Goal: Task Accomplishment & Management: Manage account settings

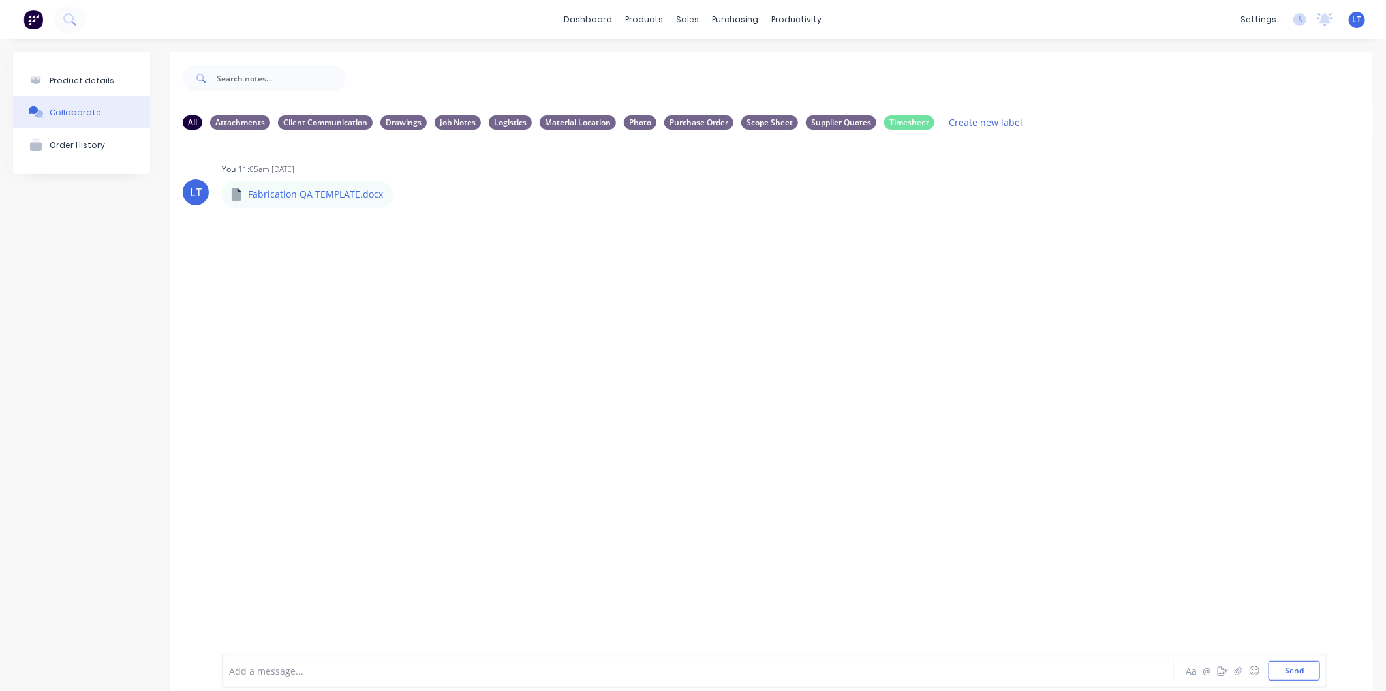
drag, startPoint x: 875, startPoint y: 572, endPoint x: 794, endPoint y: 579, distance: 81.2
click at [794, 579] on div "LT You 11:05am 08/09/25 Fabrication QA TEMPLATE.docx Fabrication QA TEMPLATE.do…" at bounding box center [771, 387] width 1203 height 494
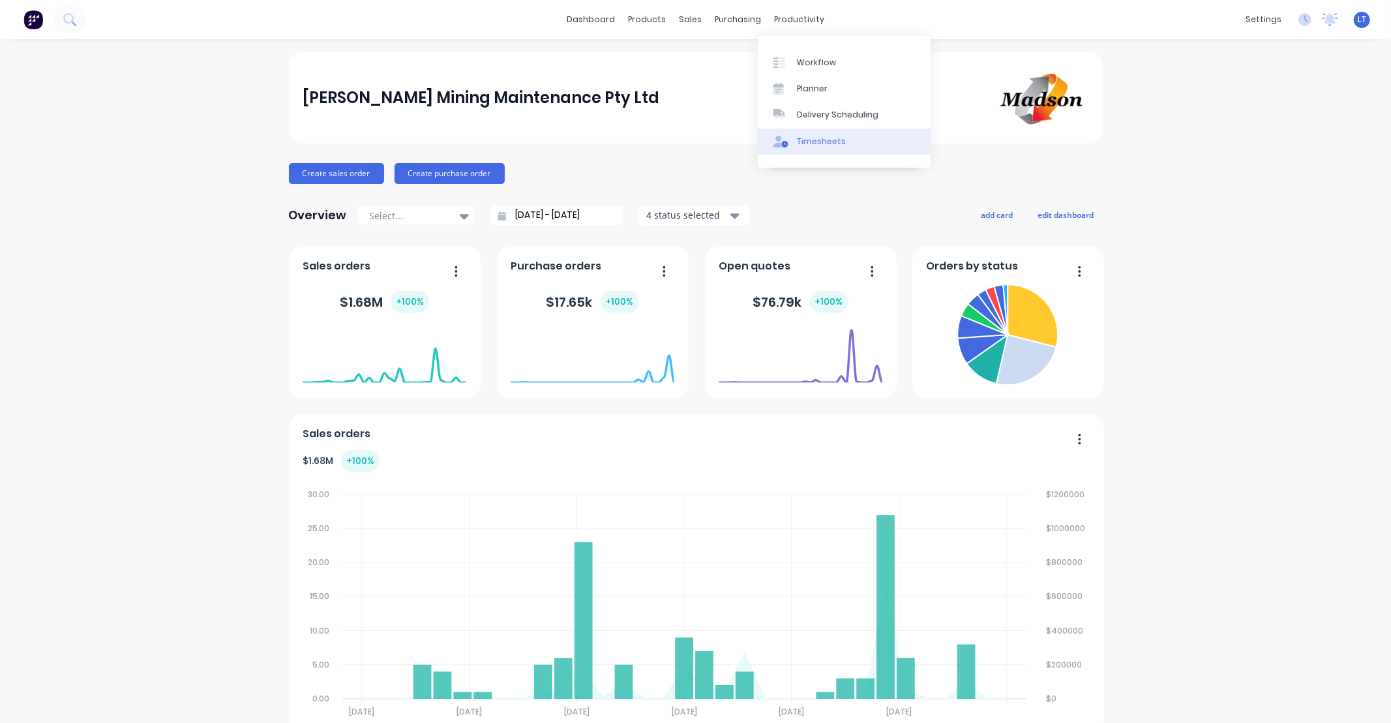
click at [824, 134] on link "Timesheets" at bounding box center [844, 142] width 173 height 26
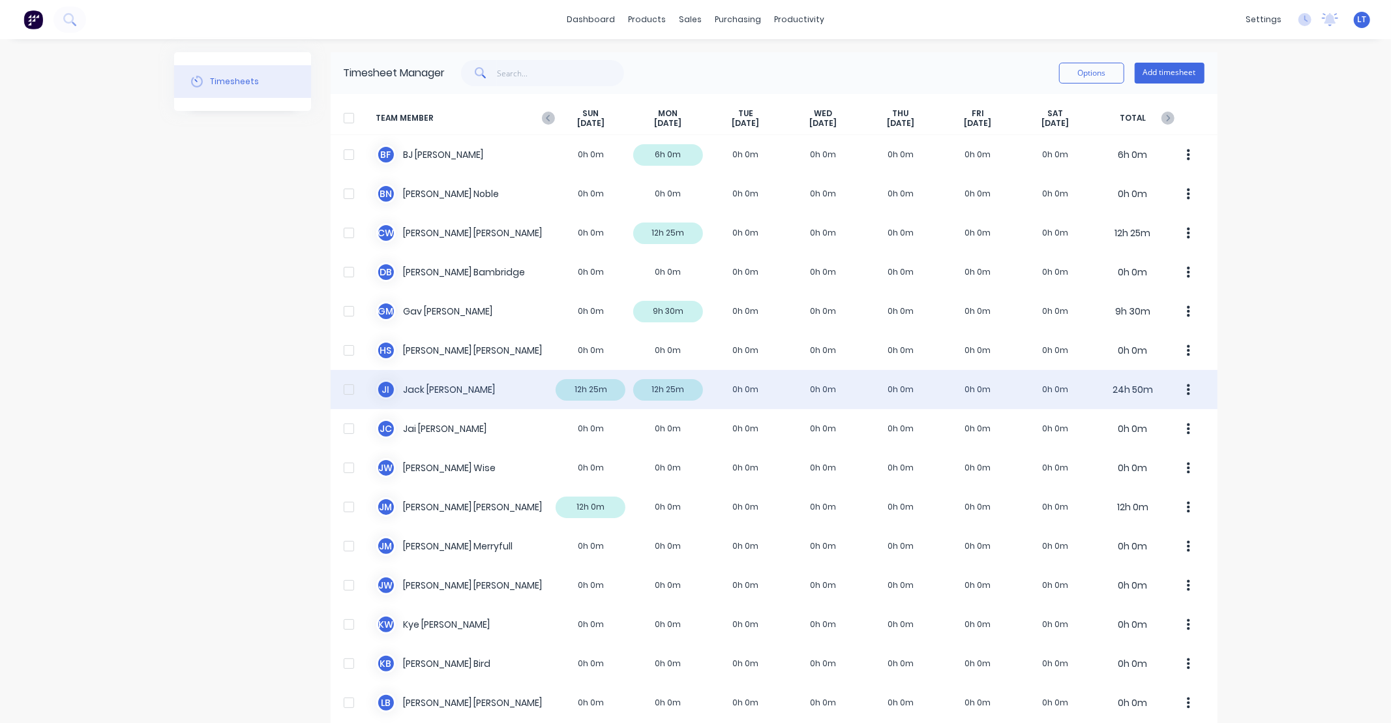
click at [672, 394] on div "J I [PERSON_NAME] 12h 25m 12h 25m 0h 0m 0h 0m 0h 0m 0h 0m 0h 0m 24h 50m" at bounding box center [774, 389] width 887 height 39
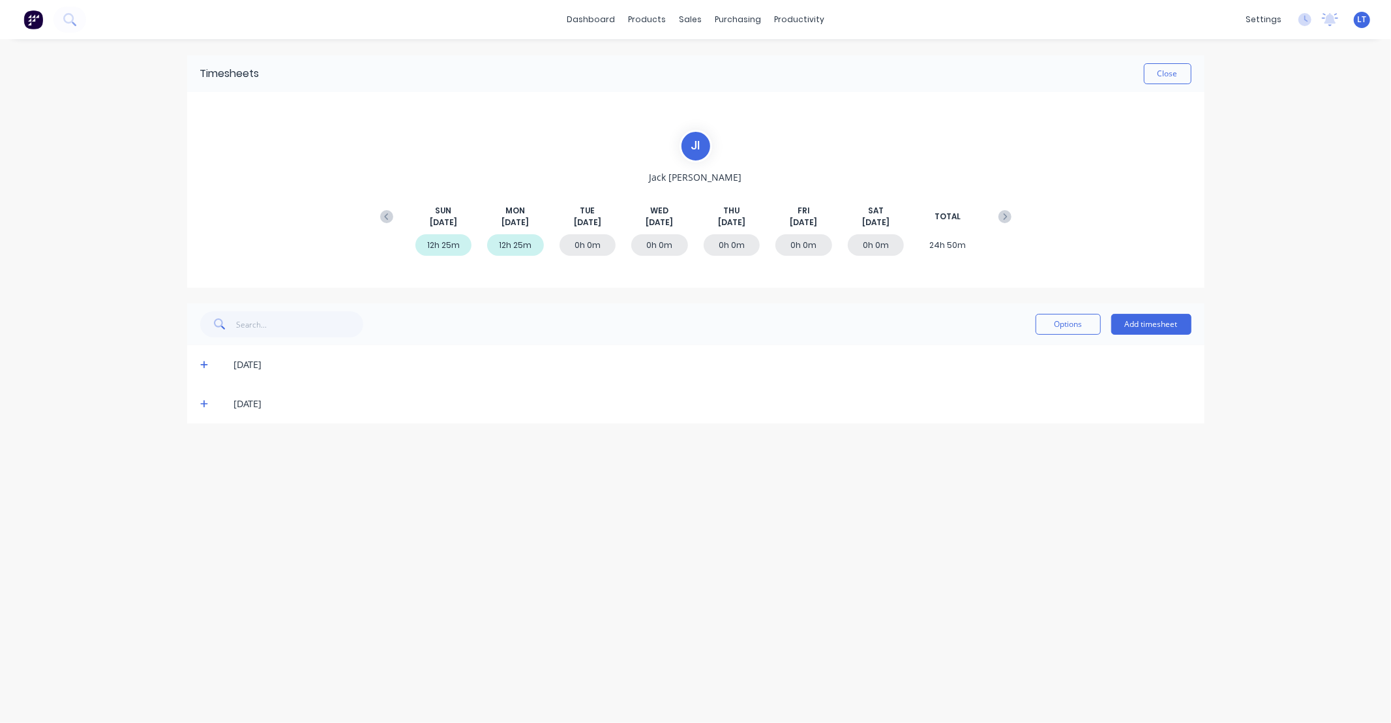
click at [220, 408] on div "[DATE]" at bounding box center [702, 404] width 978 height 14
click at [198, 404] on div "[DATE]" at bounding box center [696, 403] width 1018 height 39
click at [206, 401] on icon at bounding box center [204, 403] width 8 height 9
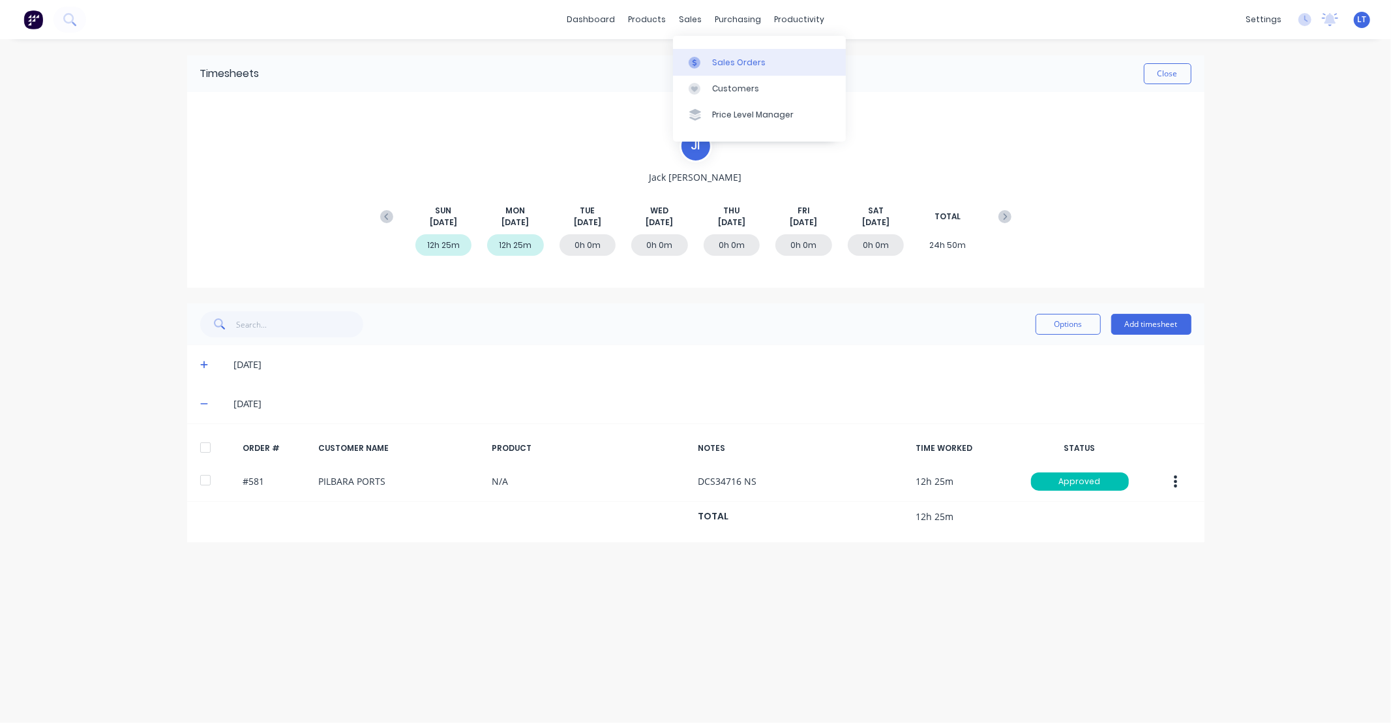
click at [757, 59] on div "Sales Orders" at bounding box center [738, 63] width 53 height 12
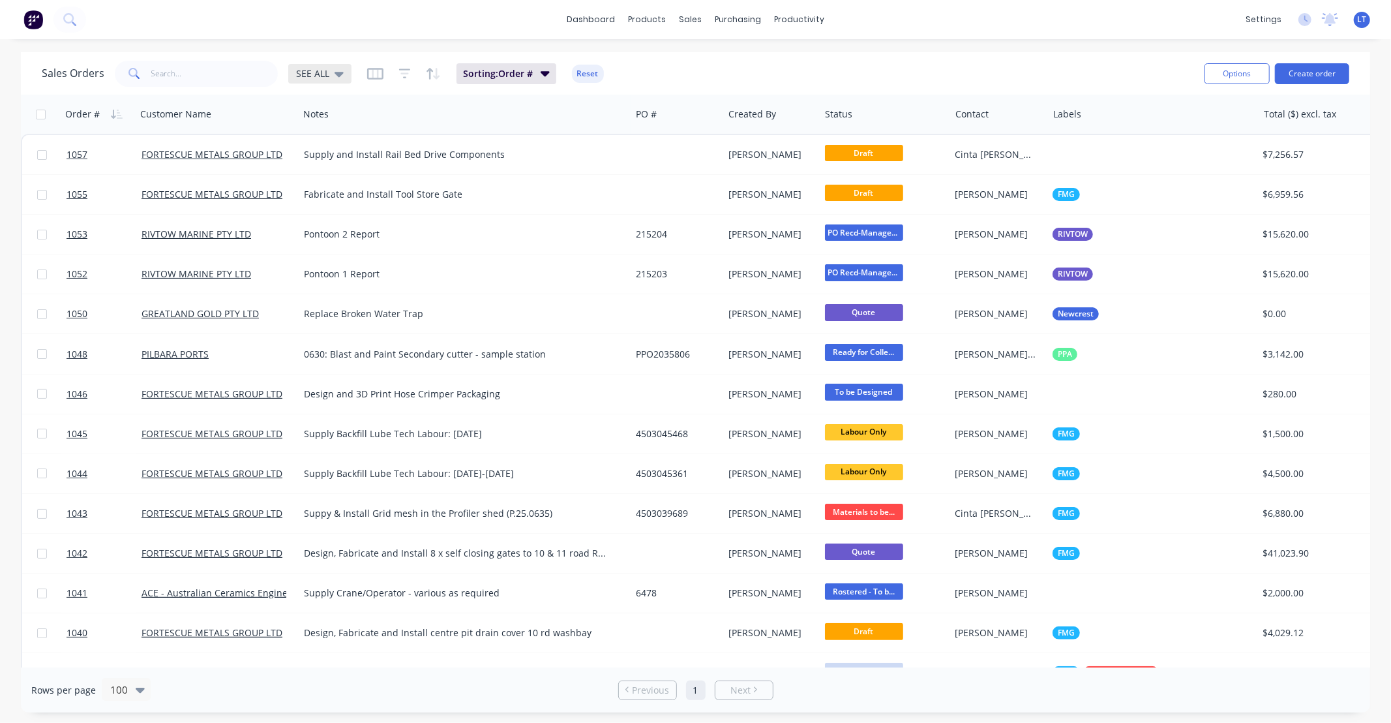
click at [328, 74] on div "SEE ALL" at bounding box center [320, 74] width 48 height 12
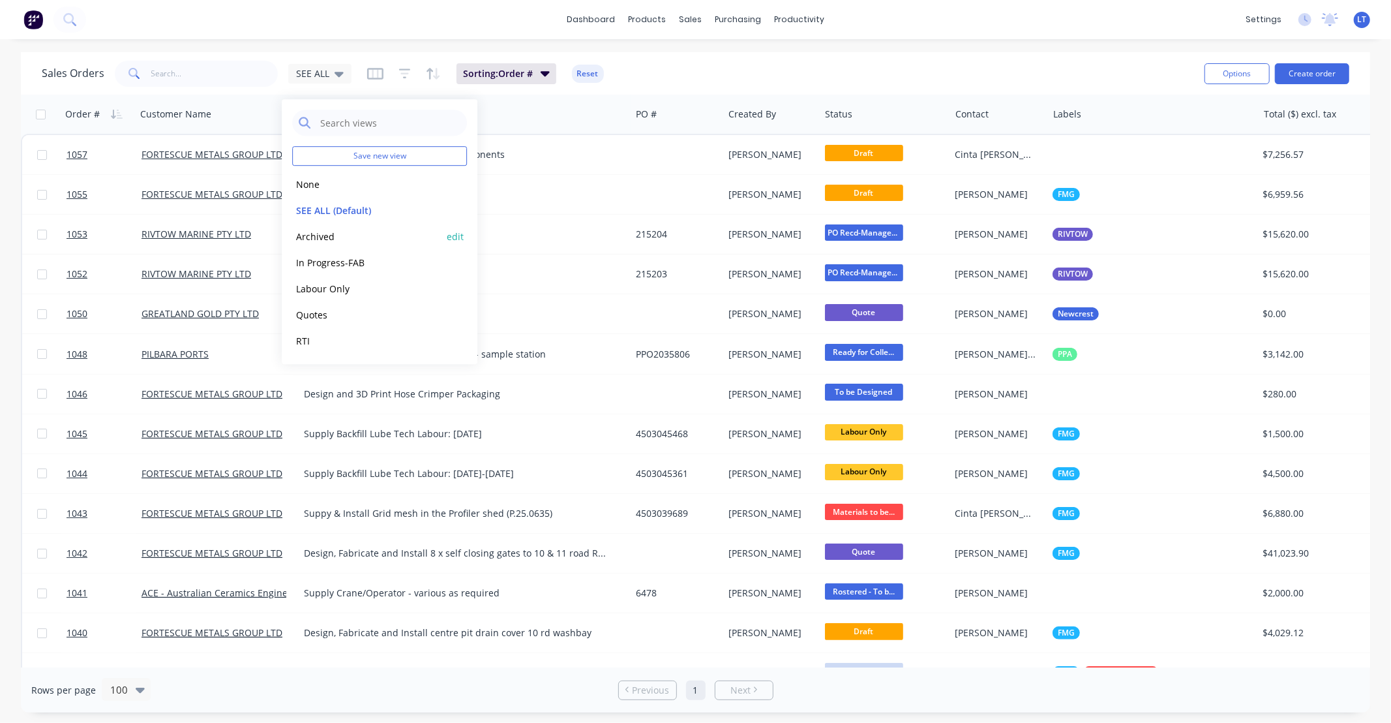
click at [344, 239] on button "Archived" at bounding box center [366, 236] width 149 height 15
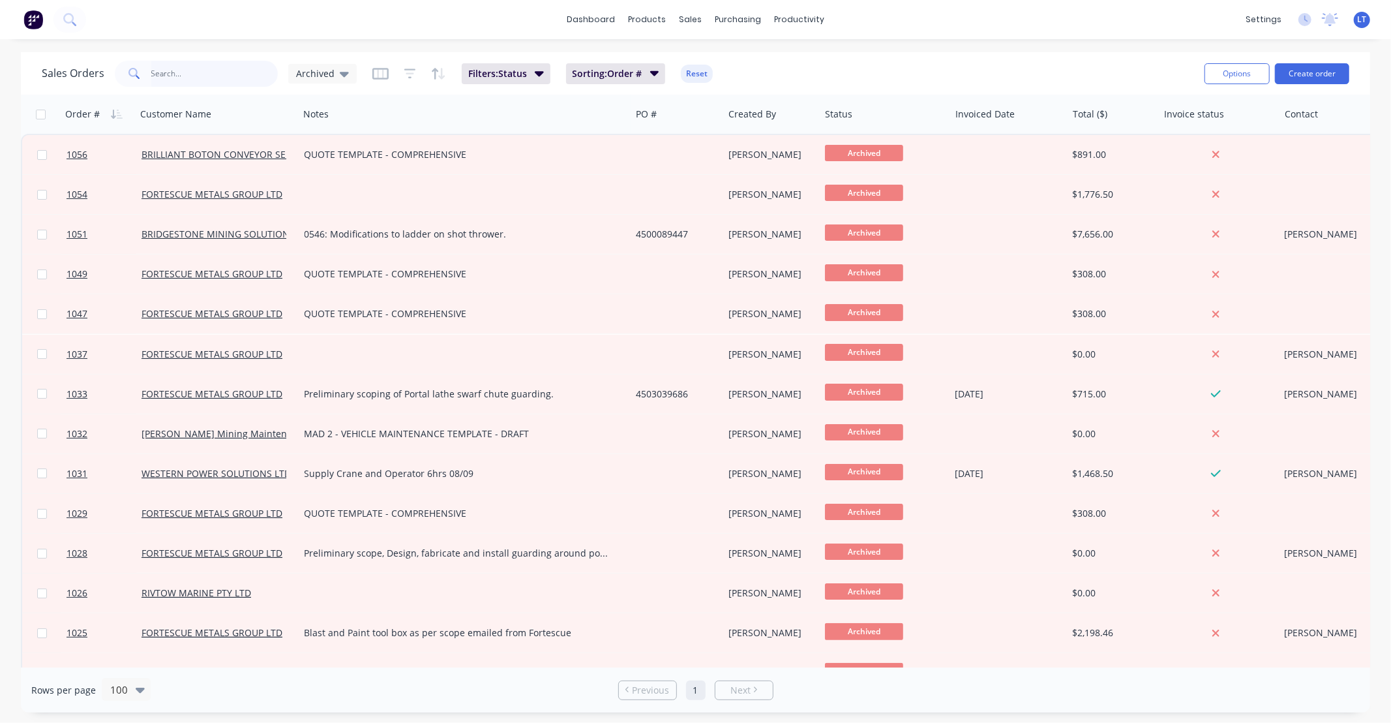
click at [230, 81] on input "text" at bounding box center [214, 74] width 127 height 26
type input "581"
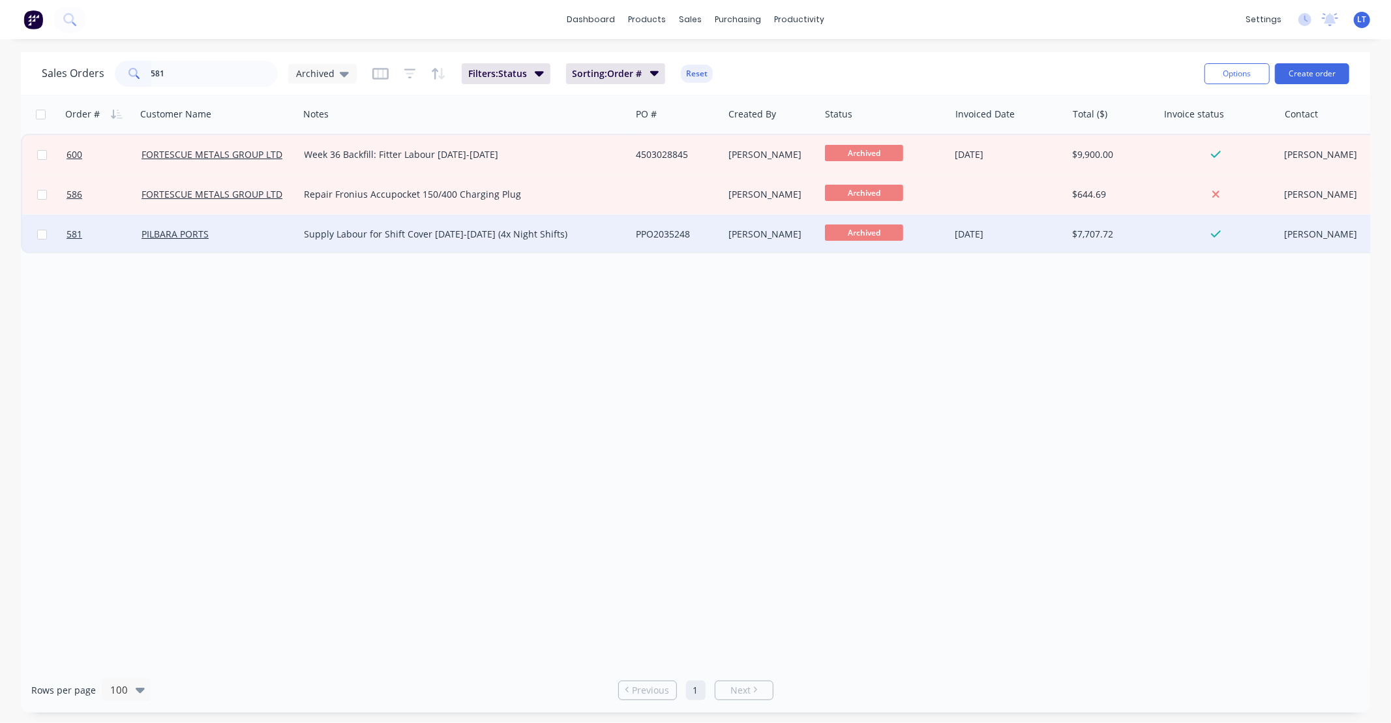
click at [604, 234] on div "Supply Labour for Shift Cover 5-8 September (4x Night Shifts)" at bounding box center [457, 234] width 305 height 13
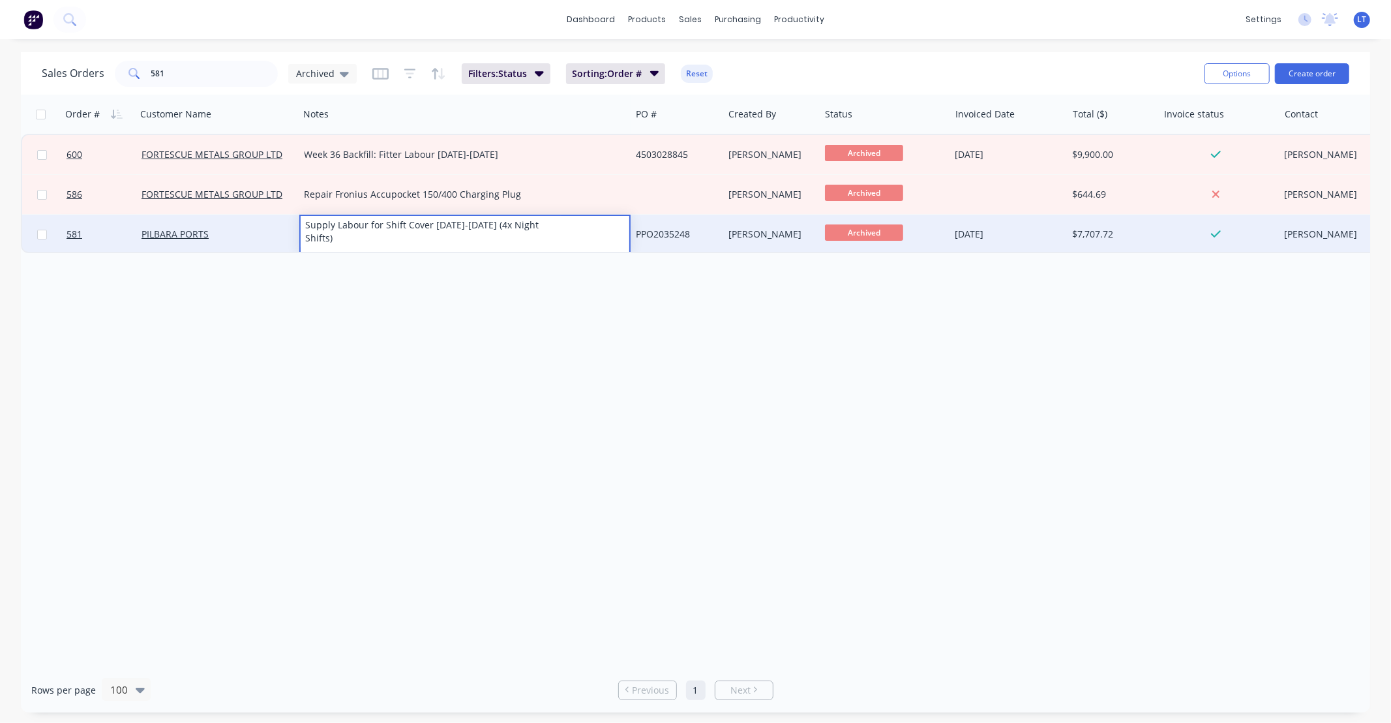
click at [674, 231] on div "PPO2035248" at bounding box center [675, 234] width 78 height 13
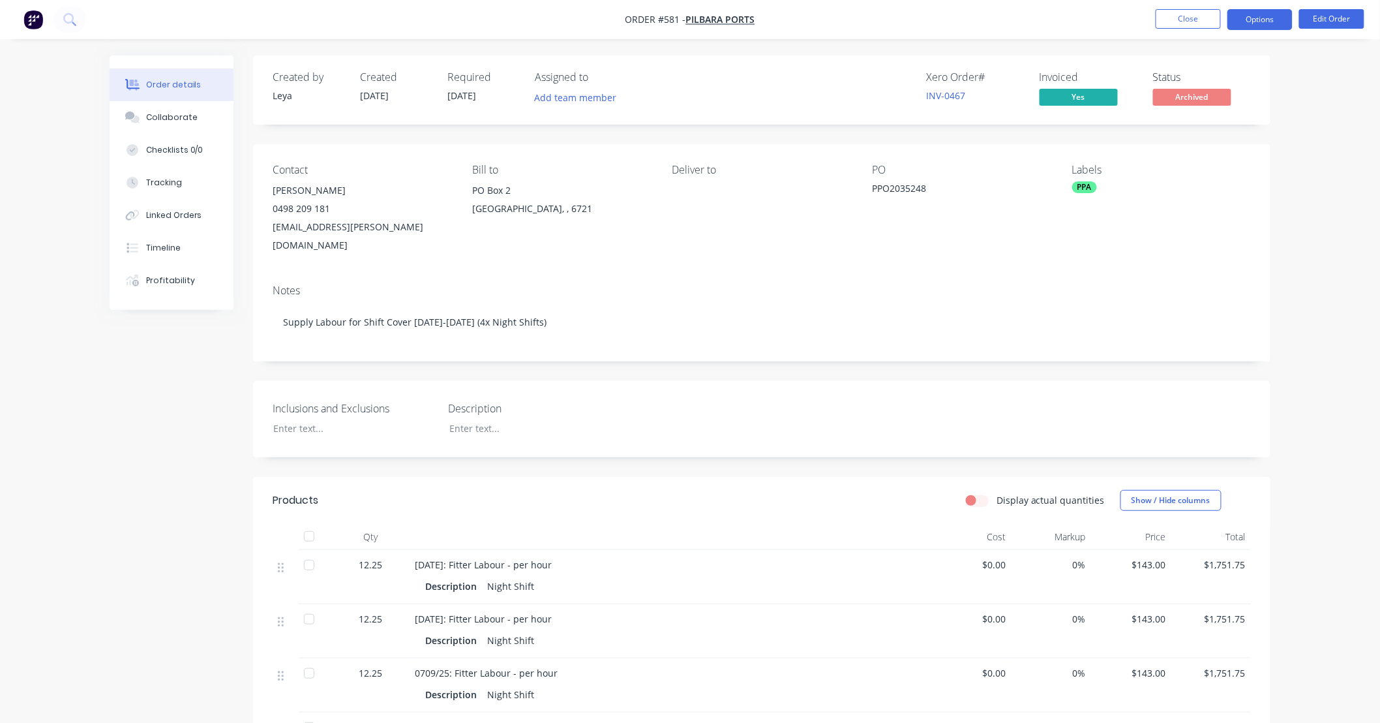
click at [1274, 18] on button "Options" at bounding box center [1260, 19] width 65 height 21
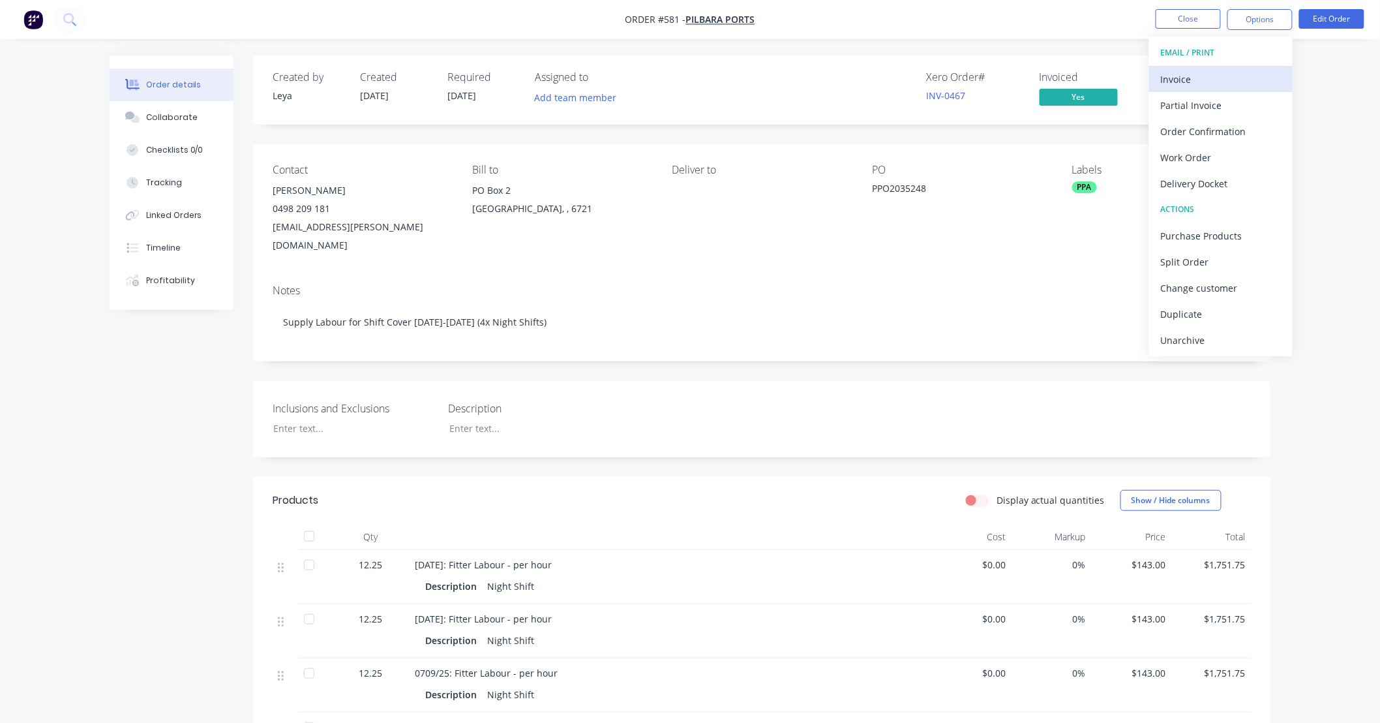
click at [1243, 72] on div "Invoice" at bounding box center [1221, 79] width 120 height 19
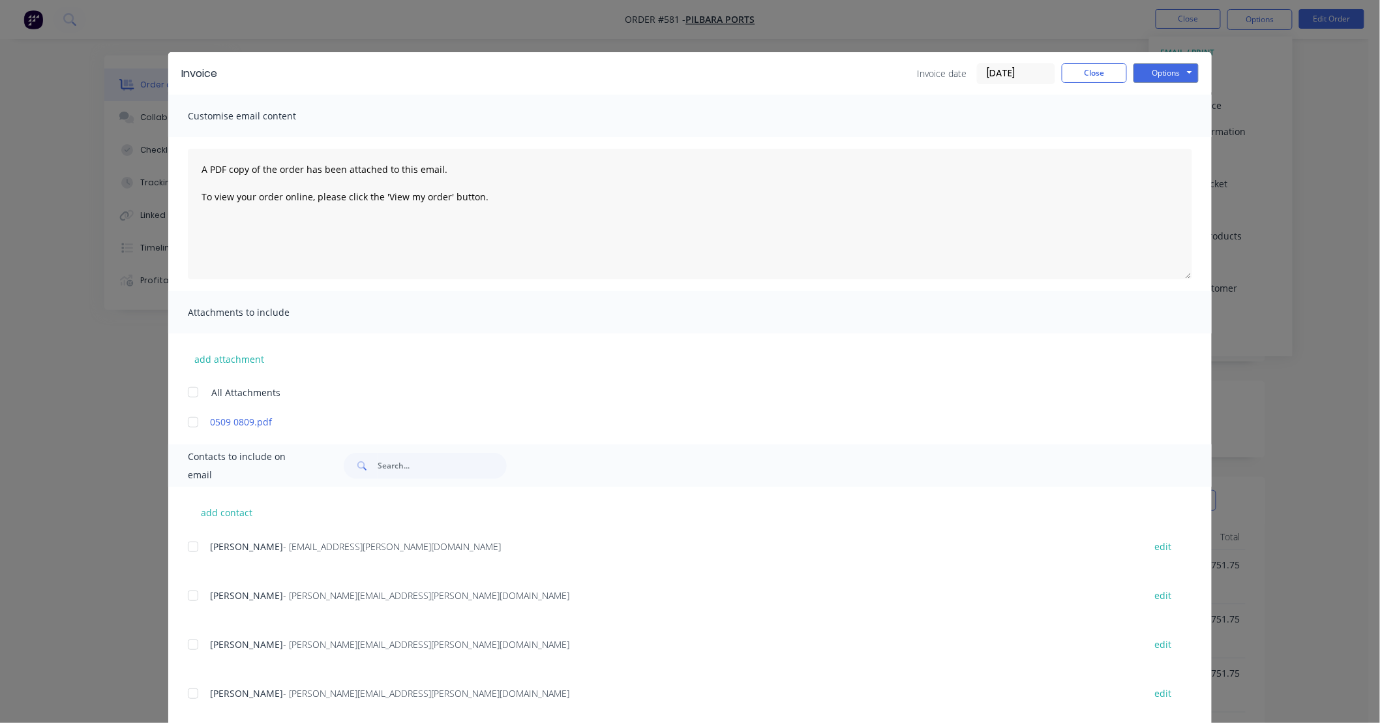
click at [1145, 86] on div "Invoice Invoice date 09/09/25 Close Options Preview Print Email" at bounding box center [690, 73] width 1044 height 42
click at [1150, 80] on button "Options" at bounding box center [1166, 73] width 65 height 20
click at [1143, 96] on button "Preview" at bounding box center [1175, 96] width 83 height 22
drag, startPoint x: 1099, startPoint y: 74, endPoint x: 1161, endPoint y: 29, distance: 76.6
click at [1100, 74] on button "Close" at bounding box center [1094, 73] width 65 height 20
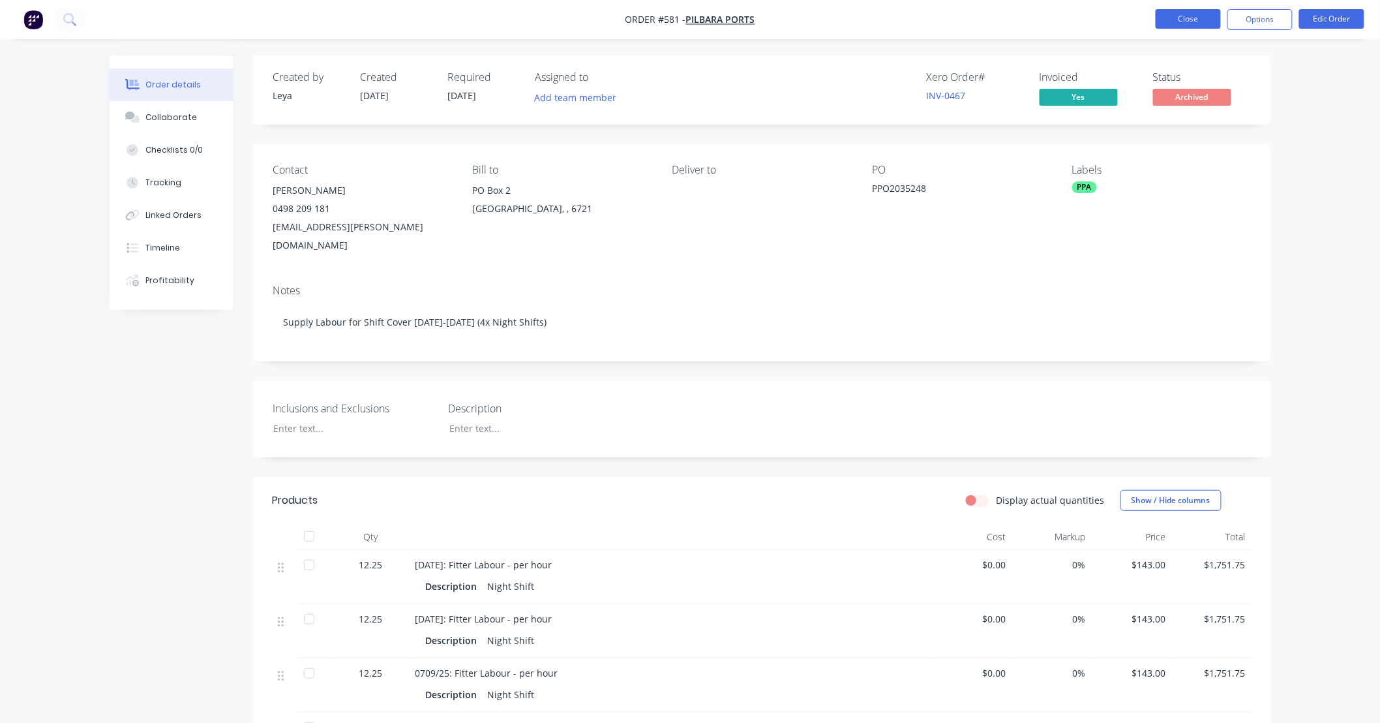
click at [1172, 17] on button "Close" at bounding box center [1188, 19] width 65 height 20
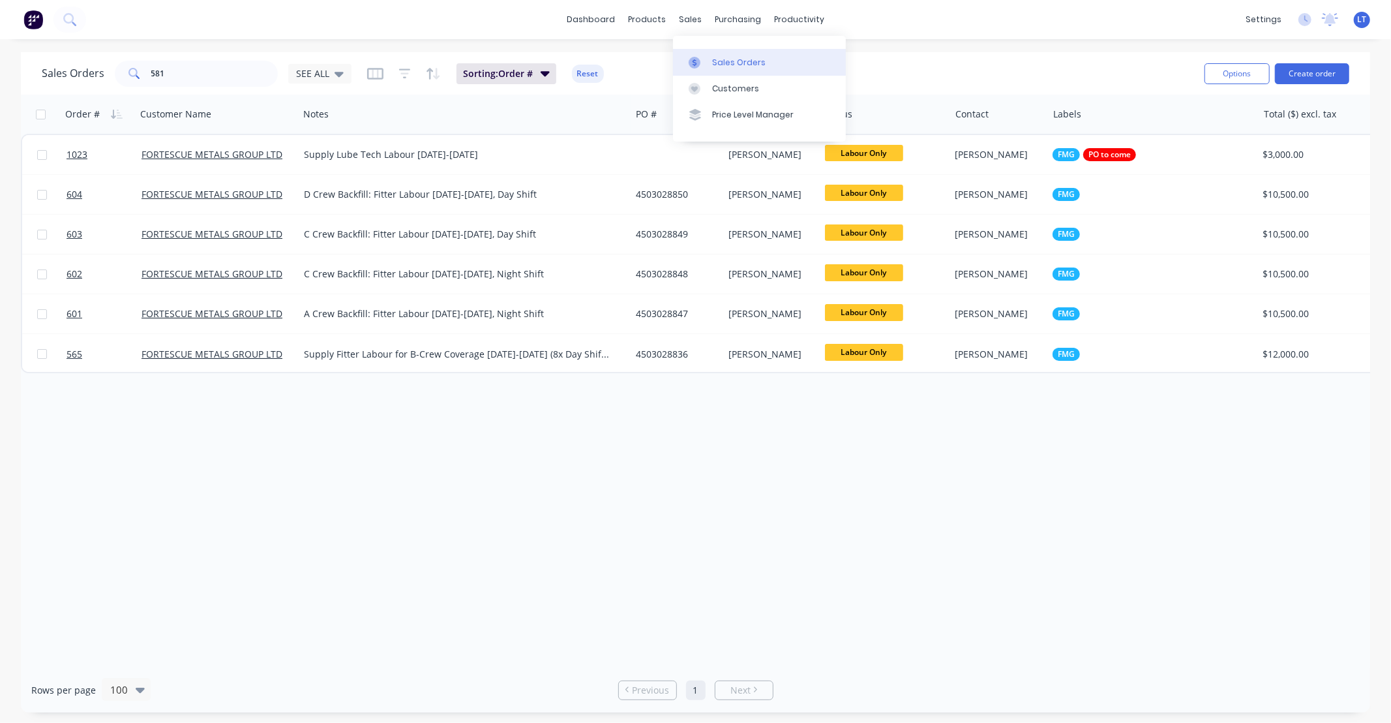
click at [695, 57] on icon at bounding box center [695, 63] width 12 height 12
drag, startPoint x: 234, startPoint y: 82, endPoint x: 0, endPoint y: 80, distance: 233.5
click at [0, 80] on div "Sales Orders 581 SEE ALL Sorting: Order # Reset Options Create order Order # Cu…" at bounding box center [695, 382] width 1391 height 660
type input "480"
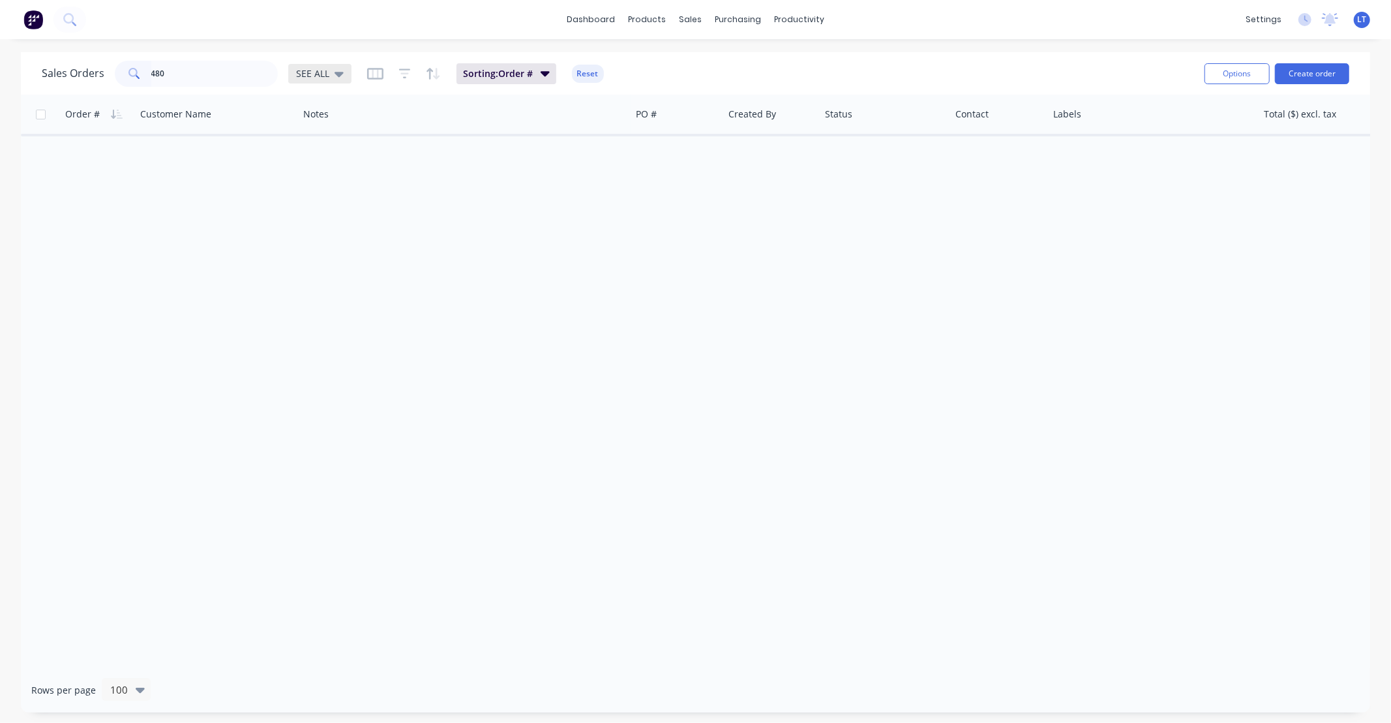
click at [335, 72] on icon at bounding box center [339, 74] width 9 height 5
click at [331, 75] on div "SEE ALL" at bounding box center [320, 74] width 48 height 12
drag, startPoint x: 220, startPoint y: 80, endPoint x: 59, endPoint y: 67, distance: 161.6
click at [59, 67] on div "Sales Orders 480 SEE ALL" at bounding box center [197, 74] width 310 height 26
click at [817, 139] on div "Timesheets" at bounding box center [827, 142] width 49 height 12
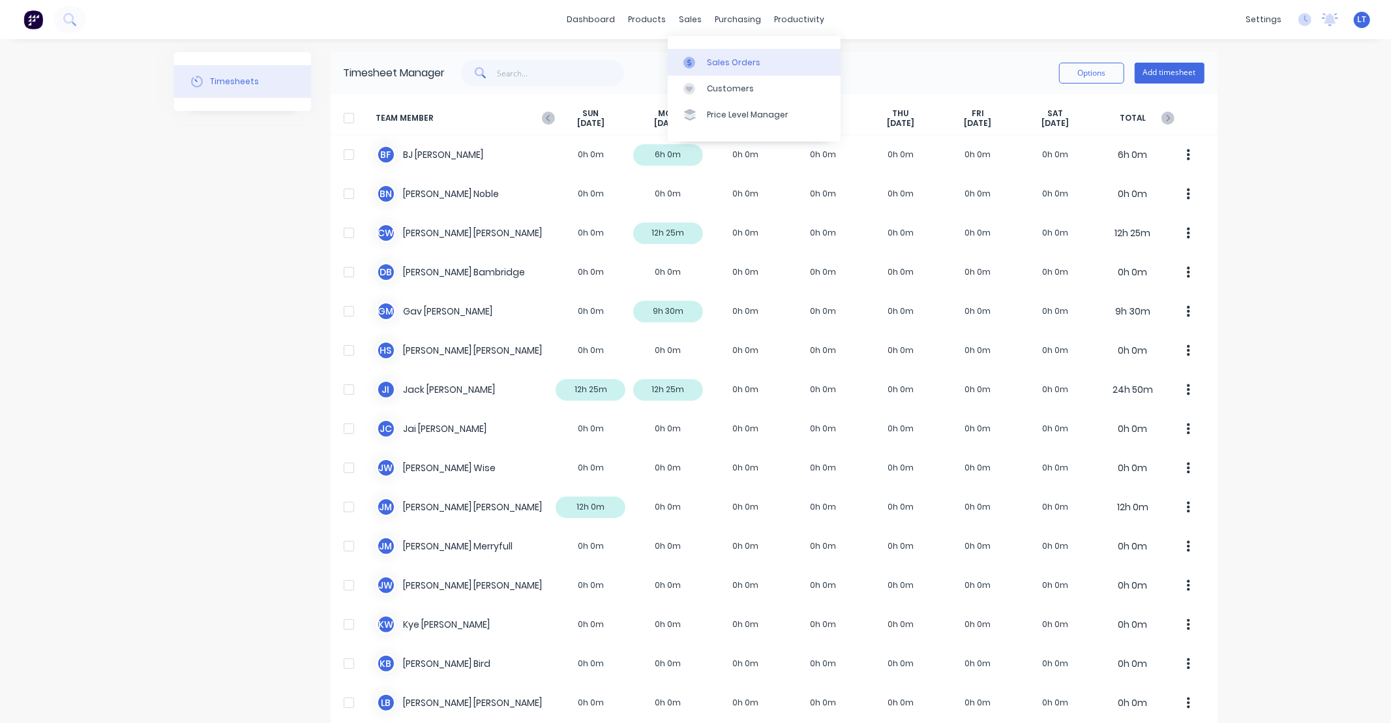
click at [707, 64] on div "Sales Orders" at bounding box center [733, 63] width 53 height 12
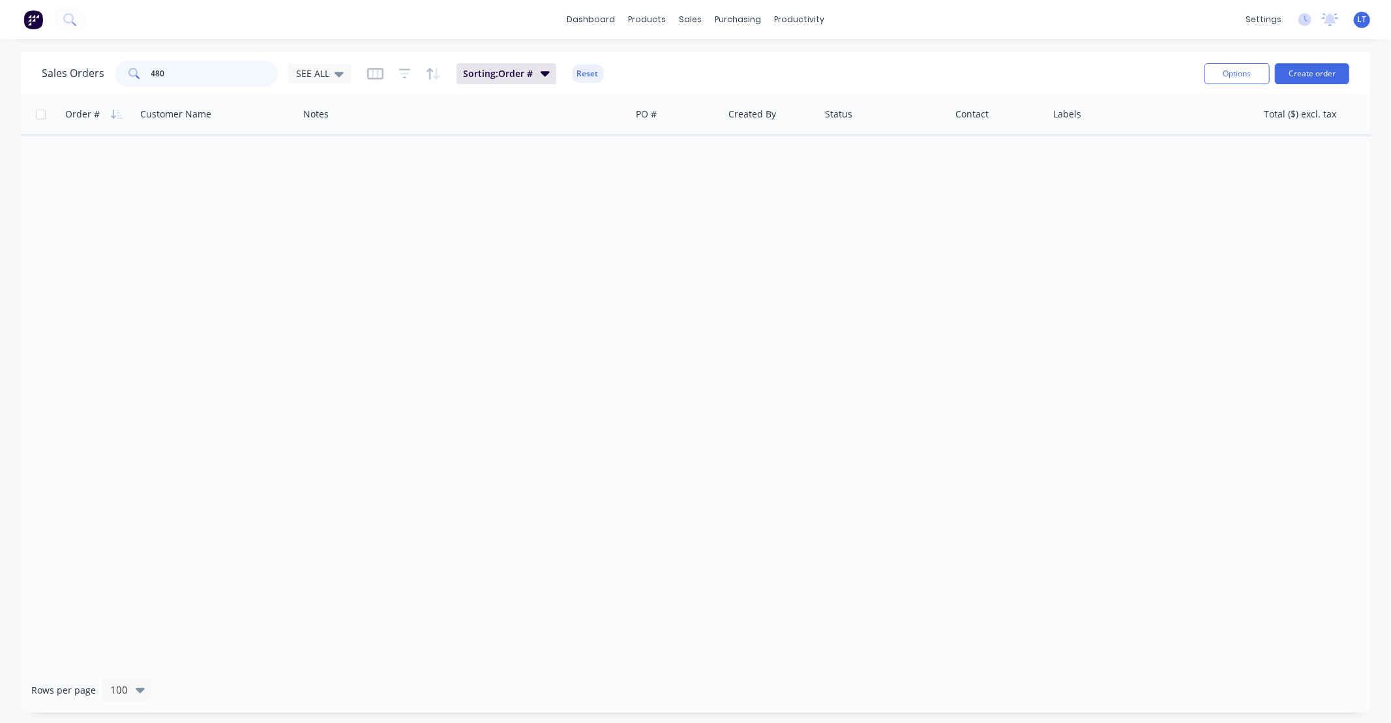
drag, startPoint x: 238, startPoint y: 77, endPoint x: 91, endPoint y: 64, distance: 147.3
click at [91, 64] on div "Sales Orders 480 SEE ALL" at bounding box center [197, 74] width 310 height 26
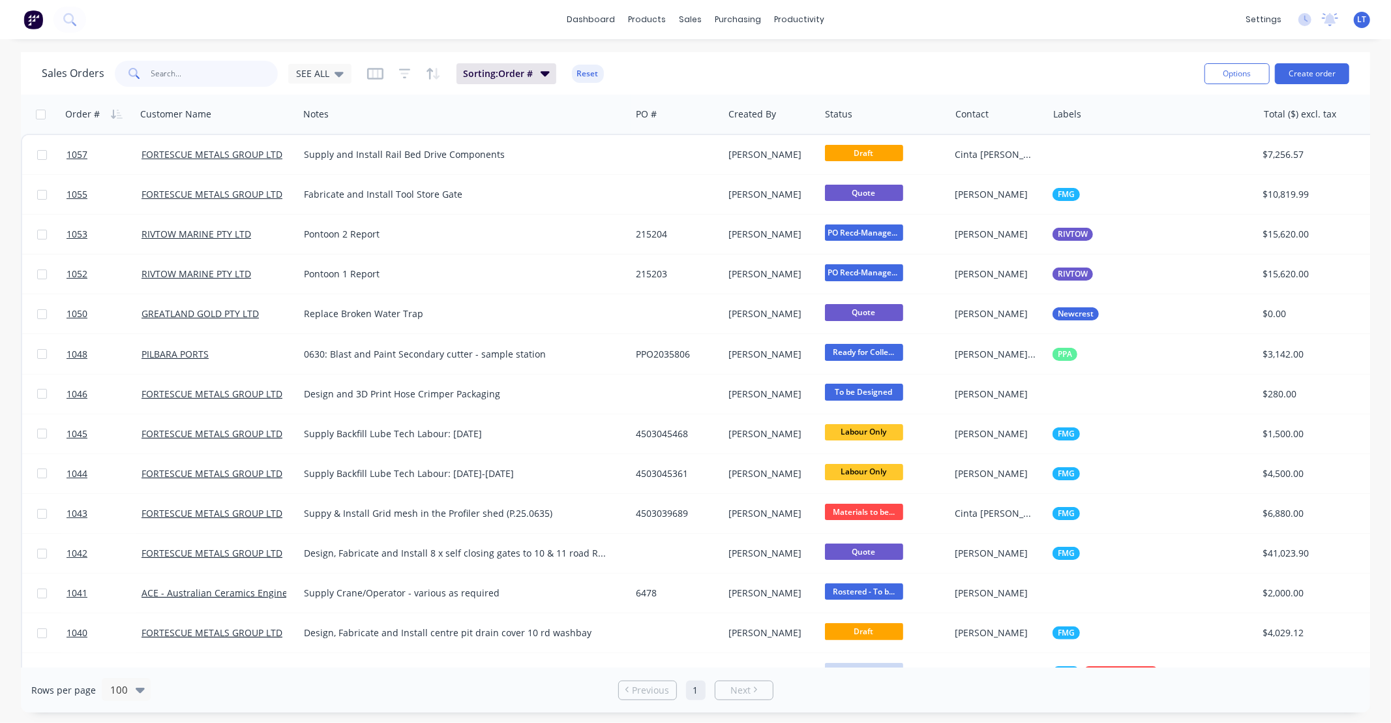
drag, startPoint x: 194, startPoint y: 75, endPoint x: 0, endPoint y: 72, distance: 193.8
click at [0, 72] on div "Sales Orders SEE ALL Sorting: Order # Reset Options Create order Order # Custom…" at bounding box center [695, 382] width 1391 height 660
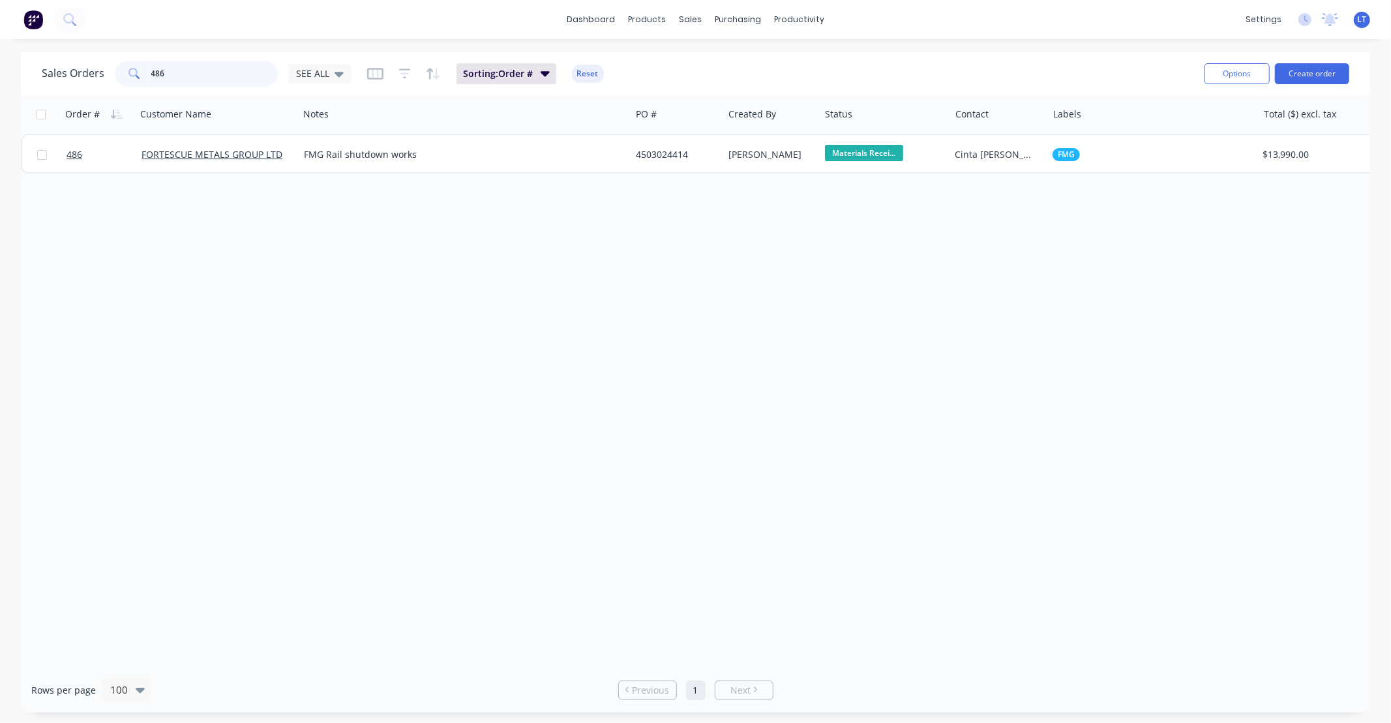
drag, startPoint x: 193, startPoint y: 82, endPoint x: 117, endPoint y: 83, distance: 75.7
click at [117, 83] on div "486" at bounding box center [196, 74] width 163 height 26
type input "771"
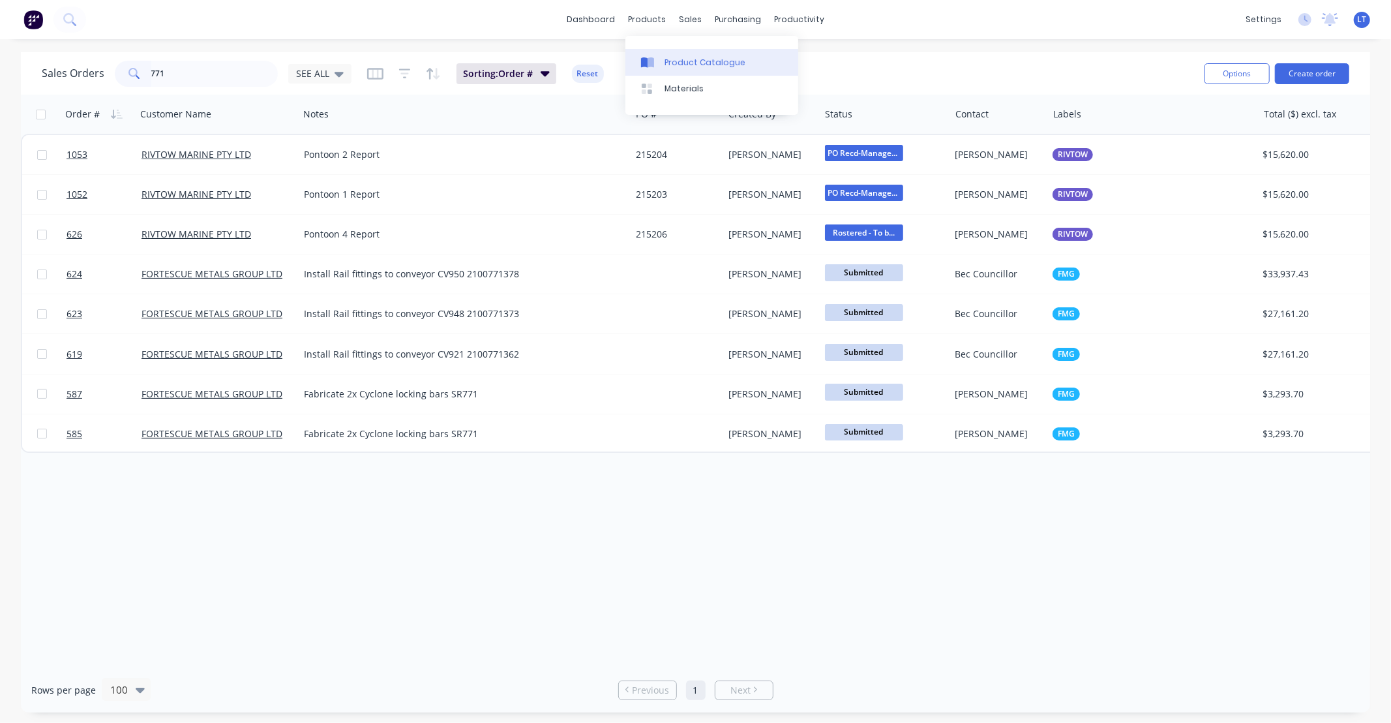
click at [659, 57] on div at bounding box center [651, 63] width 20 height 12
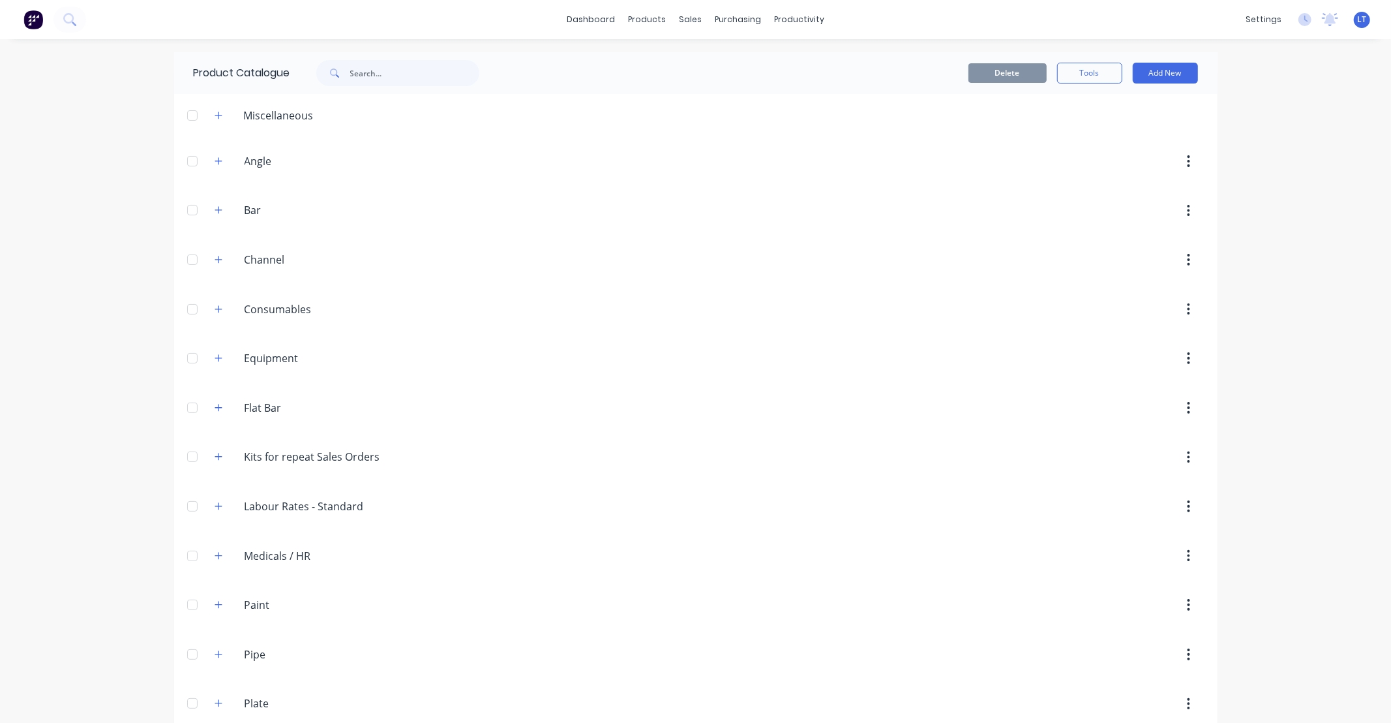
click at [196, 459] on div at bounding box center [192, 457] width 26 height 26
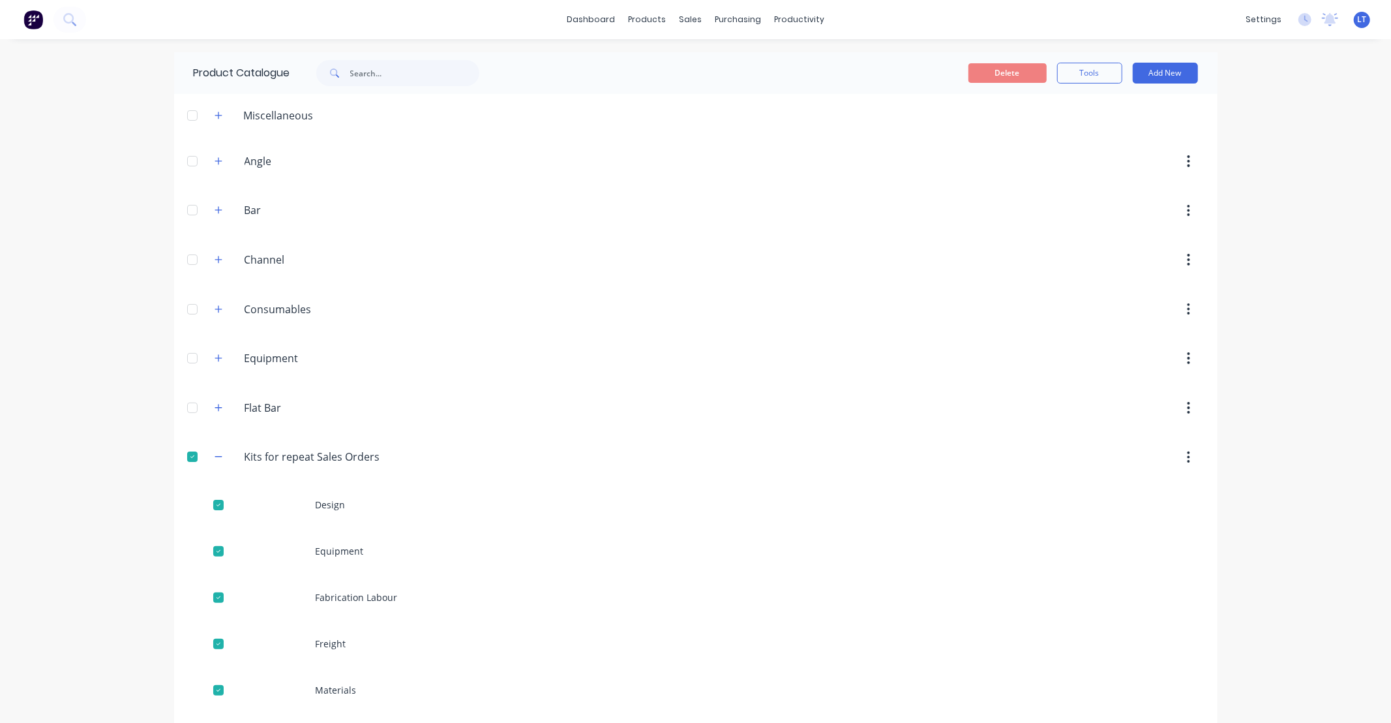
click at [186, 457] on div at bounding box center [192, 457] width 26 height 26
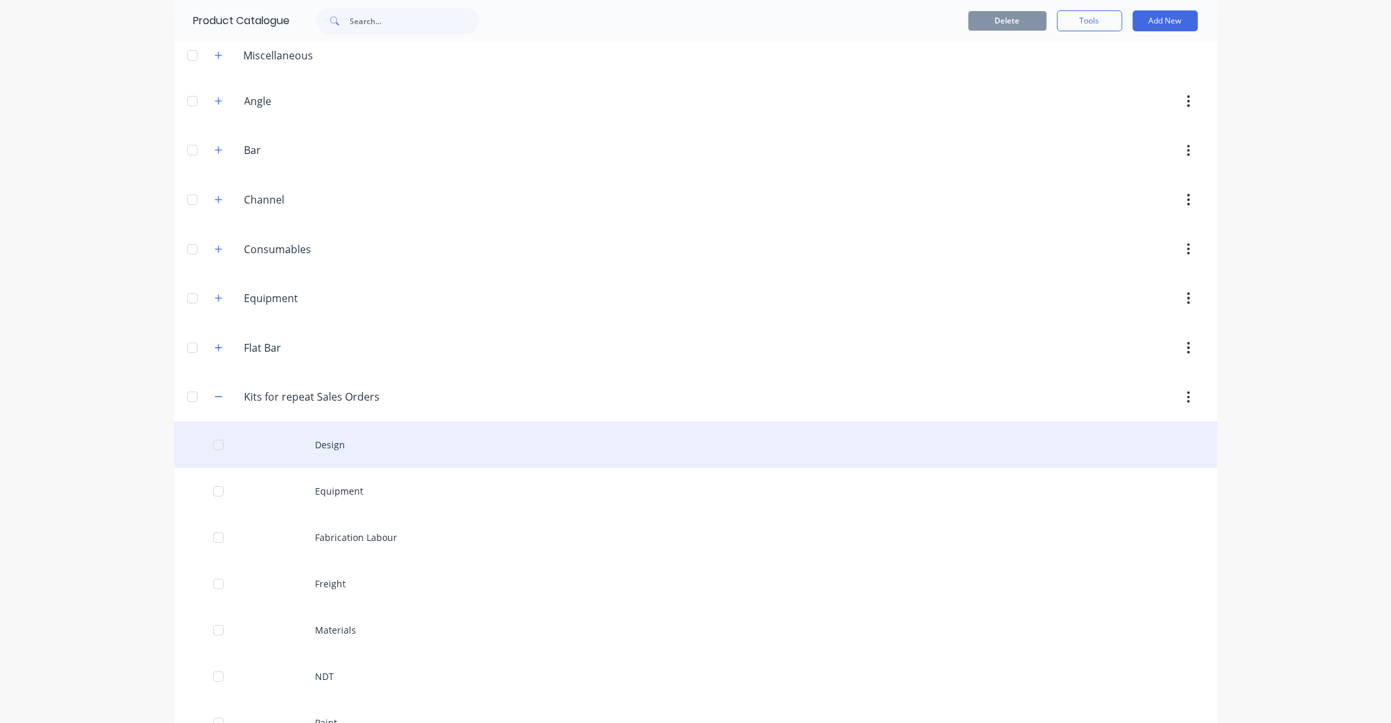
scroll to position [48, 0]
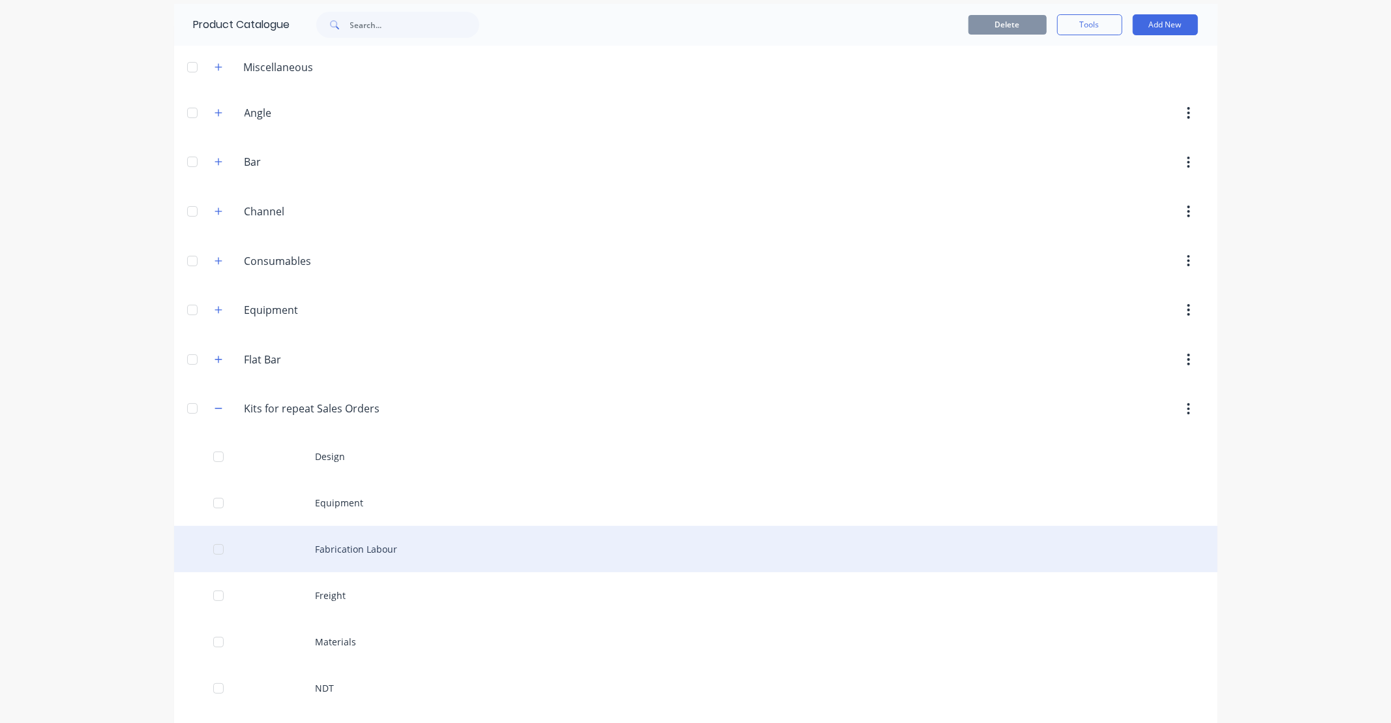
click at [389, 557] on div "Fabrication Labour" at bounding box center [696, 549] width 1044 height 46
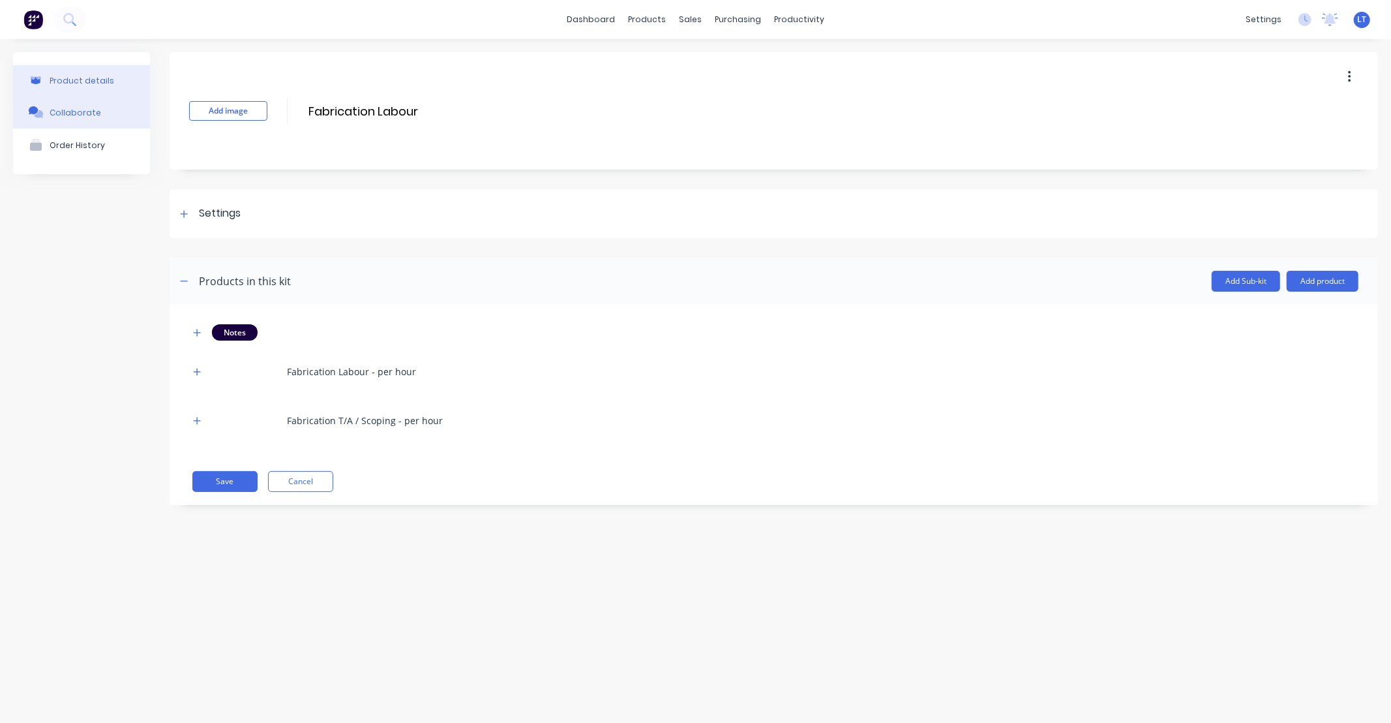
click at [107, 107] on button "Collaborate" at bounding box center [81, 112] width 137 height 33
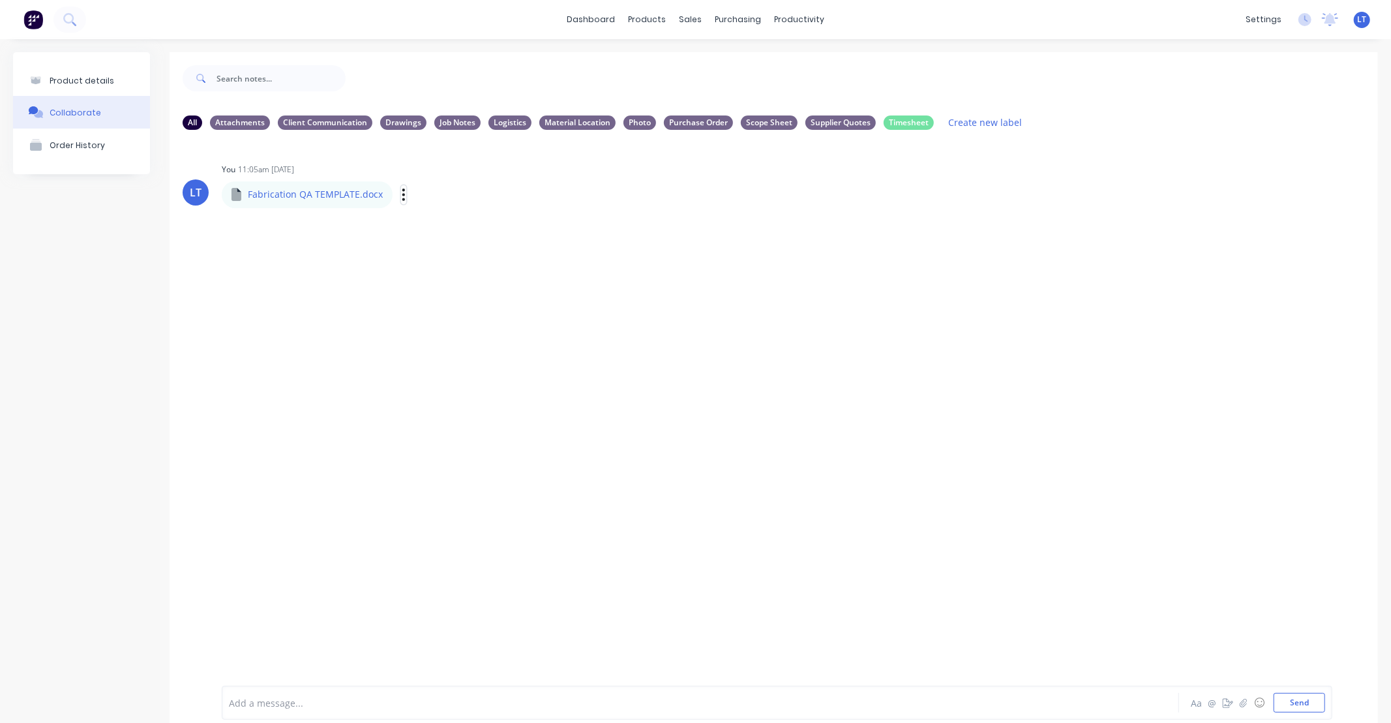
click at [402, 194] on icon "button" at bounding box center [403, 195] width 3 height 12
click at [505, 226] on button "Auto-attach to new orders" at bounding box center [489, 230] width 147 height 31
click at [701, 57] on div at bounding box center [694, 63] width 20 height 12
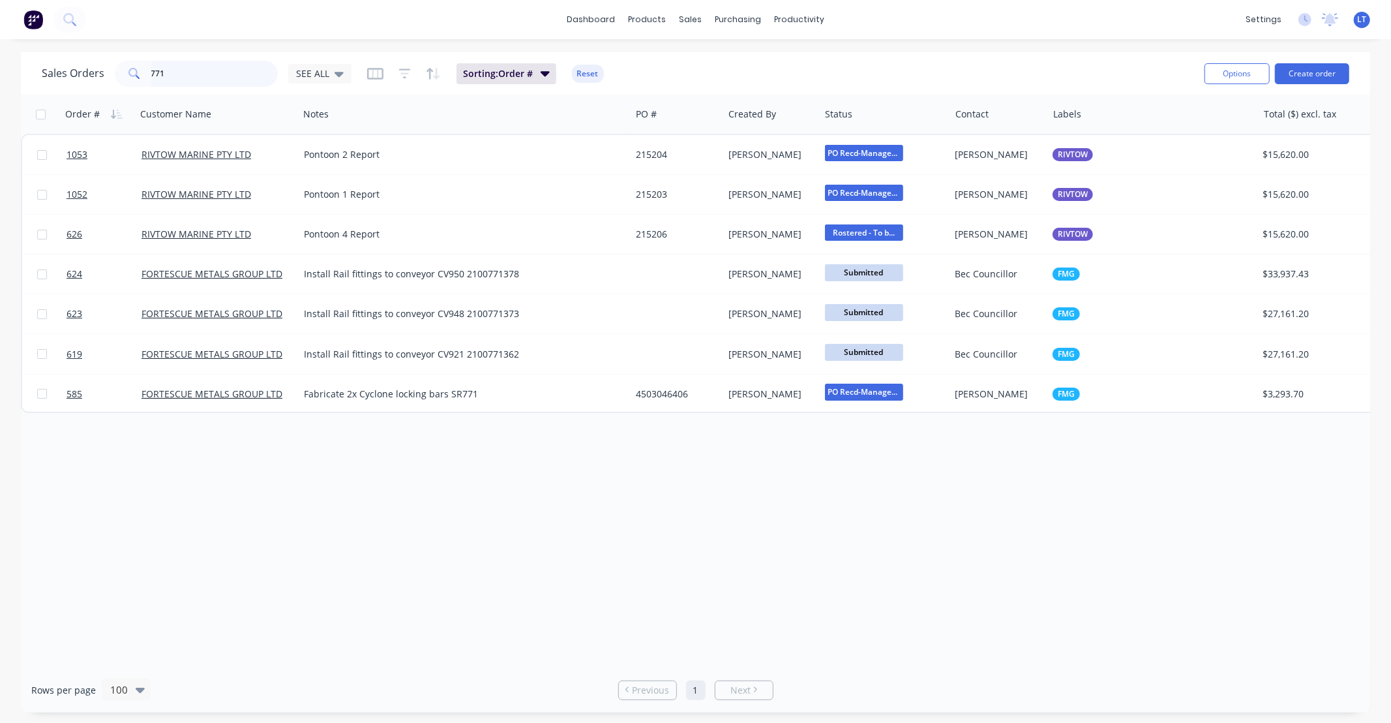
click at [233, 67] on input "771" at bounding box center [214, 74] width 127 height 26
drag, startPoint x: 226, startPoint y: 70, endPoint x: 38, endPoint y: 67, distance: 187.9
click at [38, 67] on div "Sales Orders 771 SEE ALL Sorting: Order # Reset Options Create order" at bounding box center [696, 73] width 1350 height 42
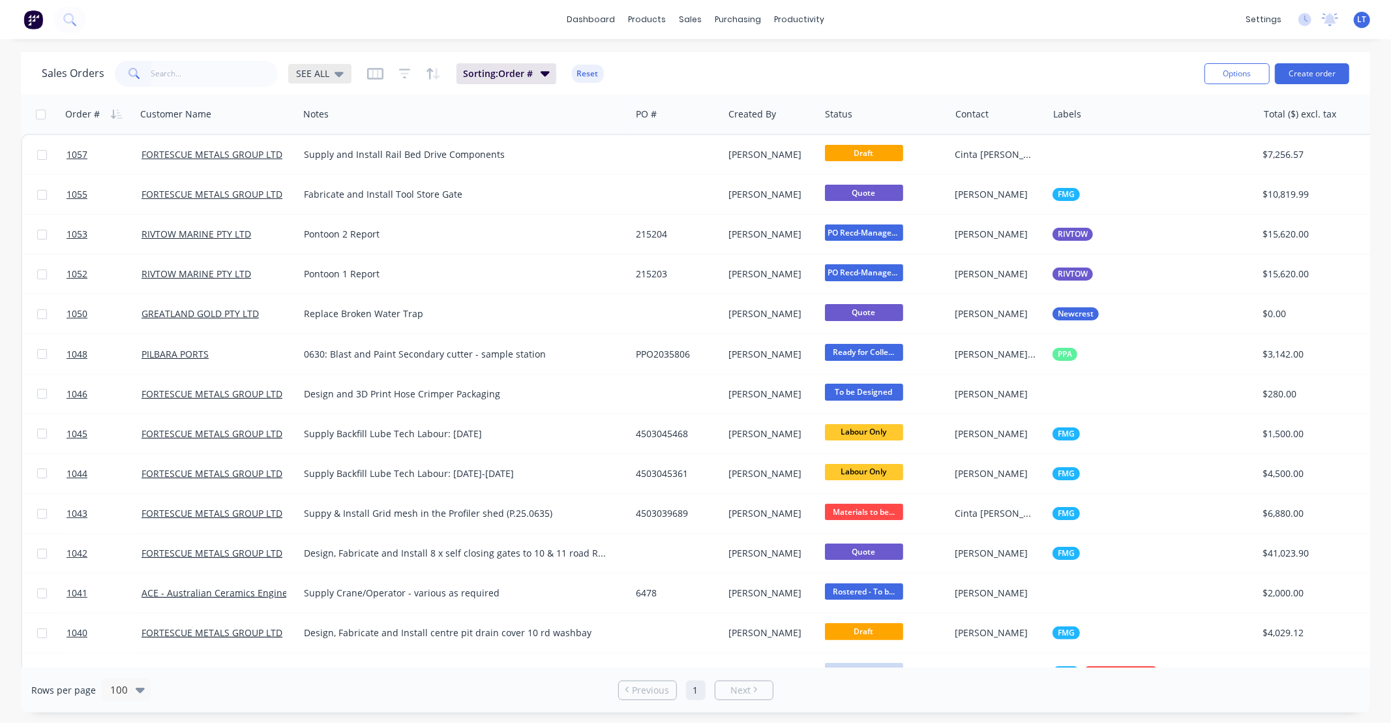
click at [341, 77] on icon at bounding box center [339, 74] width 9 height 14
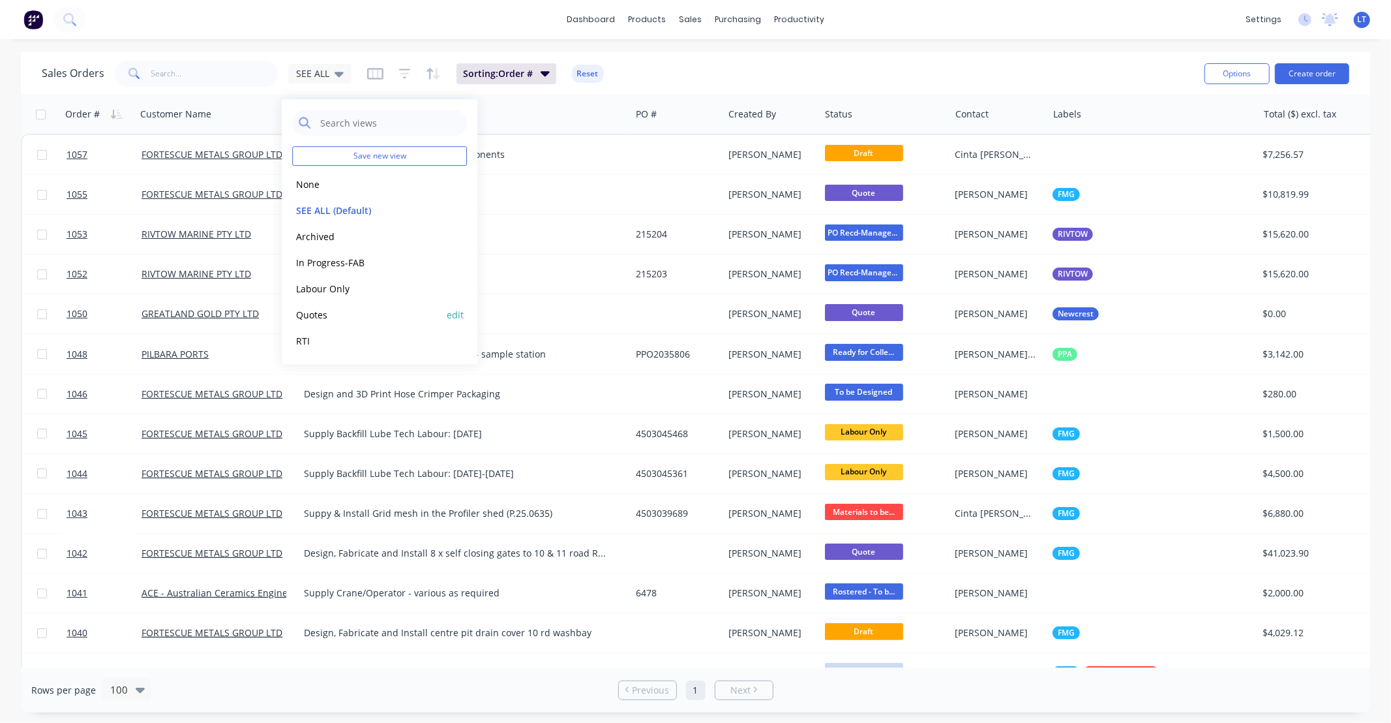
click at [348, 314] on button "Quotes" at bounding box center [366, 314] width 149 height 15
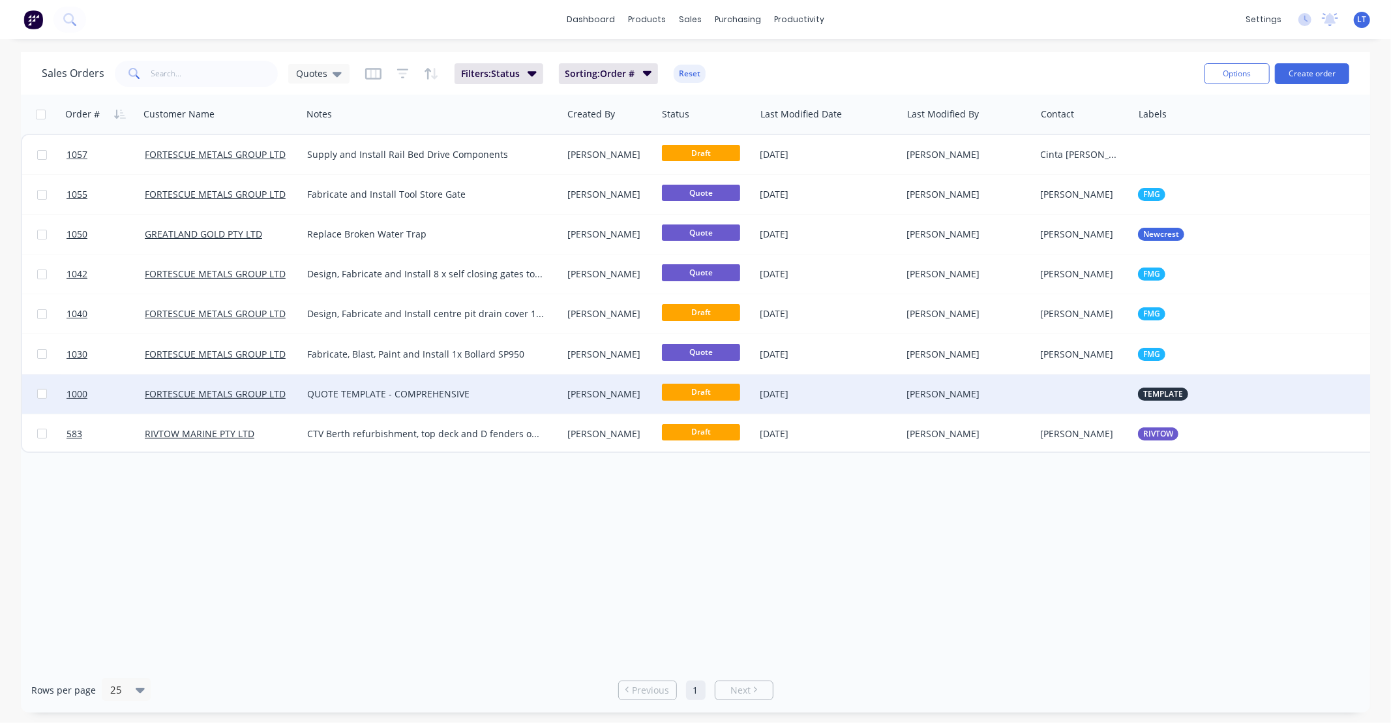
click at [602, 390] on div "Stuart Wheatley" at bounding box center [608, 393] width 80 height 13
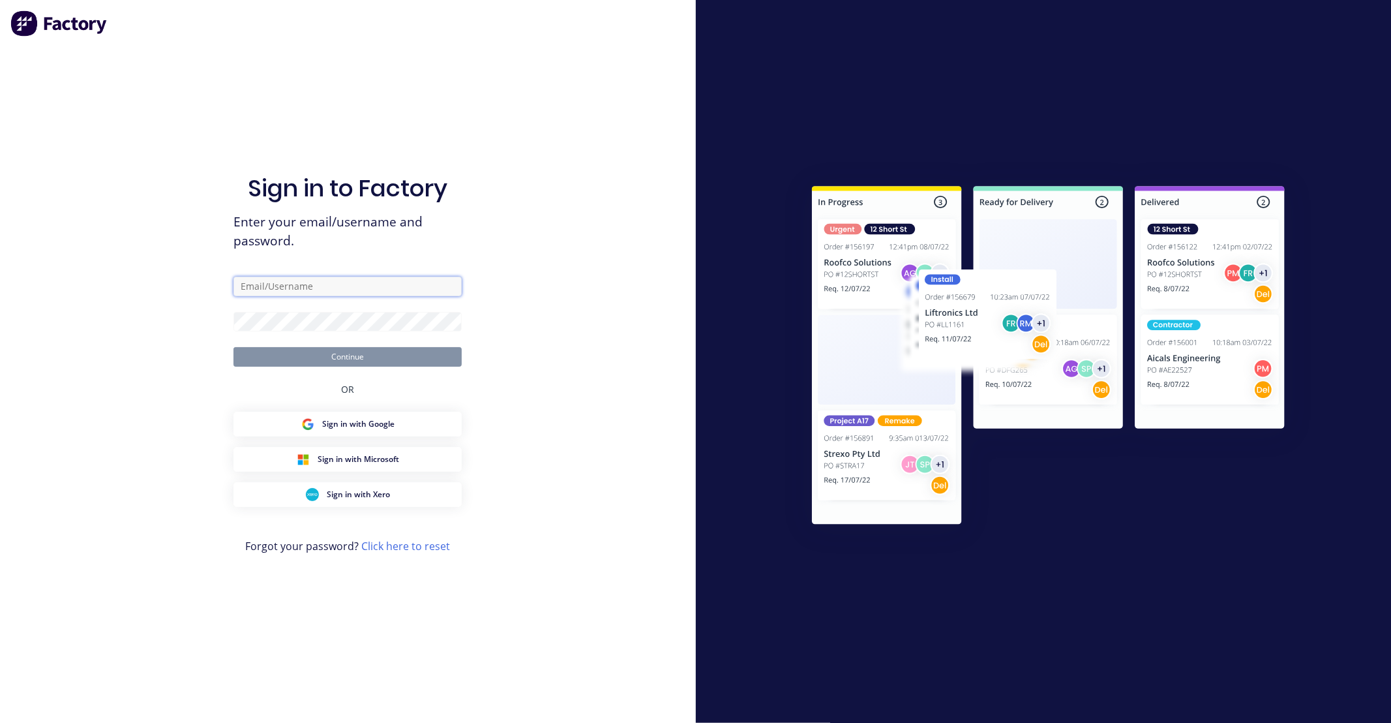
type input "office@madson.com.au"
click at [381, 353] on button "Continue" at bounding box center [348, 357] width 228 height 20
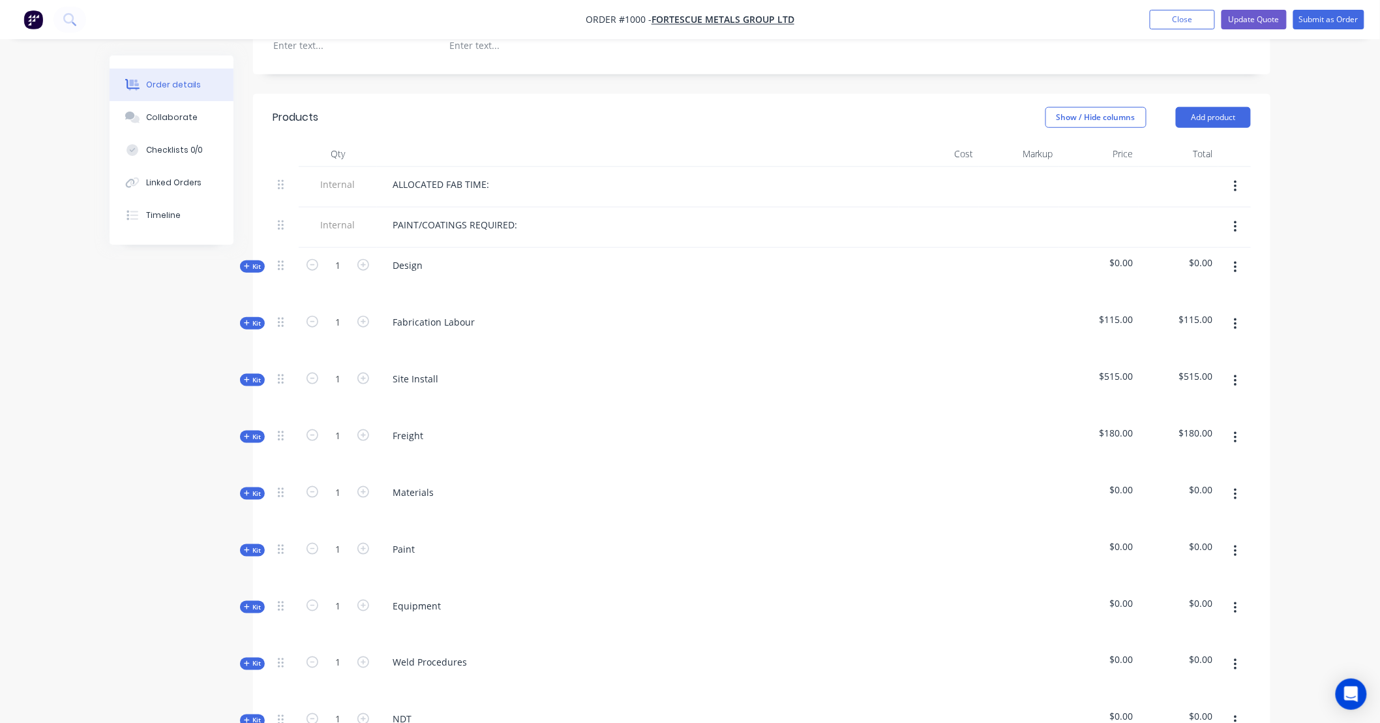
scroll to position [411, 0]
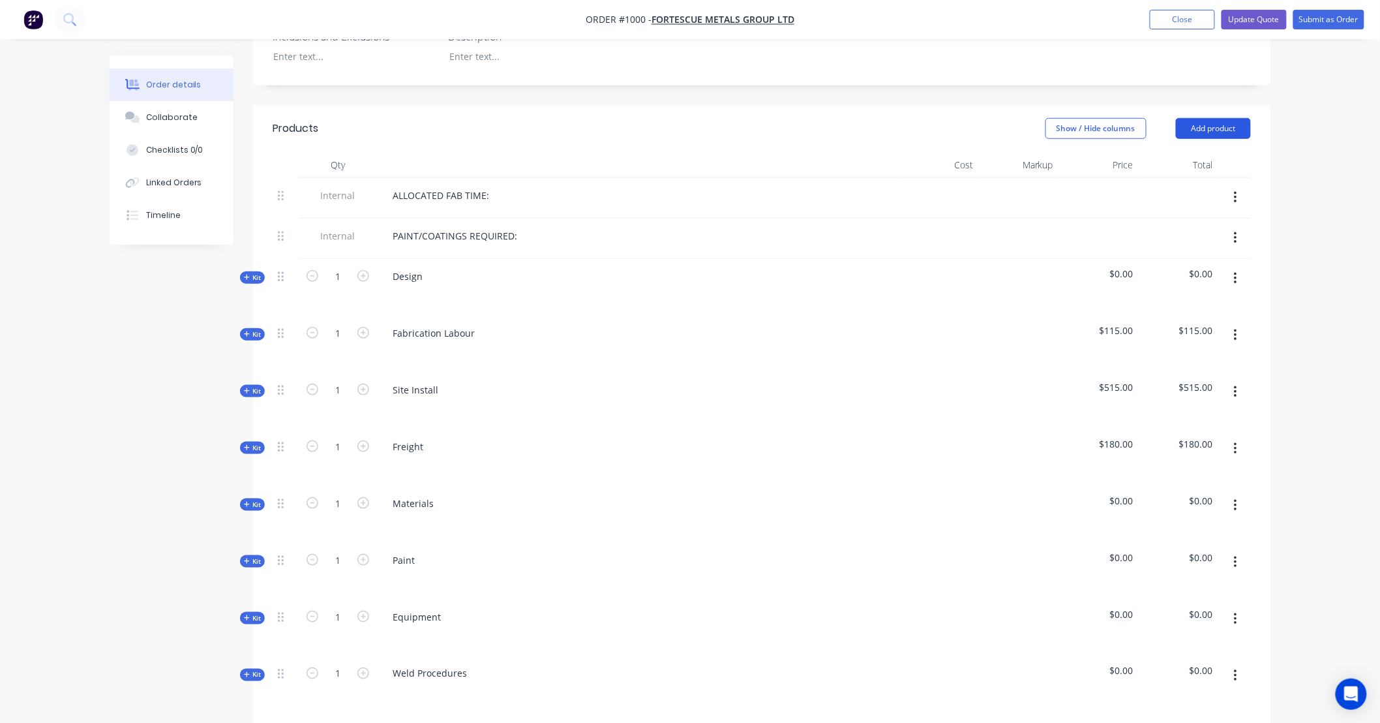
click at [1222, 119] on button "Add product" at bounding box center [1213, 128] width 75 height 21
click at [1196, 152] on div "Product catalogue" at bounding box center [1189, 161] width 100 height 19
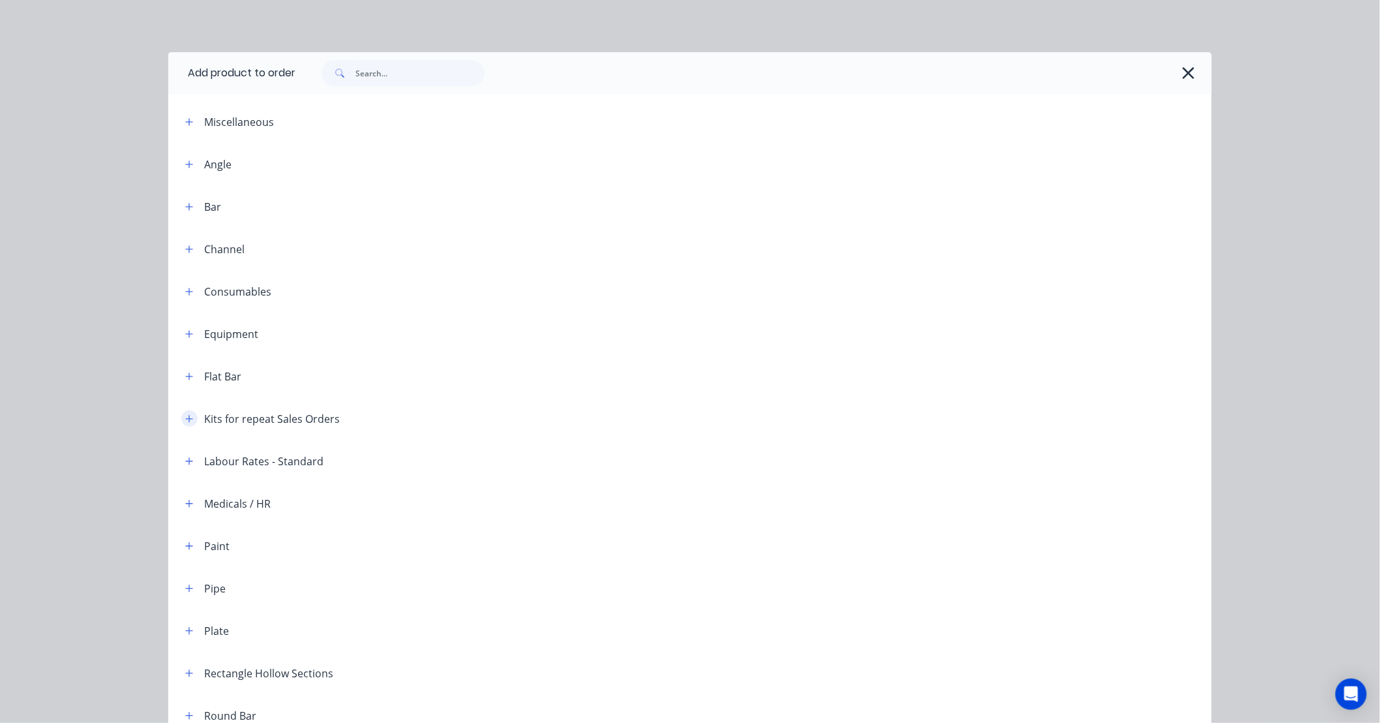
click at [187, 414] on icon "button" at bounding box center [189, 418] width 8 height 9
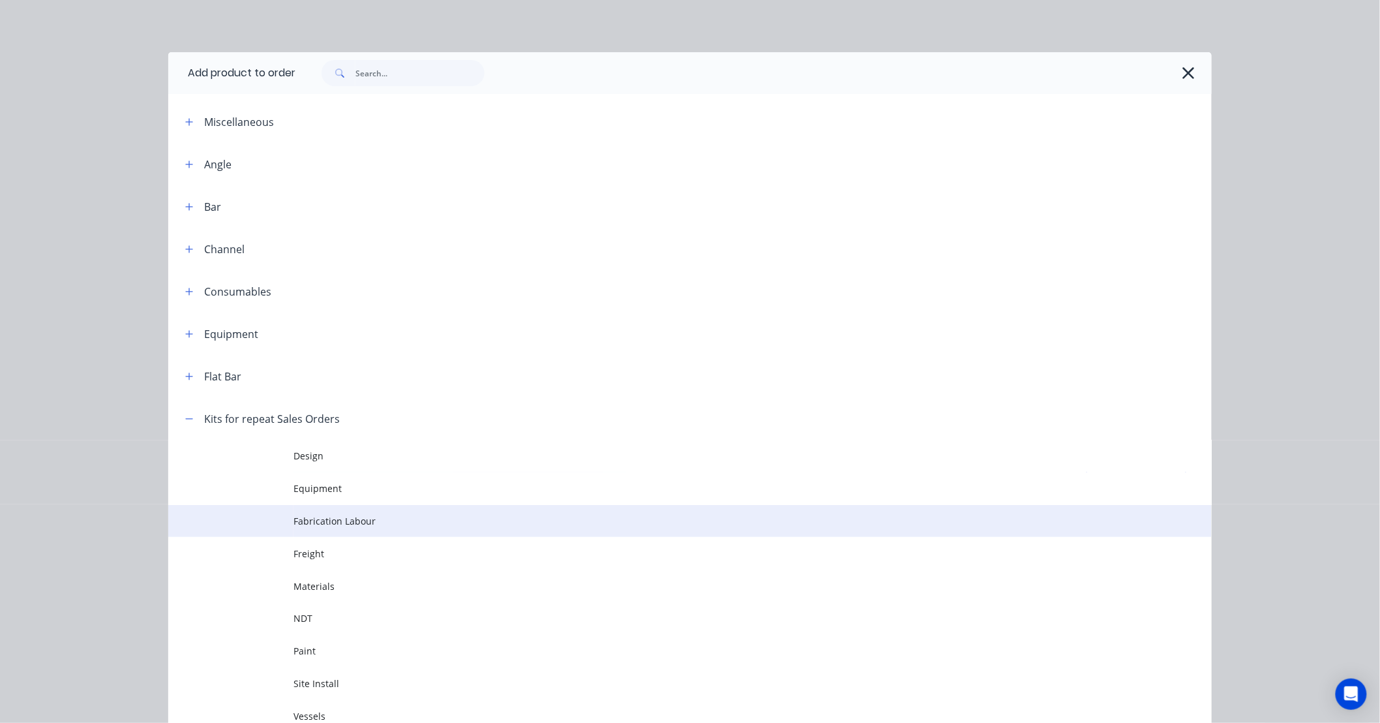
click at [325, 515] on span "Fabrication Labour" at bounding box center [661, 521] width 735 height 14
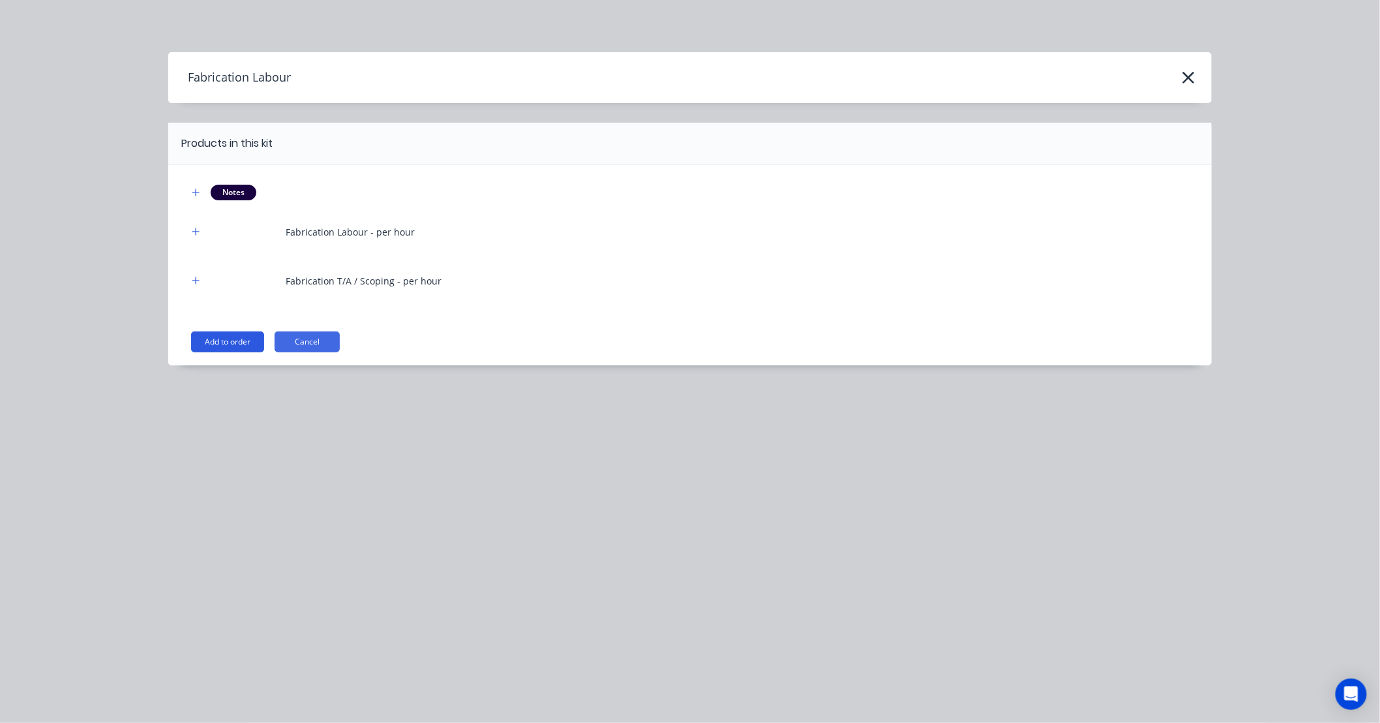
click at [227, 347] on button "Add to order" at bounding box center [227, 341] width 73 height 21
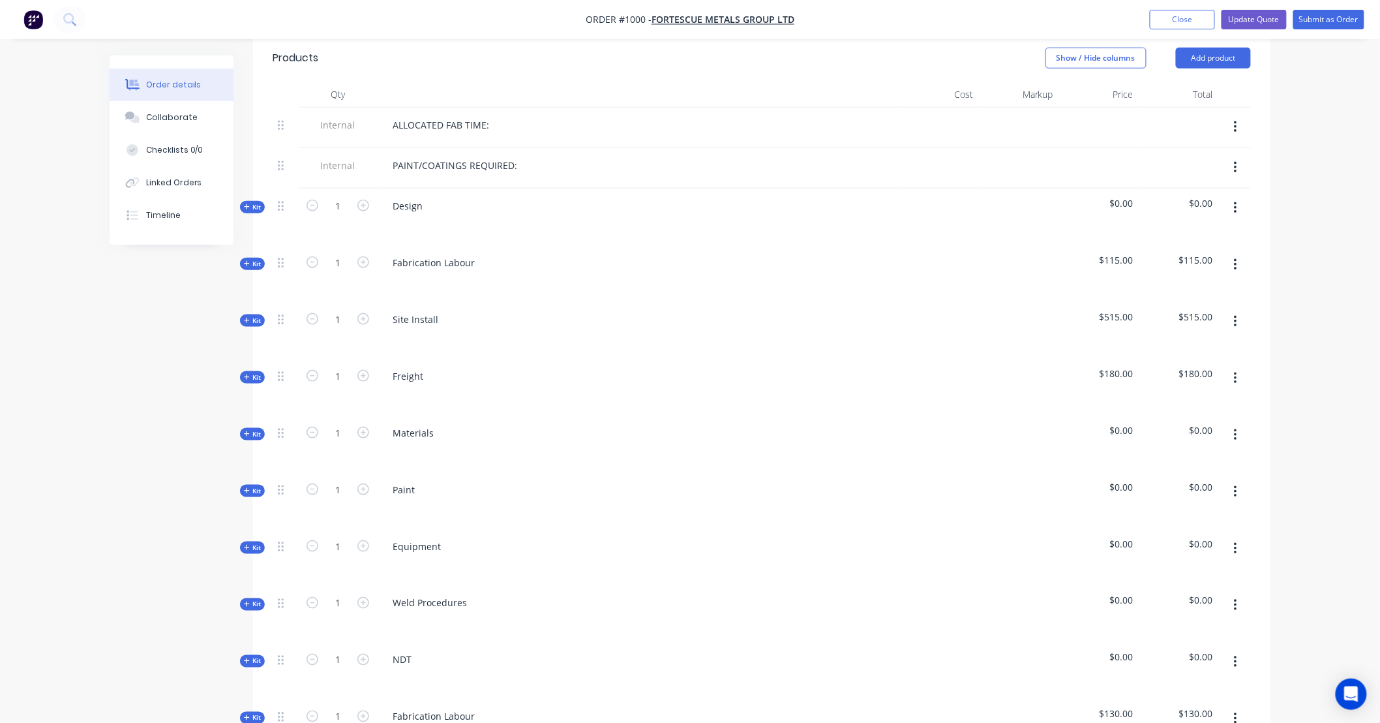
scroll to position [483, 0]
click at [1239, 251] on button "button" at bounding box center [1235, 262] width 31 height 23
click at [1191, 366] on div "Delete" at bounding box center [1189, 375] width 100 height 19
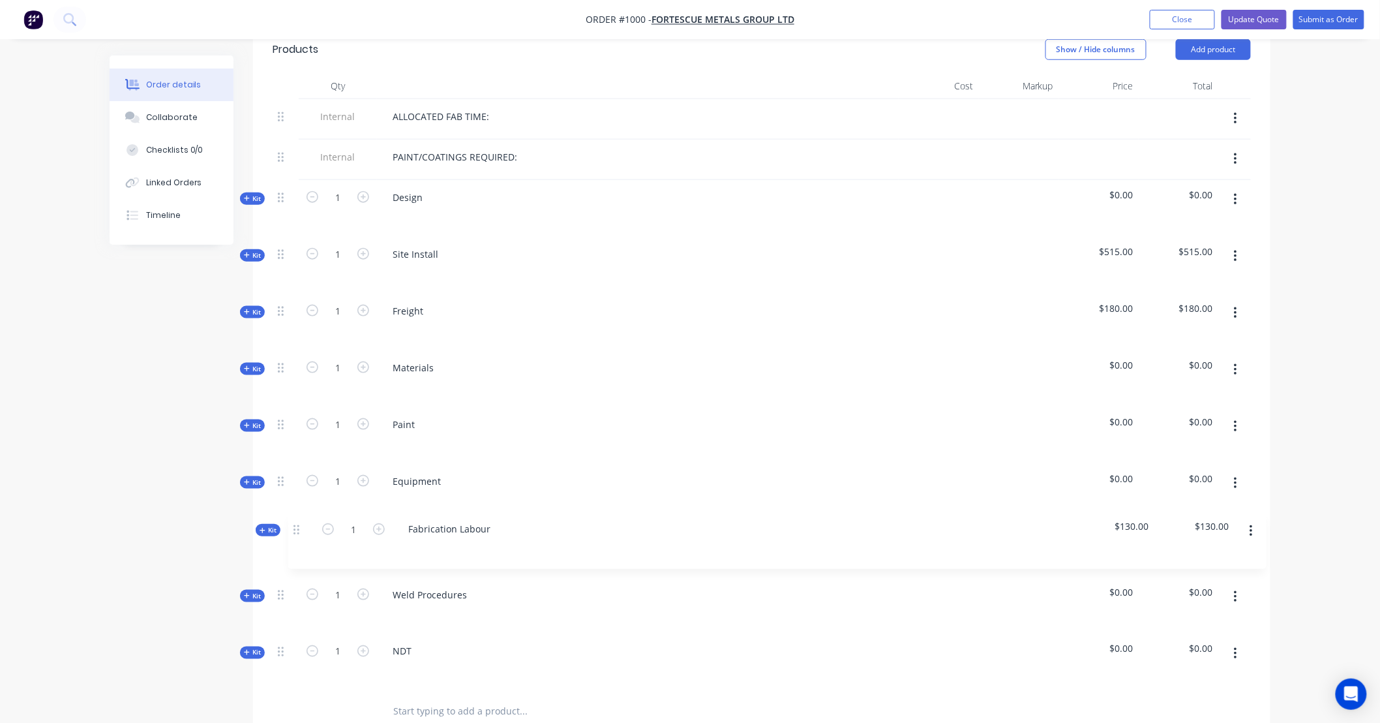
scroll to position [493, 0]
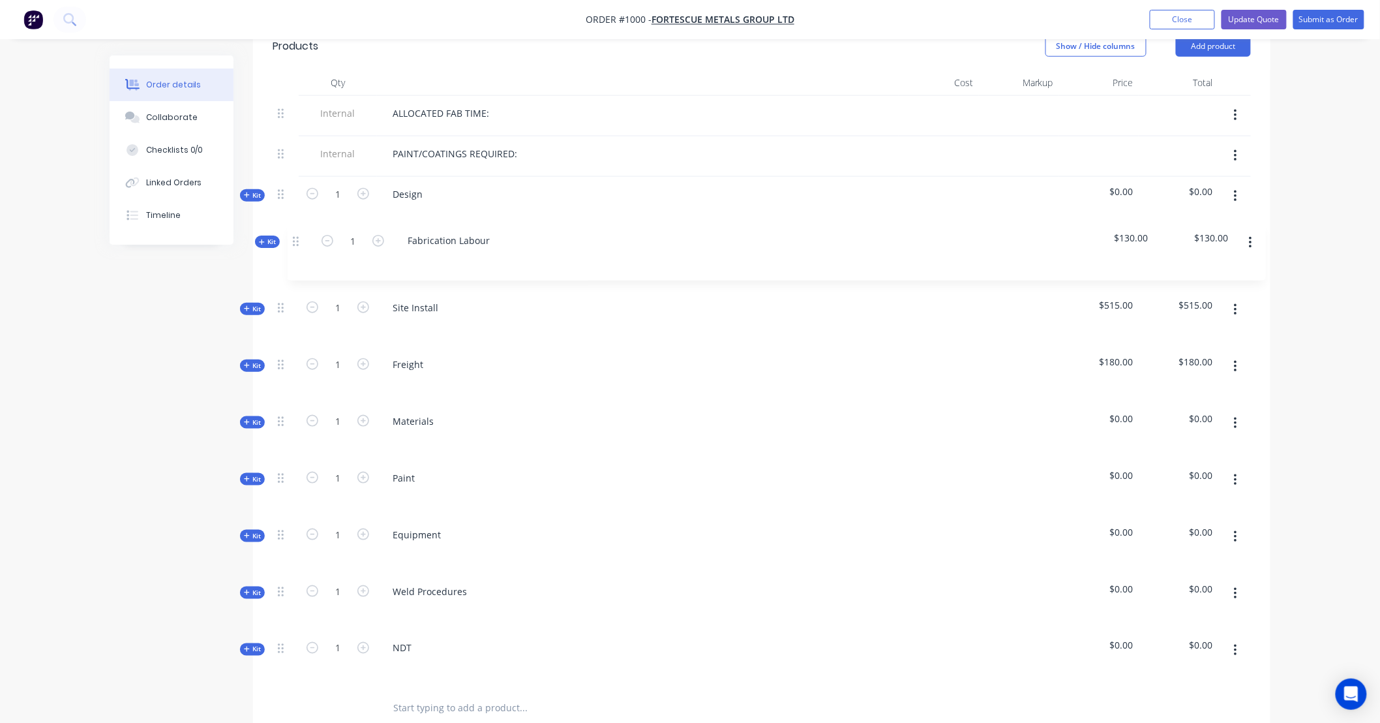
drag, startPoint x: 282, startPoint y: 644, endPoint x: 296, endPoint y: 237, distance: 407.3
click at [296, 237] on div "Internal ALLOCATED FAB TIME: Internal PAINT/COATINGS REQUIRED: Kit 1 Design $0.…" at bounding box center [762, 392] width 978 height 592
click at [192, 125] on button "Collaborate" at bounding box center [172, 117] width 124 height 33
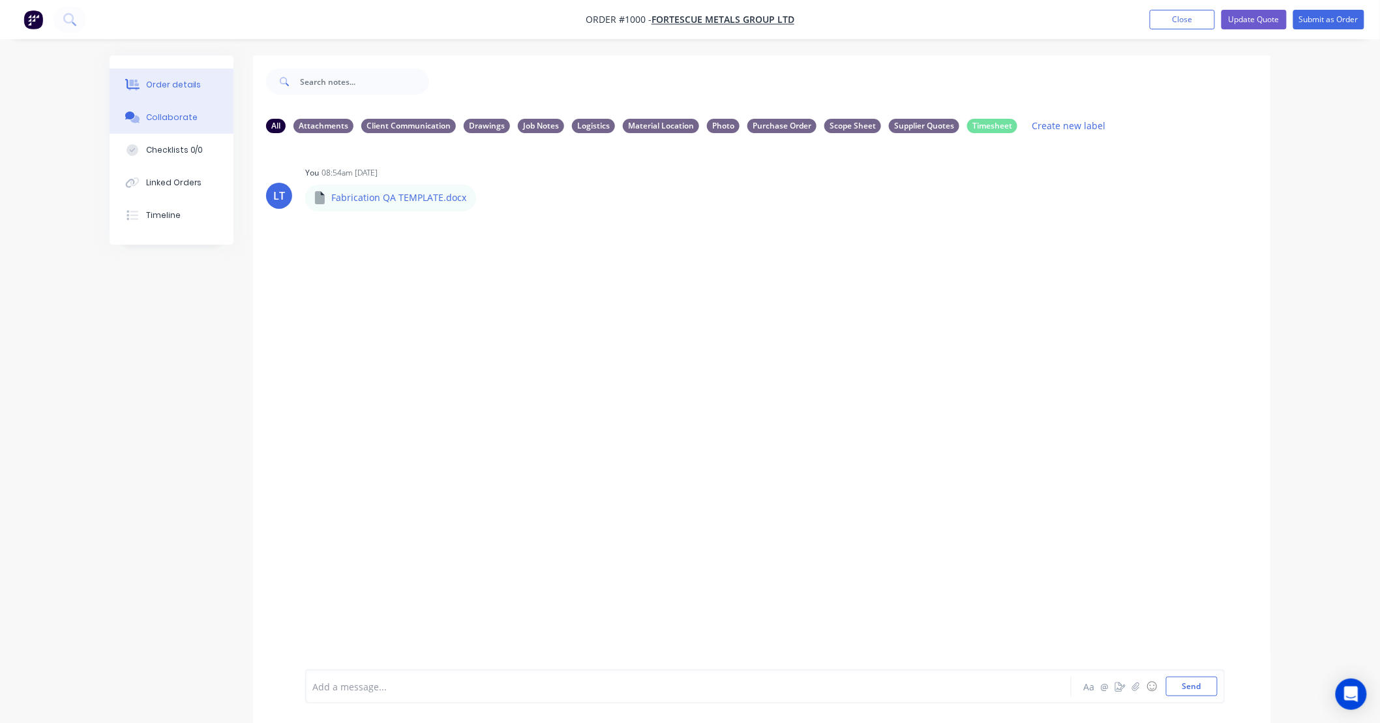
click at [196, 80] on div "Order details" at bounding box center [173, 85] width 55 height 12
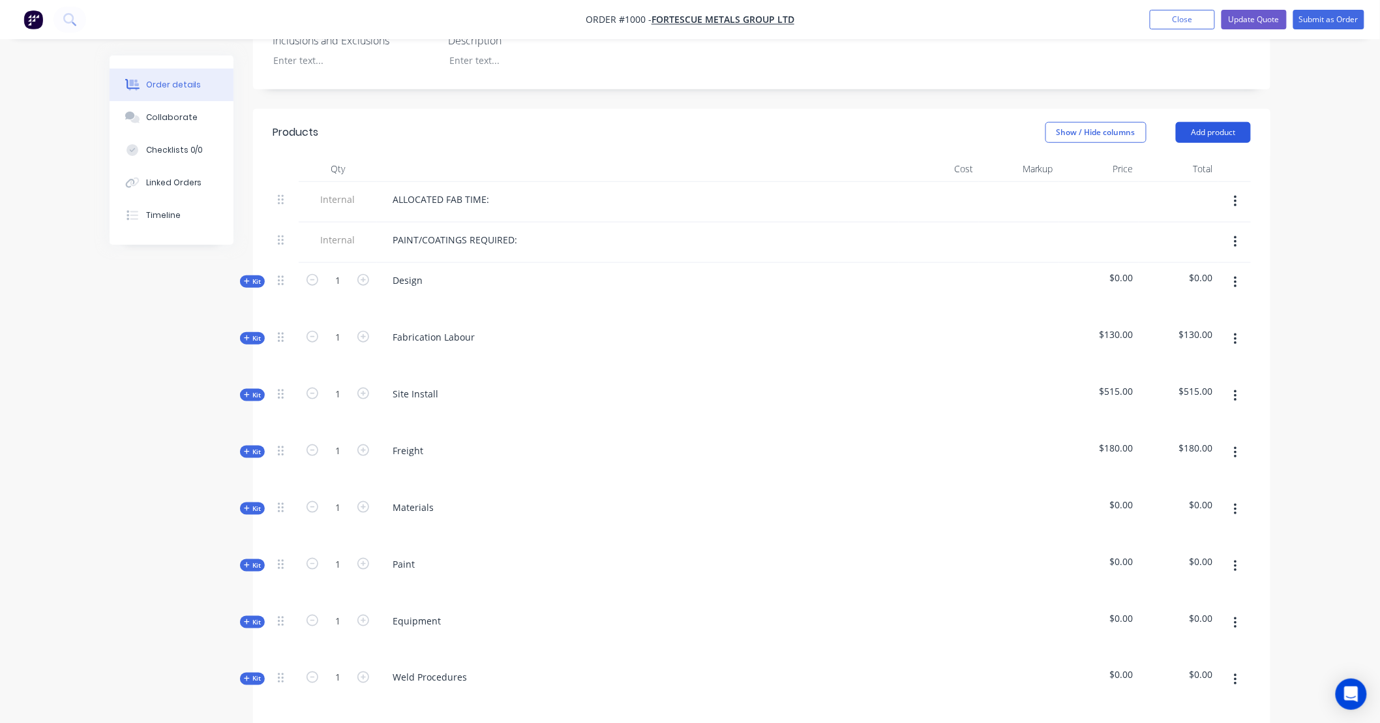
scroll to position [411, 0]
click at [1215, 118] on button "Add product" at bounding box center [1213, 128] width 75 height 21
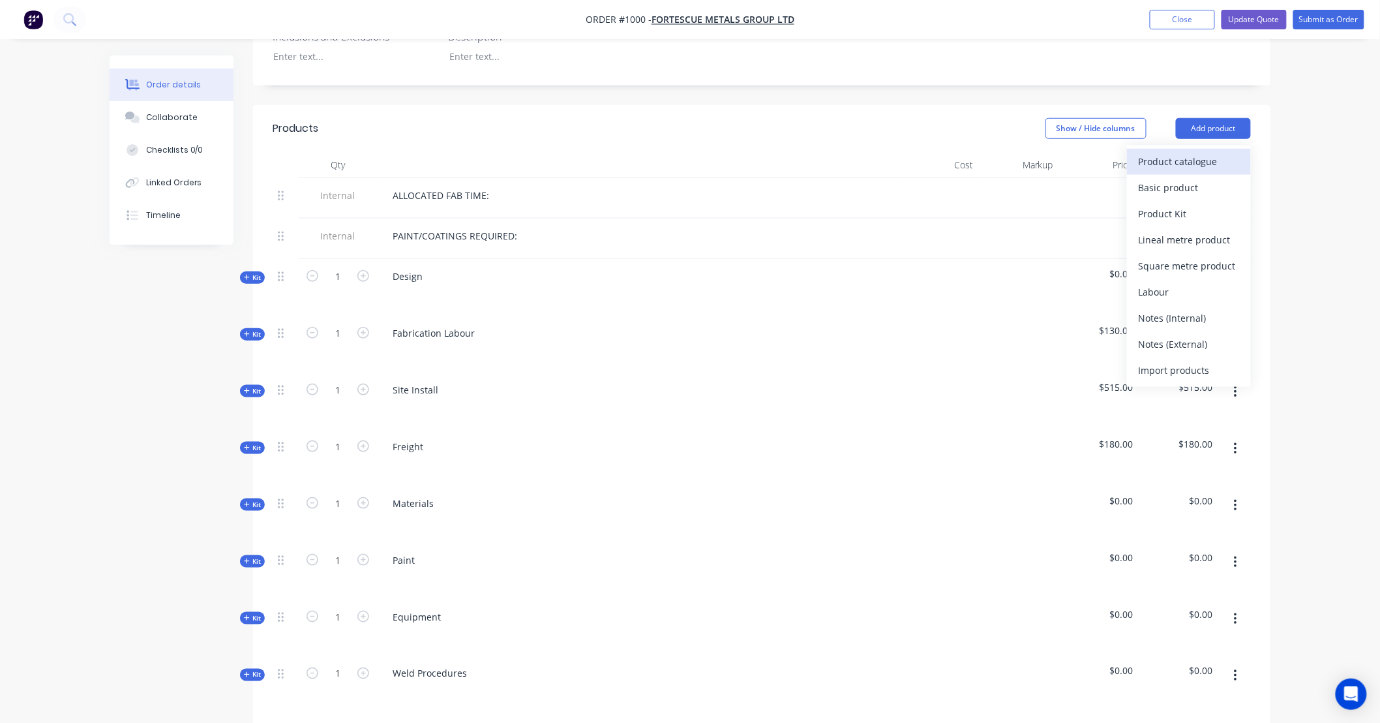
click at [1195, 152] on div "Product catalogue" at bounding box center [1189, 161] width 100 height 19
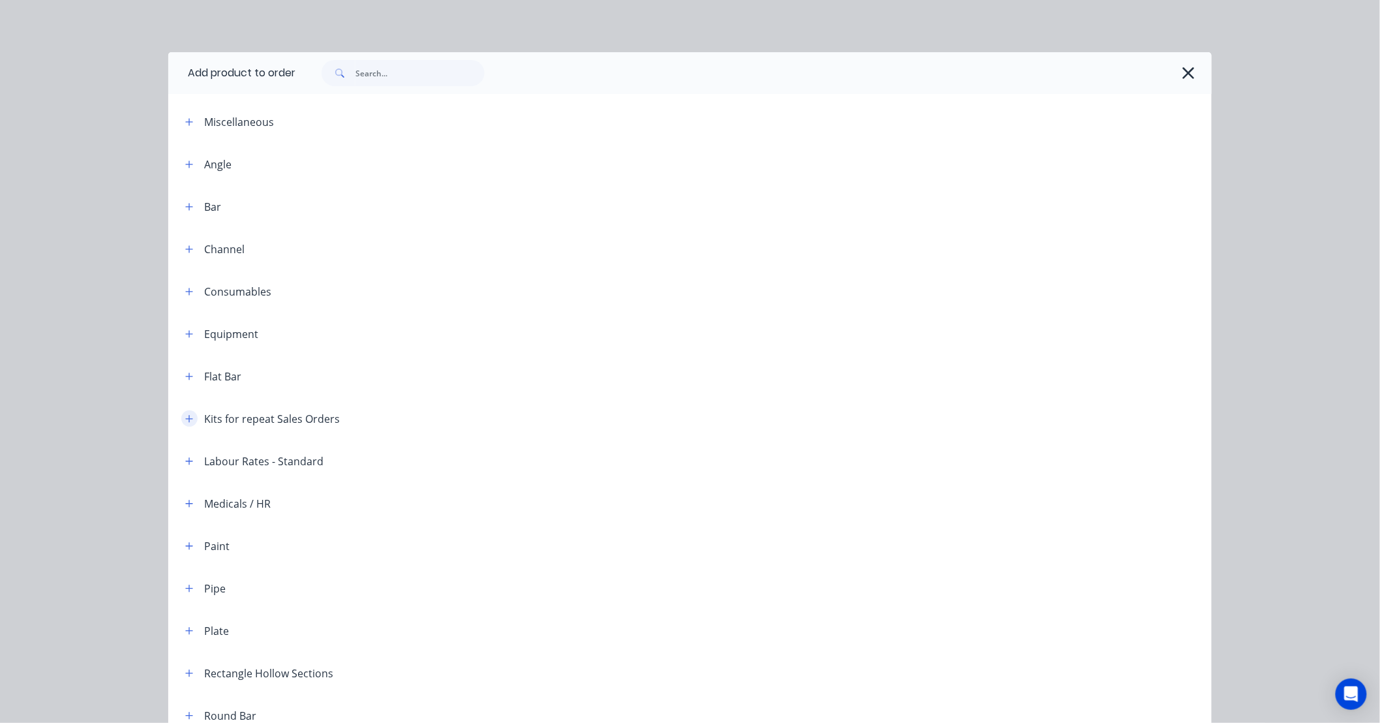
click at [181, 422] on button "button" at bounding box center [189, 418] width 16 height 16
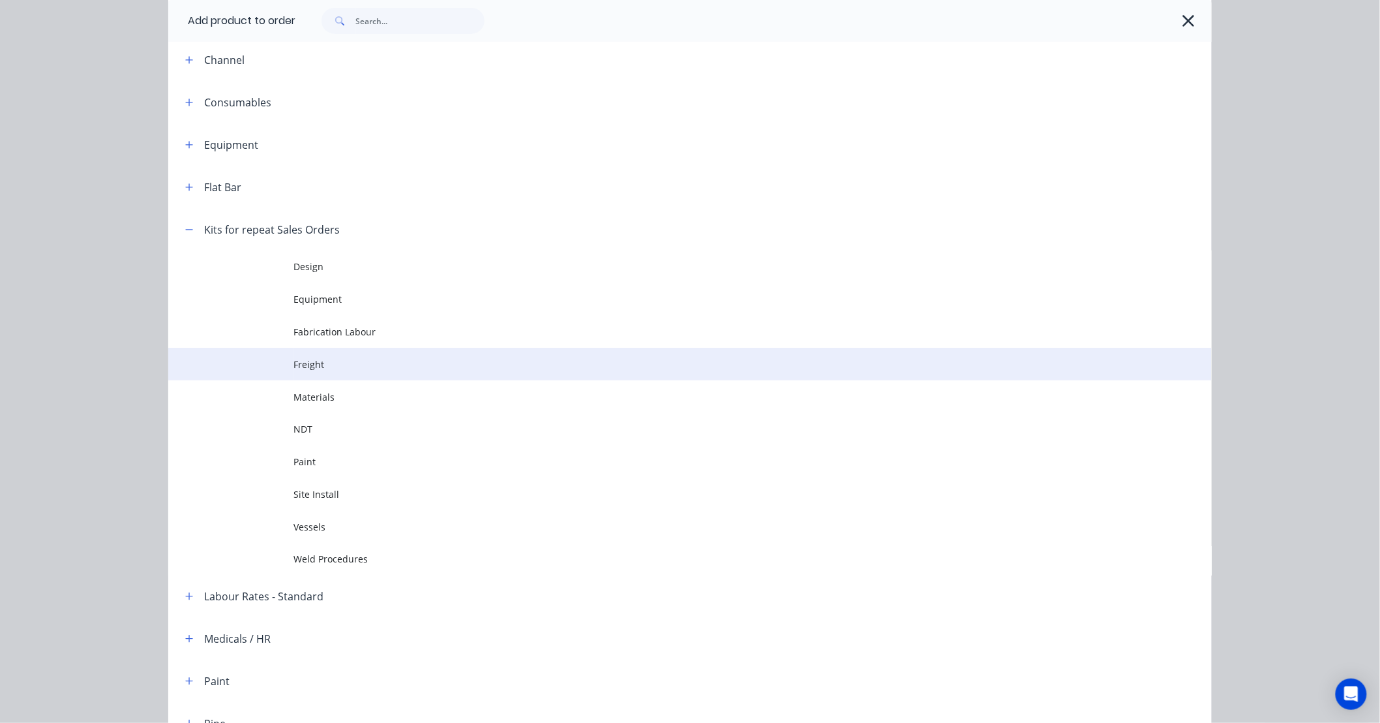
scroll to position [193, 0]
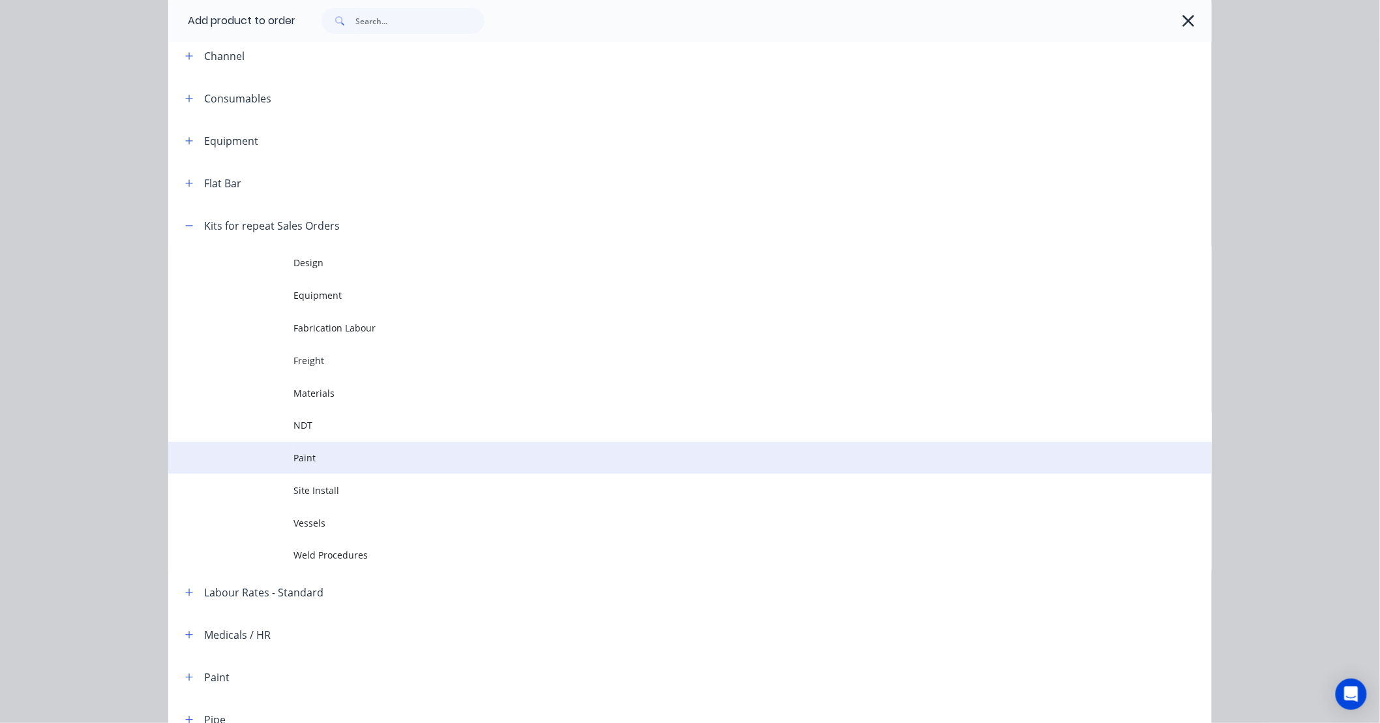
click at [348, 461] on span "Paint" at bounding box center [661, 458] width 735 height 14
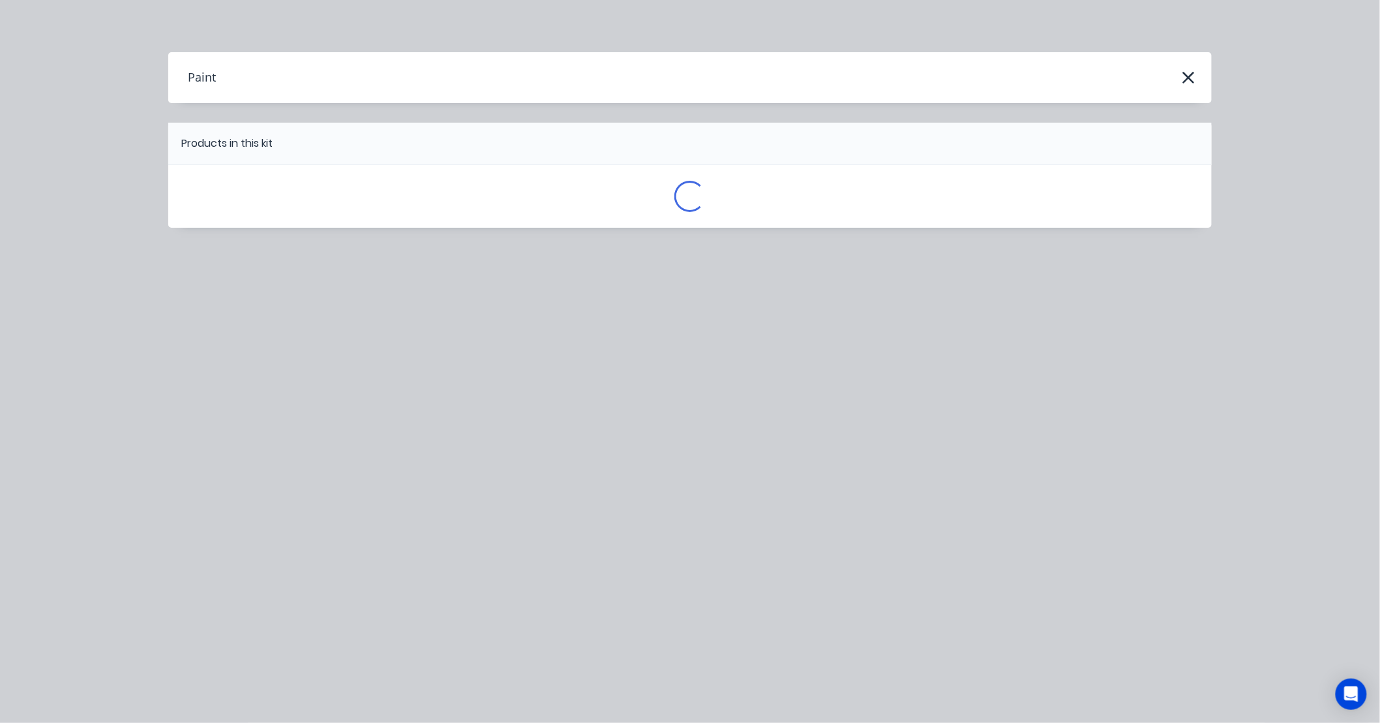
scroll to position [0, 0]
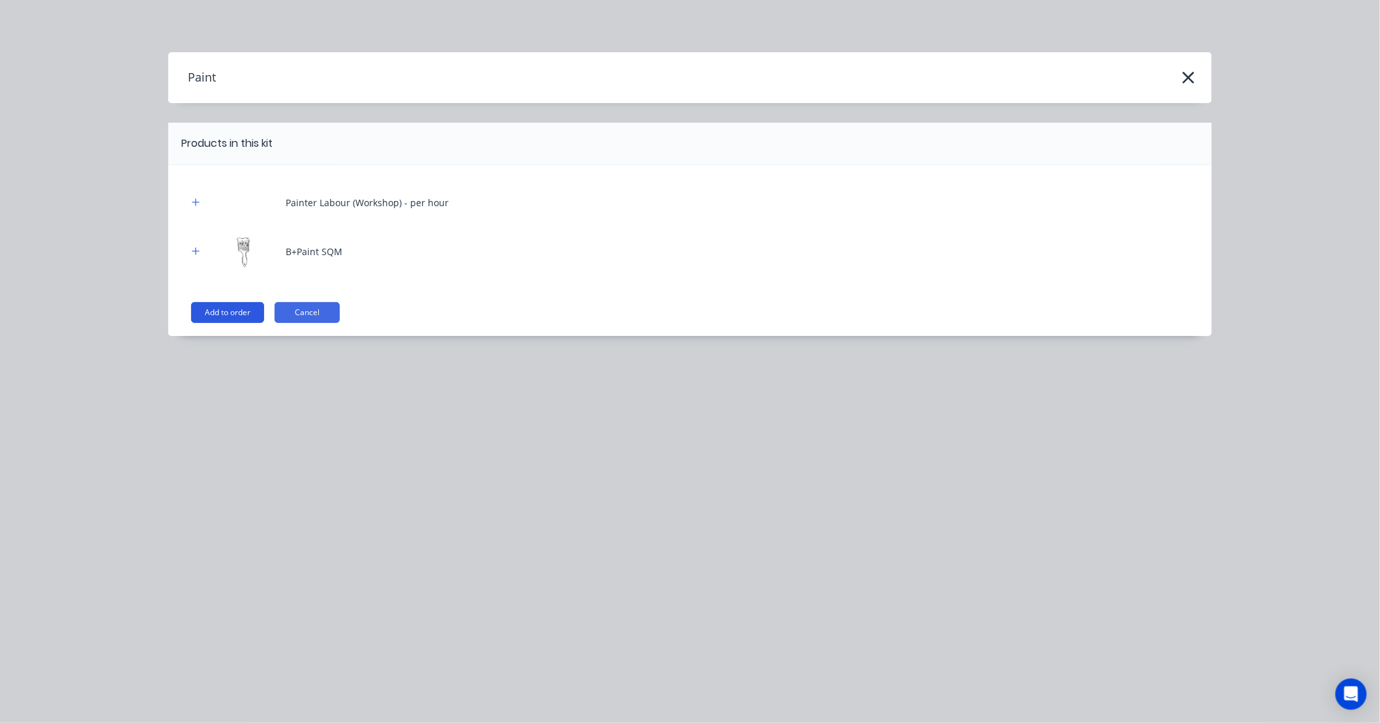
click at [226, 309] on button "Add to order" at bounding box center [227, 312] width 73 height 21
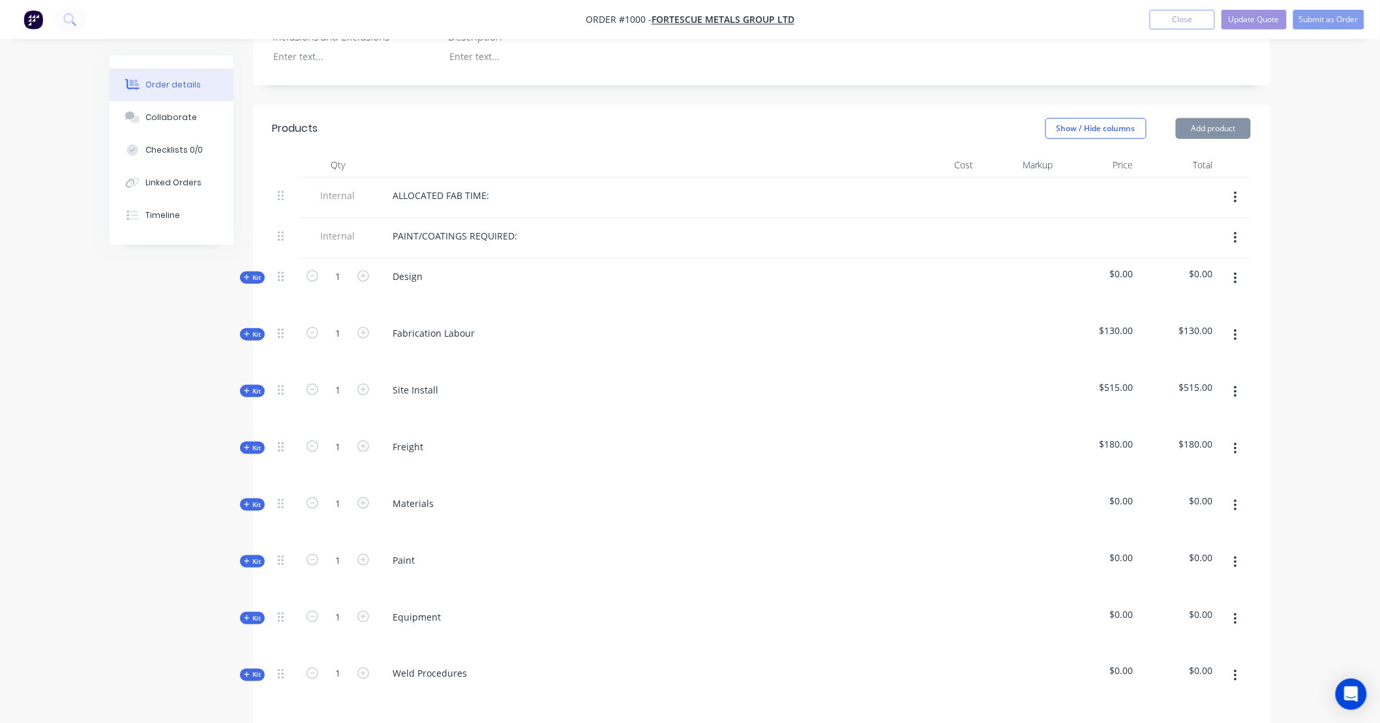
click at [1209, 122] on header "Products Show / Hide columns Add product" at bounding box center [762, 128] width 1018 height 47
click at [1195, 118] on button "Add product" at bounding box center [1213, 128] width 75 height 21
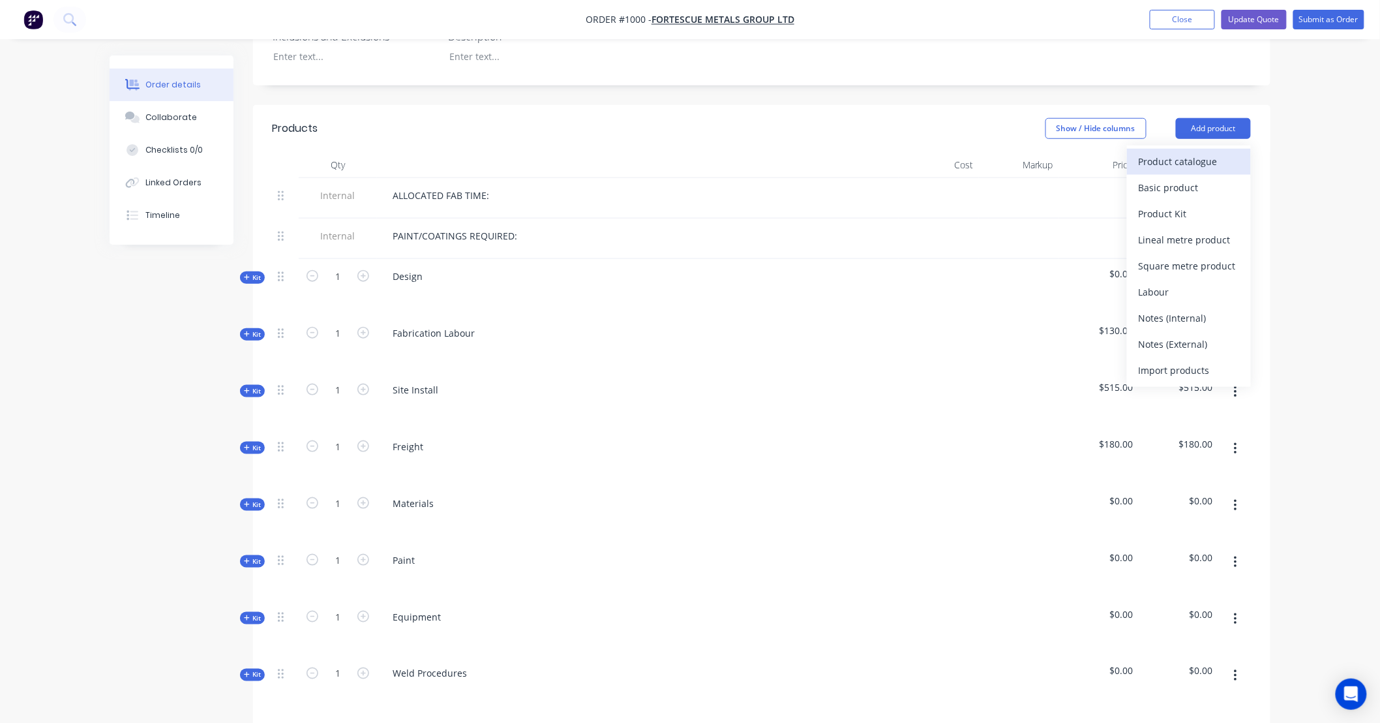
click at [1166, 152] on div "Product catalogue" at bounding box center [1189, 161] width 100 height 19
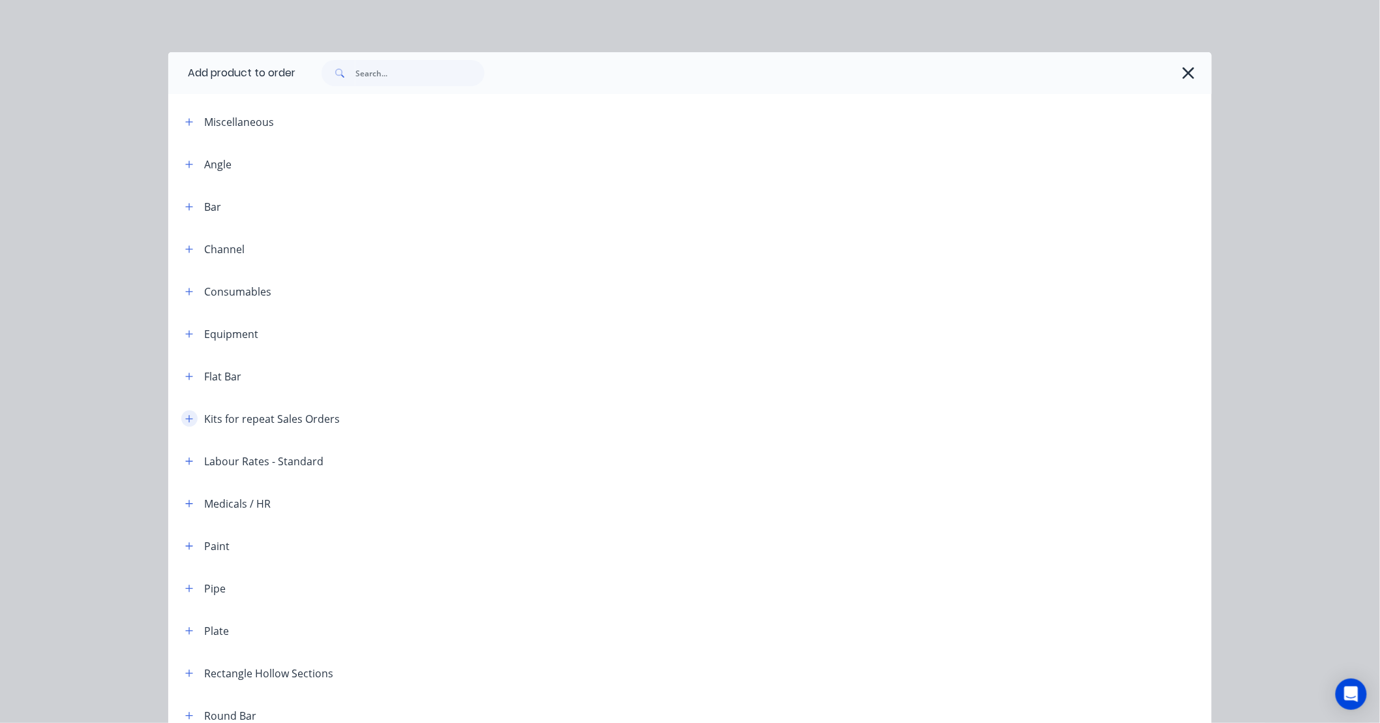
click at [183, 425] on button "button" at bounding box center [189, 418] width 16 height 16
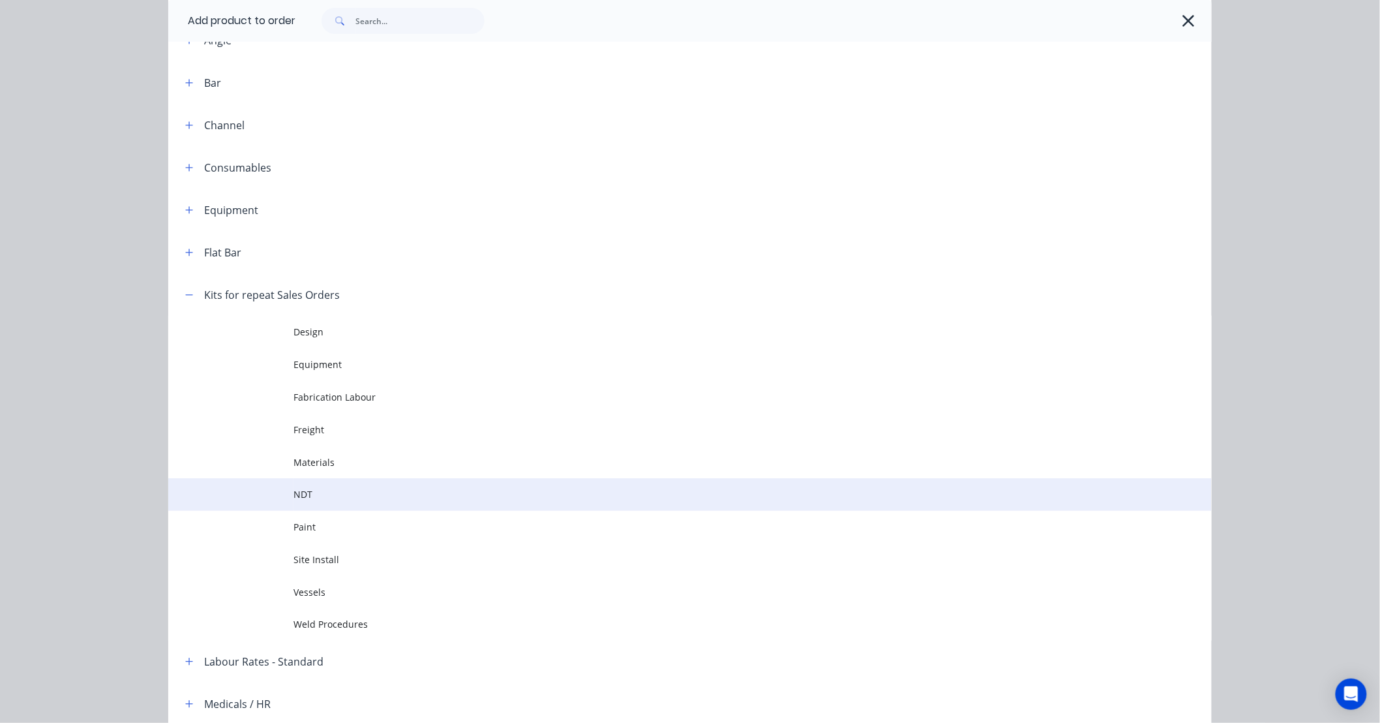
scroll to position [217, 0]
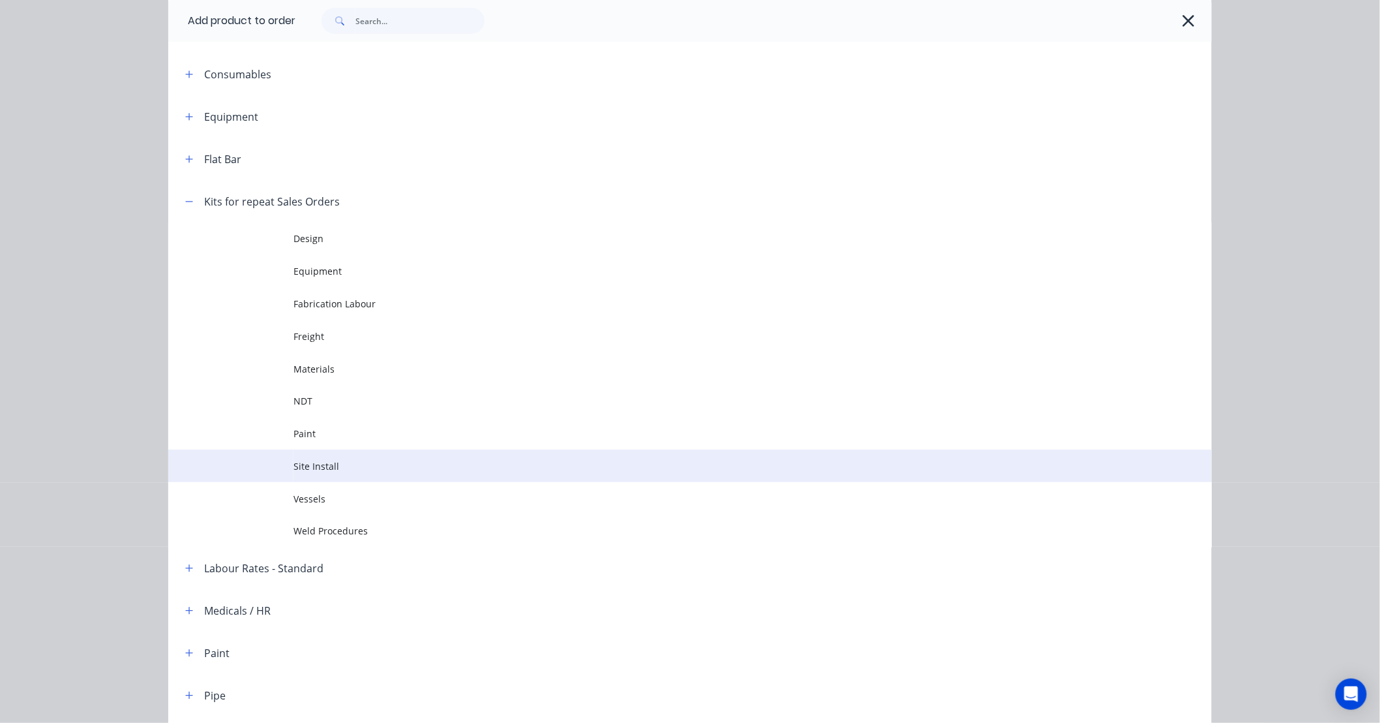
click at [344, 470] on span "Site Install" at bounding box center [661, 466] width 735 height 14
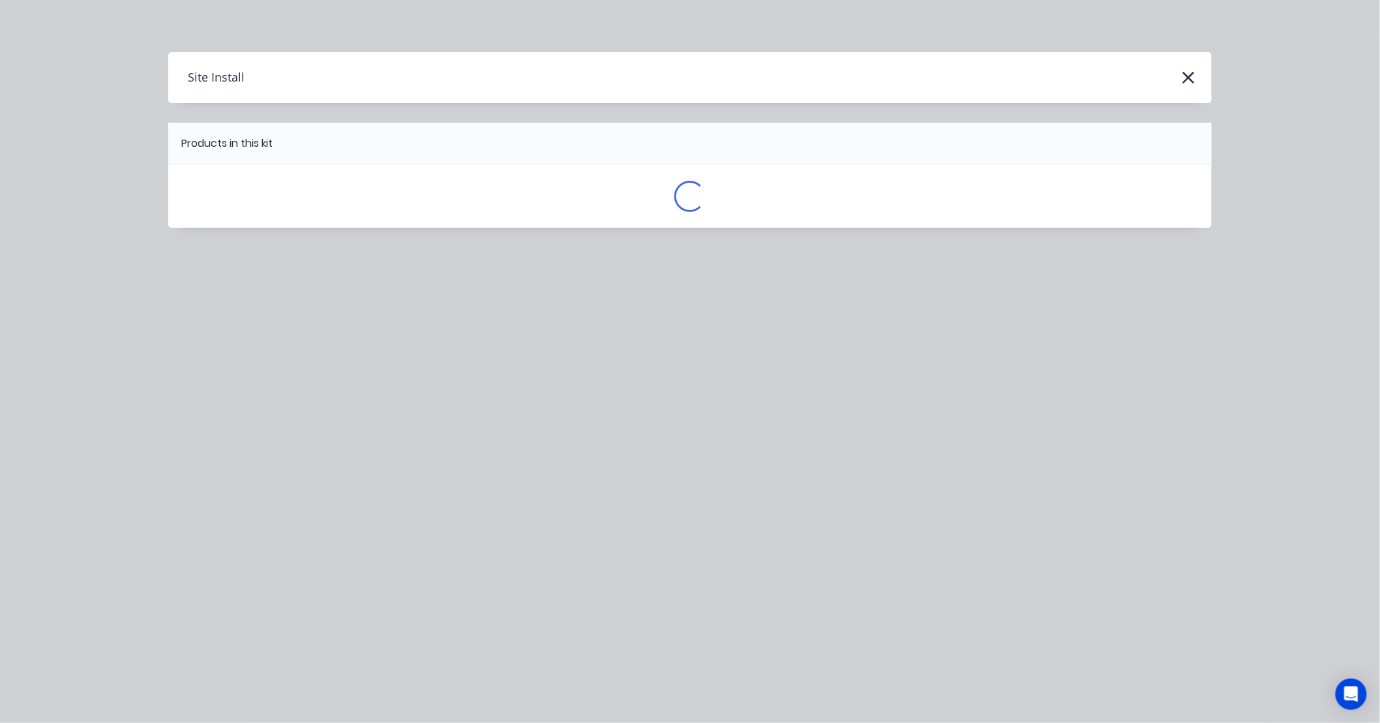
scroll to position [0, 0]
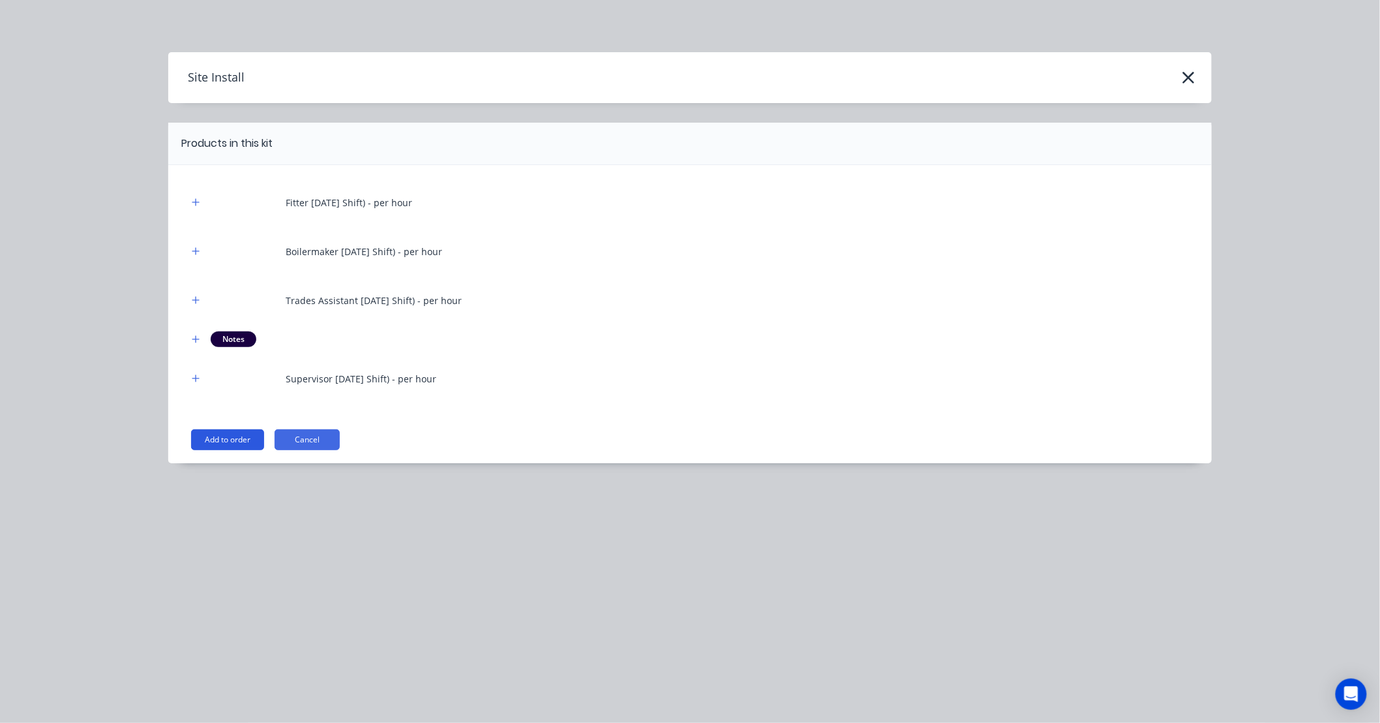
click at [231, 447] on button "Add to order" at bounding box center [227, 439] width 73 height 21
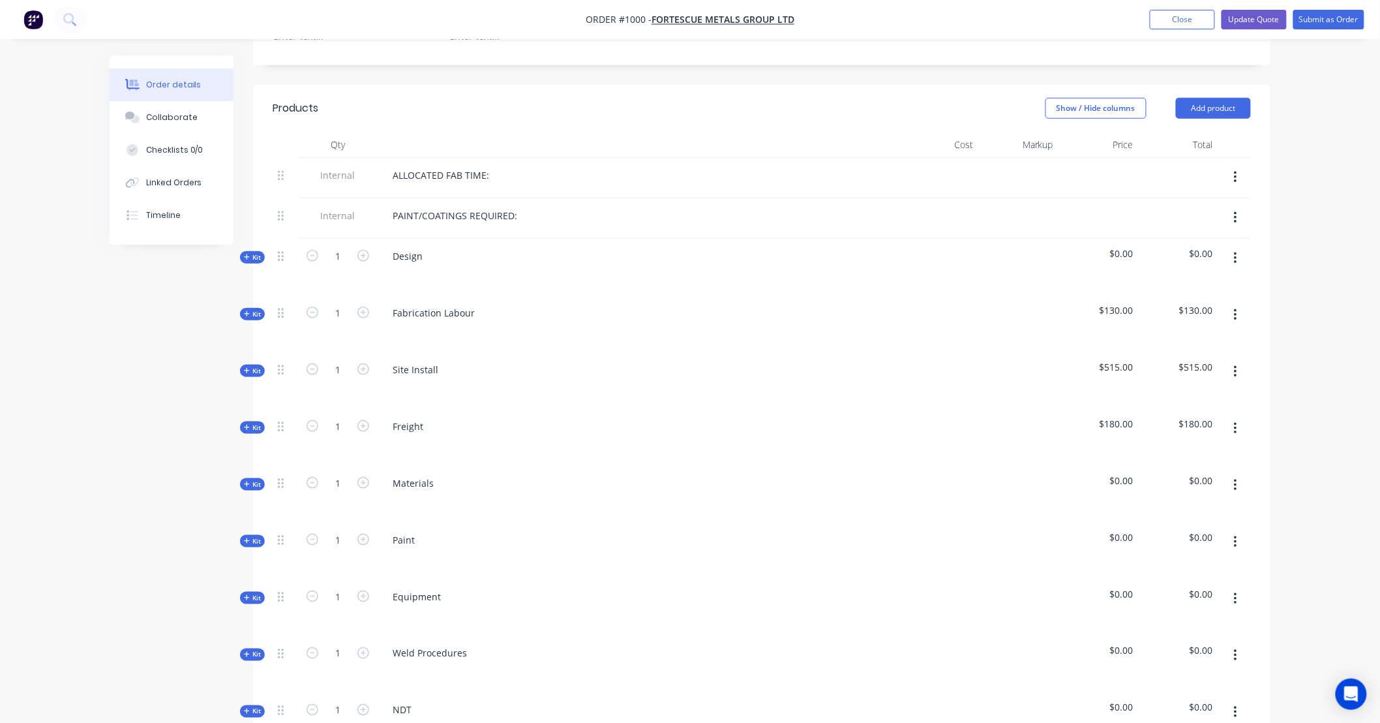
scroll to position [434, 0]
click at [1230, 527] on button "button" at bounding box center [1235, 538] width 31 height 23
click at [1216, 642] on div "Delete" at bounding box center [1189, 651] width 100 height 19
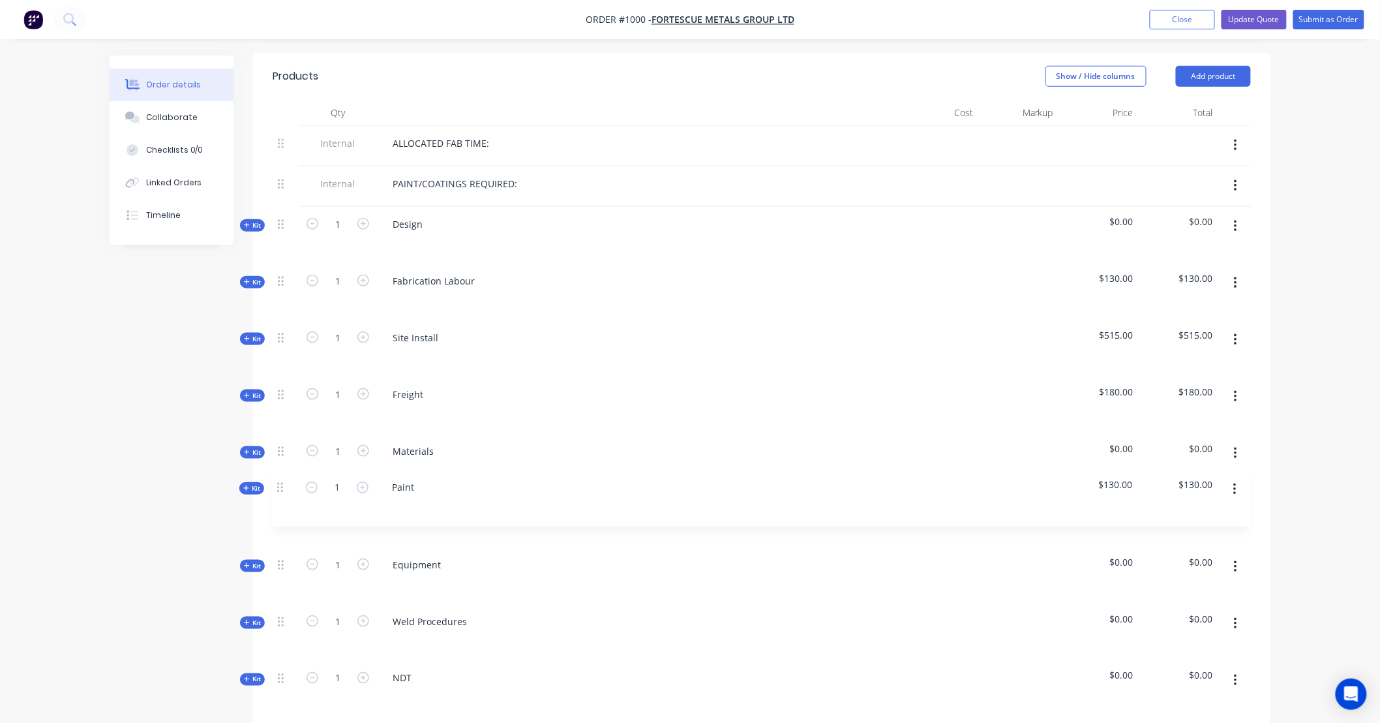
drag, startPoint x: 282, startPoint y: 690, endPoint x: 281, endPoint y: 484, distance: 206.1
click at [281, 484] on div "Internal ALLOCATED FAB TIME: Internal PAINT/COATINGS REQUIRED: Kit 1 Design $0.…" at bounding box center [762, 450] width 978 height 648
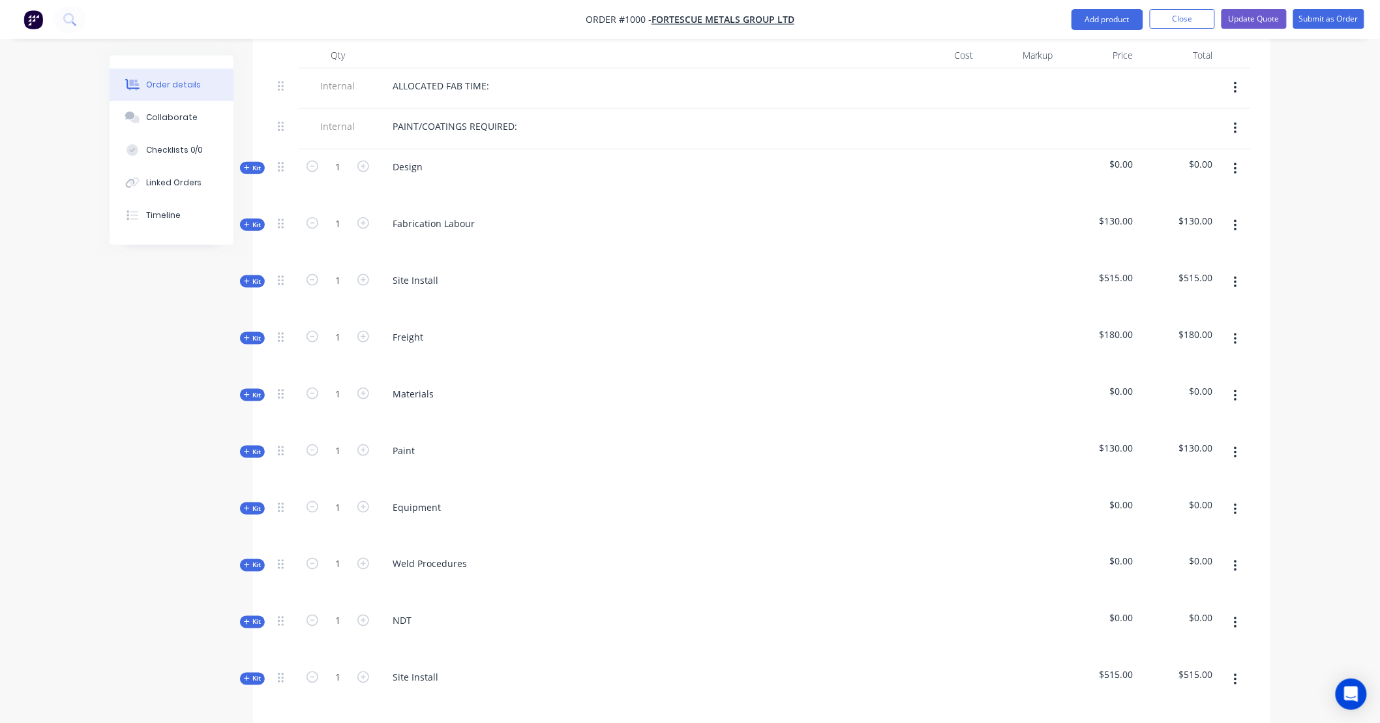
scroll to position [511, 0]
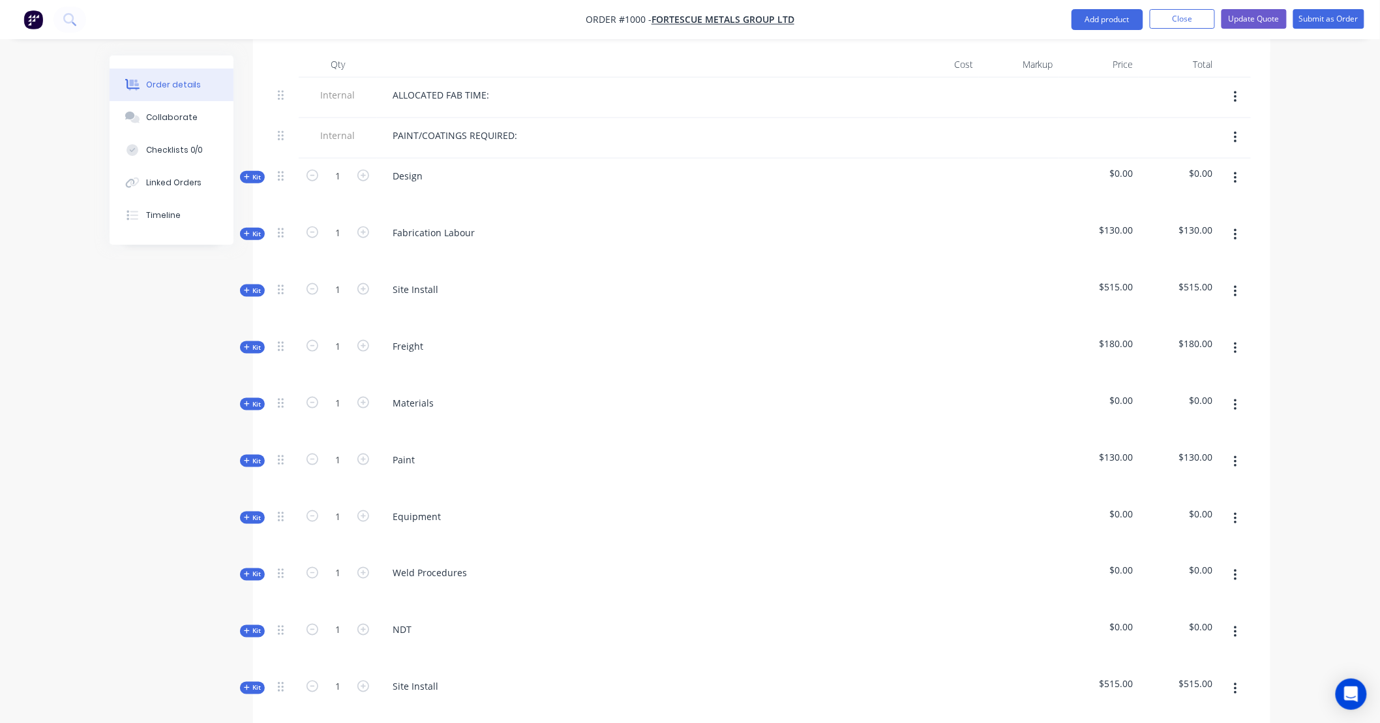
click at [1239, 280] on button "button" at bounding box center [1235, 291] width 31 height 23
click at [1202, 395] on div "Delete" at bounding box center [1189, 404] width 100 height 19
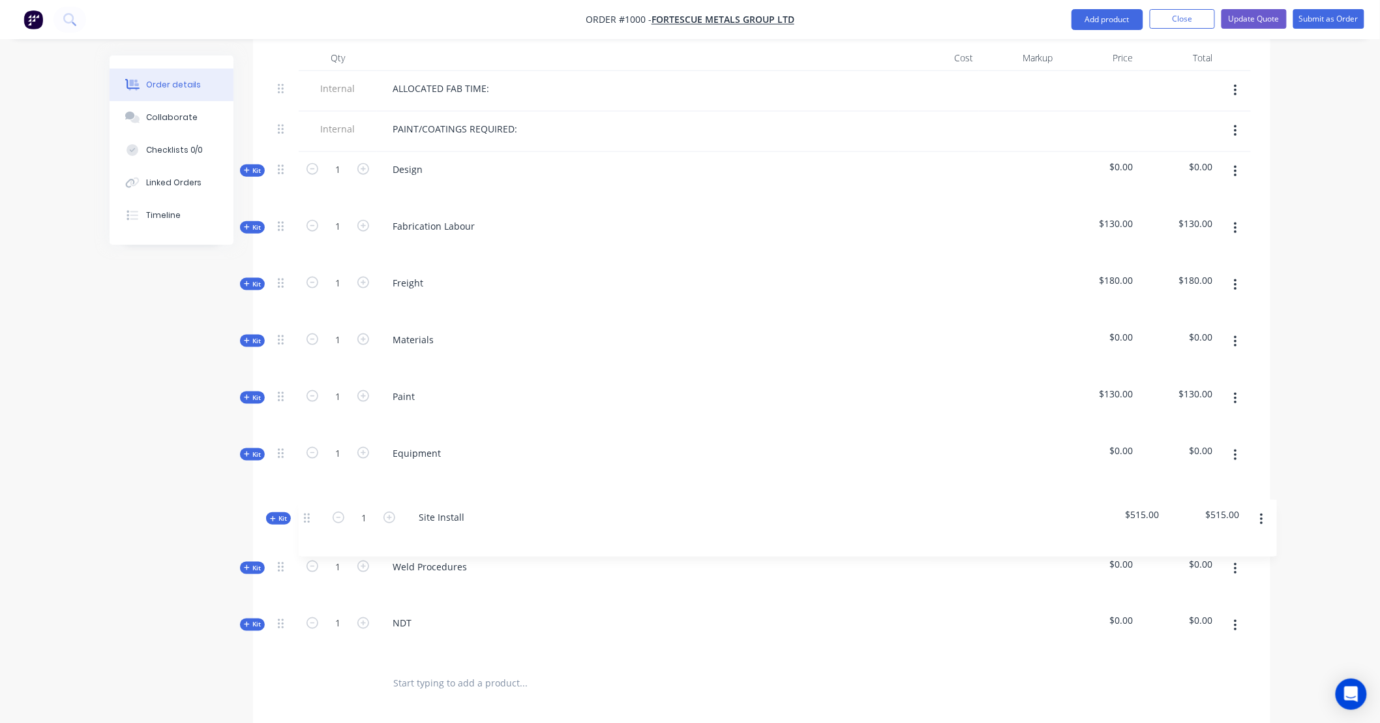
scroll to position [520, 0]
drag, startPoint x: 282, startPoint y: 615, endPoint x: 275, endPoint y: 363, distance: 251.9
click at [275, 363] on div "Internal ALLOCATED FAB TIME: Internal PAINT/COATINGS REQUIRED: Kit 1 Design $0.…" at bounding box center [762, 365] width 978 height 592
drag, startPoint x: 282, startPoint y: 376, endPoint x: 281, endPoint y: 253, distance: 123.3
click at [281, 253] on div "Internal ALLOCATED FAB TIME: Internal PAINT/COATINGS REQUIRED: Kit 1 Design $0.…" at bounding box center [762, 365] width 978 height 592
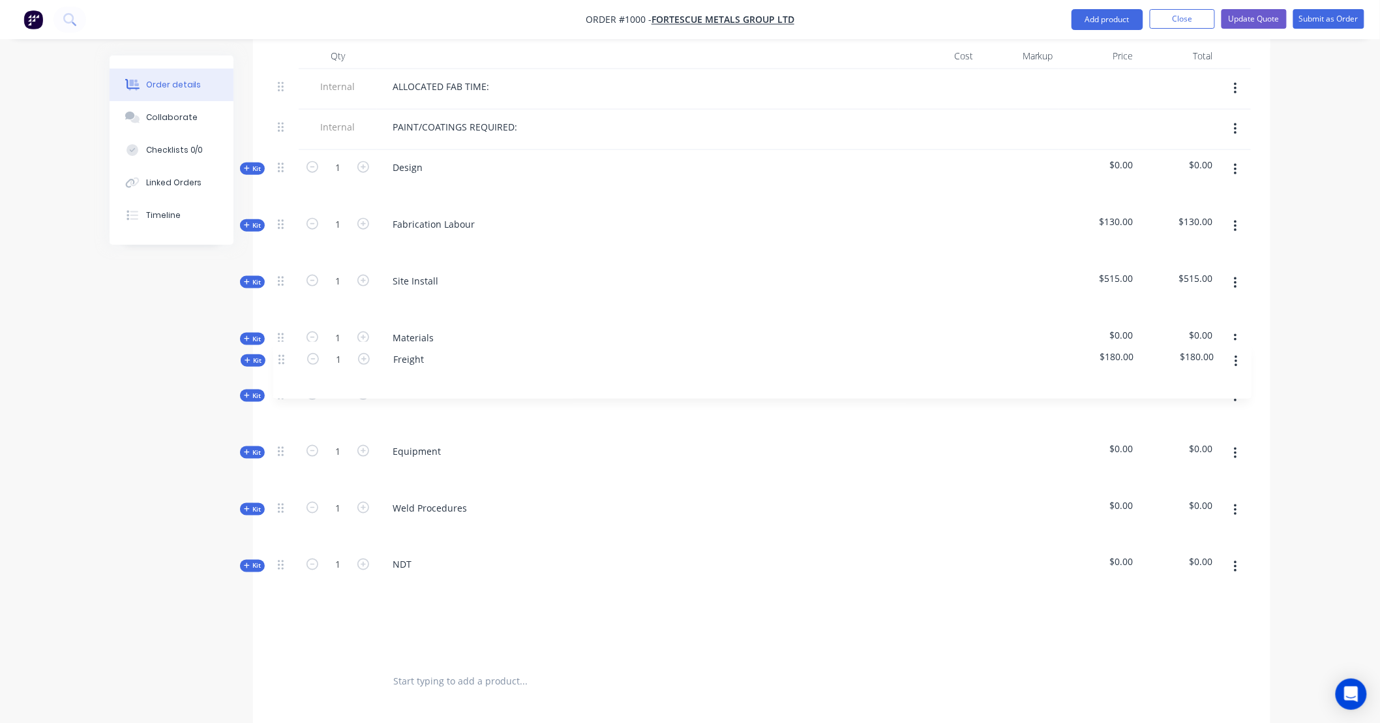
drag, startPoint x: 280, startPoint y: 318, endPoint x: 282, endPoint y: 362, distance: 43.7
click at [282, 362] on div "Internal ALLOCATED FAB TIME: Internal PAINT/COATINGS REQUIRED: Kit 1 Design $0.…" at bounding box center [762, 365] width 978 height 592
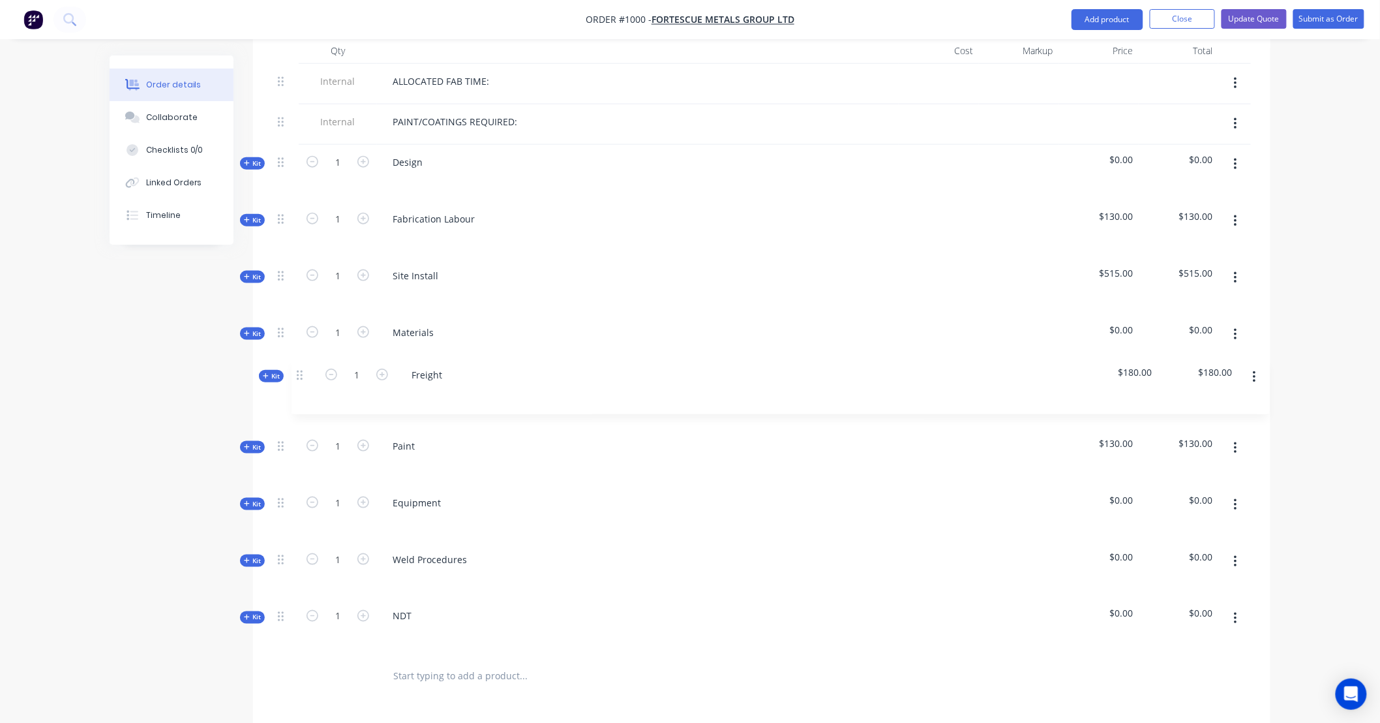
drag, startPoint x: 281, startPoint y: 601, endPoint x: 299, endPoint y: 368, distance: 234.2
click at [299, 368] on div "Internal ALLOCATED FAB TIME: Internal PAINT/COATINGS REQUIRED: Kit 1 Design $0.…" at bounding box center [762, 360] width 978 height 592
click at [175, 118] on div "Collaborate" at bounding box center [172, 118] width 52 height 12
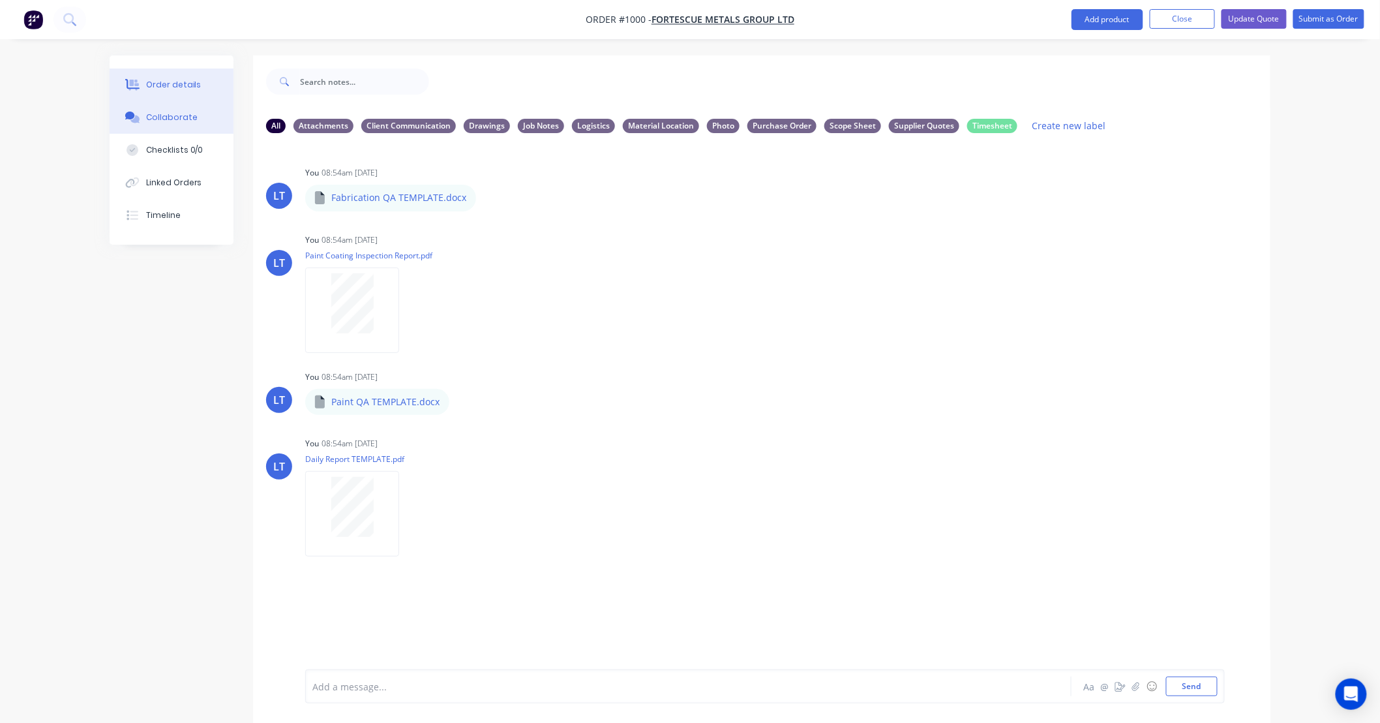
click at [179, 83] on div "Order details" at bounding box center [173, 85] width 55 height 12
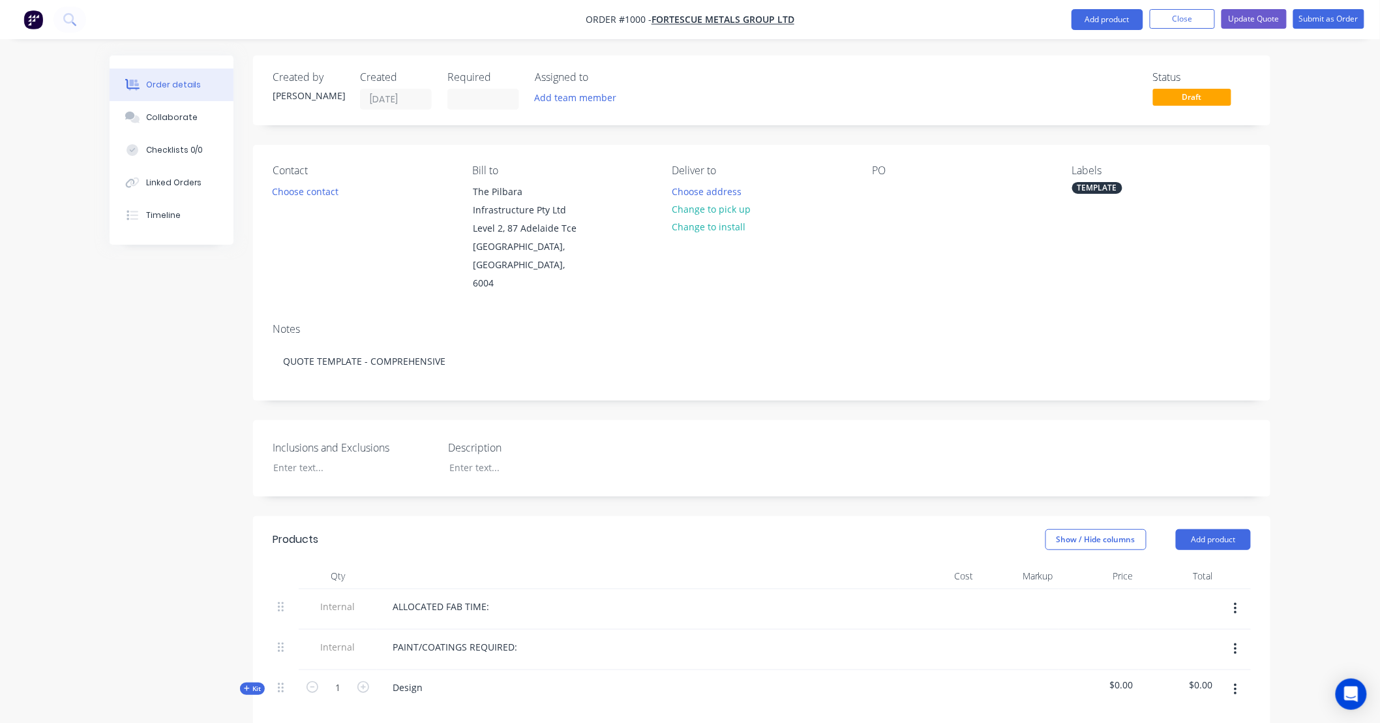
click at [859, 370] on div "Notes QUOTE TEMPLATE - COMPREHENSIVE" at bounding box center [762, 355] width 1018 height 87
drag, startPoint x: 859, startPoint y: 370, endPoint x: 703, endPoint y: 372, distance: 156.6
drag, startPoint x: 703, startPoint y: 372, endPoint x: 609, endPoint y: 364, distance: 93.6
click at [609, 364] on div "Notes QUOTE TEMPLATE - COMPREHENSIVE" at bounding box center [762, 355] width 1018 height 87
drag, startPoint x: 1196, startPoint y: 376, endPoint x: 1055, endPoint y: 386, distance: 141.9
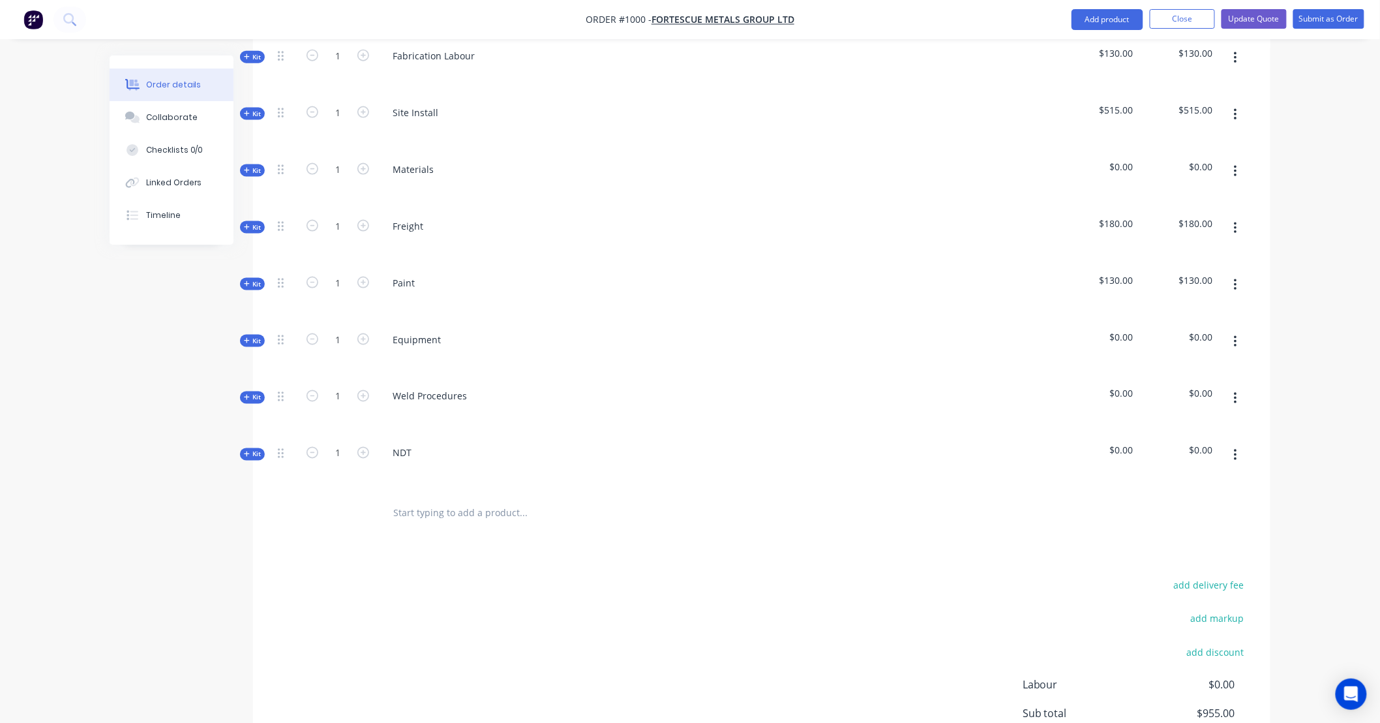
scroll to position [669, 0]
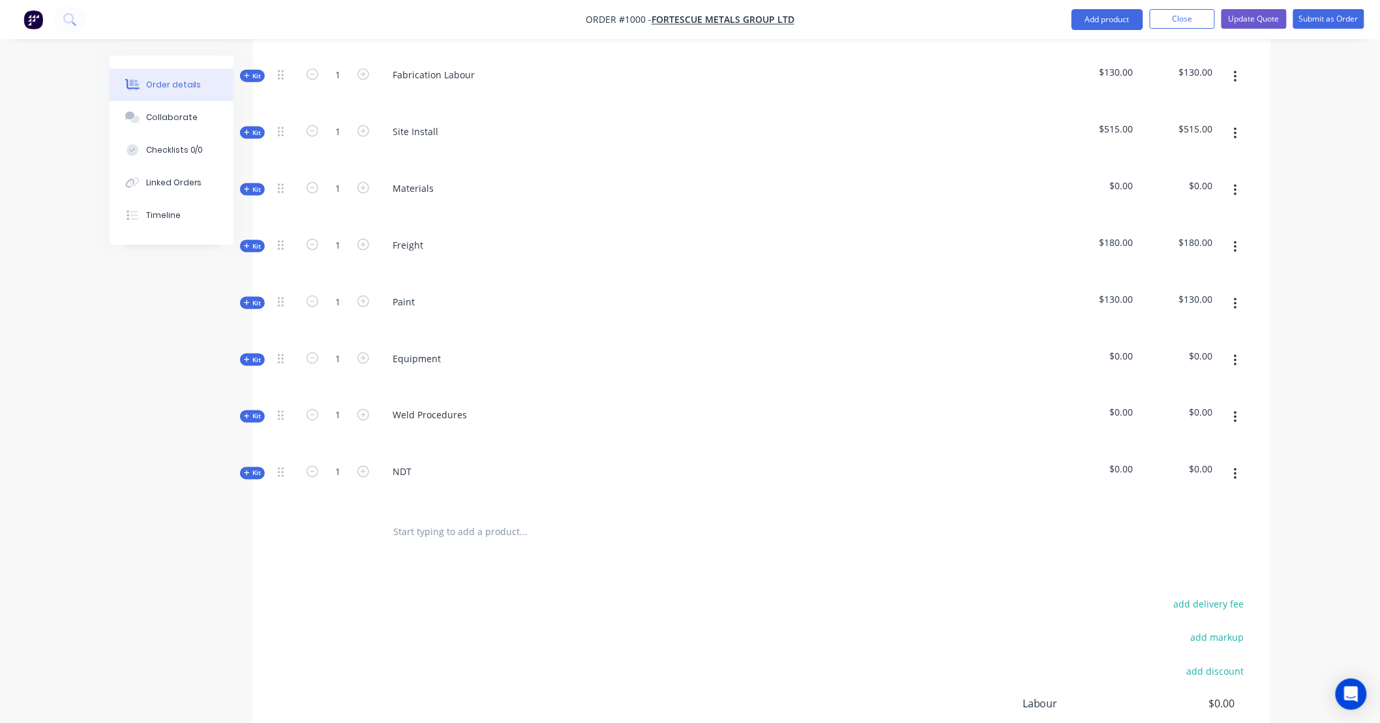
click at [252, 298] on span "Kit" at bounding box center [252, 303] width 17 height 10
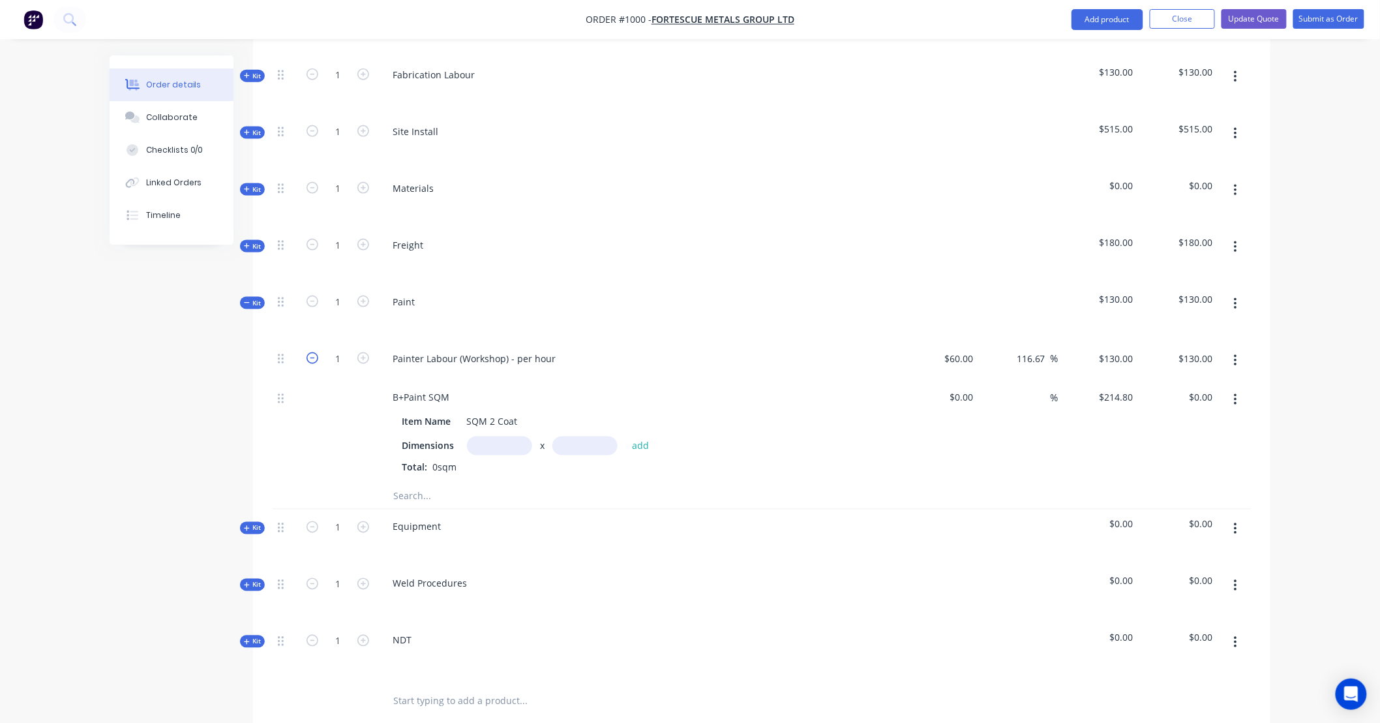
click at [316, 352] on icon "button" at bounding box center [313, 358] width 12 height 12
type input "0"
type input "$0.00"
click at [253, 298] on span "Kit" at bounding box center [252, 303] width 17 height 10
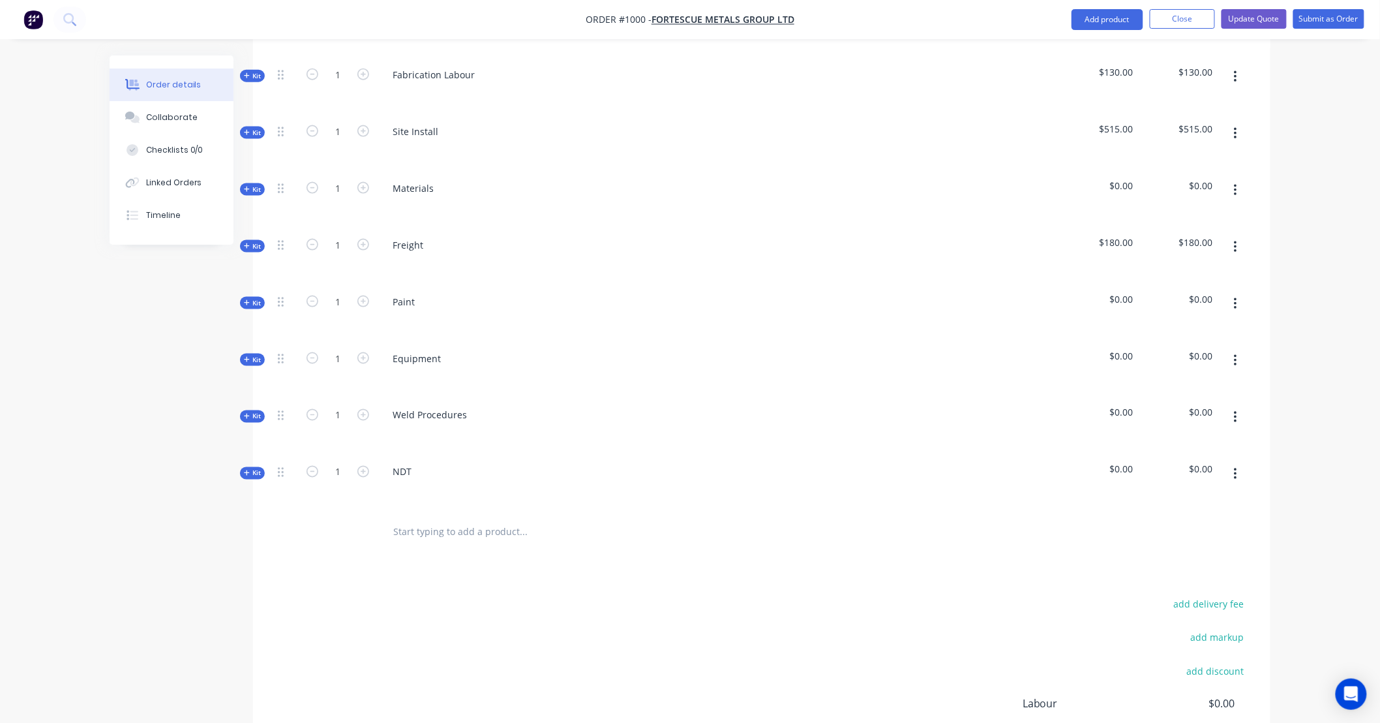
click at [259, 241] on span "Kit" at bounding box center [252, 246] width 17 height 10
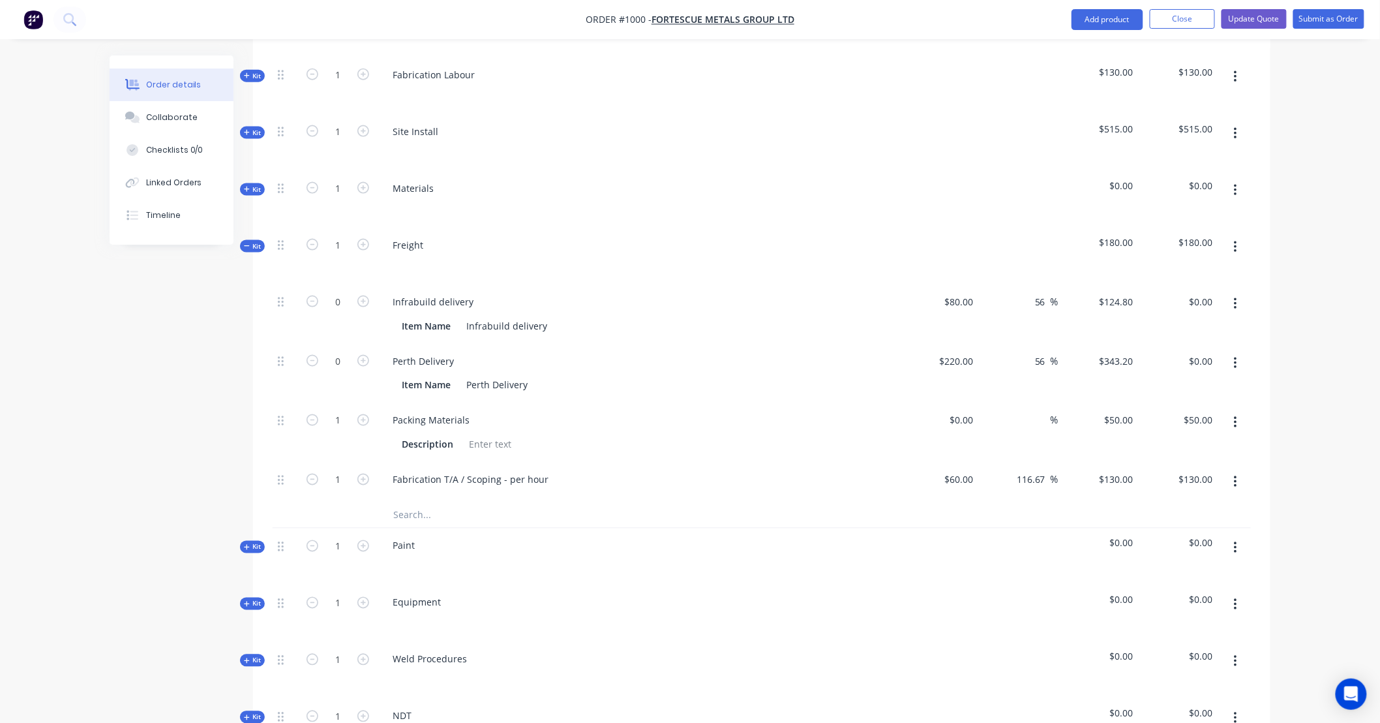
click at [254, 241] on span "Kit" at bounding box center [252, 246] width 17 height 10
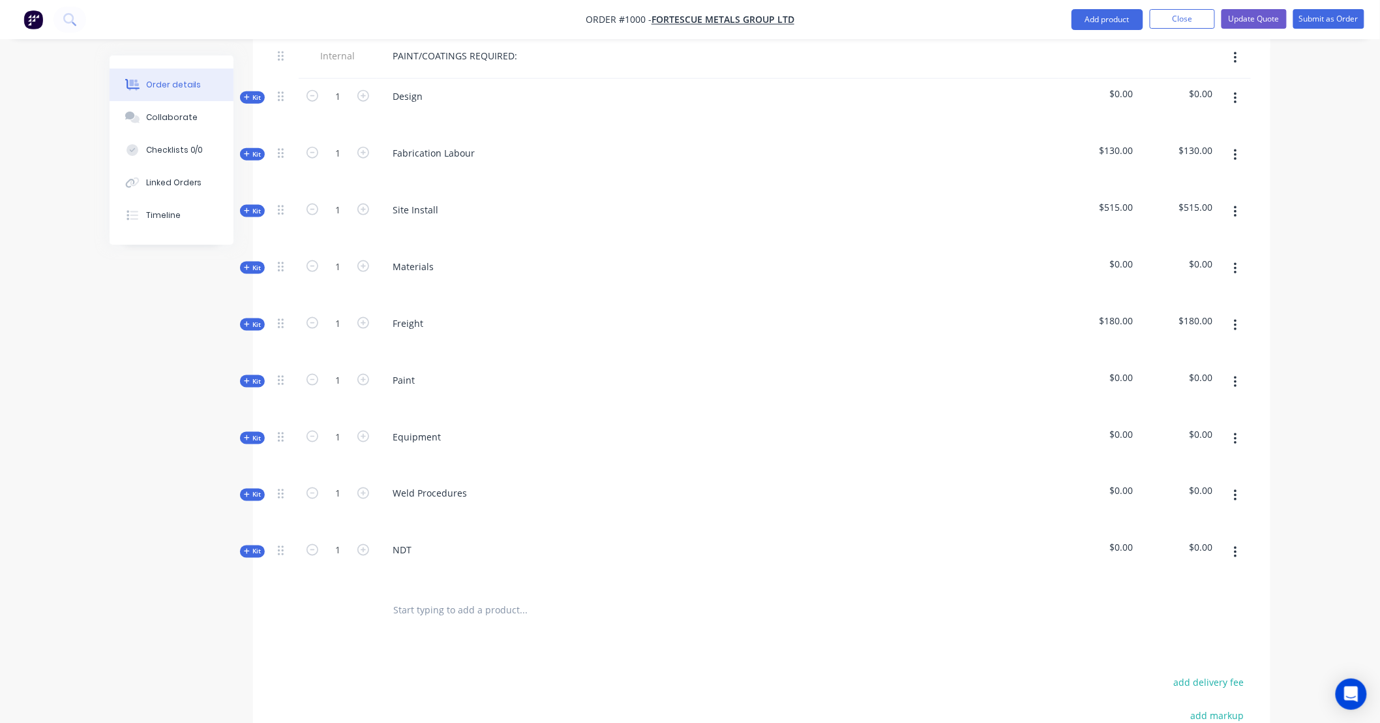
scroll to position [597, 0]
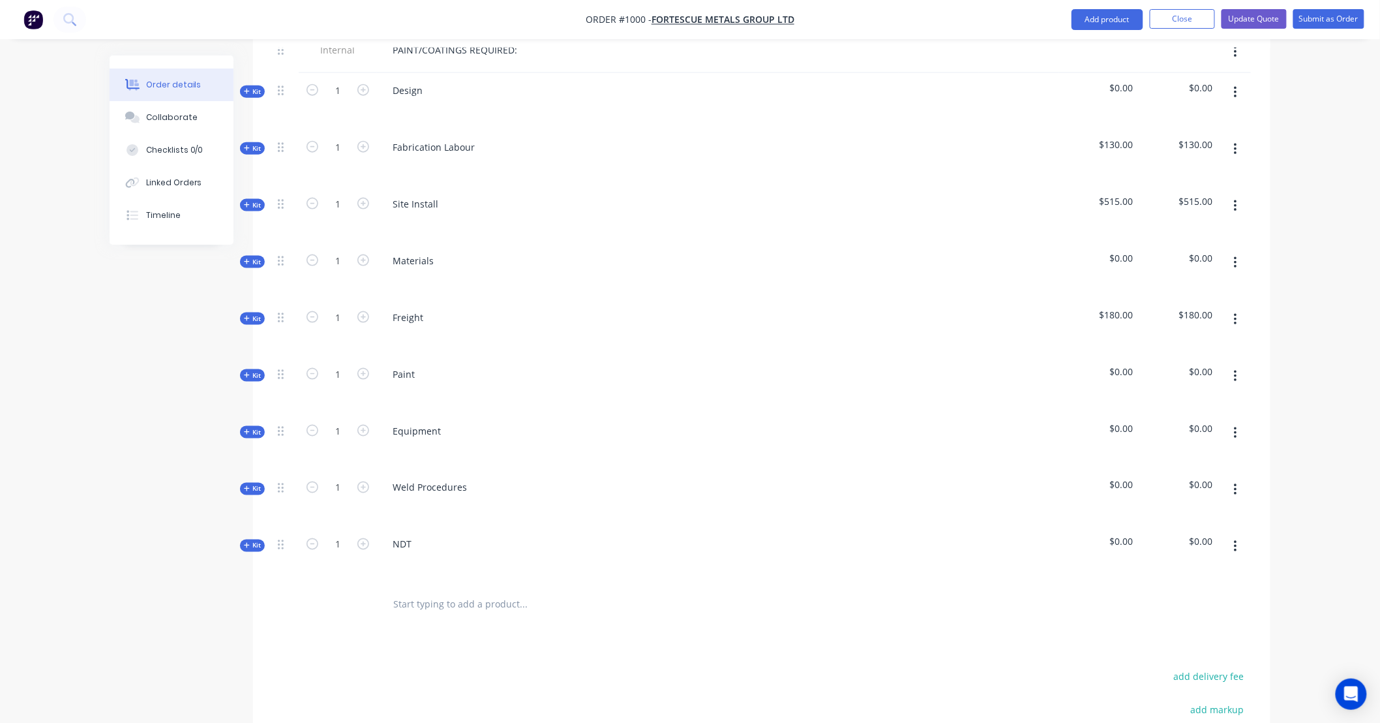
click at [254, 200] on span "Kit" at bounding box center [252, 205] width 17 height 10
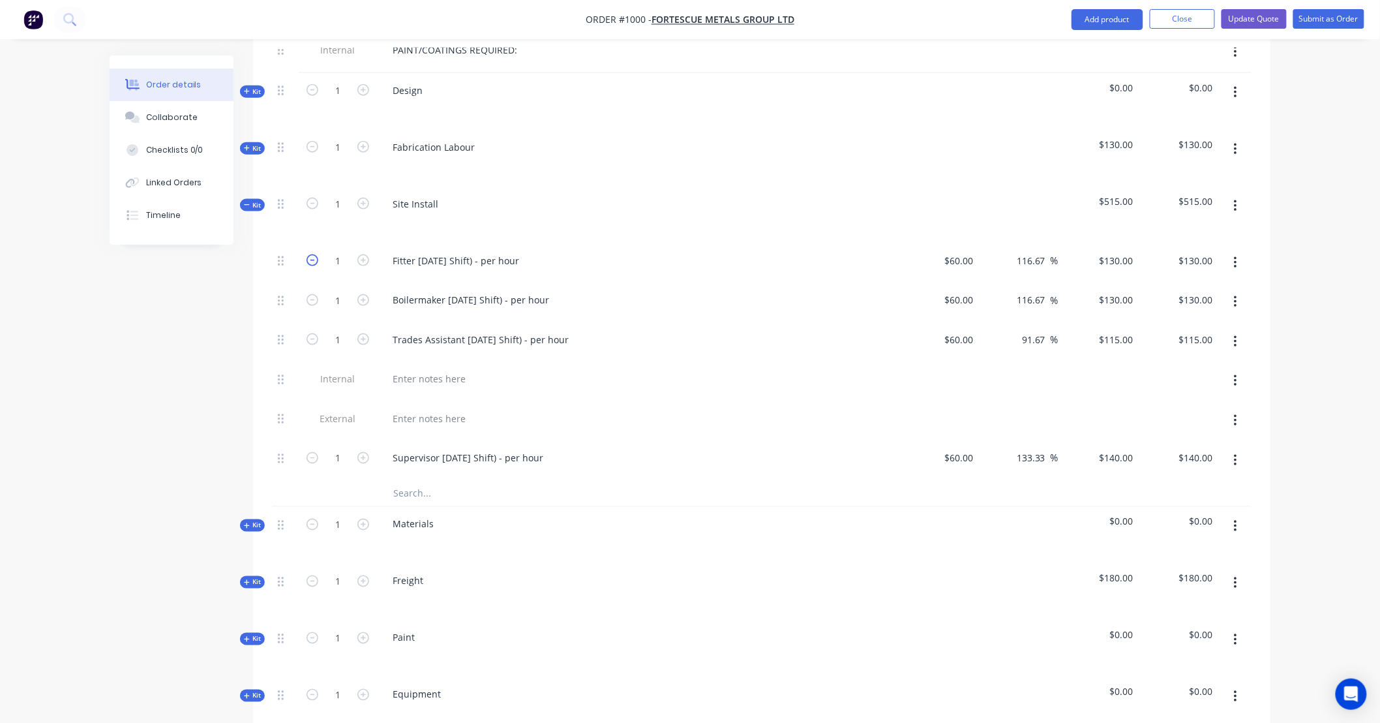
click at [307, 254] on icon "button" at bounding box center [313, 260] width 12 height 12
type input "0"
type input "$0.00"
click at [313, 294] on icon "button" at bounding box center [313, 300] width 12 height 12
type input "0"
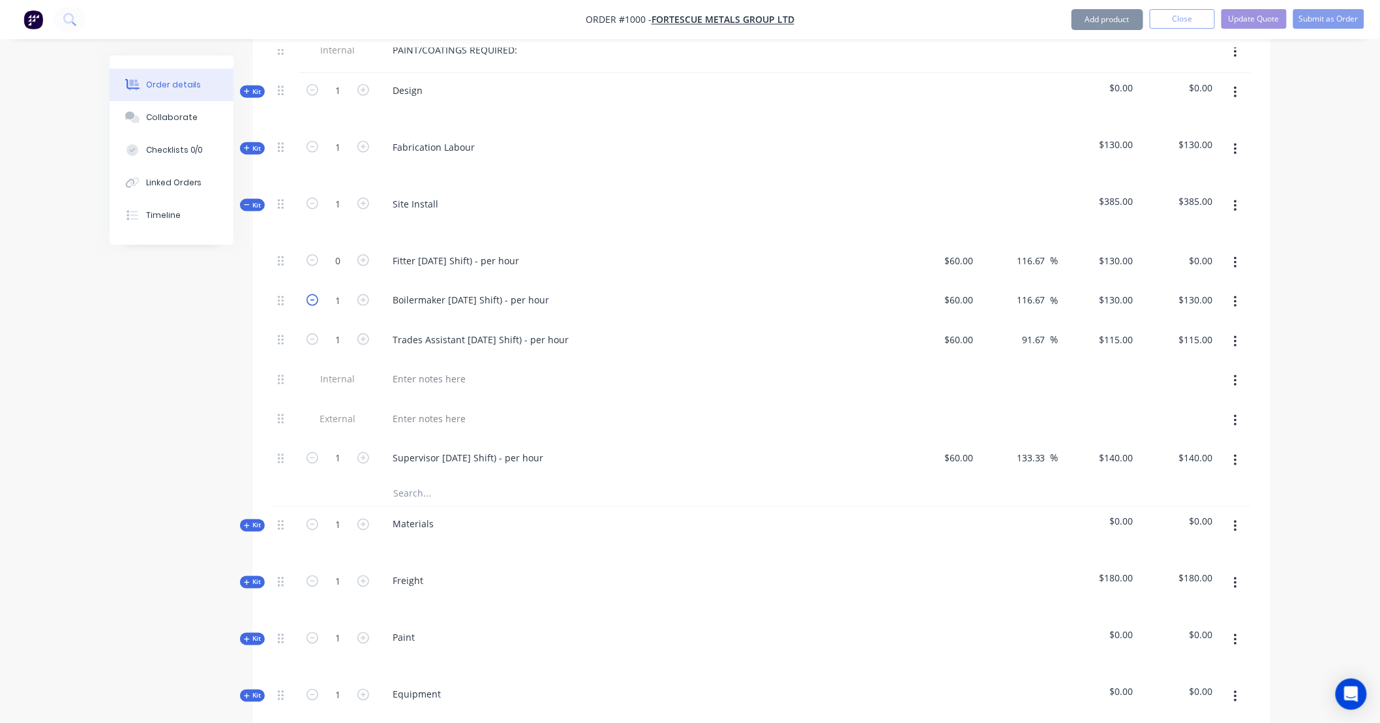
type input "$0.00"
click at [310, 333] on icon "button" at bounding box center [313, 339] width 12 height 12
type input "0"
type input "$0.00"
click at [275, 441] on div at bounding box center [286, 461] width 26 height 40
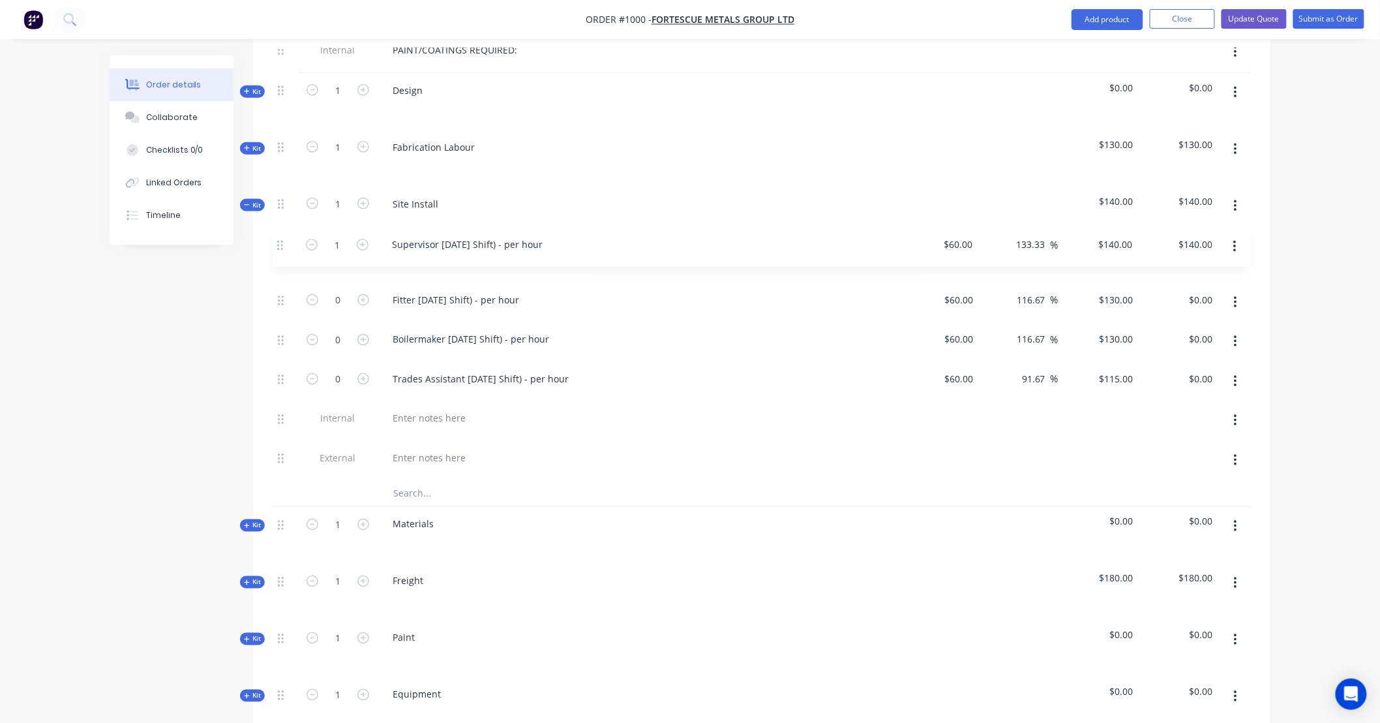
drag, startPoint x: 282, startPoint y: 440, endPoint x: 281, endPoint y: 237, distance: 203.5
click at [281, 243] on div "0 Fitter Labour (Day Shift) - per hour $60.00 $60.00 116.67 116.67 % $130.00 $1…" at bounding box center [762, 361] width 978 height 237
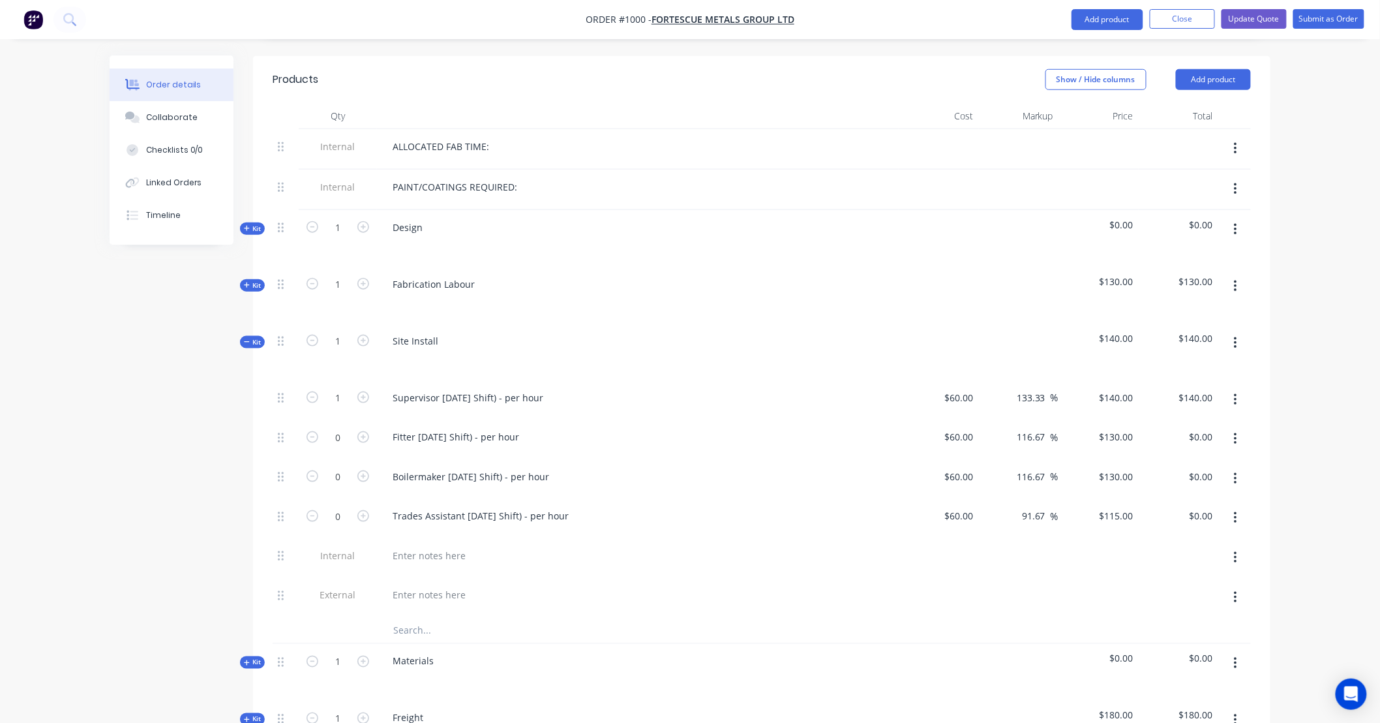
scroll to position [452, 0]
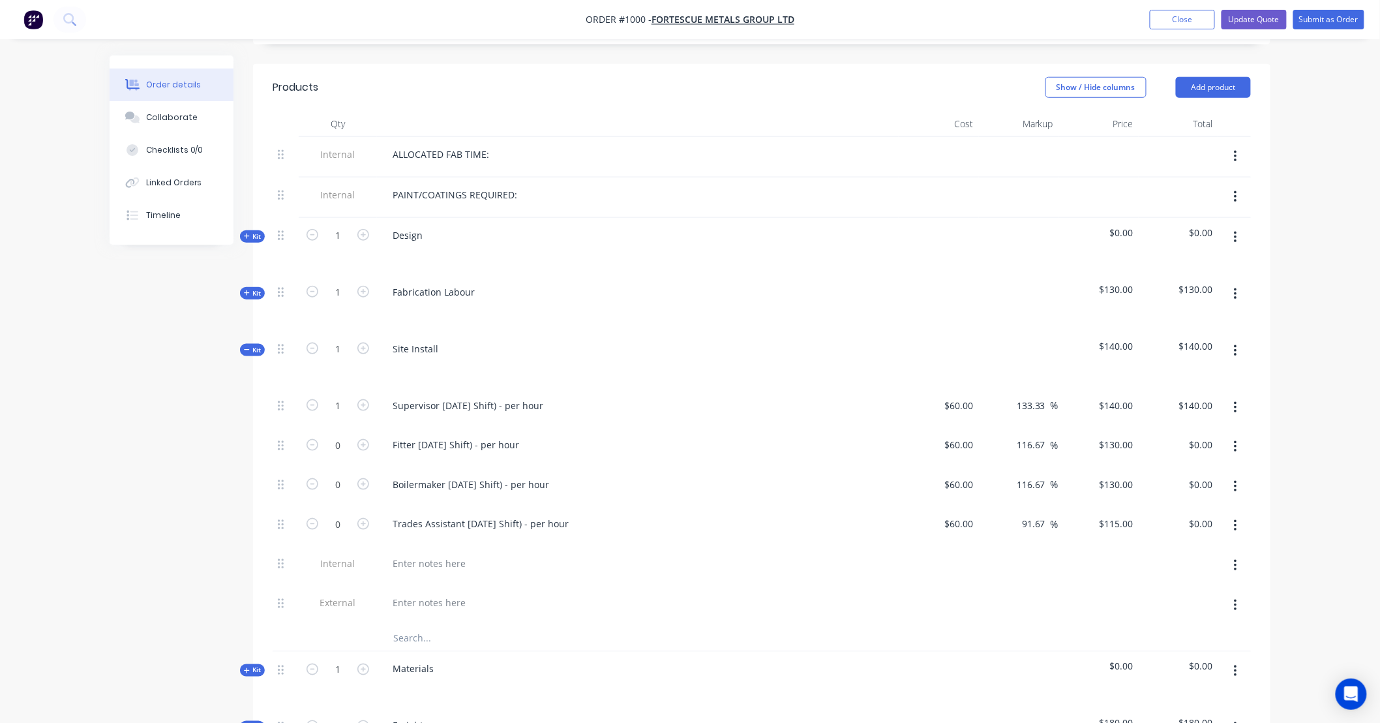
click at [259, 345] on span "Kit" at bounding box center [252, 350] width 17 height 10
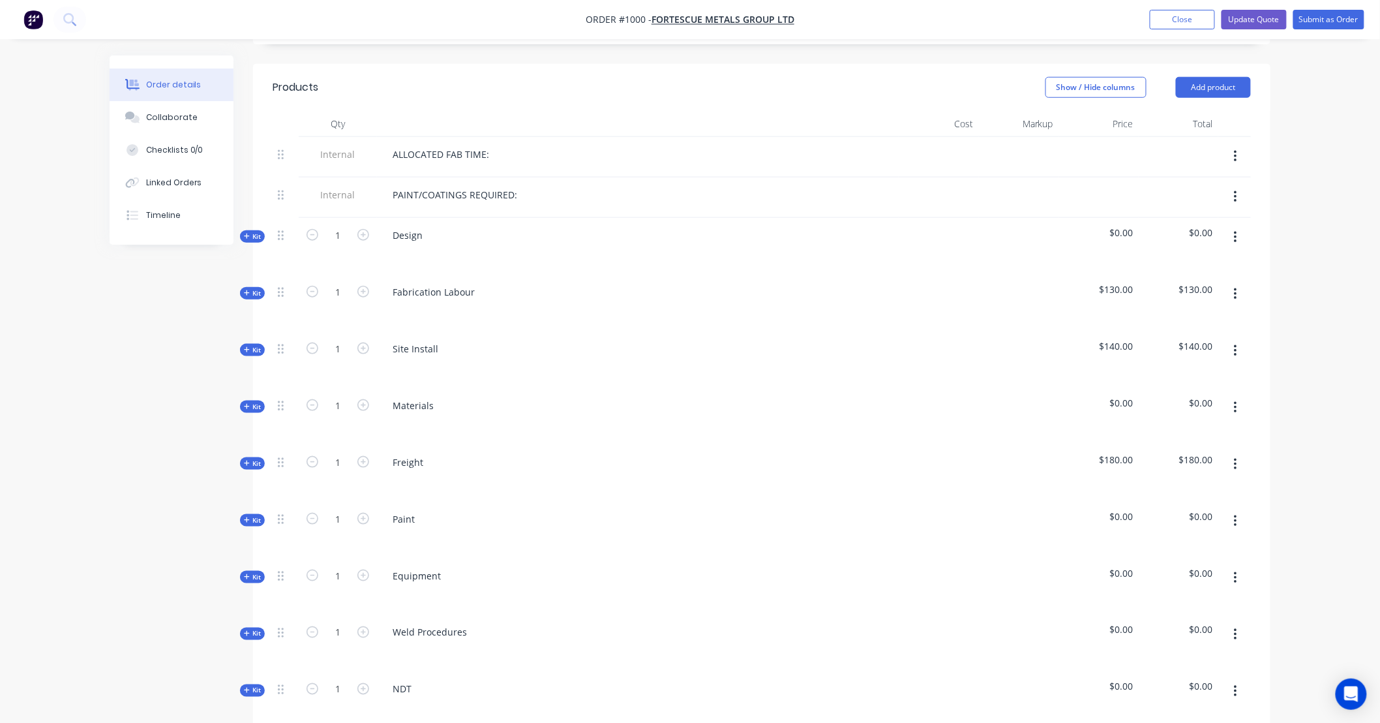
click at [258, 288] on span "Kit" at bounding box center [252, 293] width 17 height 10
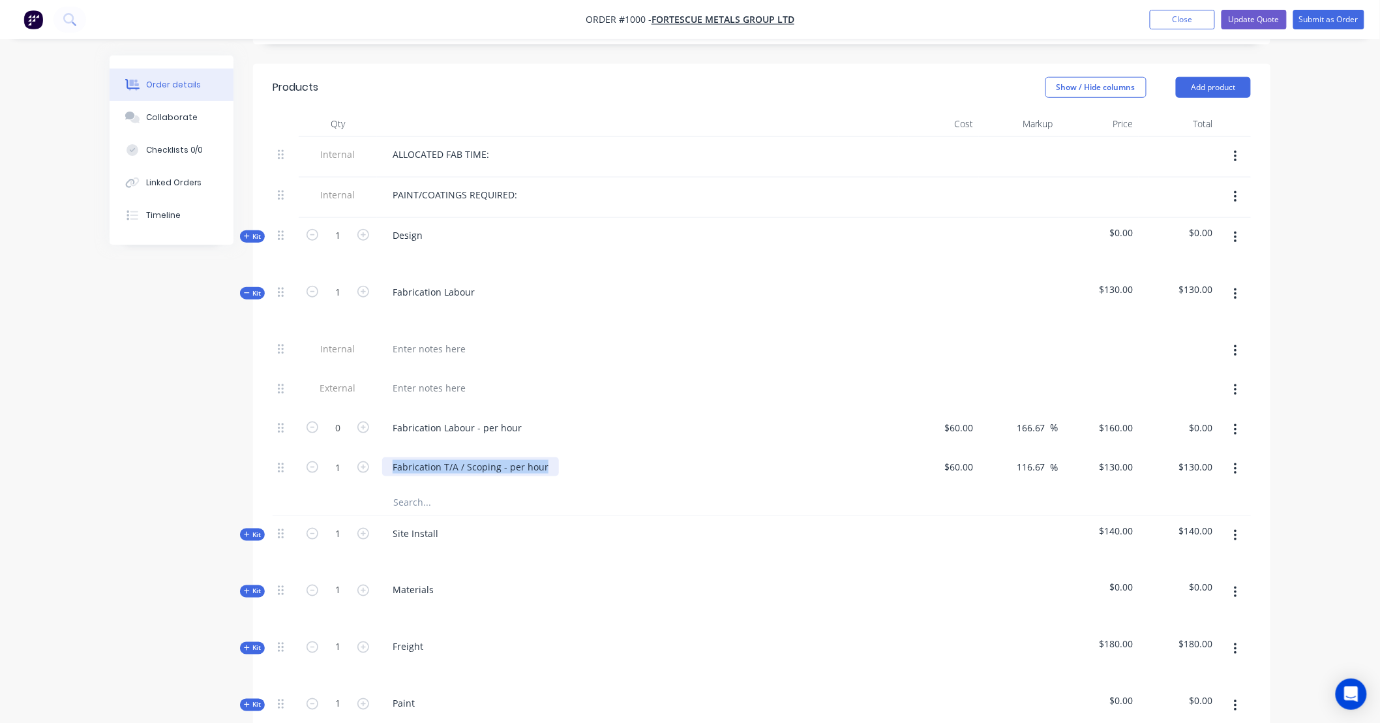
drag, startPoint x: 549, startPoint y: 454, endPoint x: 382, endPoint y: 457, distance: 167.0
click at [382, 457] on div "Fabrication T/A / Scoping - per hour" at bounding box center [470, 466] width 177 height 19
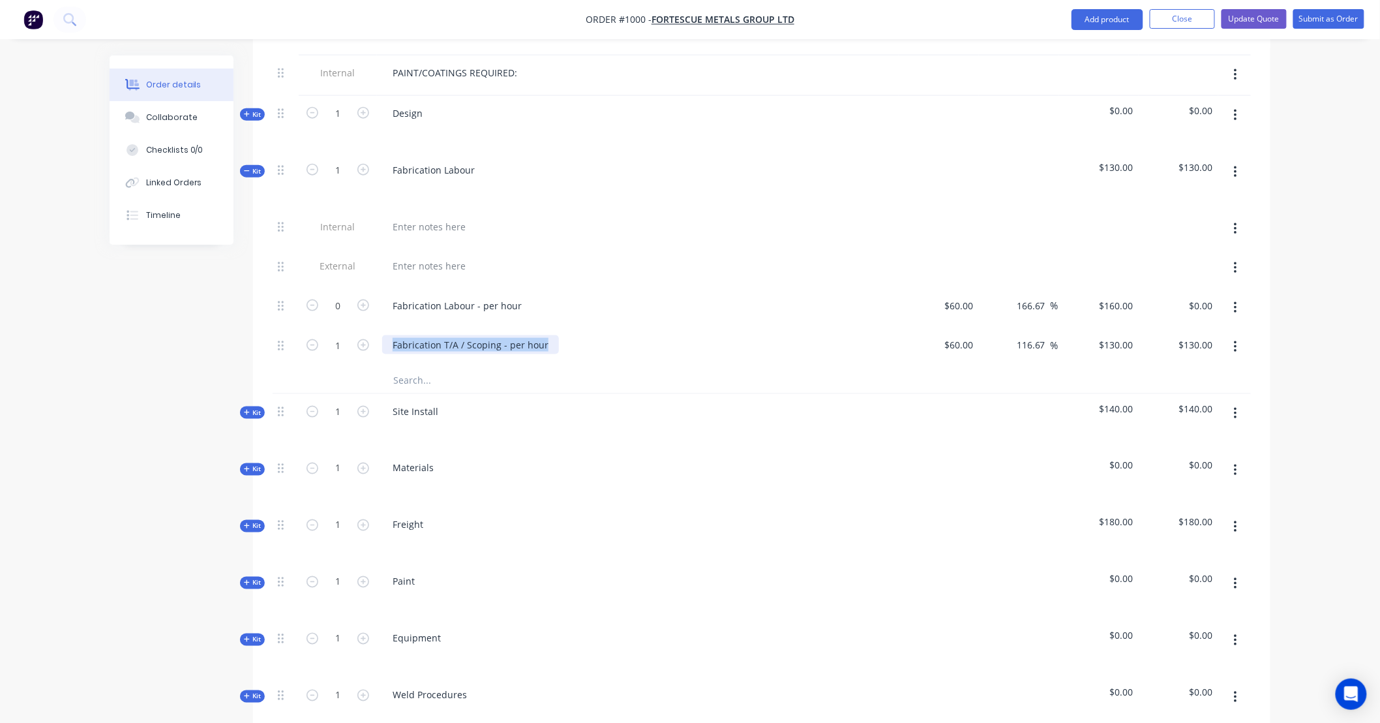
scroll to position [573, 0]
click at [1328, 303] on div "Order details Collaborate Checklists 0/0 Linked Orders Timeline Order details C…" at bounding box center [690, 297] width 1380 height 1740
click at [1122, 337] on input "130" at bounding box center [1118, 346] width 40 height 19
type input "115"
type input "91.67"
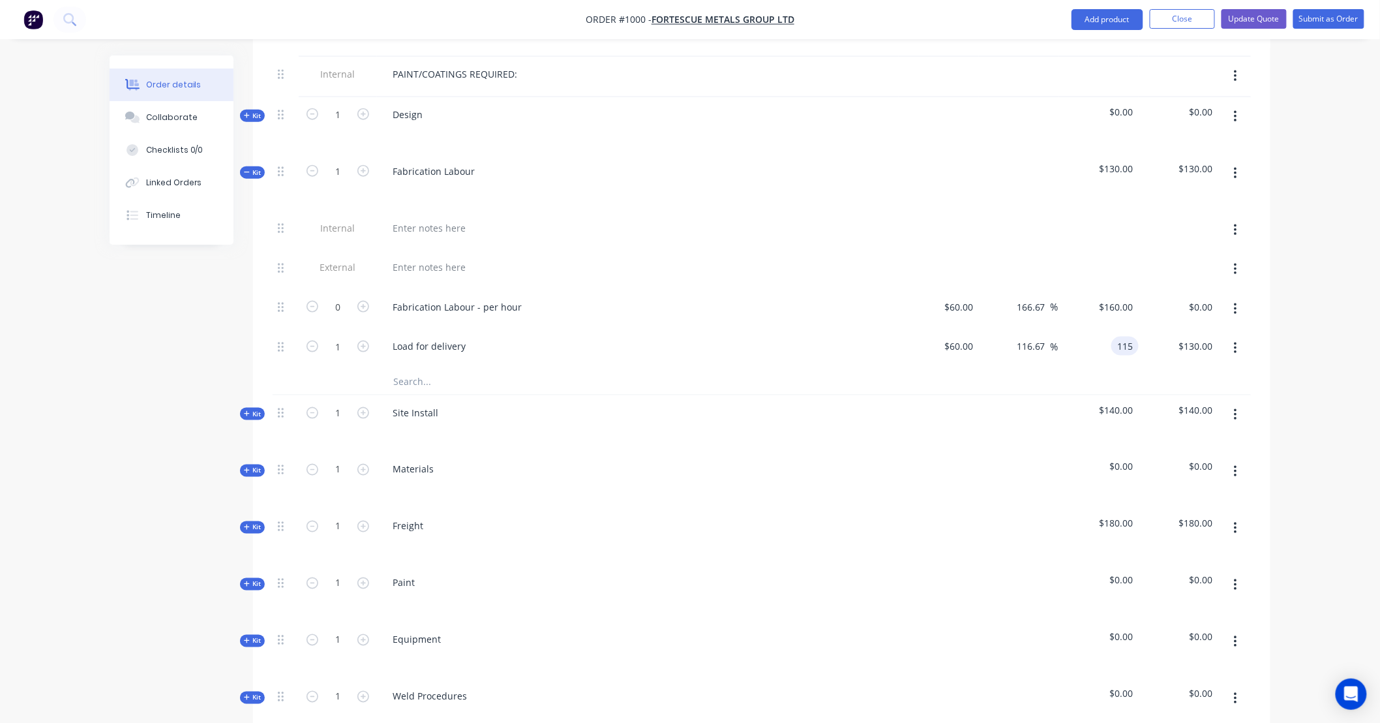
type input "$115.00"
click at [1303, 328] on div "Order details Collaborate Checklists 0/0 Linked Orders Timeline Order details C…" at bounding box center [690, 297] width 1380 height 1740
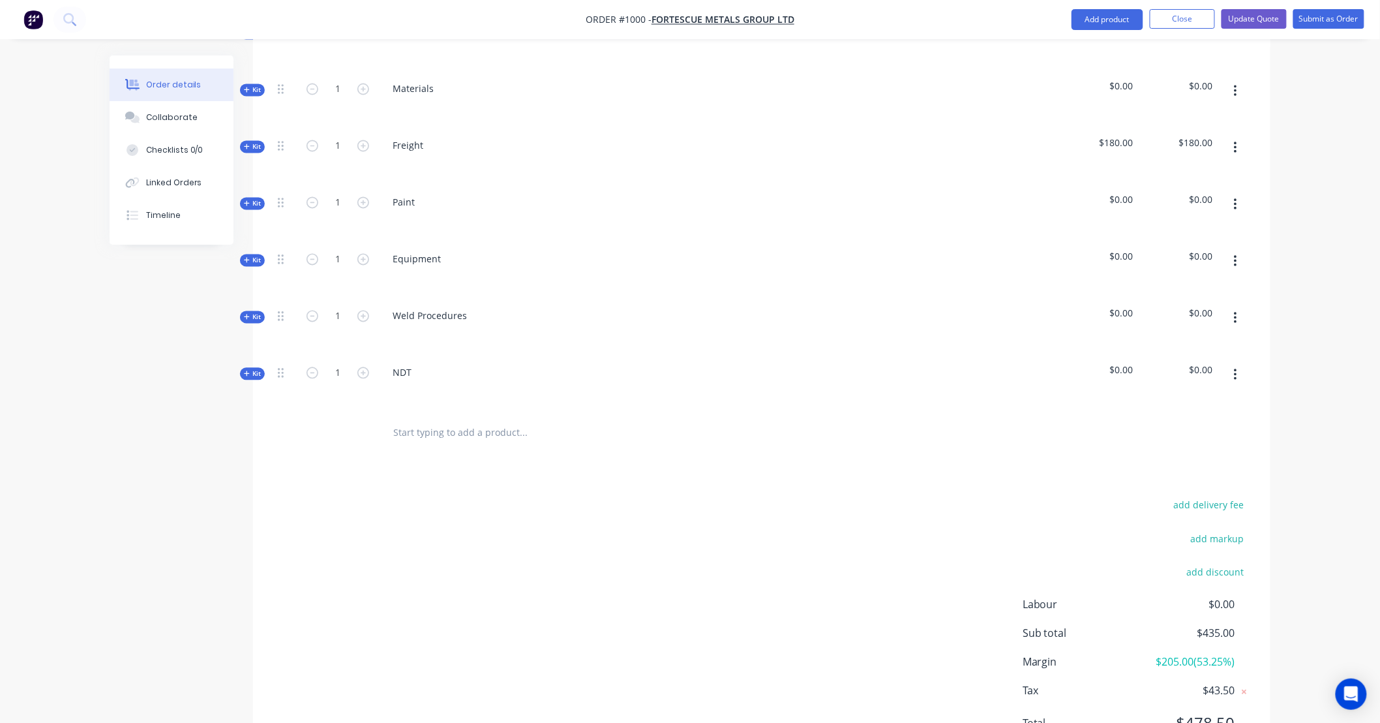
scroll to position [1000, 0]
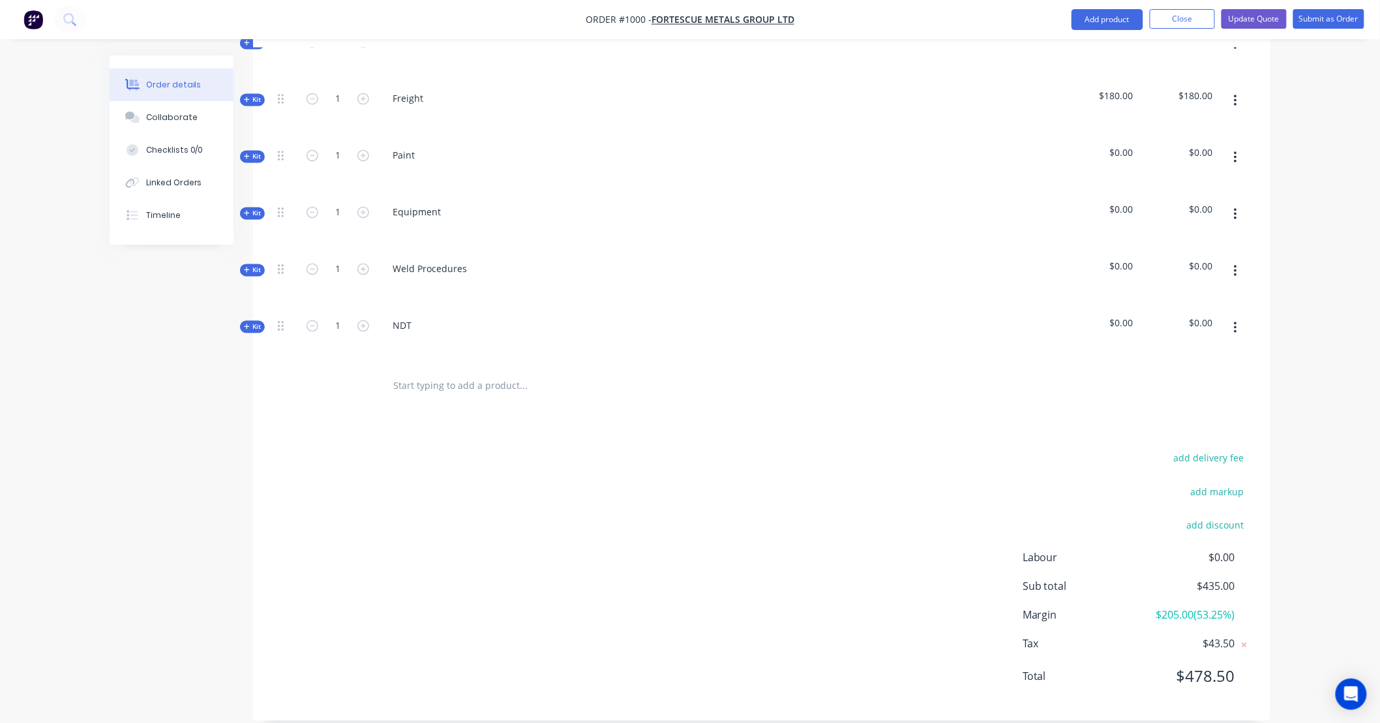
click at [260, 95] on span "Kit" at bounding box center [252, 100] width 17 height 10
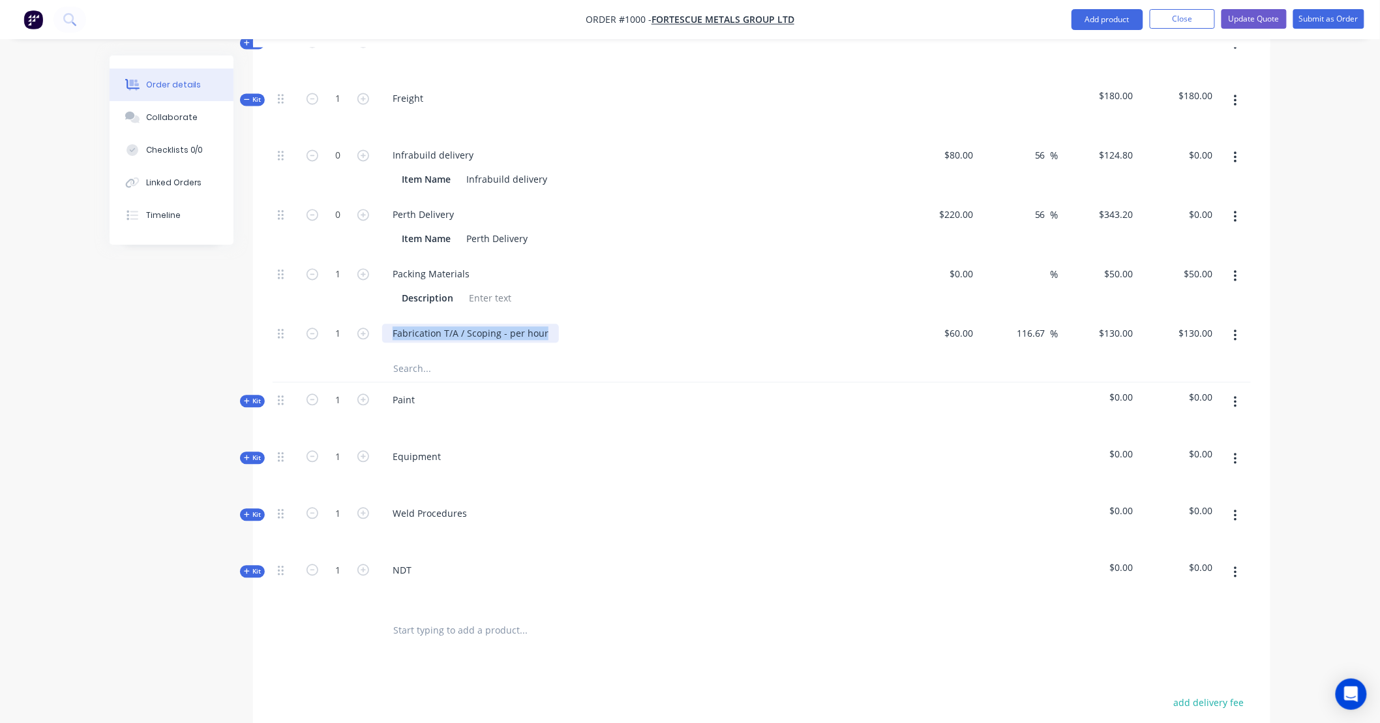
drag, startPoint x: 549, startPoint y: 320, endPoint x: 220, endPoint y: 304, distance: 329.2
click at [220, 304] on div "Created by Stuart Created 26/08/25 Required Assigned to Add team member Status …" at bounding box center [690, 20] width 1161 height 1930
click at [1111, 324] on div "130 $130.00" at bounding box center [1116, 333] width 46 height 19
type input "115"
type input "91.67"
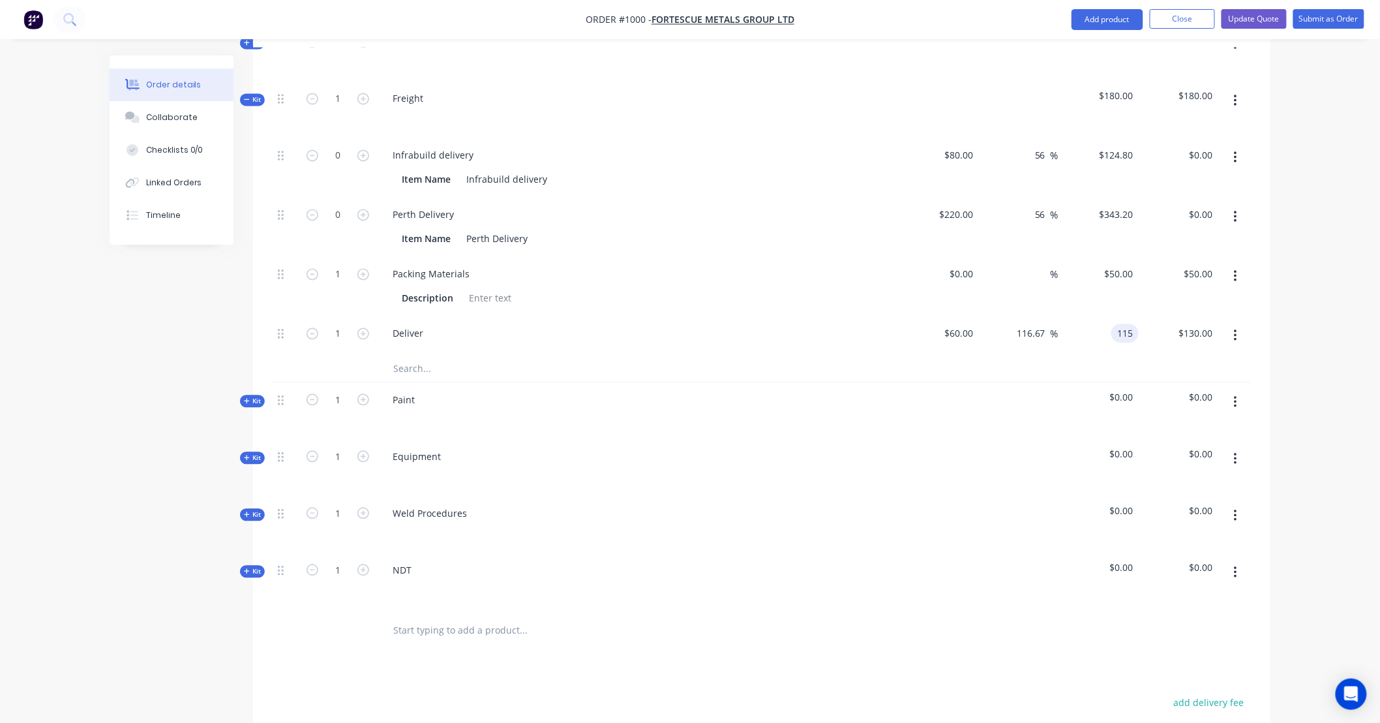
type input "$115.00"
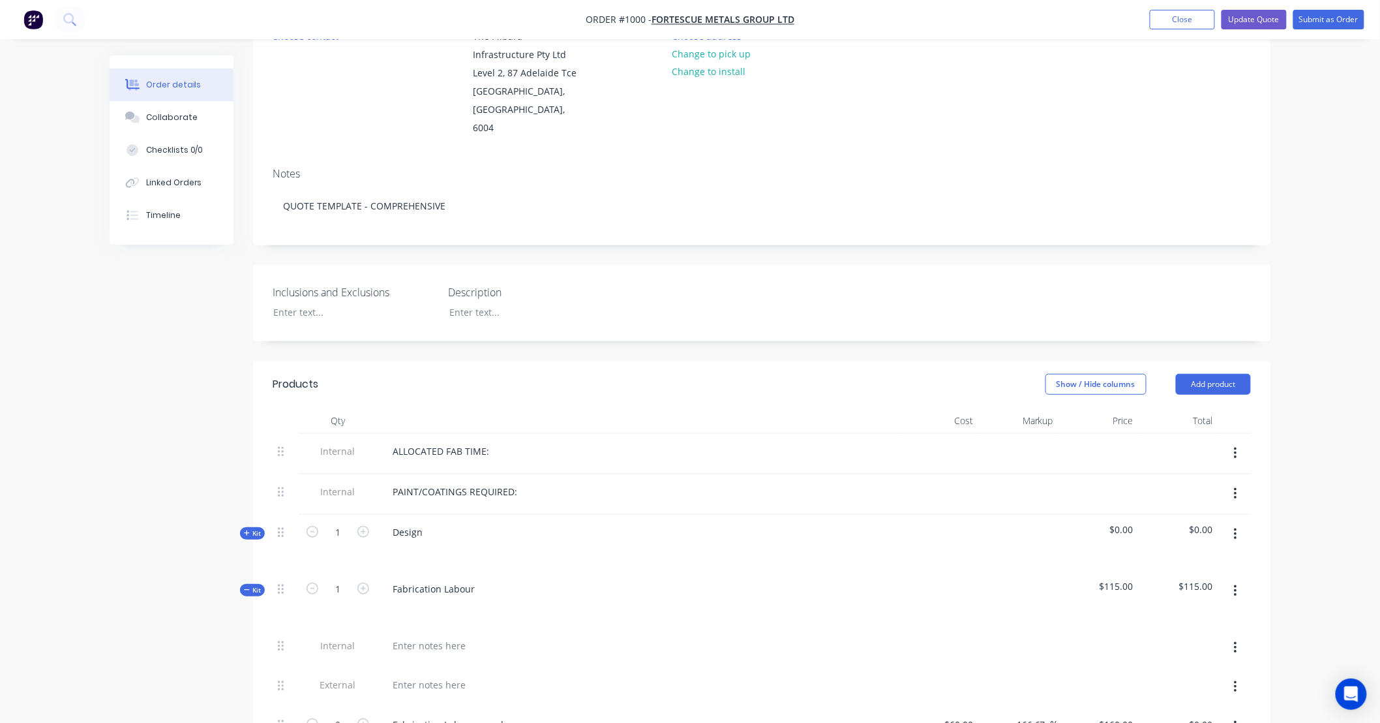
scroll to position [154, 0]
click at [1254, 22] on button "Update Quote" at bounding box center [1254, 20] width 65 height 20
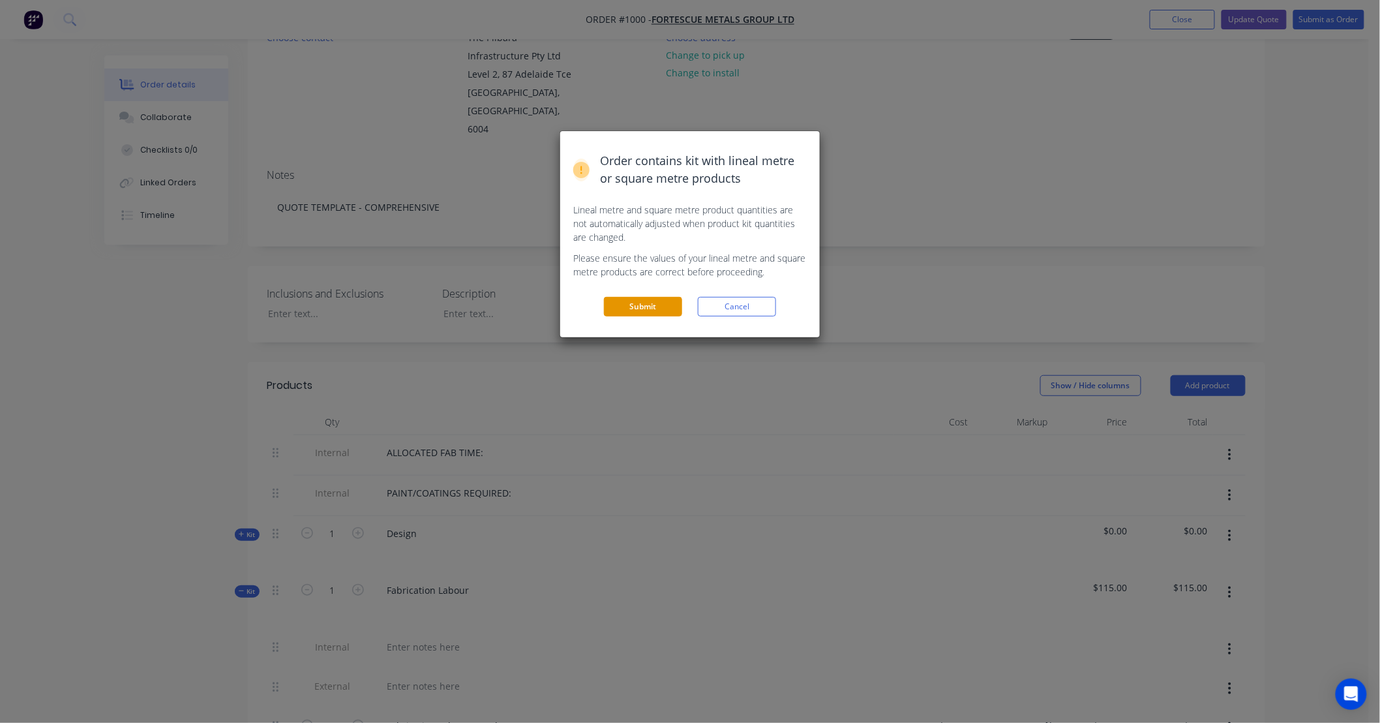
click at [656, 304] on button "Submit" at bounding box center [643, 307] width 78 height 20
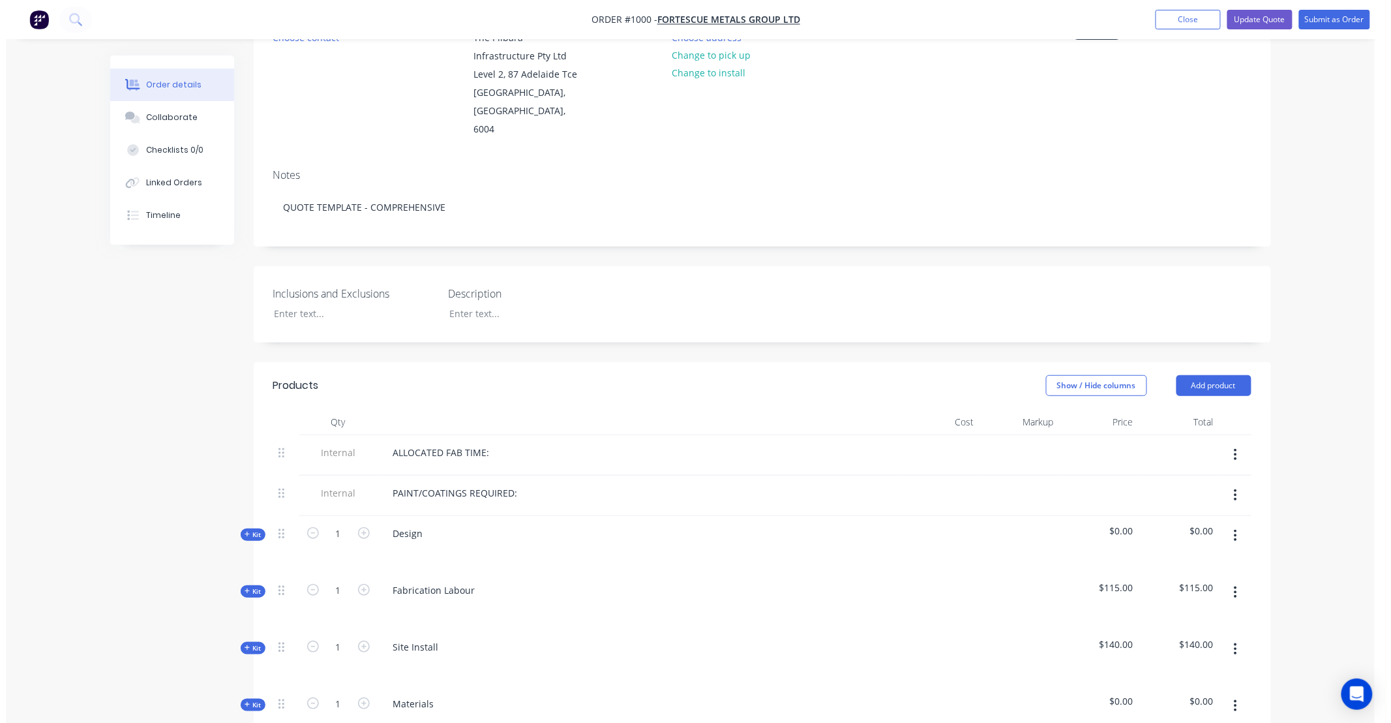
scroll to position [0, 0]
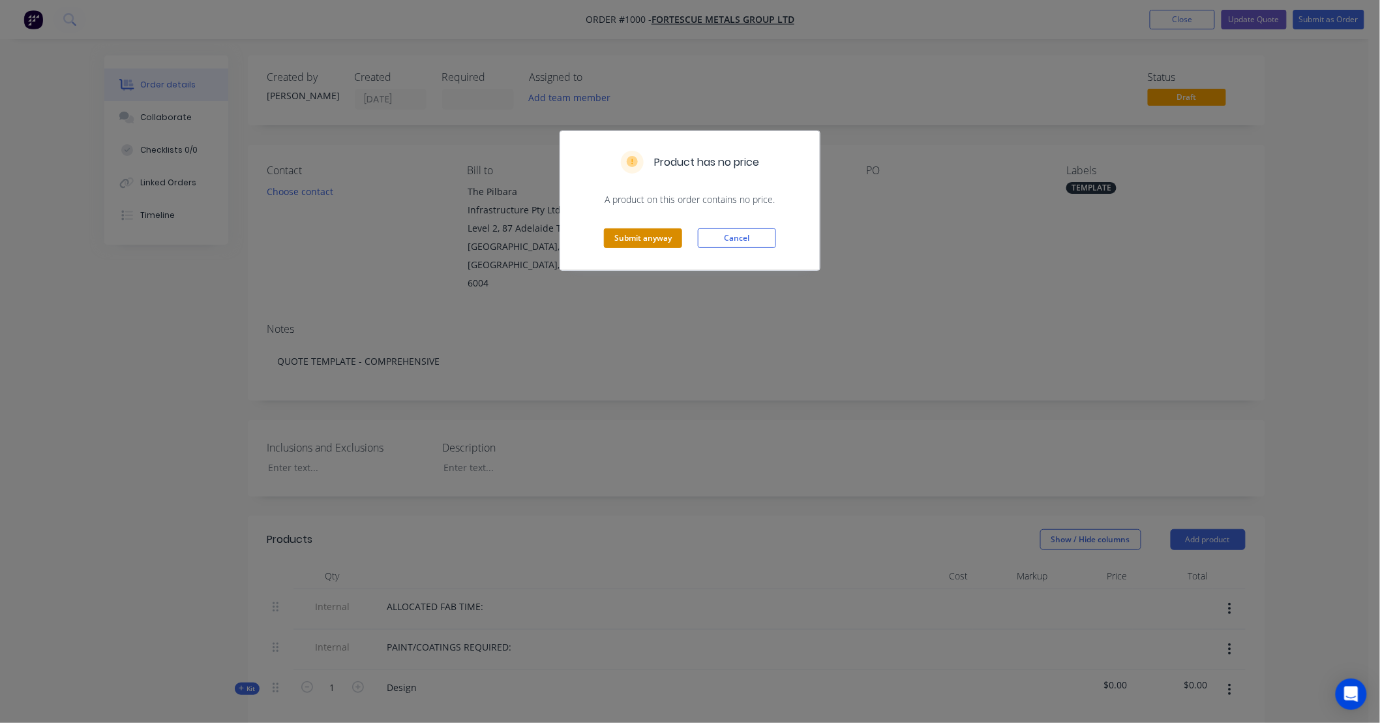
click at [640, 239] on button "Submit anyway" at bounding box center [643, 238] width 78 height 20
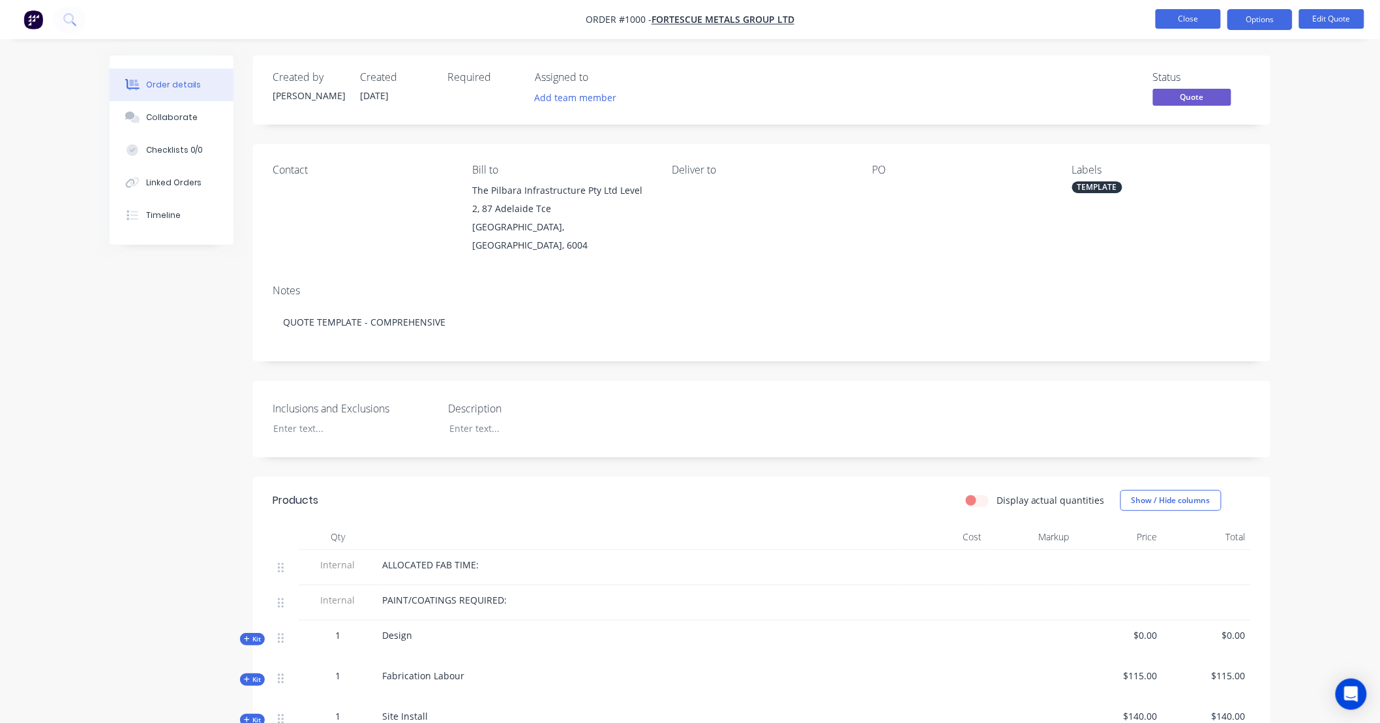
click at [1182, 23] on button "Close" at bounding box center [1188, 19] width 65 height 20
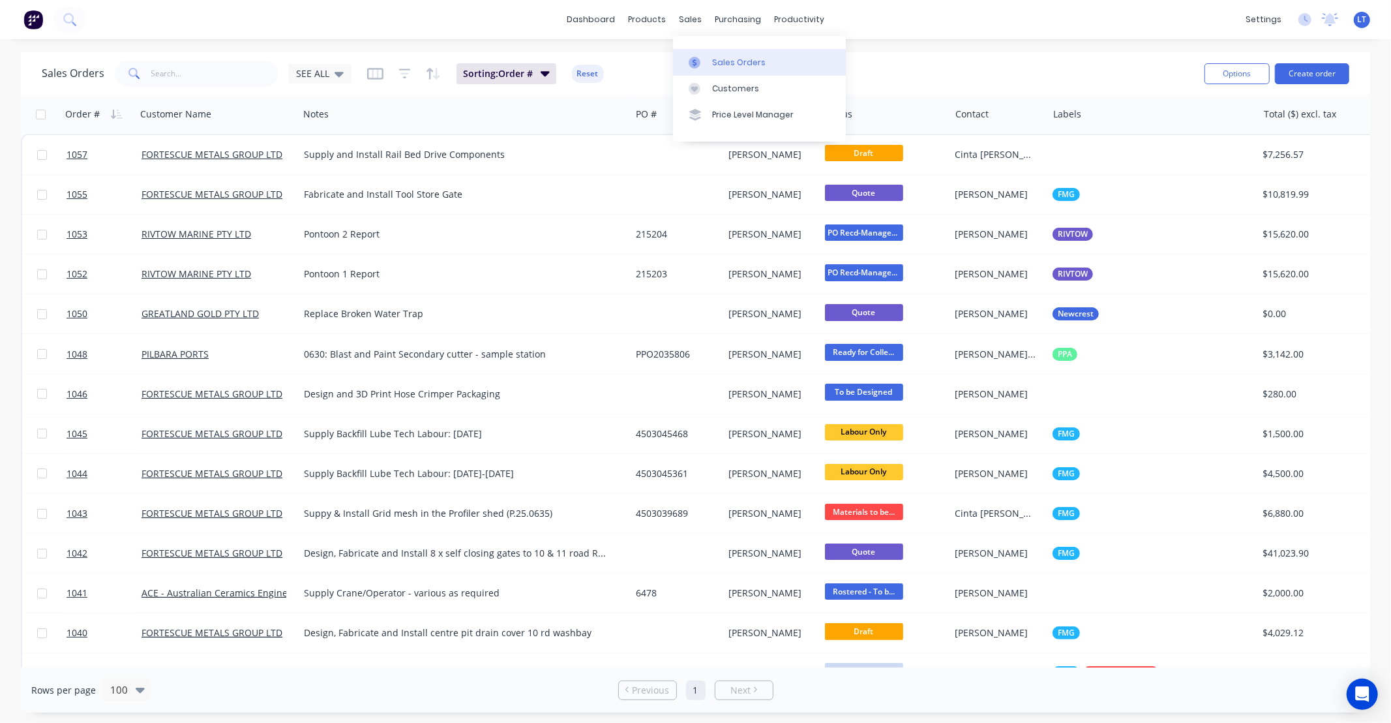
click at [712, 64] on div "Sales Orders" at bounding box center [738, 63] width 53 height 12
click at [656, 61] on div at bounding box center [651, 63] width 20 height 12
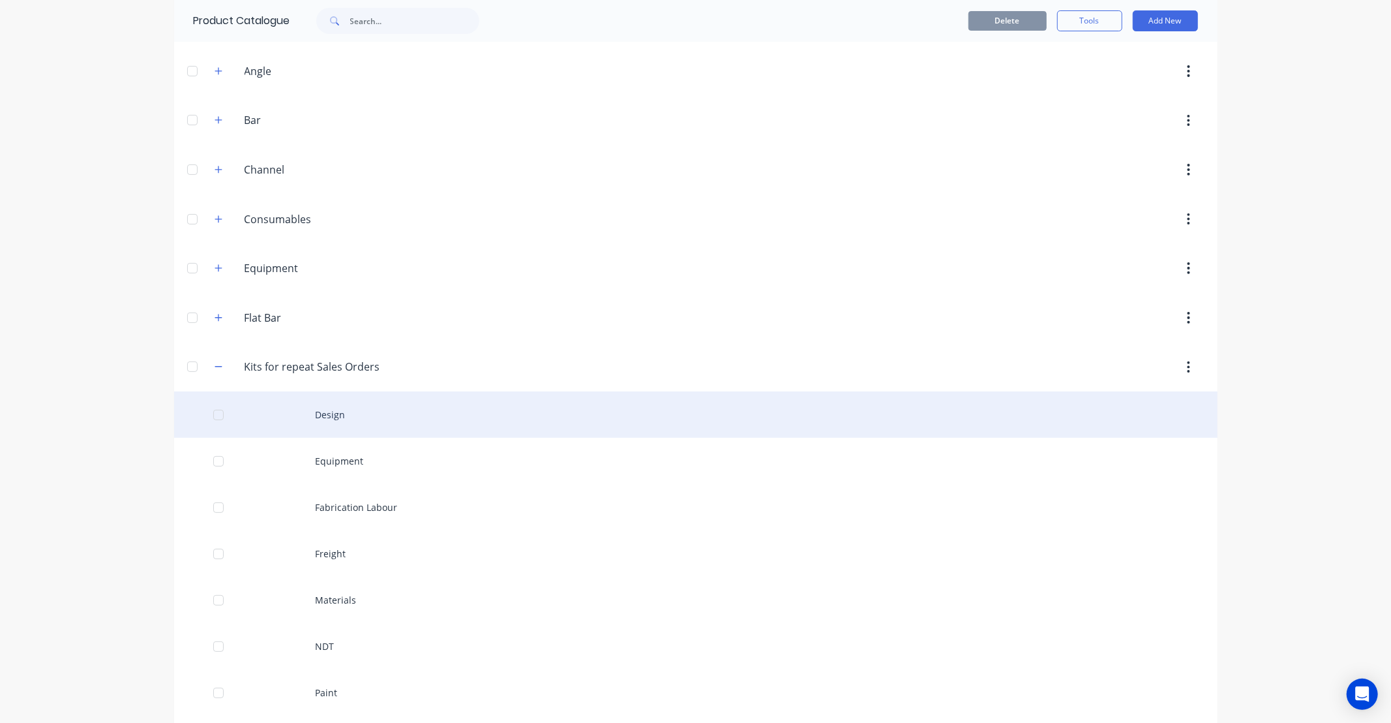
scroll to position [121, 0]
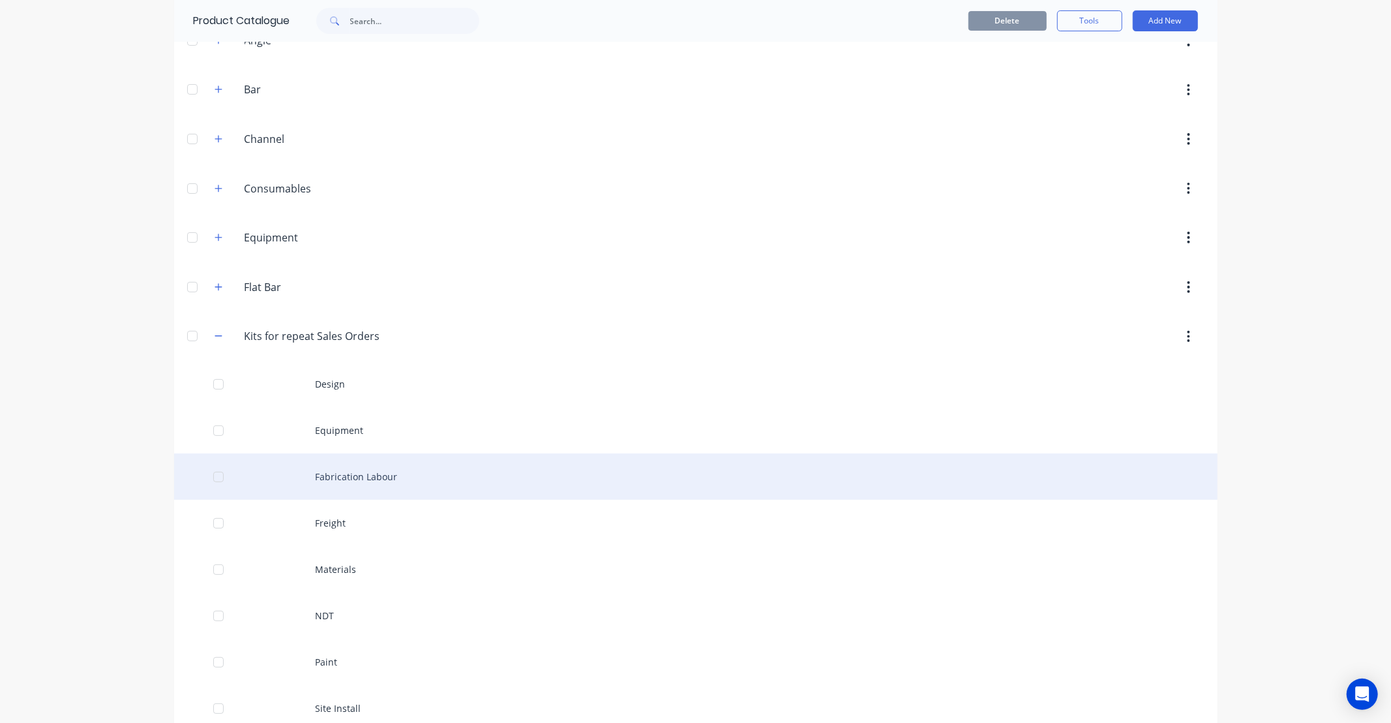
click at [392, 474] on div "Fabrication Labour" at bounding box center [696, 476] width 1044 height 46
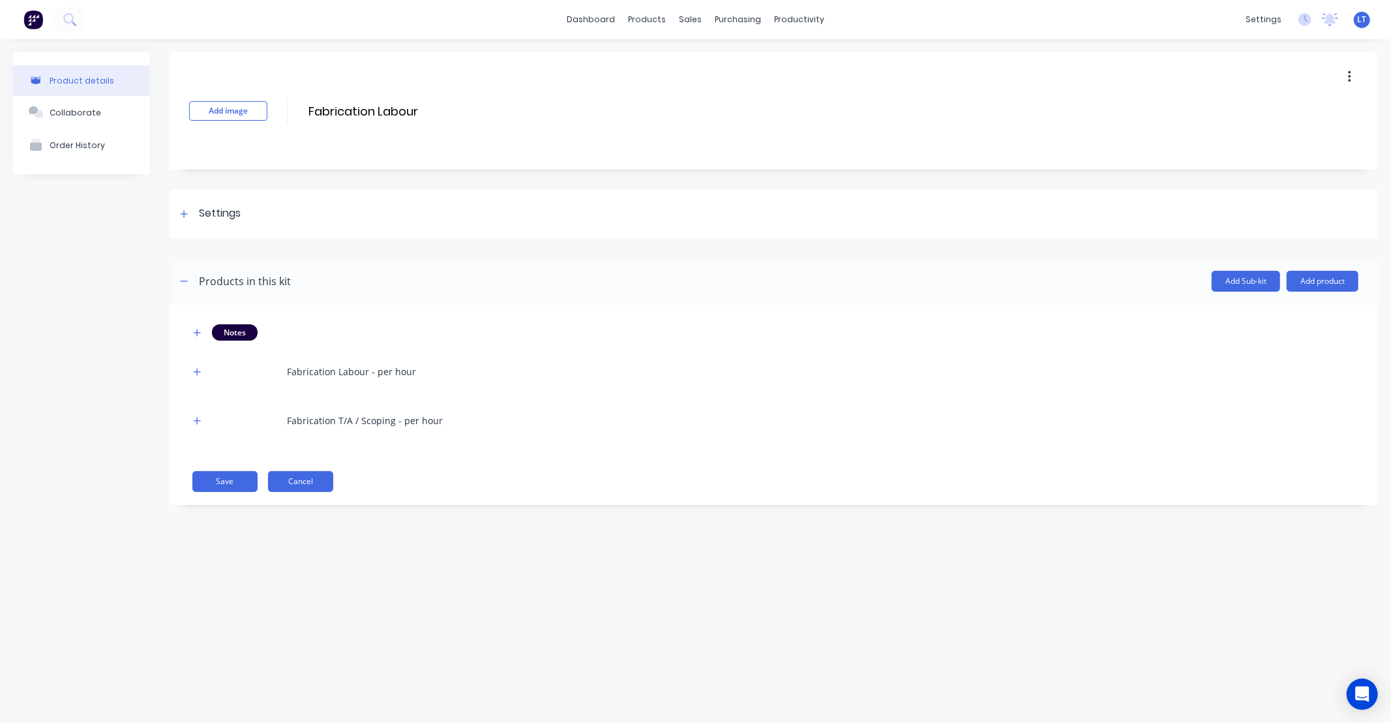
click at [302, 483] on button "Cancel" at bounding box center [300, 481] width 65 height 21
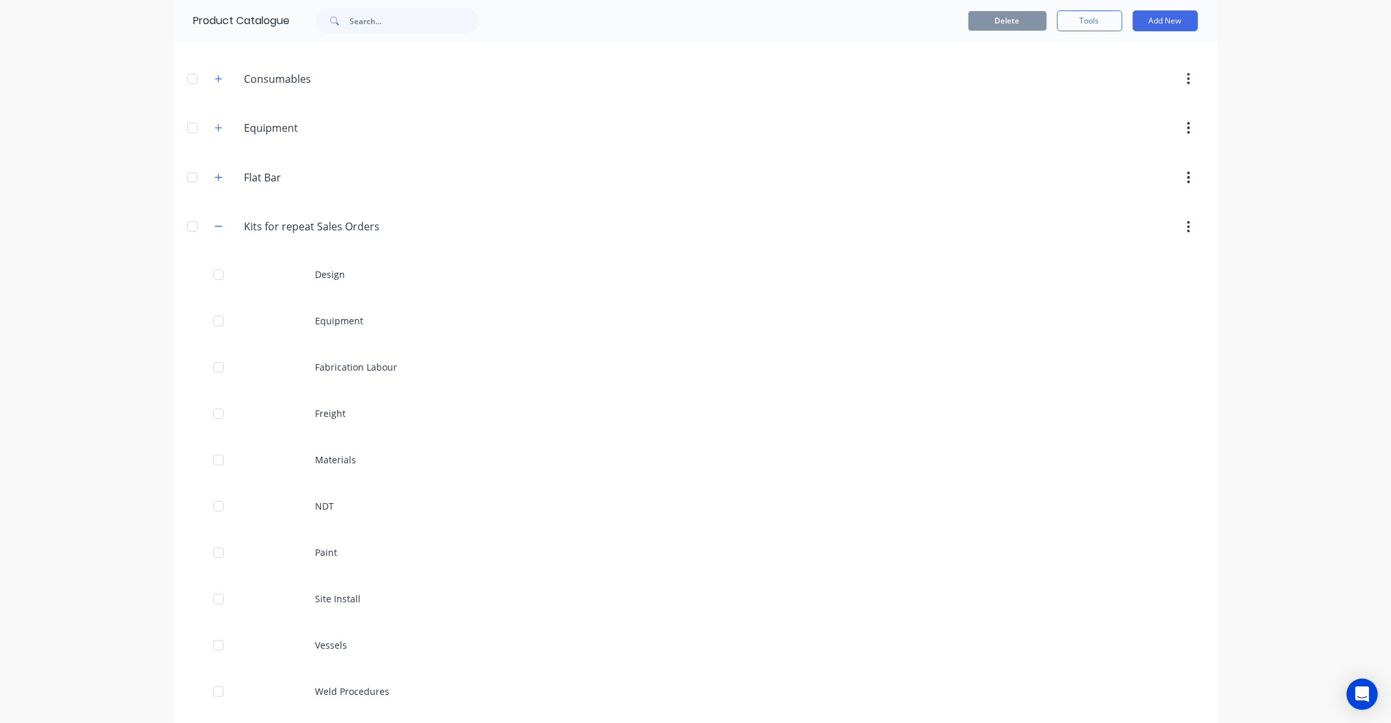
scroll to position [483, 0]
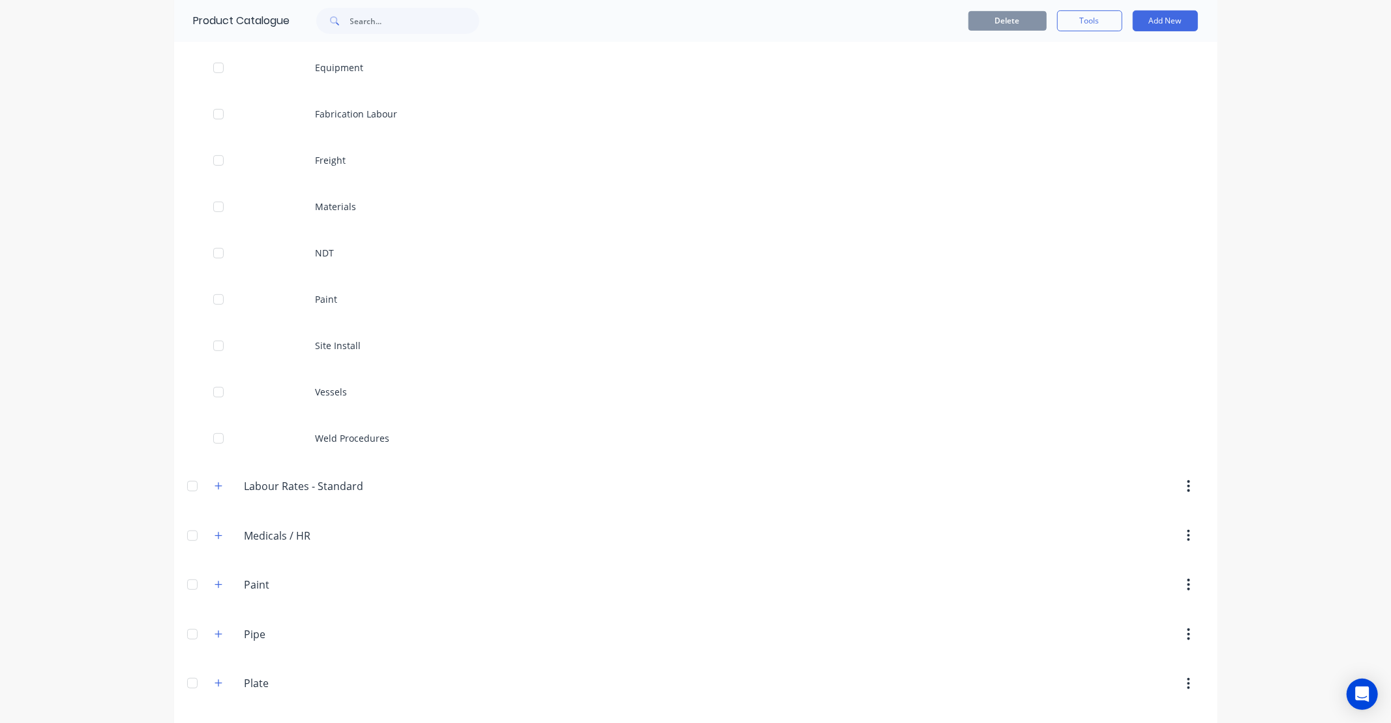
click at [158, 271] on div "dashboard products sales purchasing productivity dashboard products Product Cat…" at bounding box center [695, 361] width 1391 height 723
drag, startPoint x: 158, startPoint y: 271, endPoint x: 137, endPoint y: 219, distance: 56.2
drag, startPoint x: 137, startPoint y: 219, endPoint x: 121, endPoint y: 174, distance: 47.7
click at [121, 174] on div "dashboard products sales purchasing productivity dashboard products Product Cat…" at bounding box center [695, 361] width 1391 height 723
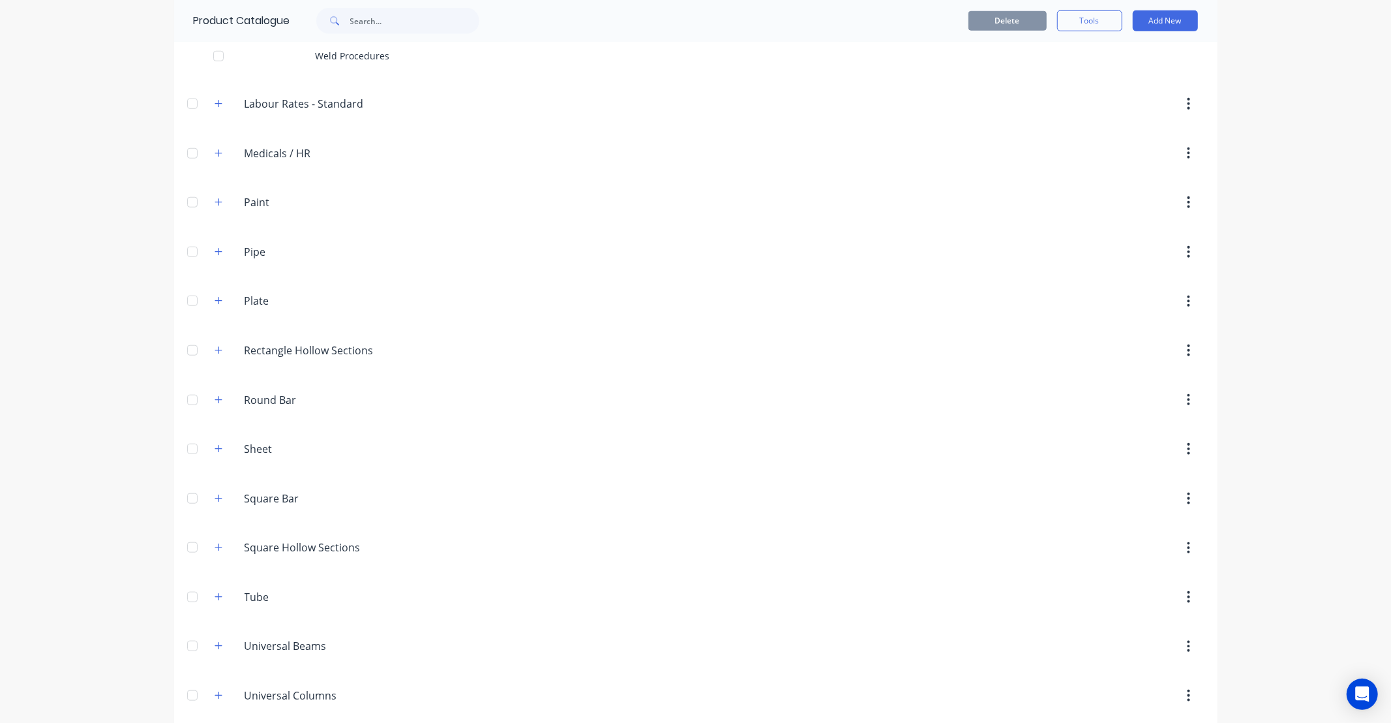
scroll to position [870, 0]
click at [215, 297] on icon "button" at bounding box center [218, 297] width 7 height 7
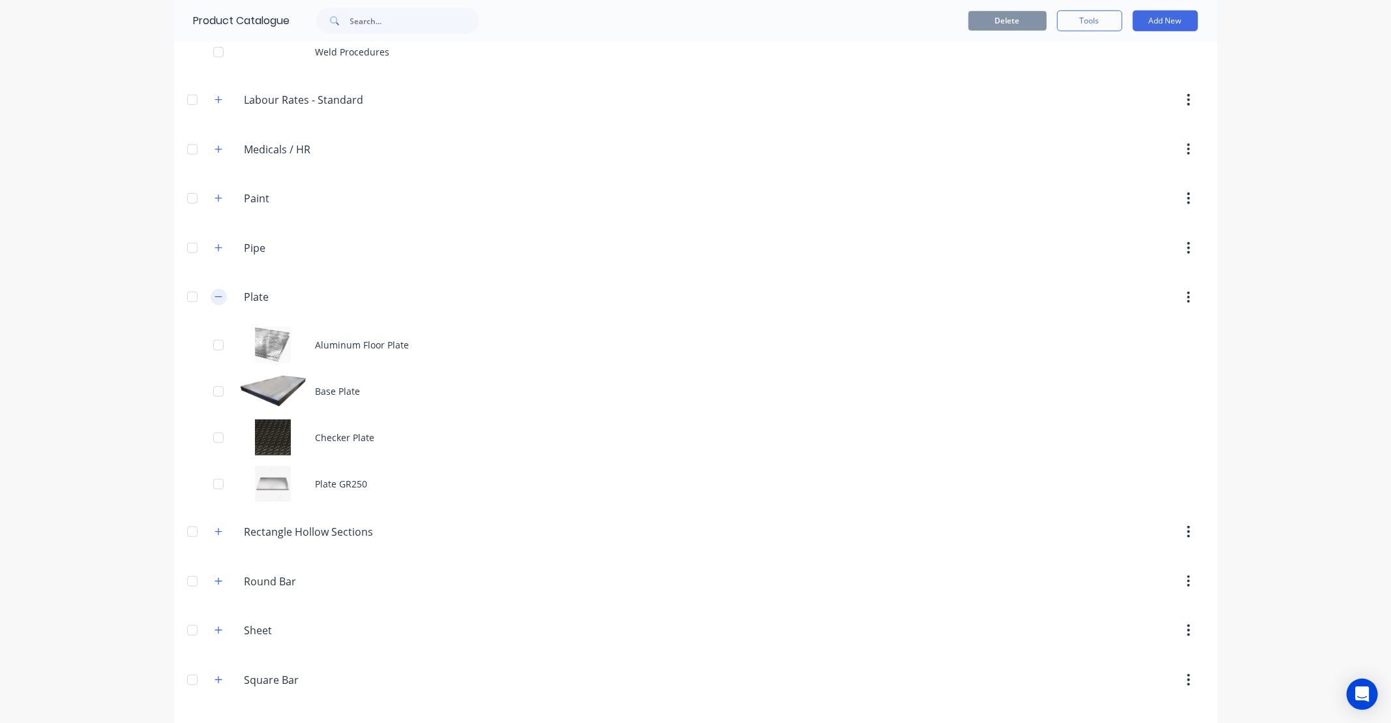
click at [217, 300] on button "button" at bounding box center [219, 297] width 16 height 16
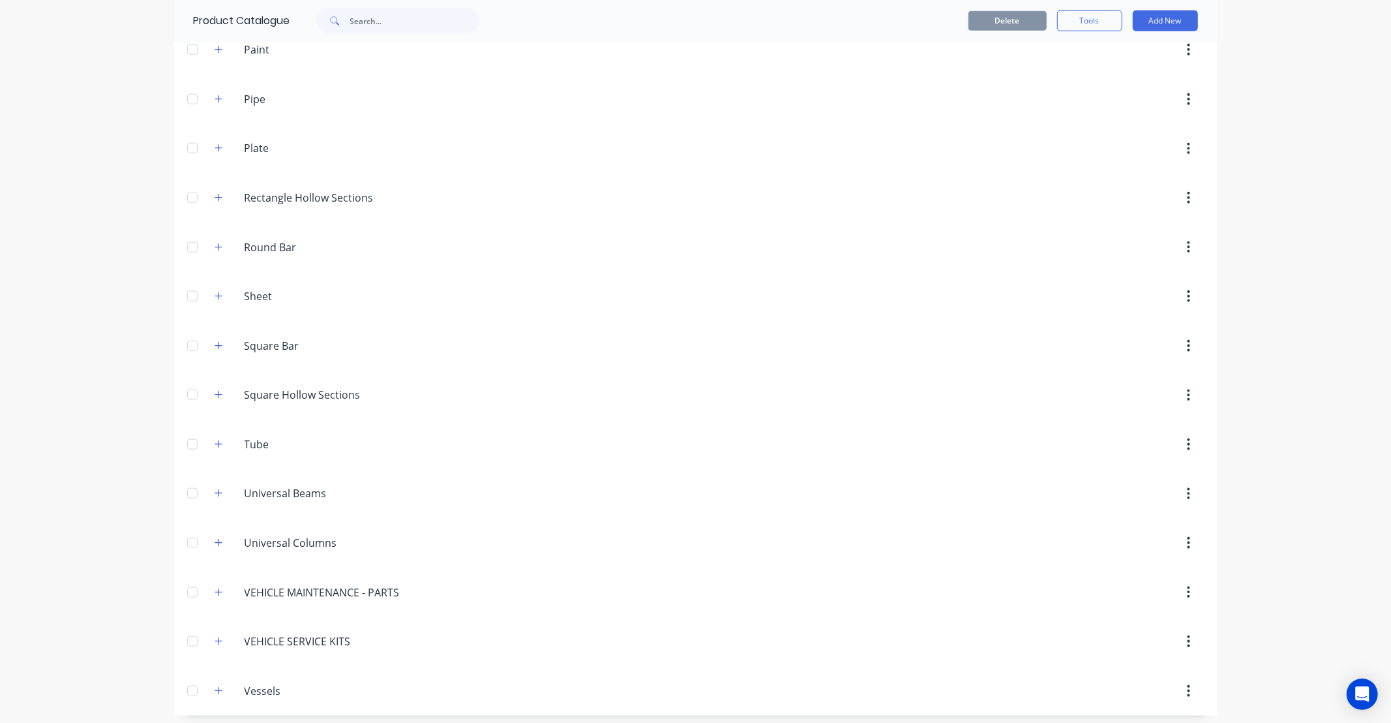
scroll to position [1026, 0]
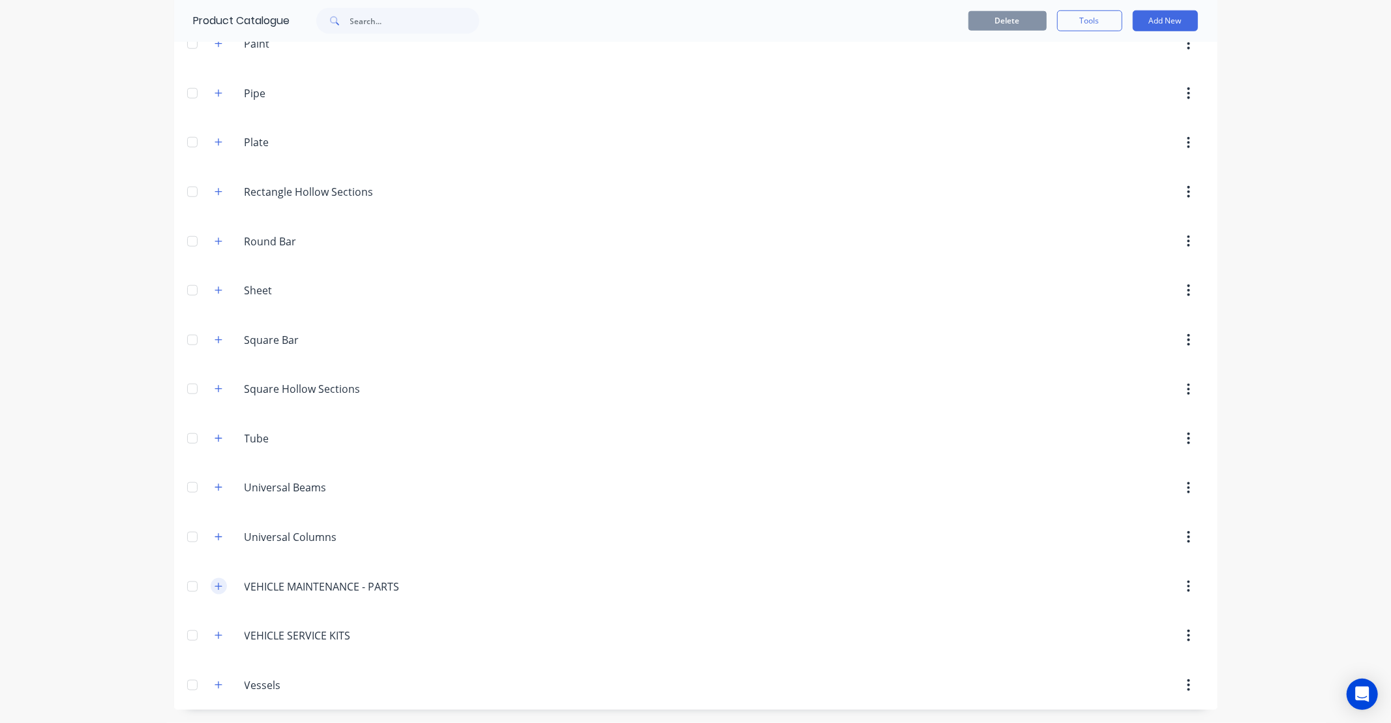
click at [215, 583] on icon "button" at bounding box center [219, 586] width 8 height 9
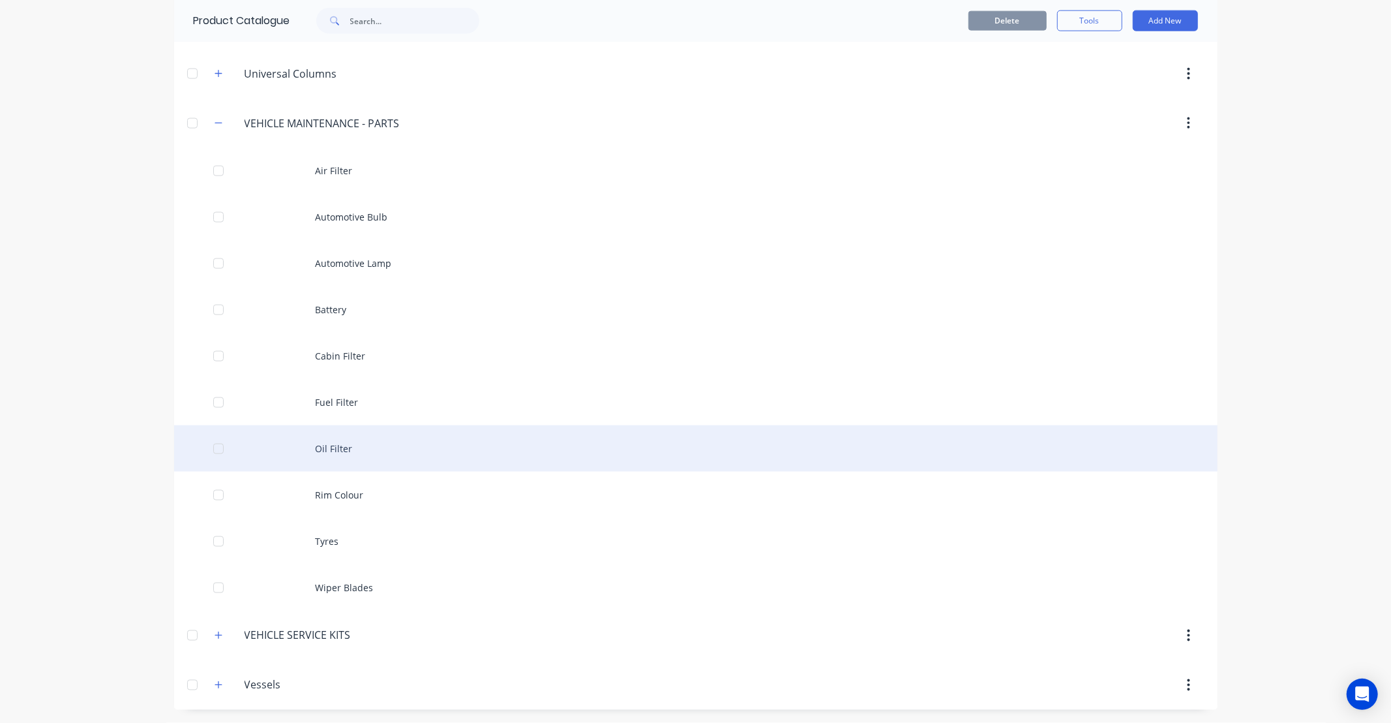
scroll to position [1489, 0]
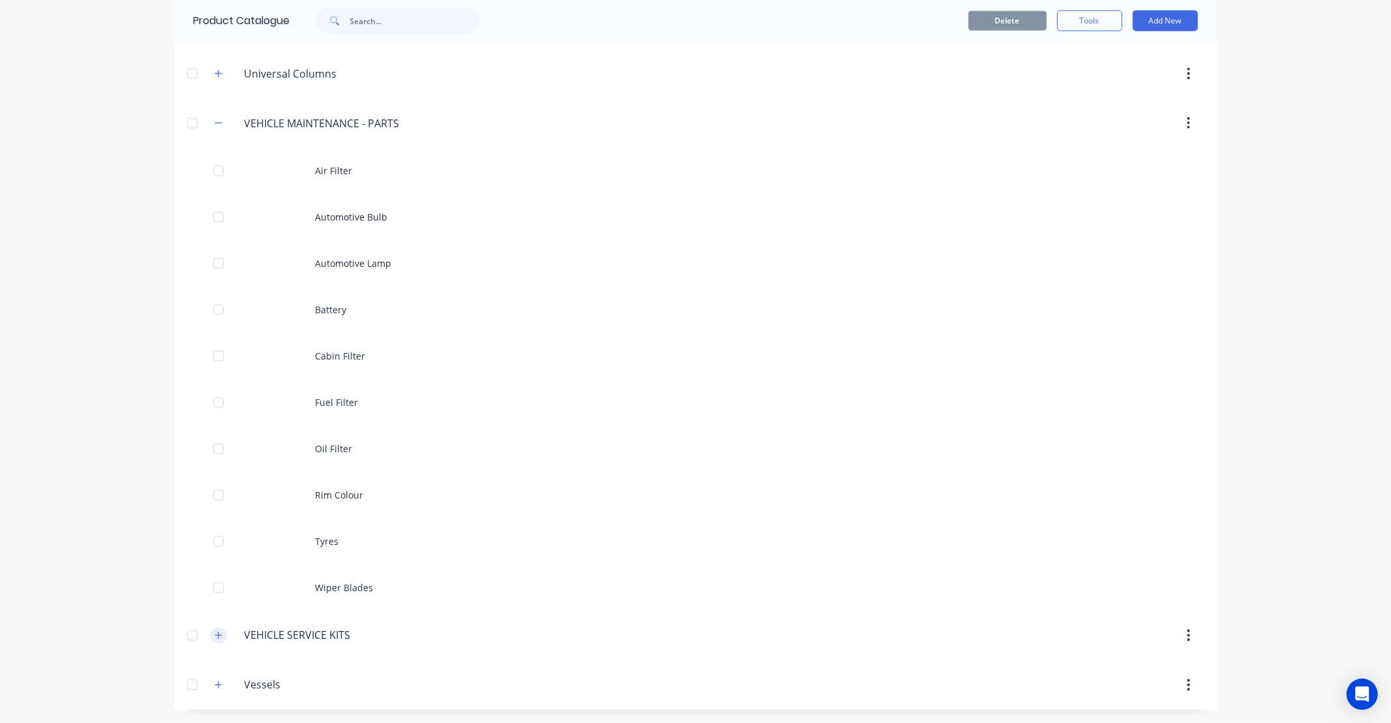
click at [215, 636] on icon "button" at bounding box center [219, 635] width 8 height 9
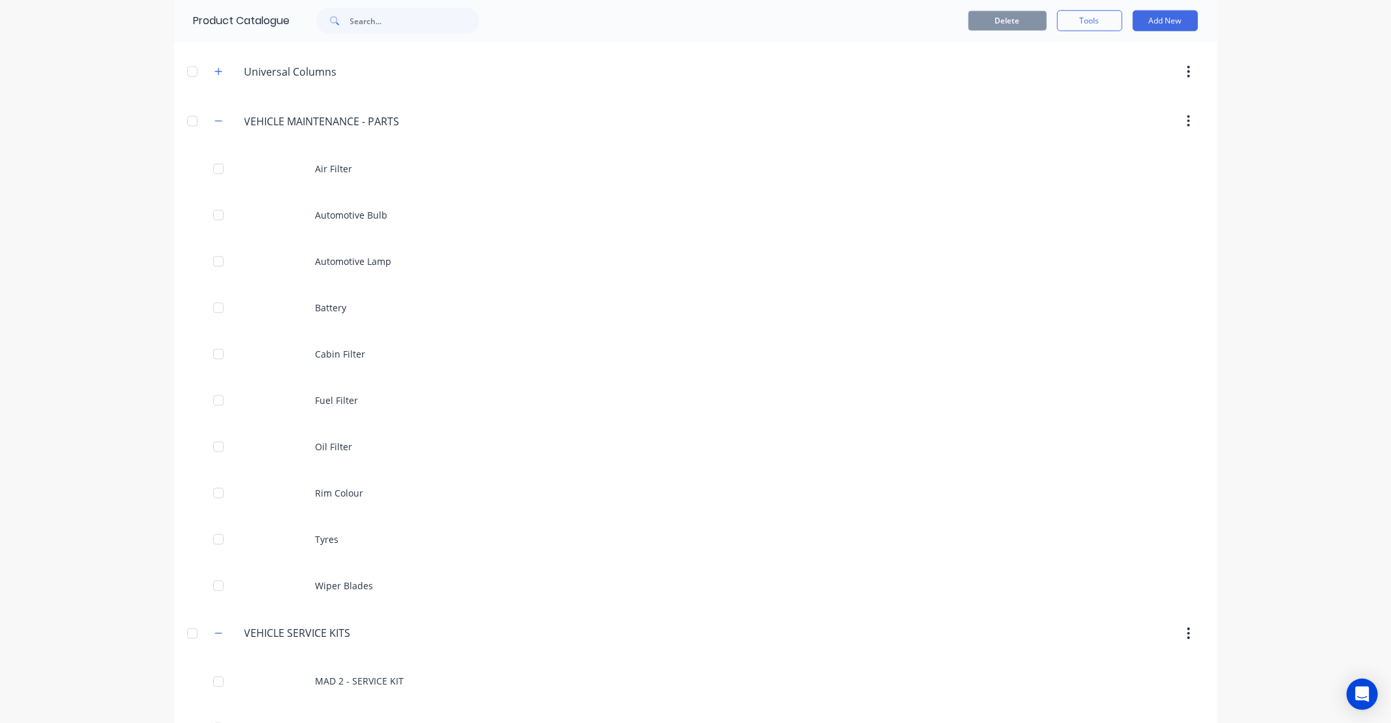
click at [150, 491] on div "dashboard products sales purchasing productivity dashboard products Product Cat…" at bounding box center [695, 361] width 1391 height 723
drag, startPoint x: 148, startPoint y: 486, endPoint x: 121, endPoint y: 442, distance: 51.8
drag, startPoint x: 121, startPoint y: 442, endPoint x: 115, endPoint y: 400, distance: 42.2
click at [107, 420] on div "dashboard products sales purchasing productivity dashboard products Product Cat…" at bounding box center [695, 361] width 1391 height 723
click at [219, 129] on span at bounding box center [219, 121] width 16 height 16
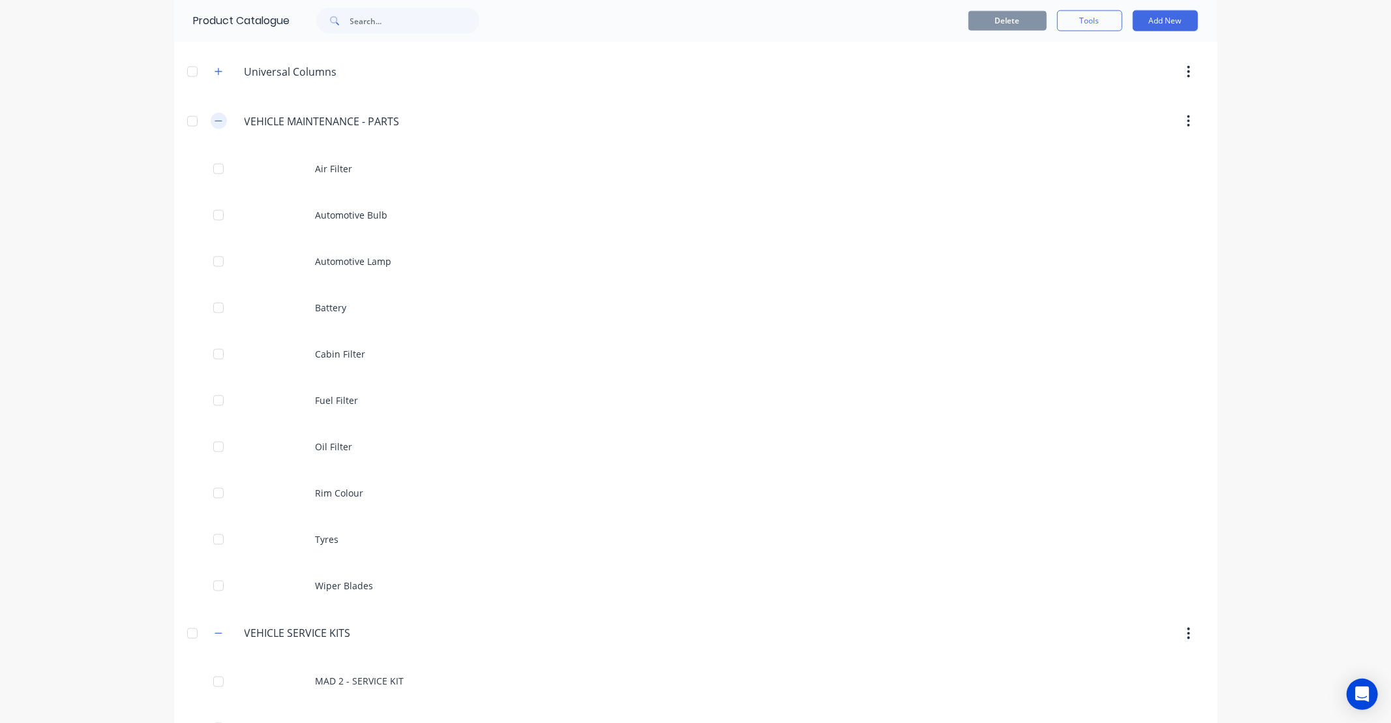
click at [217, 125] on icon "button" at bounding box center [219, 121] width 8 height 9
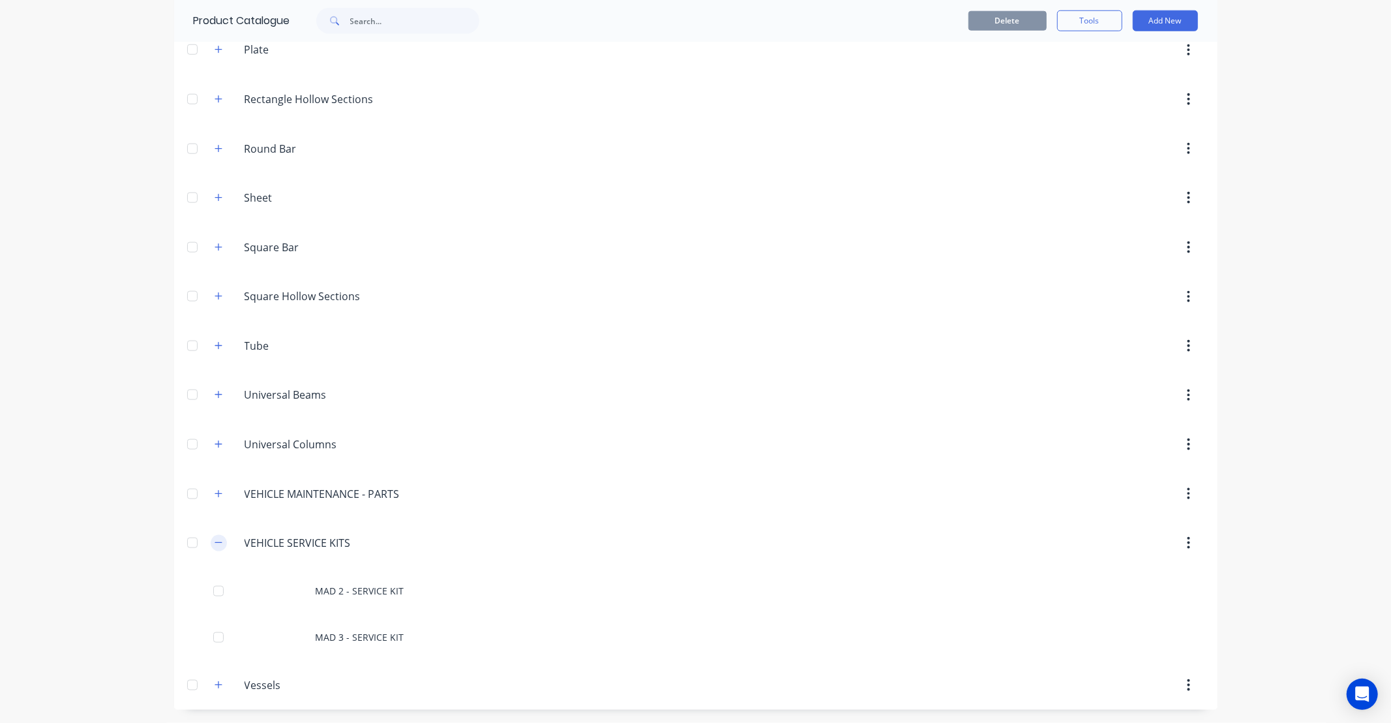
click at [215, 539] on icon "button" at bounding box center [219, 542] width 8 height 9
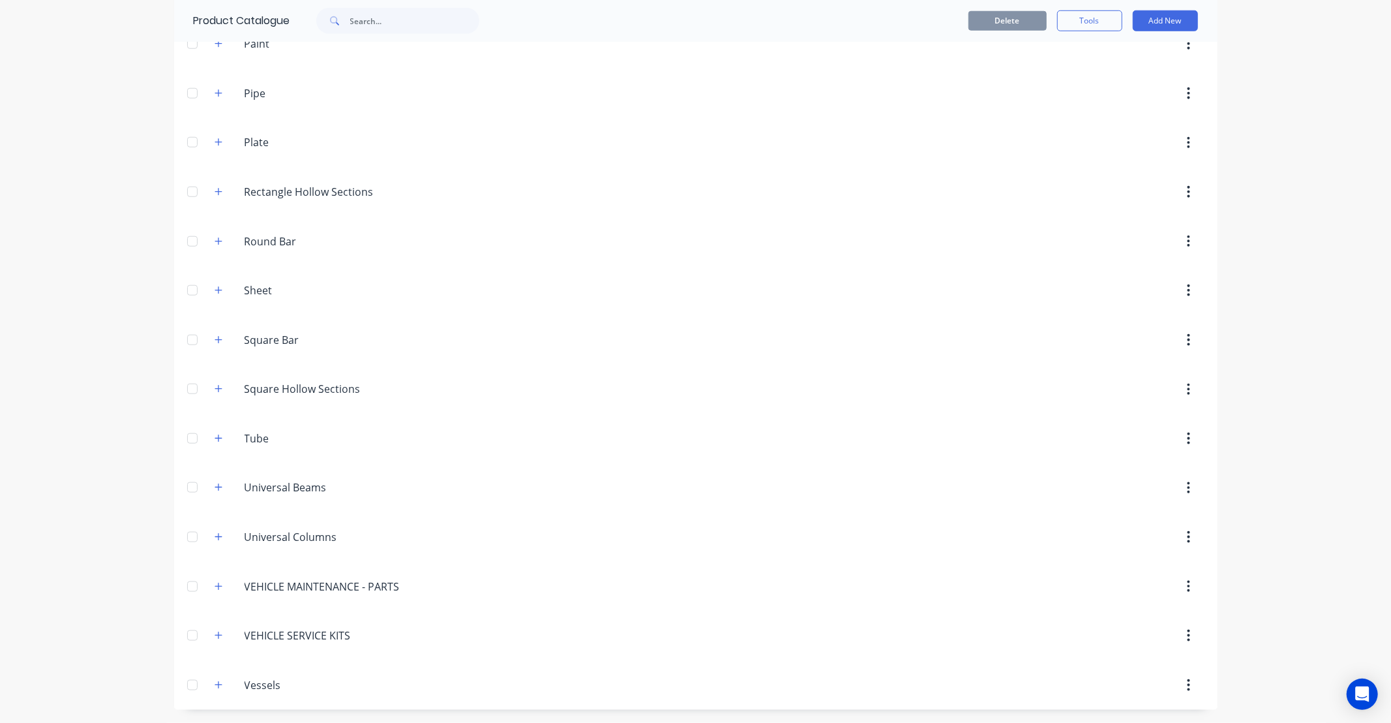
scroll to position [1026, 0]
click at [127, 473] on div "dashboard products sales purchasing productivity dashboard products Product Cat…" at bounding box center [695, 361] width 1391 height 723
drag, startPoint x: 127, startPoint y: 473, endPoint x: 81, endPoint y: 468, distance: 45.9
drag, startPoint x: 81, startPoint y: 468, endPoint x: 50, endPoint y: 440, distance: 42.5
click at [50, 440] on div "dashboard products sales purchasing productivity dashboard products Product Cat…" at bounding box center [695, 361] width 1391 height 723
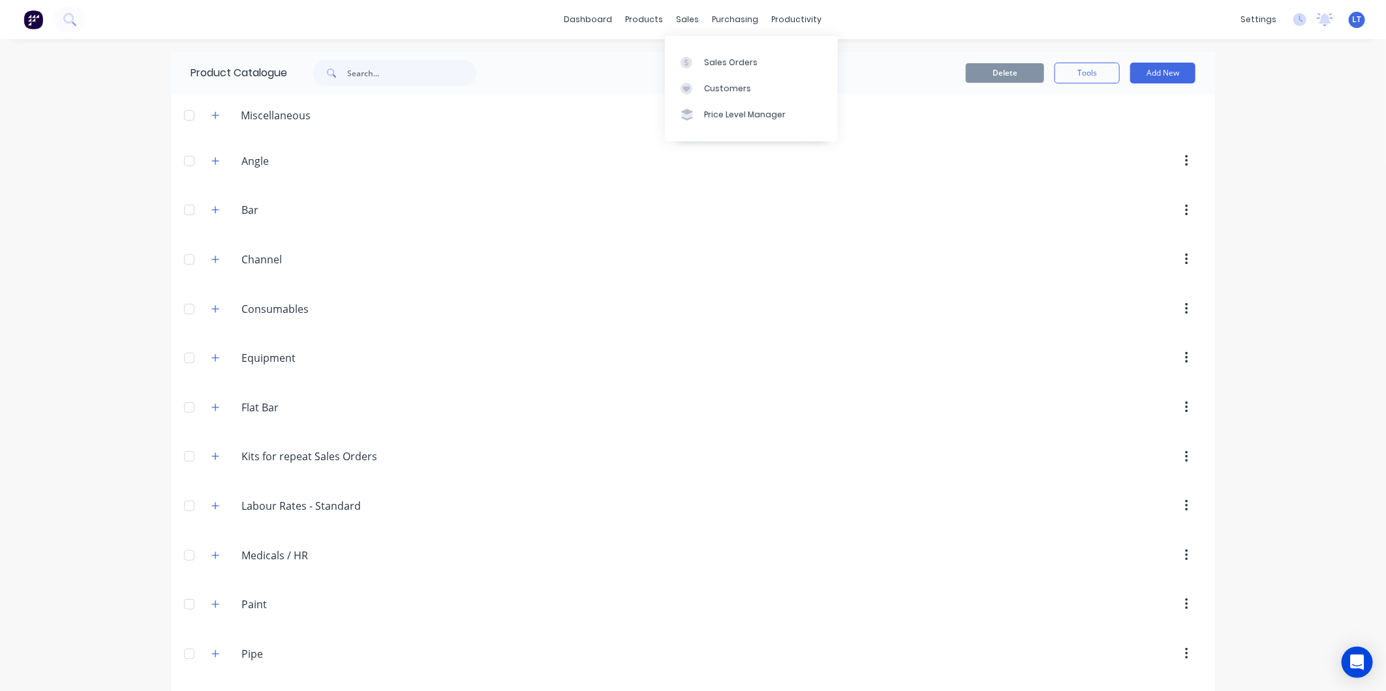
click at [692, 48] on div "Sales Orders Customers Price Level Manager" at bounding box center [751, 88] width 173 height 105
click at [695, 57] on div at bounding box center [690, 63] width 20 height 12
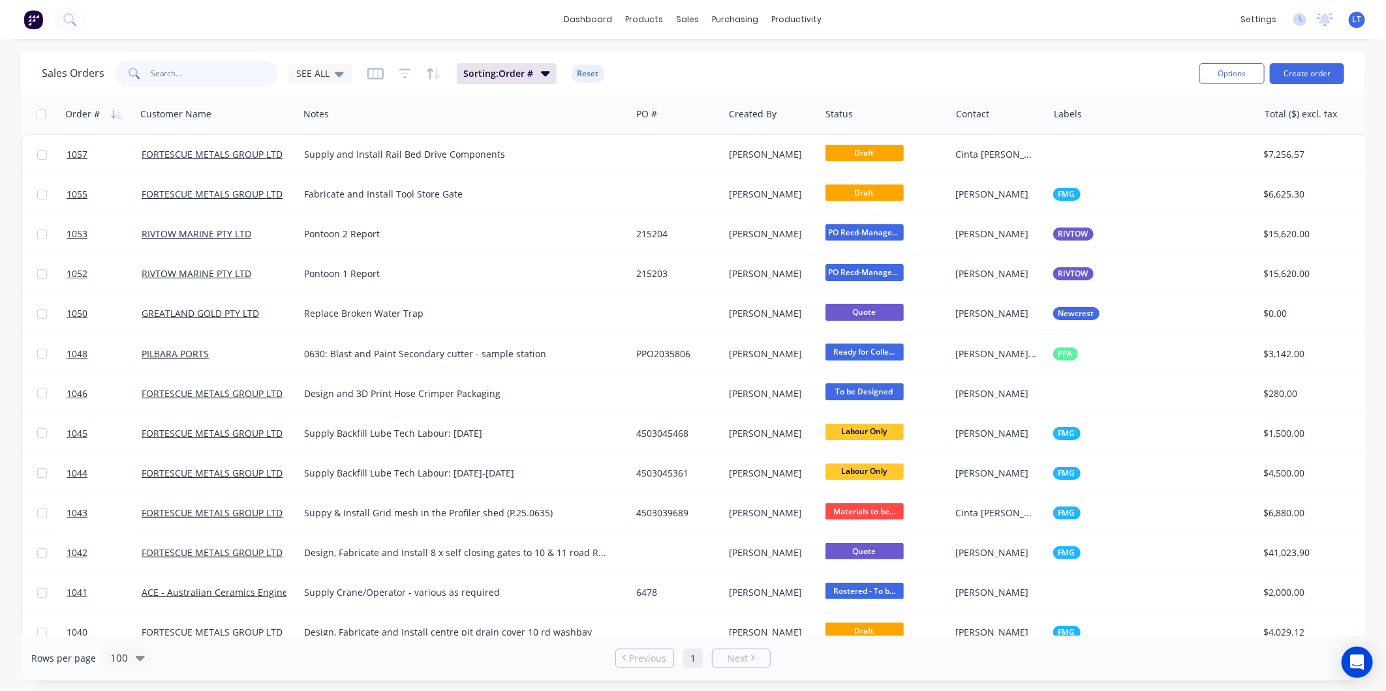
click at [184, 67] on input "text" at bounding box center [214, 74] width 127 height 26
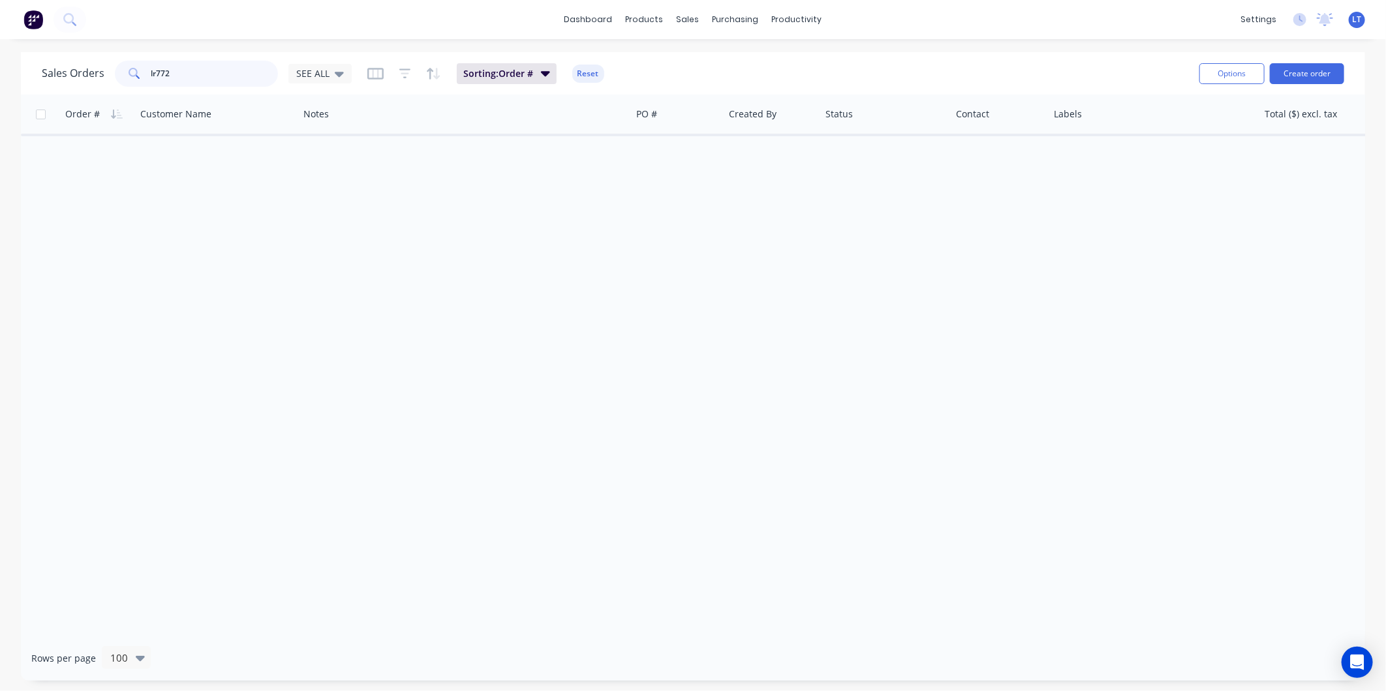
drag, startPoint x: 163, startPoint y: 68, endPoint x: 0, endPoint y: 72, distance: 163.1
click at [0, 72] on html "dashboard products sales purchasing productivity dashboard products Product Cat…" at bounding box center [693, 345] width 1386 height 691
type input "locking"
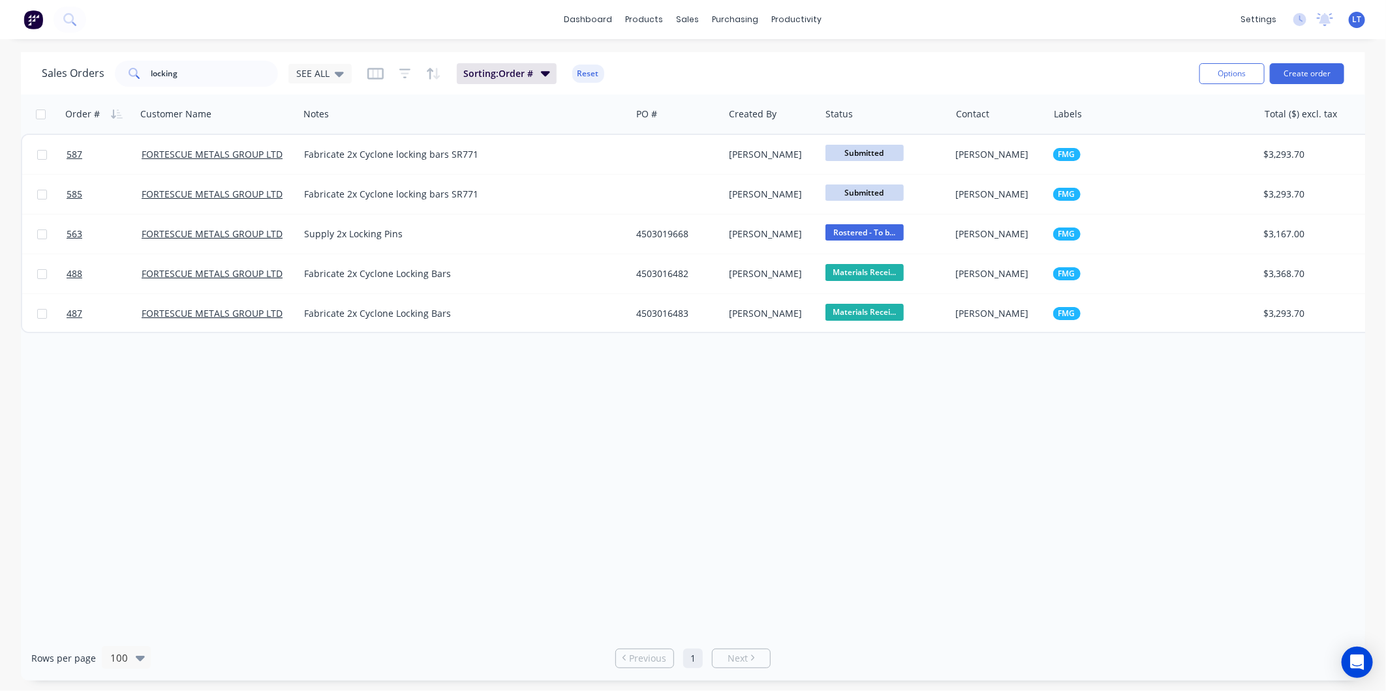
drag, startPoint x: 701, startPoint y: 403, endPoint x: 610, endPoint y: 409, distance: 90.9
click at [609, 409] on div "Order # Customer Name Notes PO # Created By Status Contact Labels Total ($) exc…" at bounding box center [693, 365] width 1344 height 541
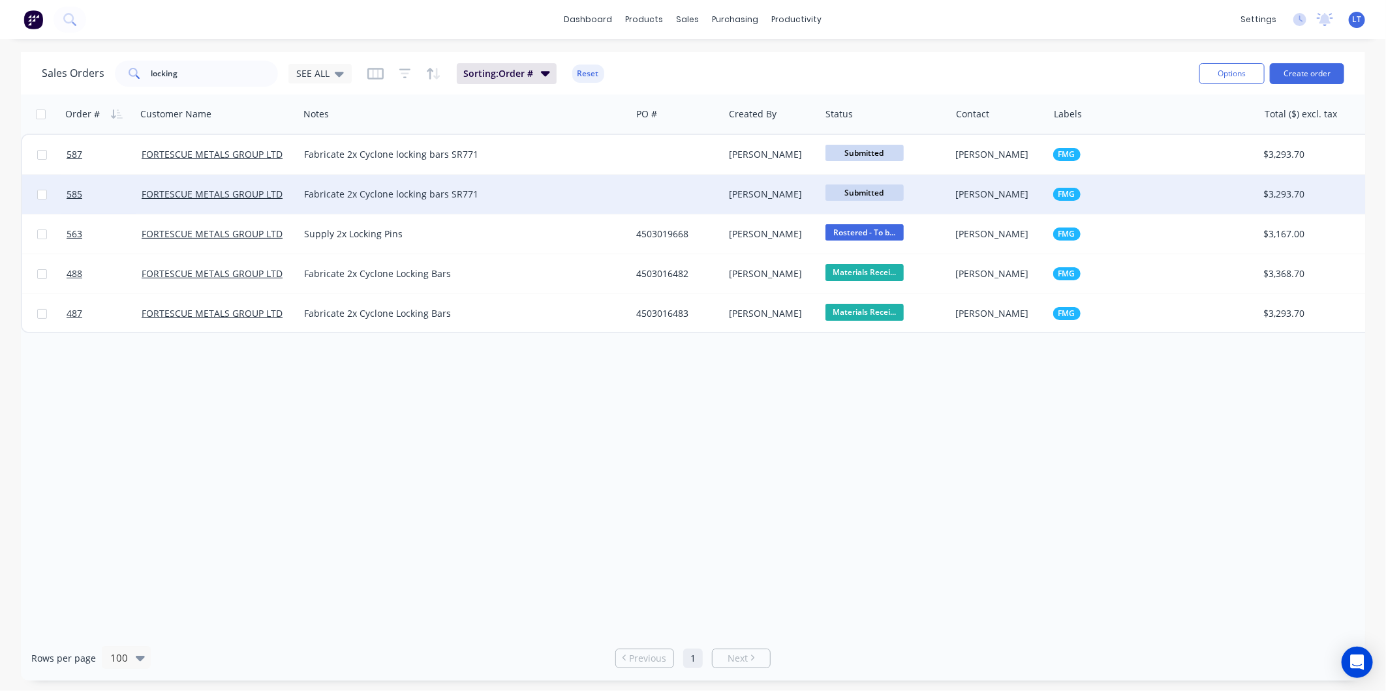
click at [780, 198] on div "[PERSON_NAME]" at bounding box center [770, 194] width 82 height 13
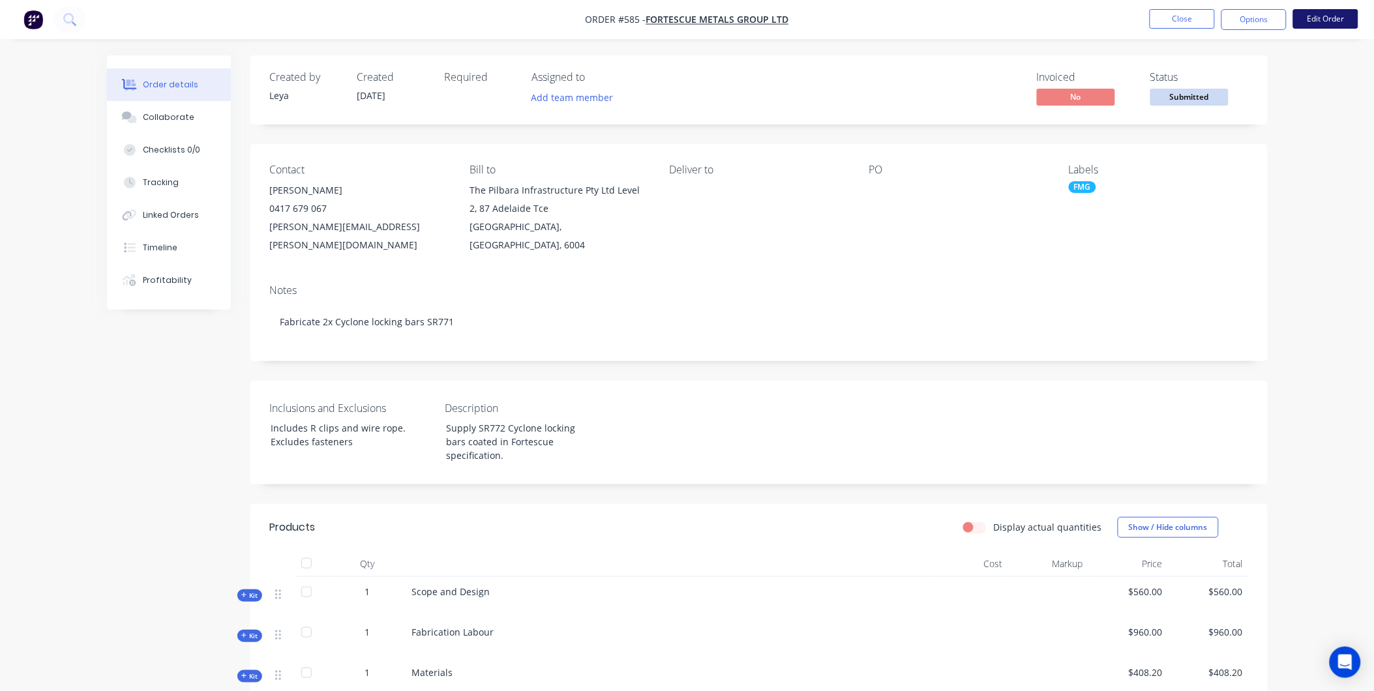
click at [1319, 24] on button "Edit Order" at bounding box center [1326, 19] width 65 height 20
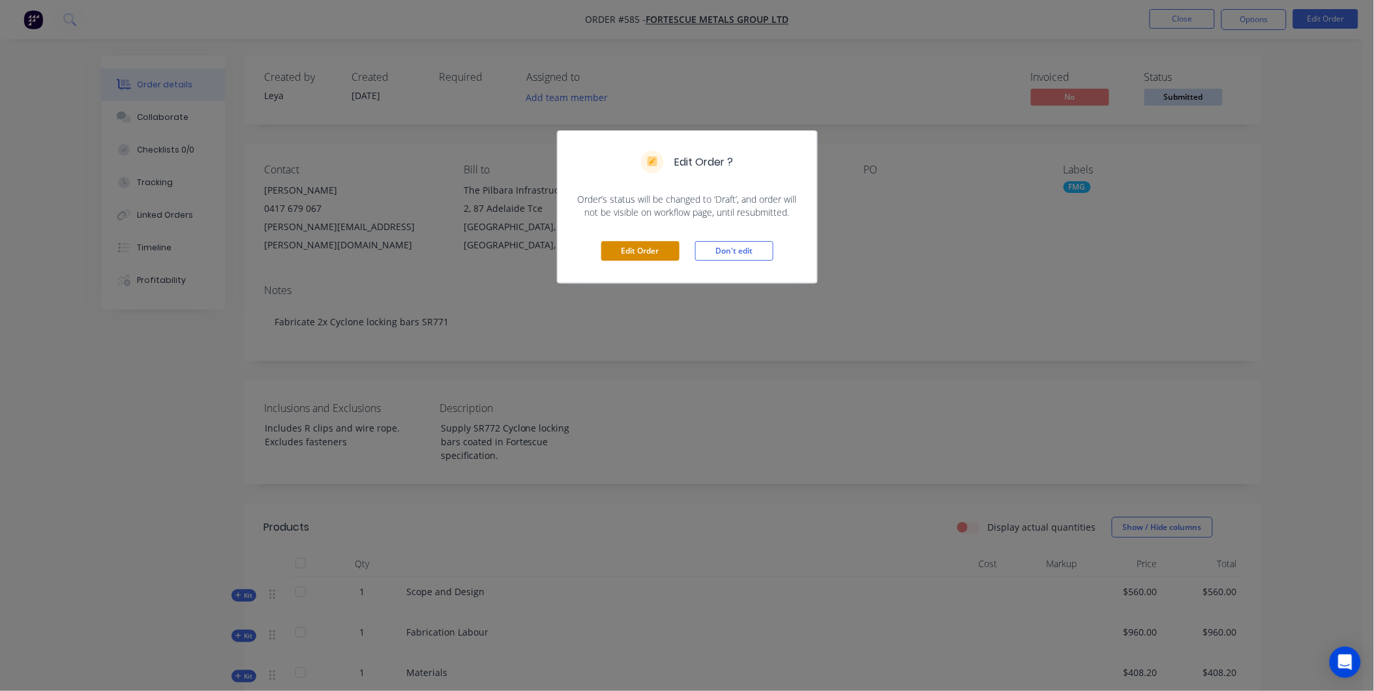
click at [637, 250] on button "Edit Order" at bounding box center [640, 251] width 78 height 20
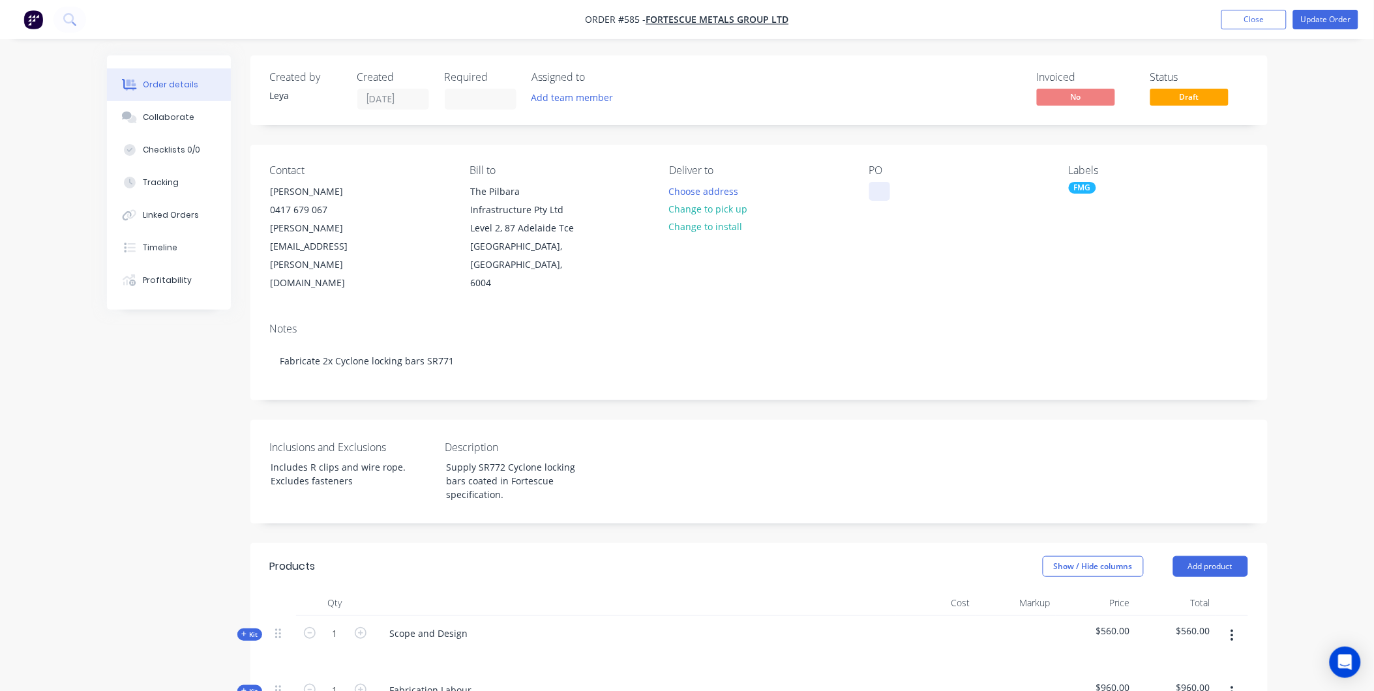
click at [877, 189] on div at bounding box center [880, 191] width 21 height 19
paste div
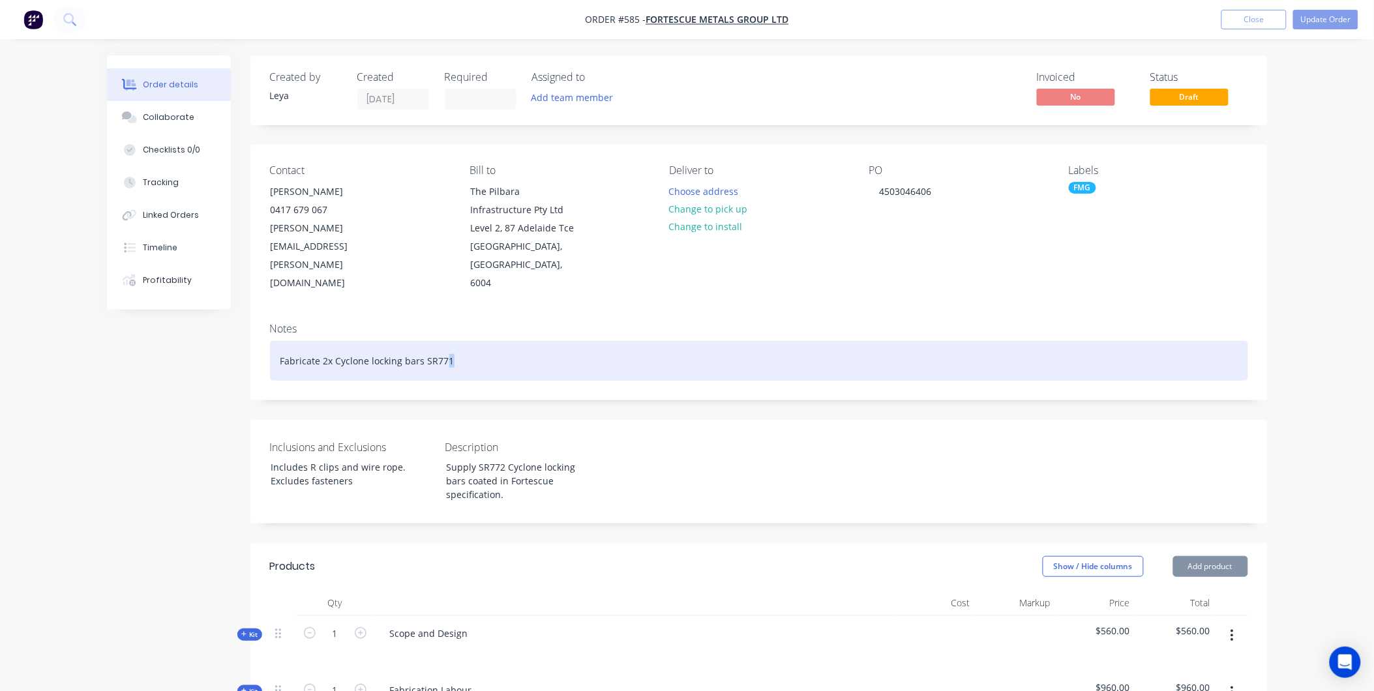
drag, startPoint x: 447, startPoint y: 341, endPoint x: 583, endPoint y: 342, distance: 135.7
click at [582, 342] on div "Fabricate 2x Cyclone locking bars SR771" at bounding box center [759, 361] width 978 height 40
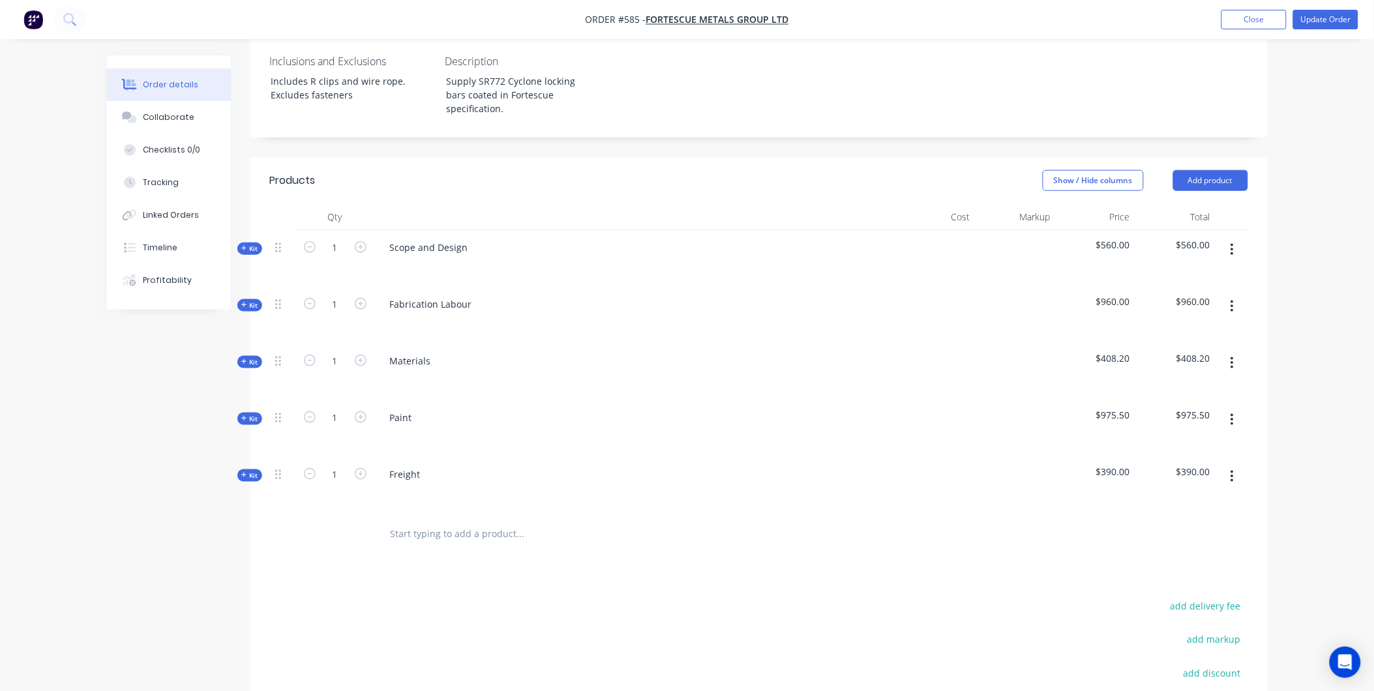
scroll to position [411, 0]
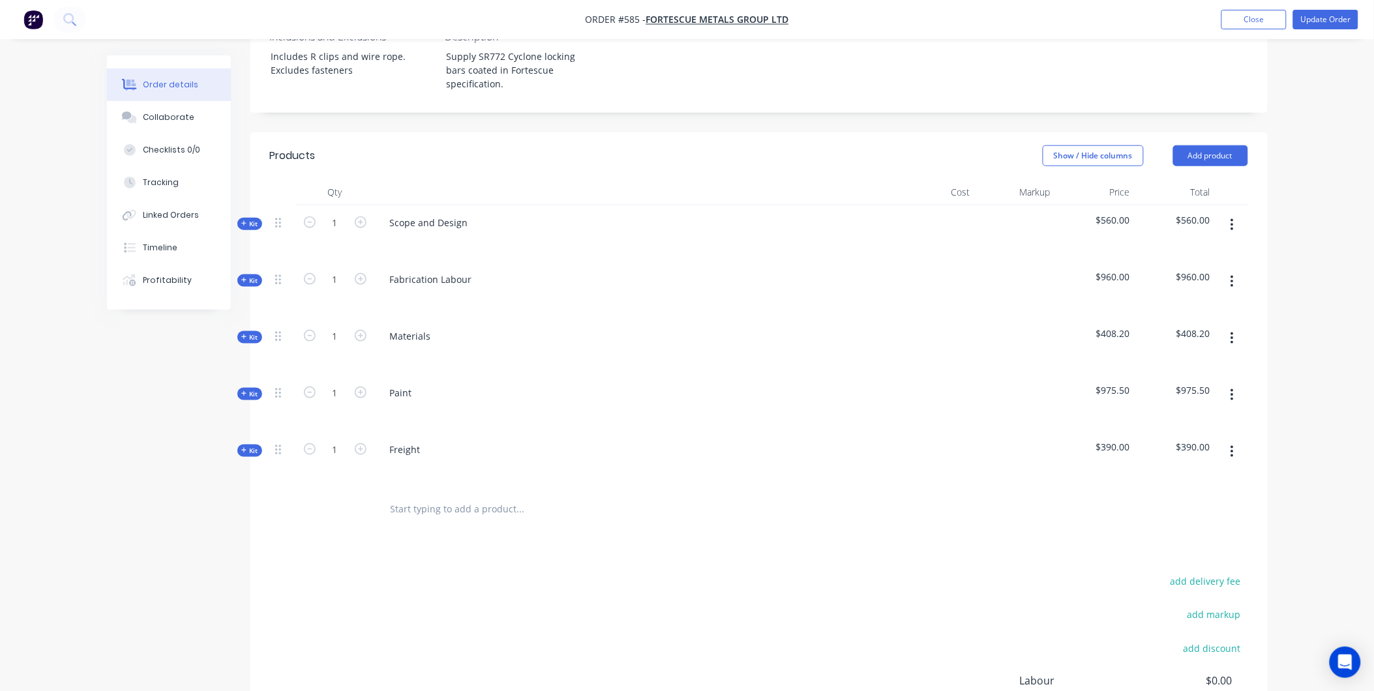
click at [256, 333] on span "Kit" at bounding box center [249, 338] width 17 height 10
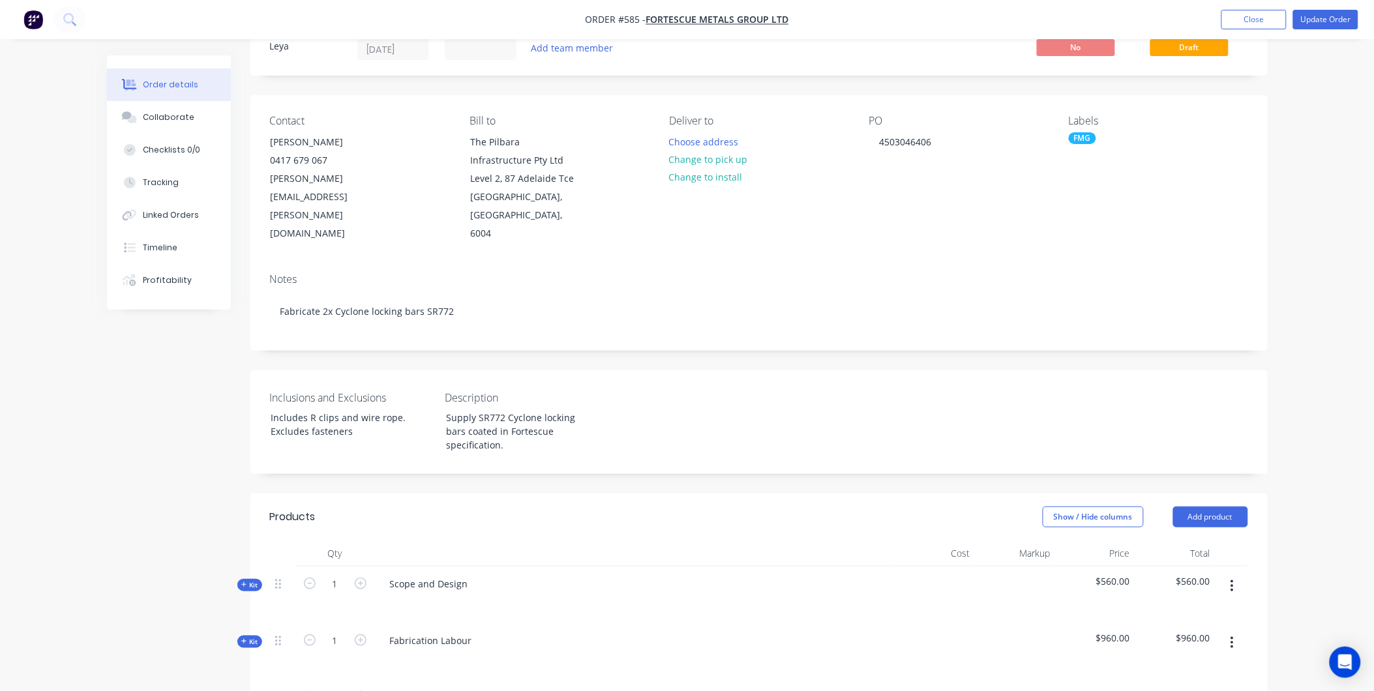
scroll to position [0, 0]
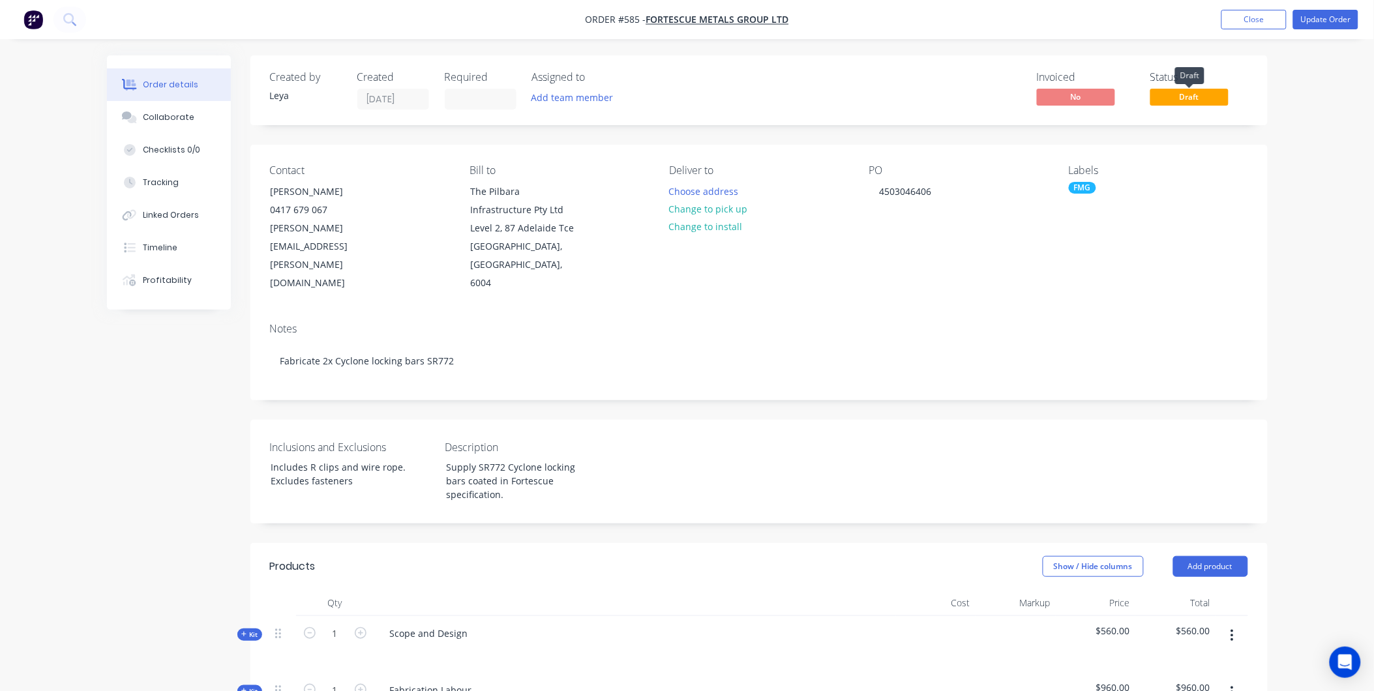
click at [1186, 97] on span "Draft" at bounding box center [1190, 97] width 78 height 16
click at [1321, 14] on button "Update Order" at bounding box center [1326, 20] width 65 height 20
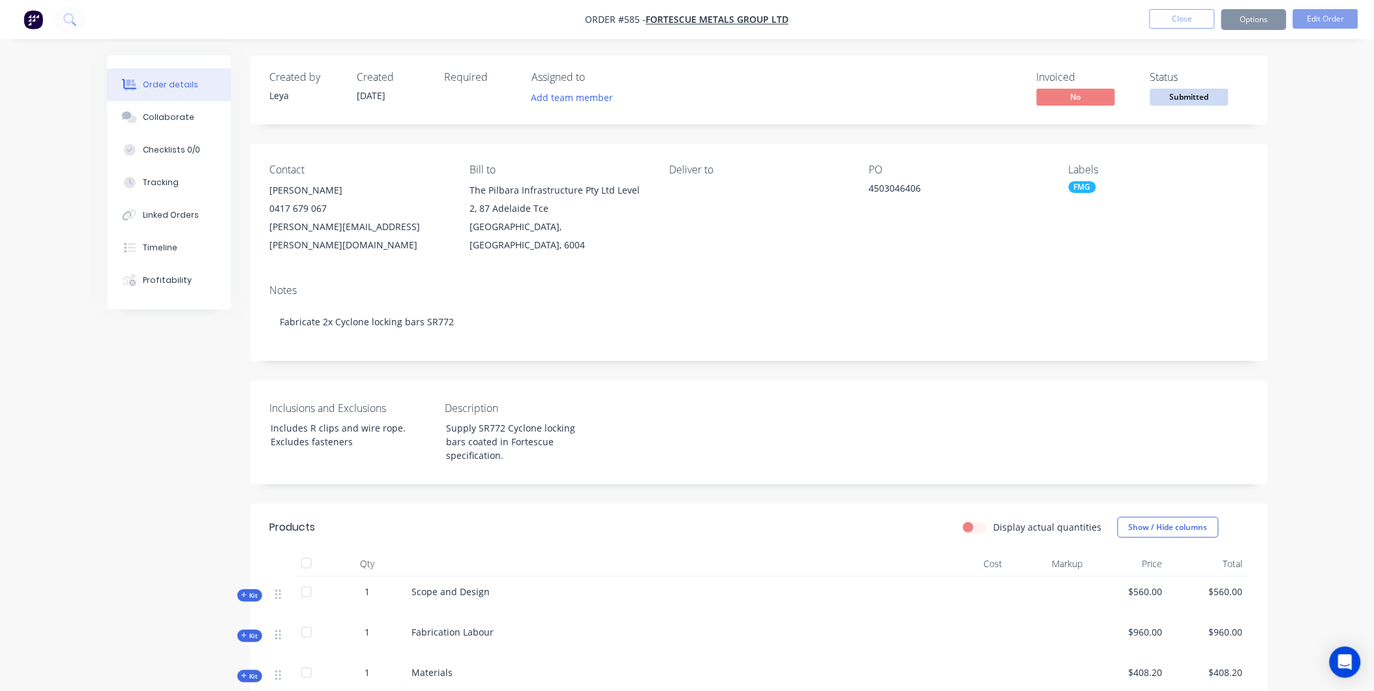
click at [1160, 98] on span "Submitted" at bounding box center [1190, 97] width 78 height 16
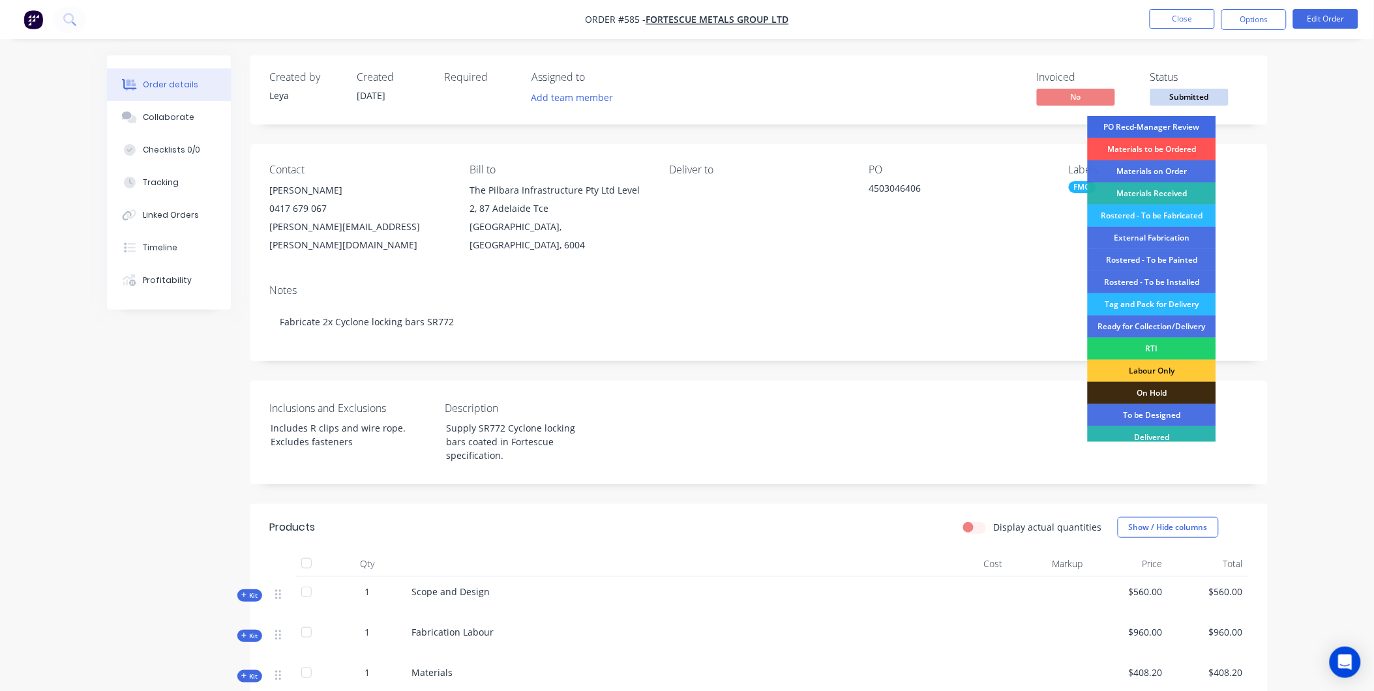
click at [1151, 129] on div "PO Recd-Manager Review" at bounding box center [1152, 127] width 129 height 22
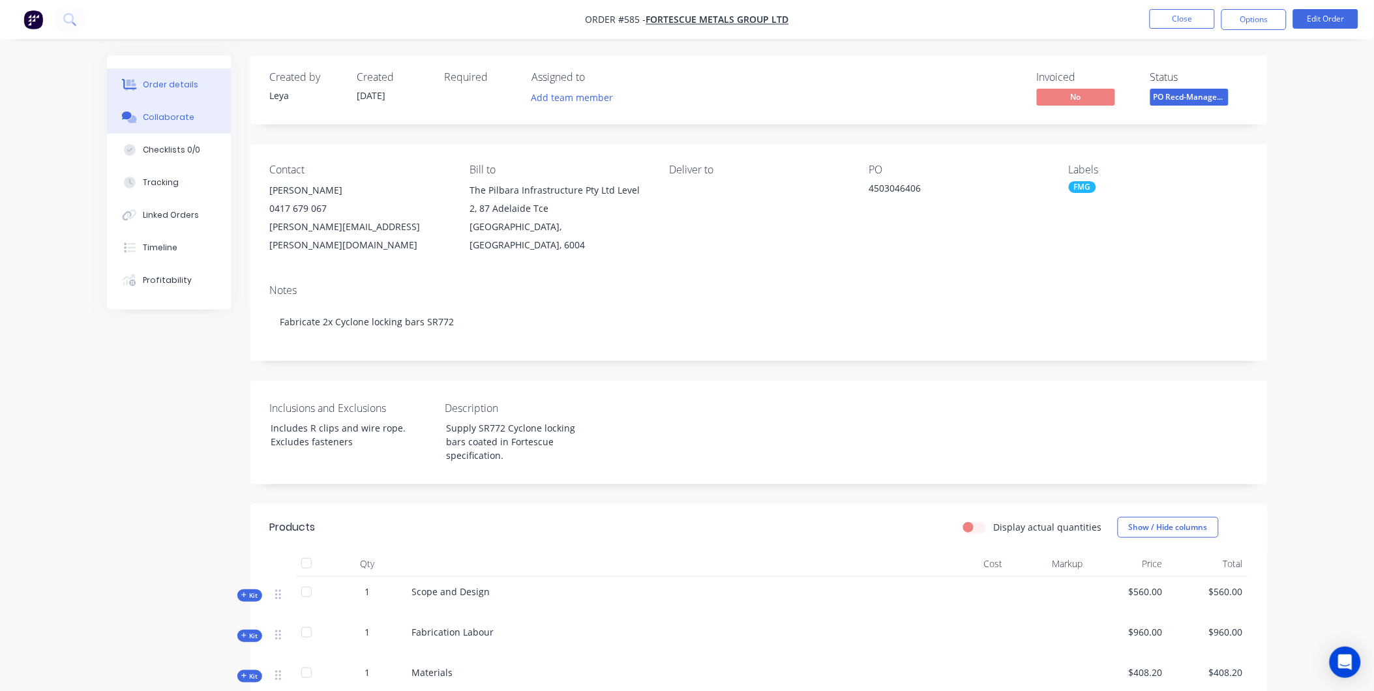
click at [184, 125] on button "Collaborate" at bounding box center [169, 117] width 124 height 33
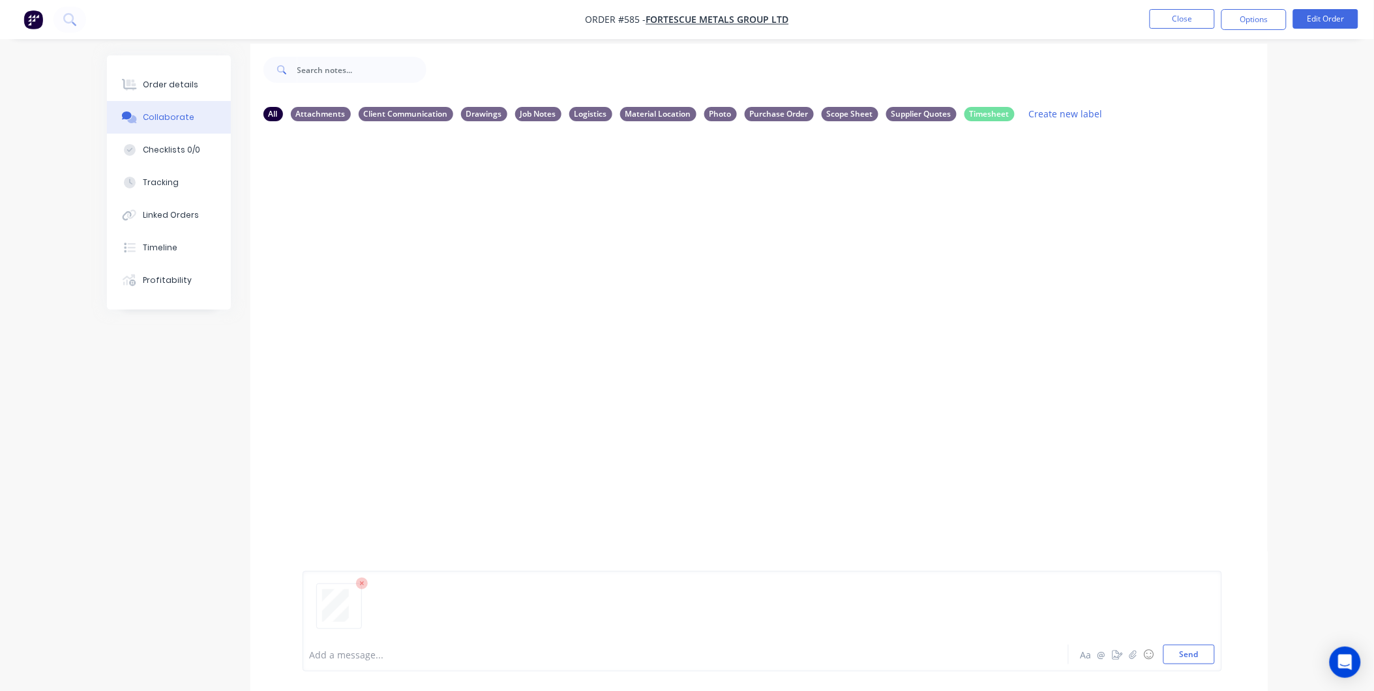
scroll to position [23, 0]
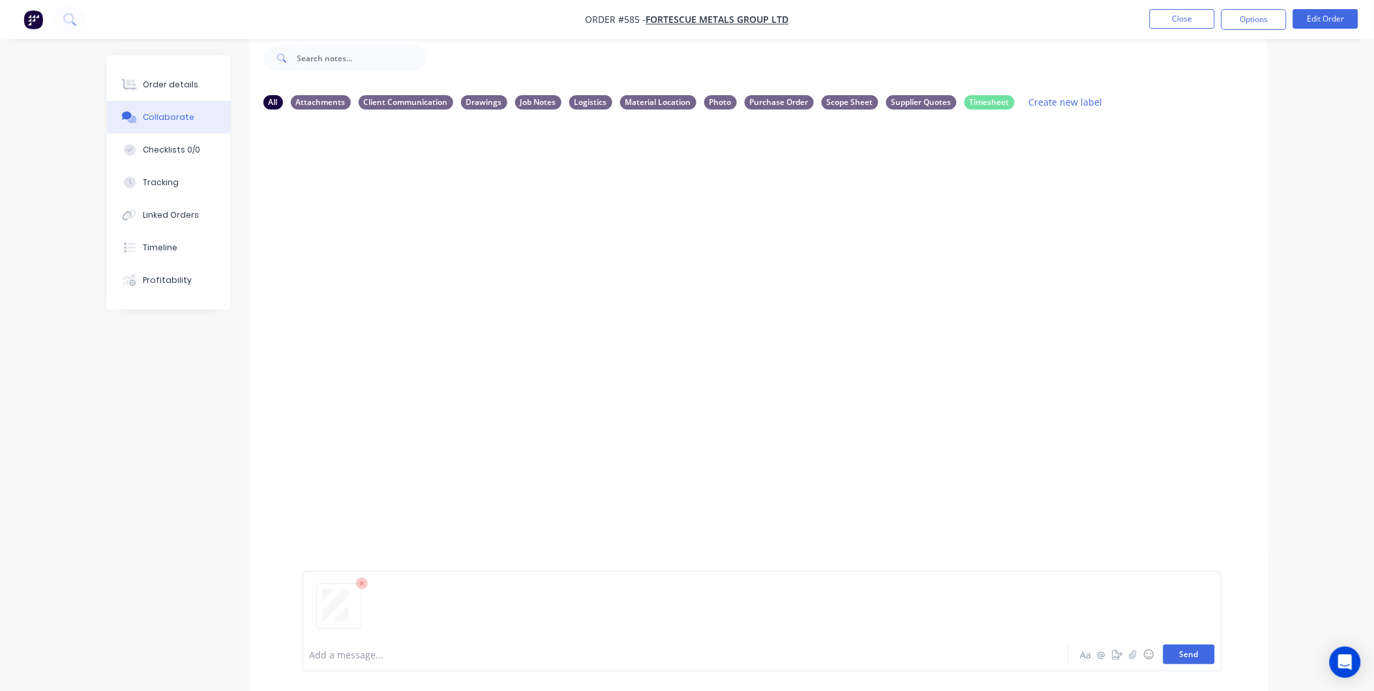
click at [1196, 660] on button "Send" at bounding box center [1190, 655] width 52 height 20
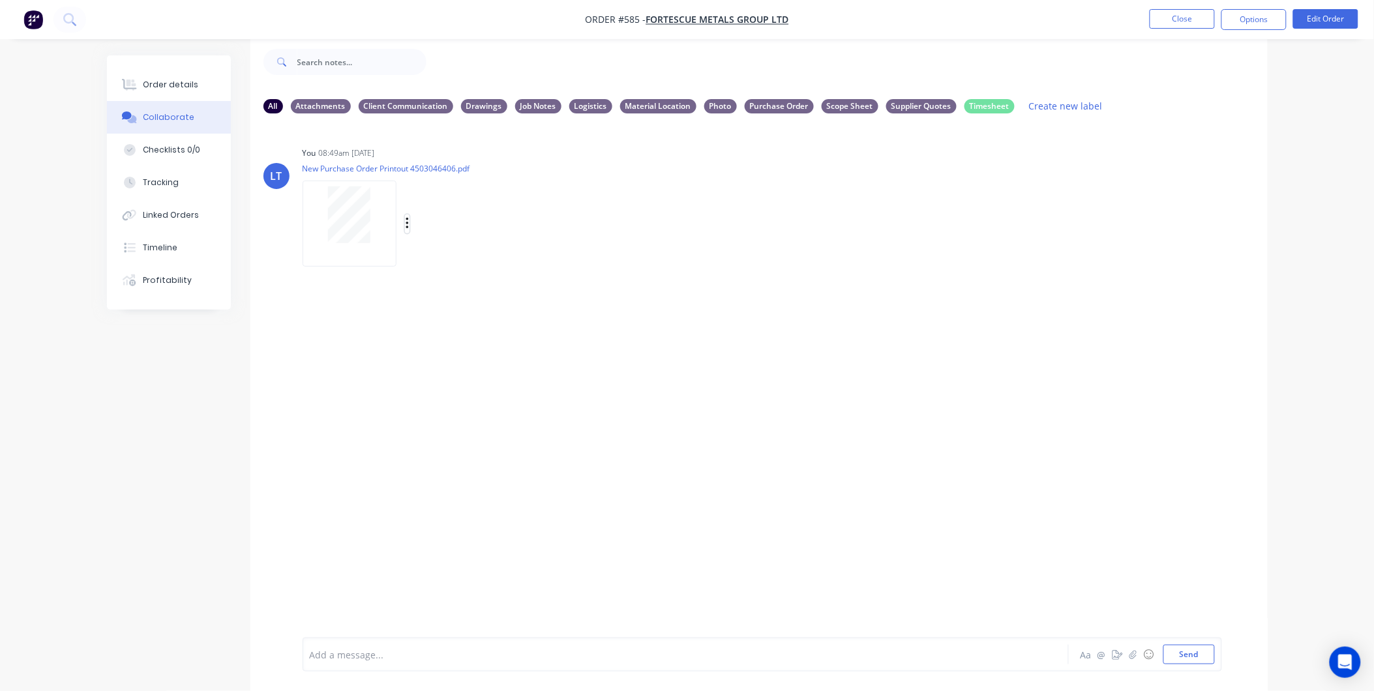
click at [406, 222] on icon "button" at bounding box center [408, 224] width 4 height 15
click at [455, 230] on button "Labels" at bounding box center [492, 229] width 147 height 29
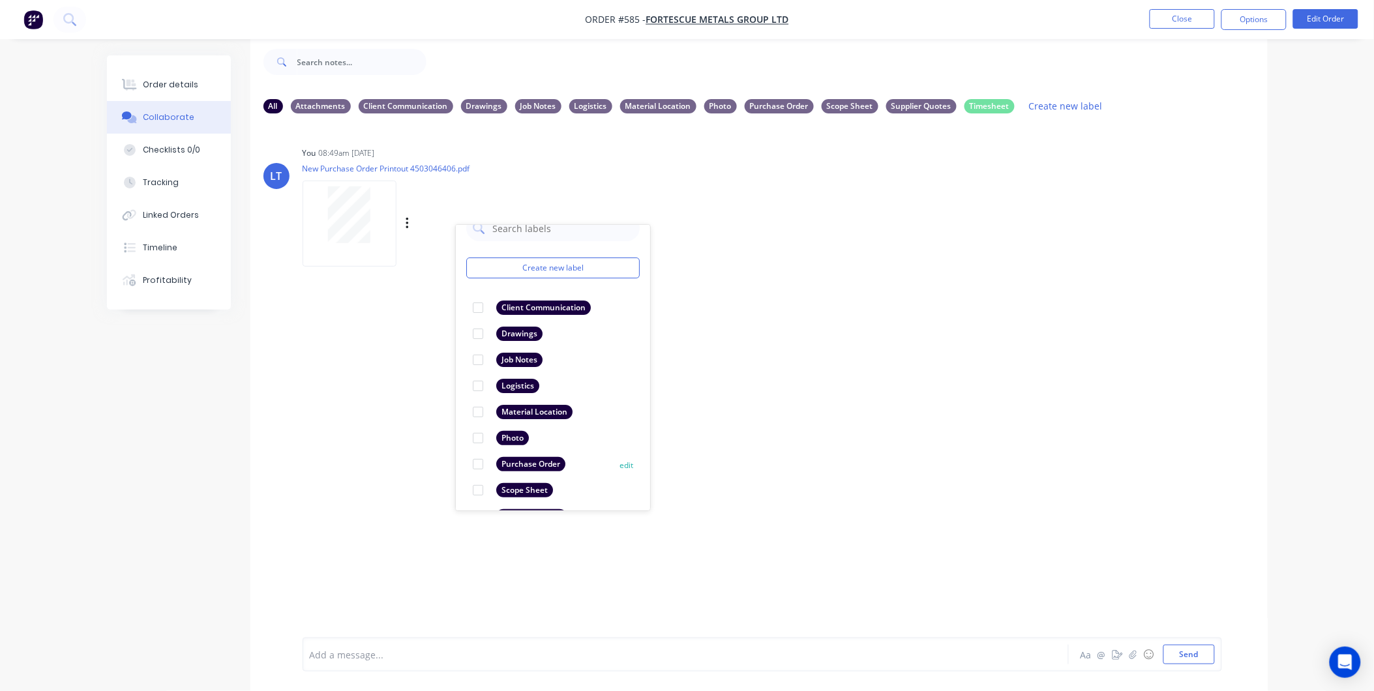
scroll to position [72, 0]
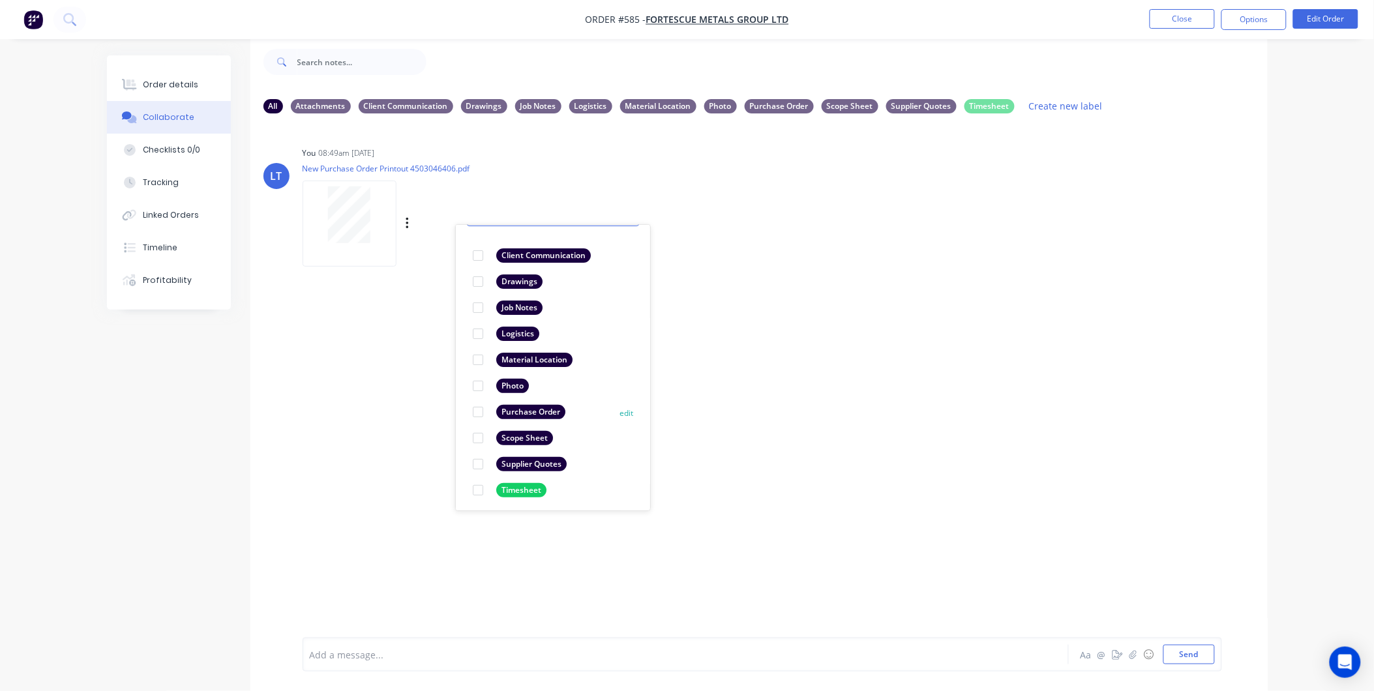
click at [478, 412] on div at bounding box center [478, 412] width 26 height 26
click at [427, 364] on div "LT You 08:49am 10/09/25 New Purchase Order Printout 4503046406.pdf Labels Downl…" at bounding box center [759, 371] width 1018 height 494
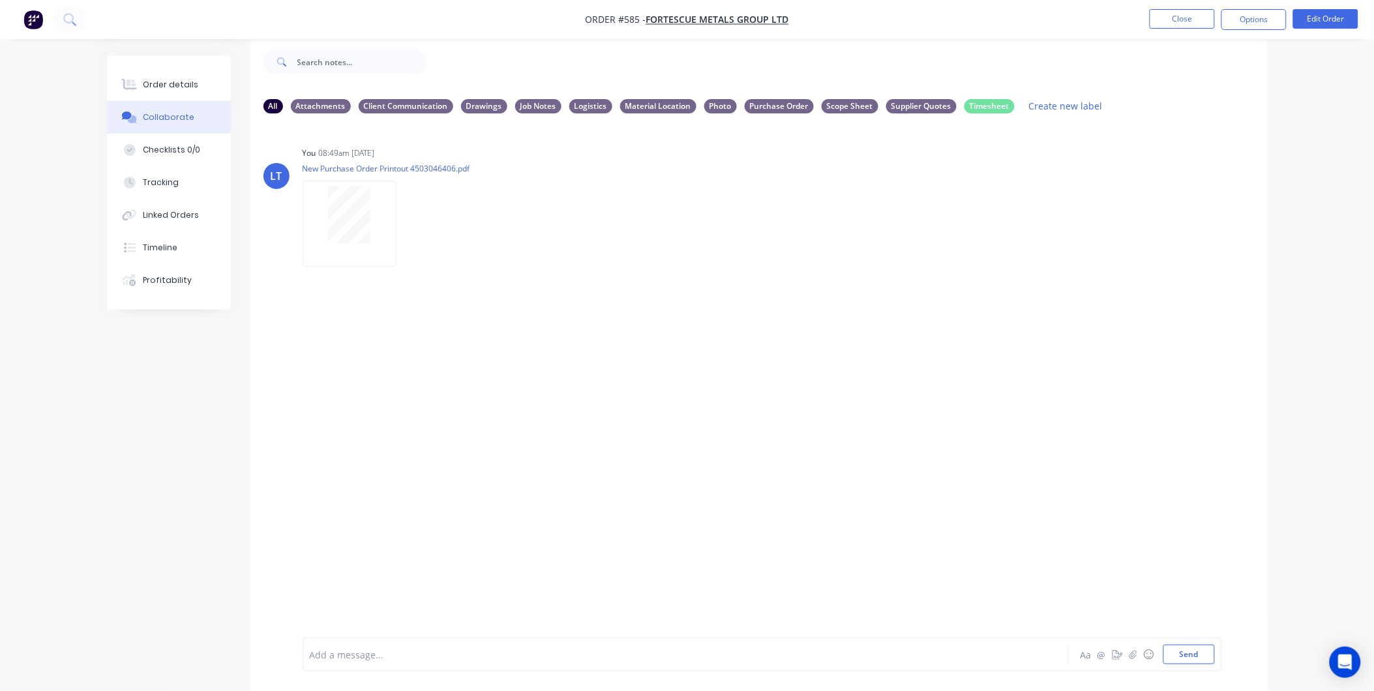
drag, startPoint x: 500, startPoint y: 317, endPoint x: 333, endPoint y: 256, distance: 177.7
click at [421, 322] on div "LT You 08:49am 10/09/25 New Purchase Order Printout 4503046406.pdf Labels Downl…" at bounding box center [759, 371] width 1018 height 494
click at [158, 88] on div "Order details" at bounding box center [170, 85] width 55 height 12
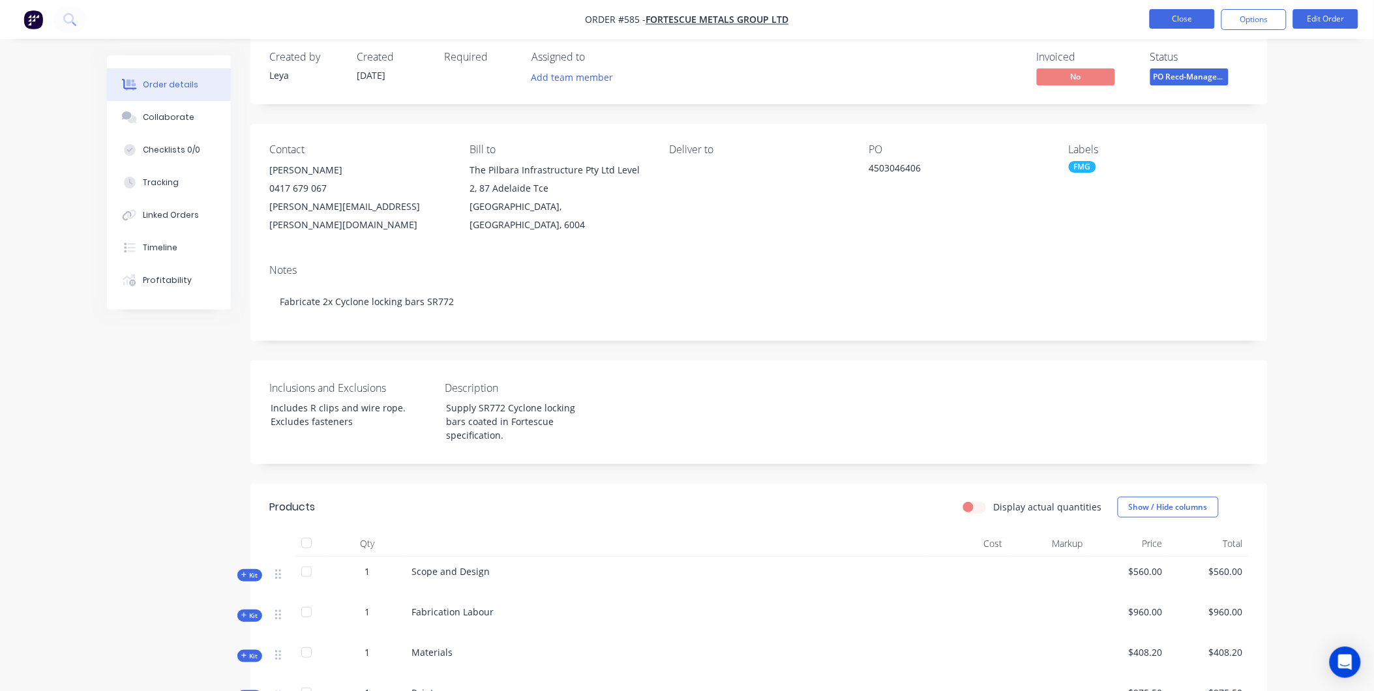
click at [1182, 15] on button "Close" at bounding box center [1182, 19] width 65 height 20
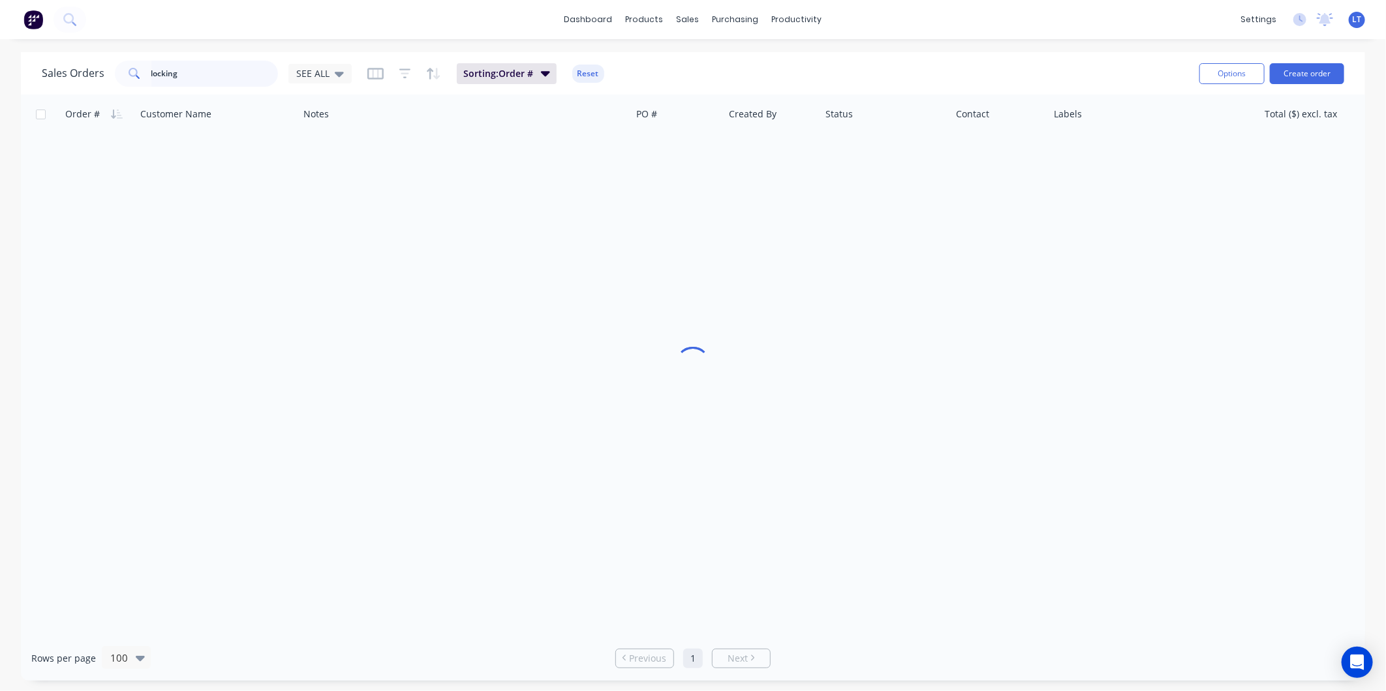
drag, startPoint x: 207, startPoint y: 76, endPoint x: -3, endPoint y: 66, distance: 210.3
click at [0, 66] on html "dashboard products sales purchasing productivity dashboard products Product Cat…" at bounding box center [693, 345] width 1386 height 691
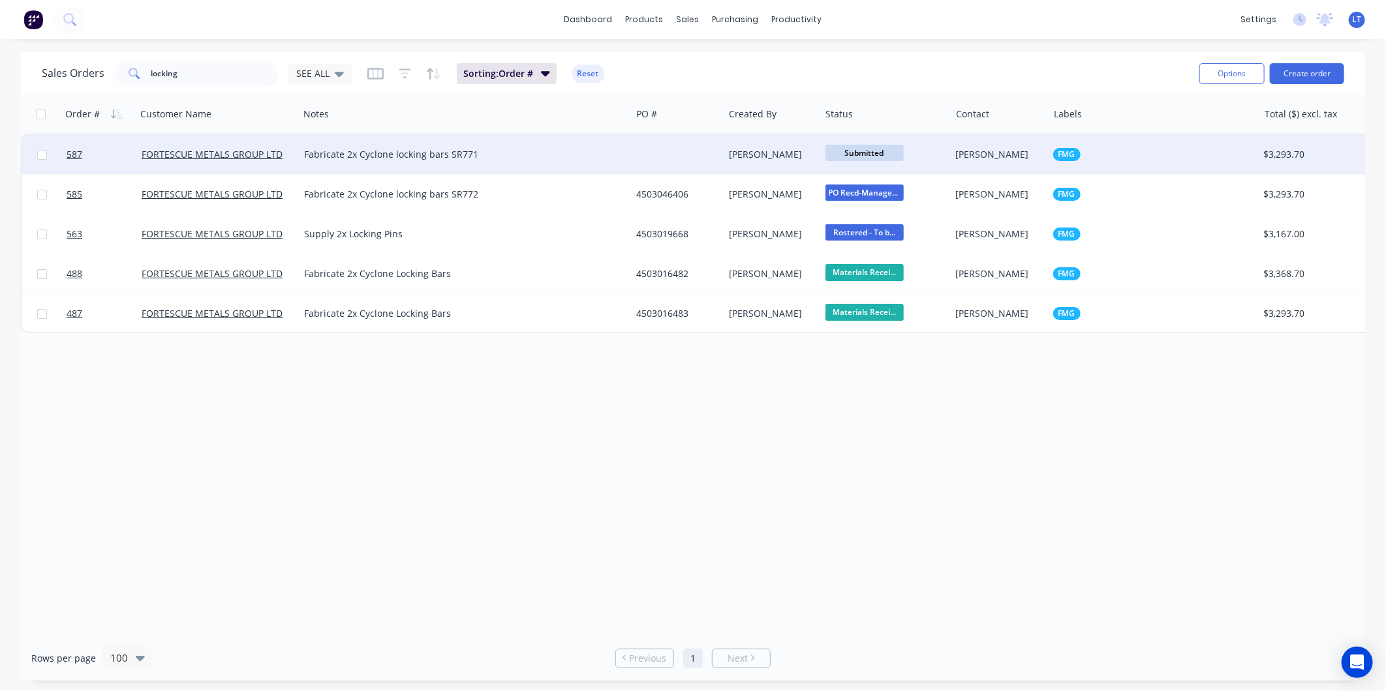
click at [721, 161] on div at bounding box center [677, 154] width 93 height 39
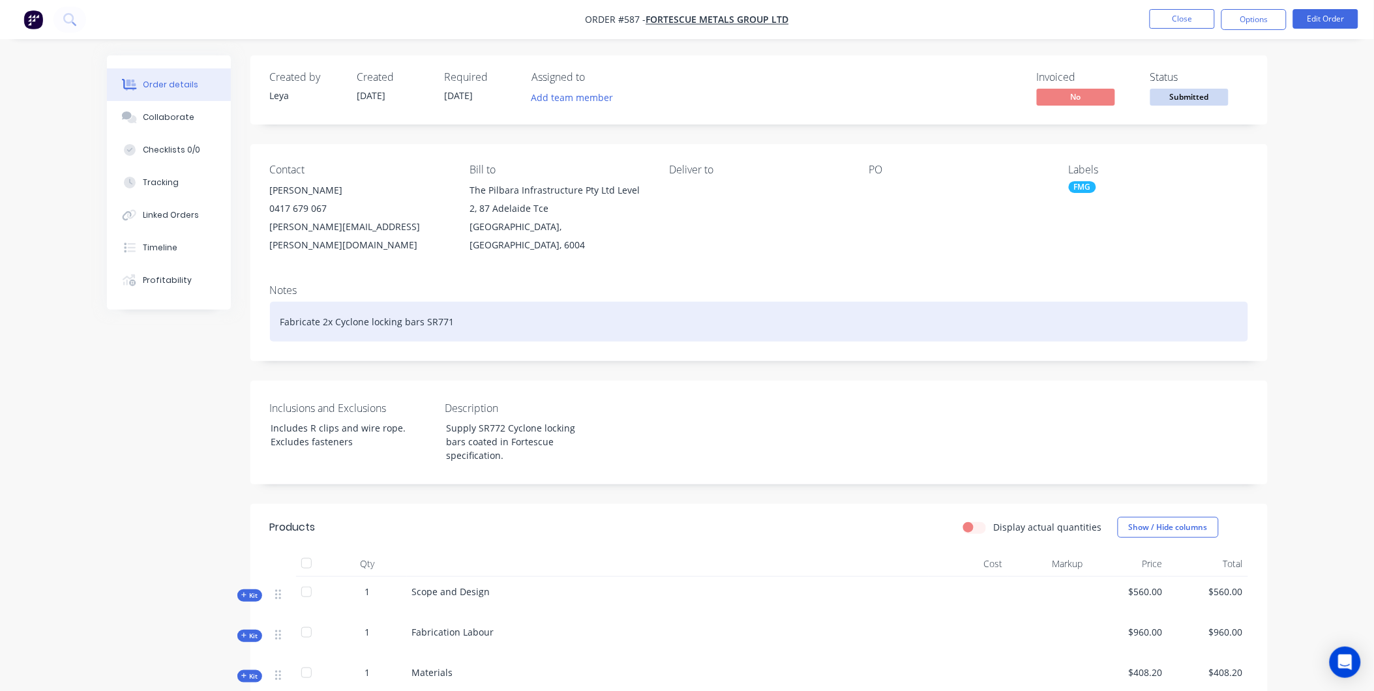
drag, startPoint x: 485, startPoint y: 303, endPoint x: 509, endPoint y: 304, distance: 23.5
click at [509, 304] on div "Fabricate 2x Cyclone locking bars SR771" at bounding box center [759, 322] width 978 height 40
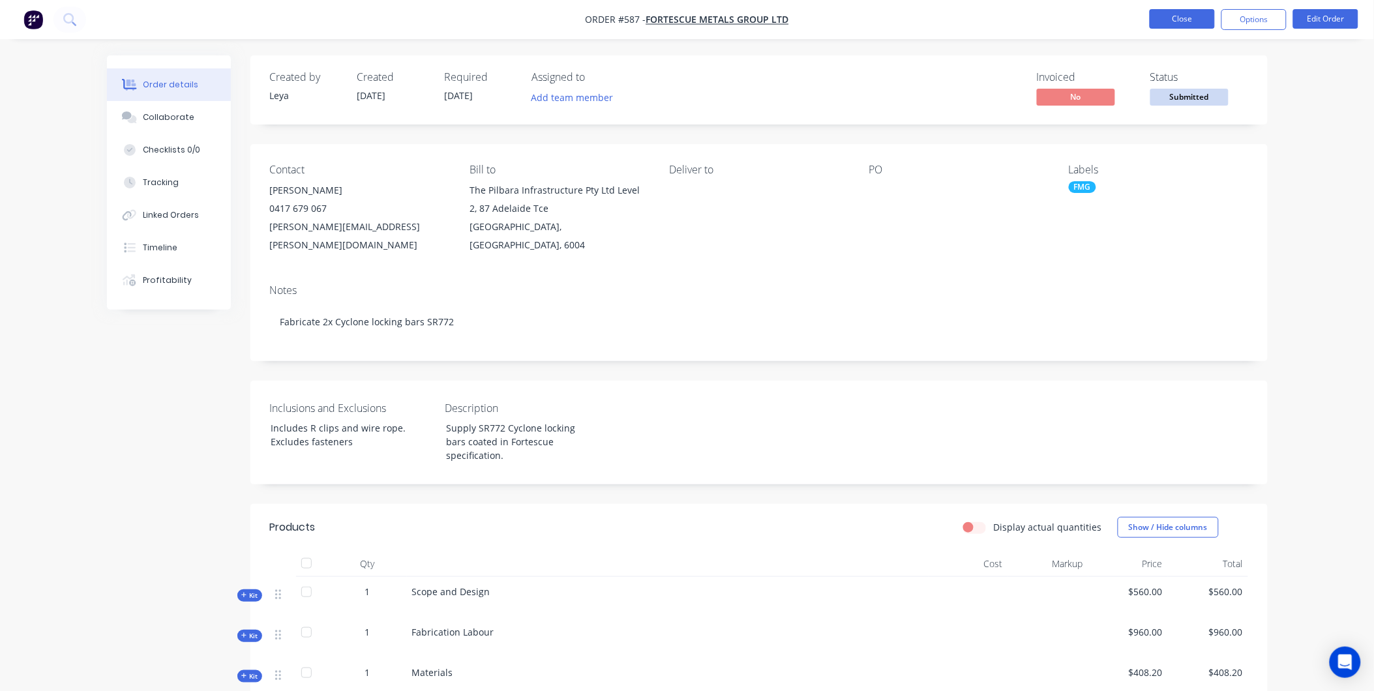
click at [1178, 14] on button "Close" at bounding box center [1182, 19] width 65 height 20
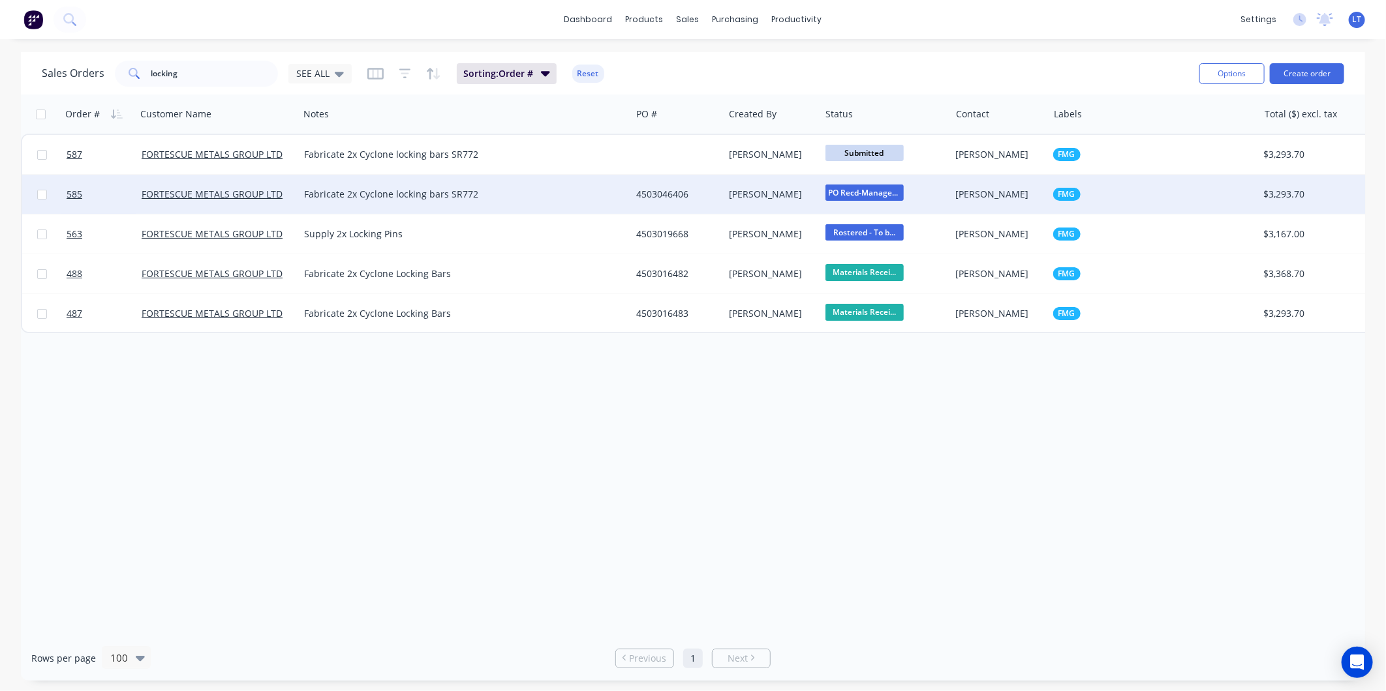
click at [639, 194] on div "4503046406" at bounding box center [675, 194] width 78 height 13
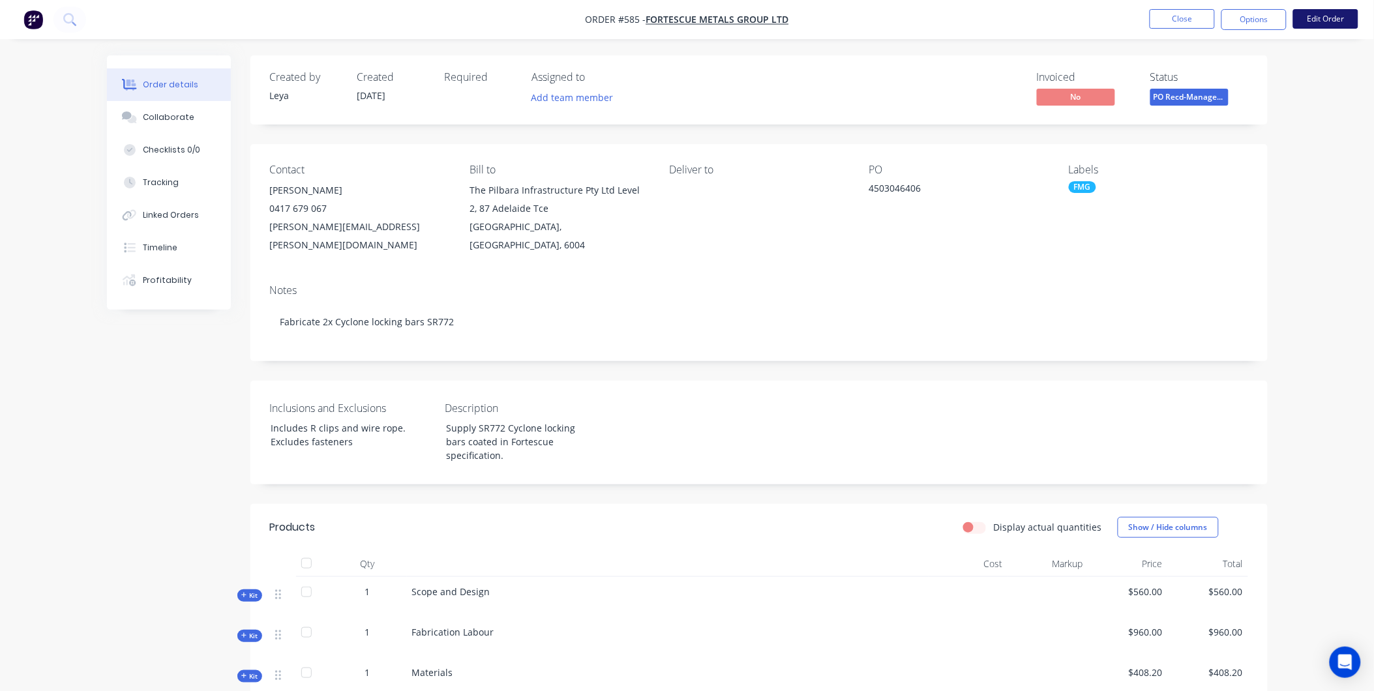
click at [1309, 21] on button "Edit Order" at bounding box center [1326, 19] width 65 height 20
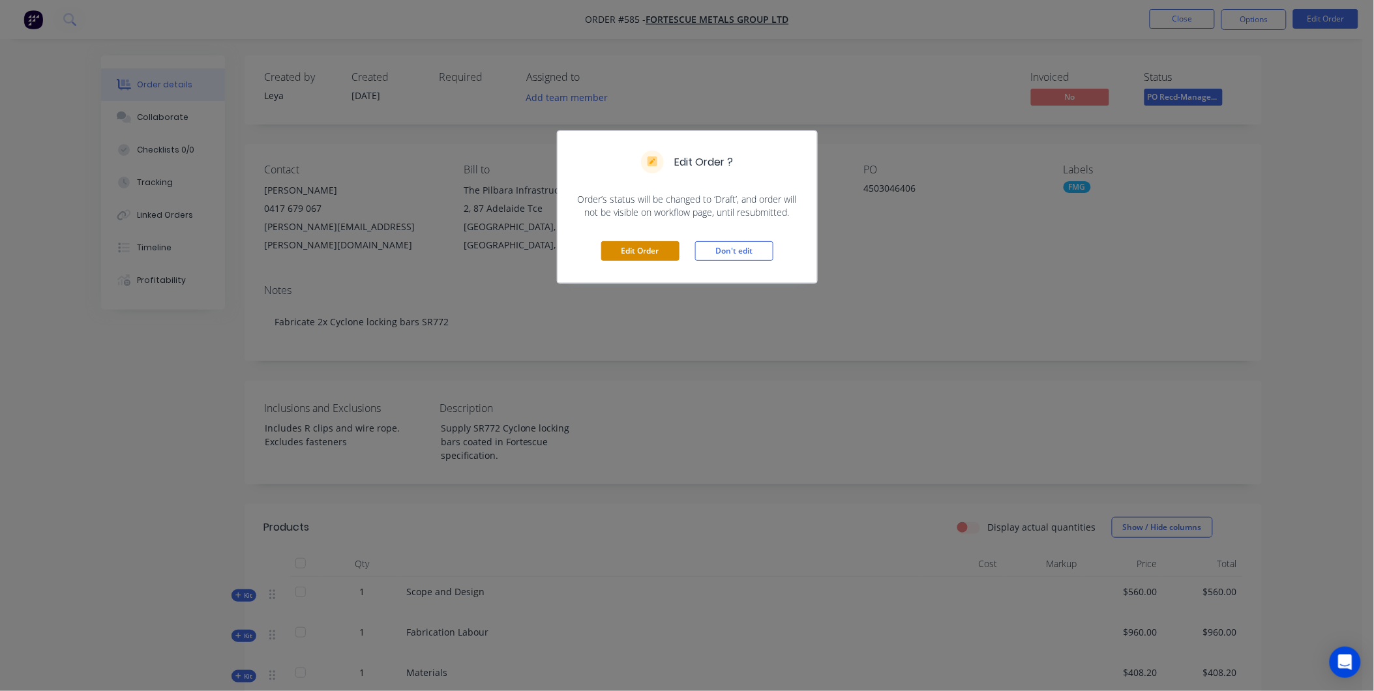
click at [642, 256] on button "Edit Order" at bounding box center [640, 251] width 78 height 20
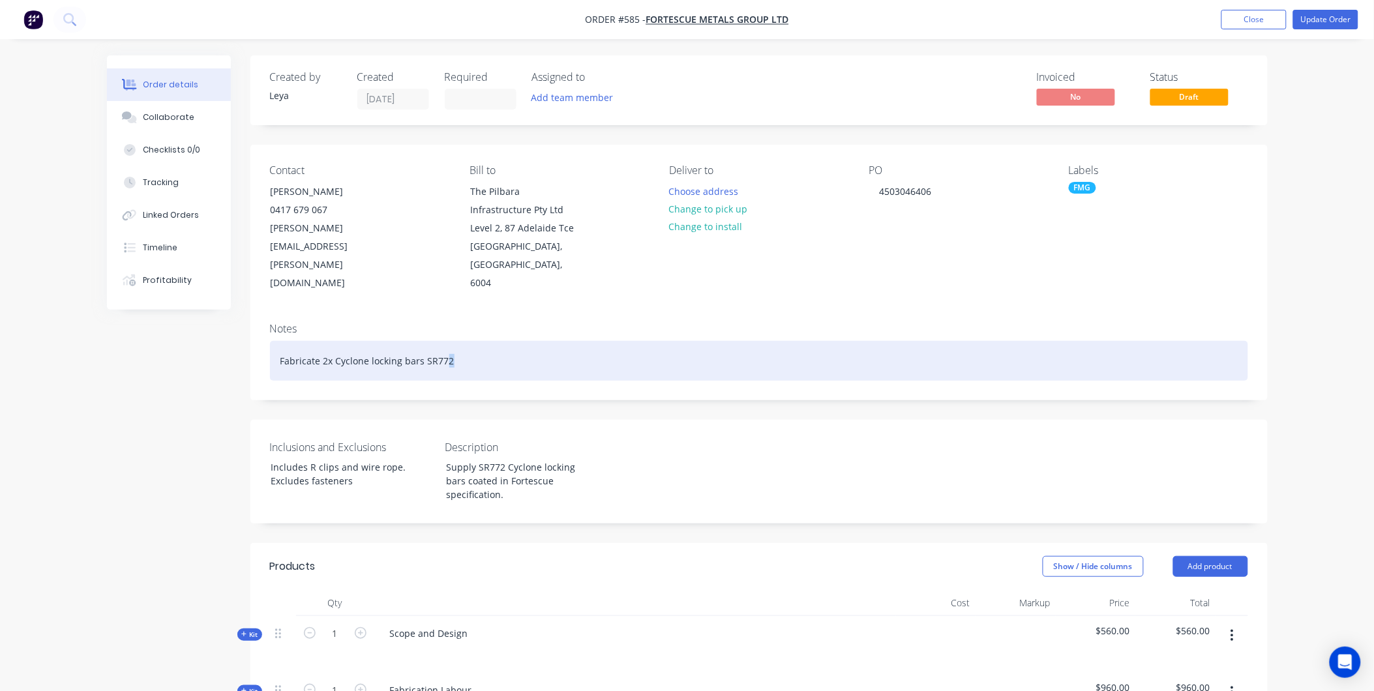
drag, startPoint x: 452, startPoint y: 343, endPoint x: 545, endPoint y: 342, distance: 93.3
click at [524, 344] on div "Fabricate 2x Cyclone locking bars SR772" at bounding box center [759, 361] width 978 height 40
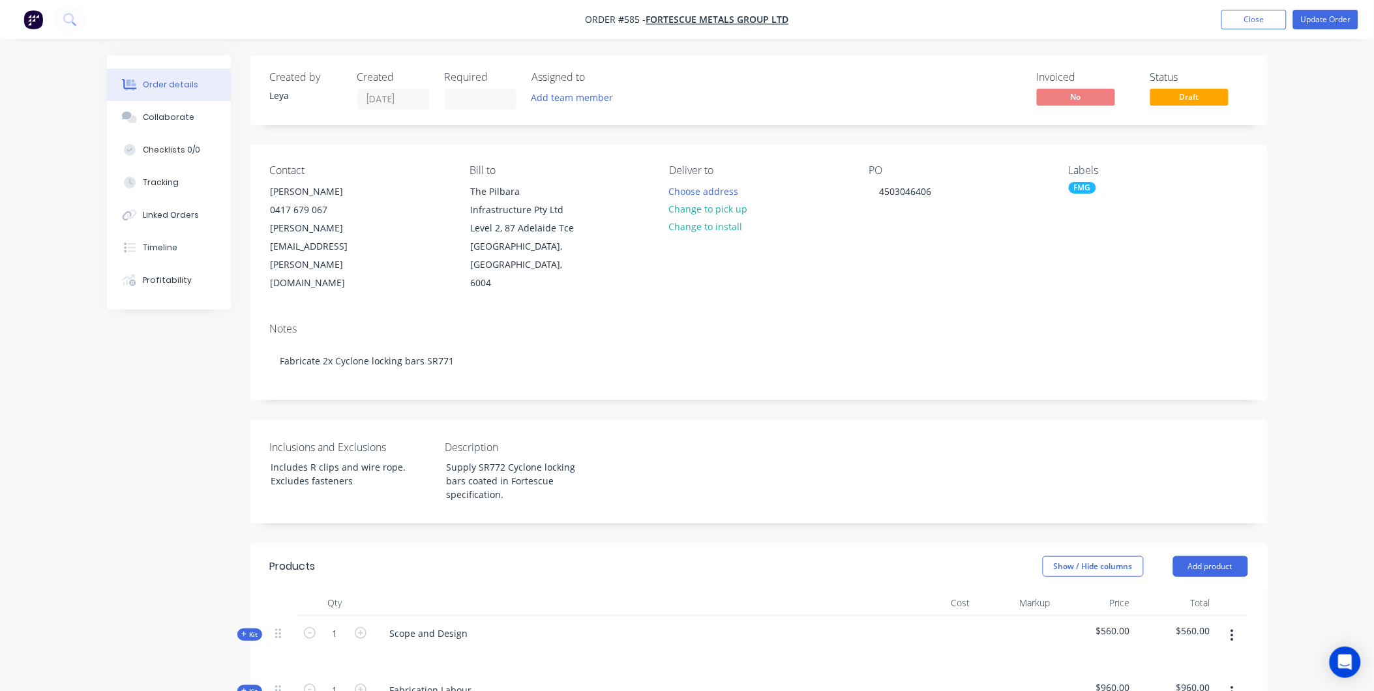
click at [1230, 243] on div "Labels FMG" at bounding box center [1158, 228] width 179 height 129
click at [503, 458] on div "Supply SR772 Cyclone locking bars coated in Fortescue specification." at bounding box center [517, 481] width 163 height 46
click at [1315, 204] on div "Order details Collaborate Checklists 0/0 Tracking Linked Orders Timeline Profit…" at bounding box center [687, 637] width 1374 height 1275
click at [1332, 22] on button "Update Order" at bounding box center [1326, 20] width 65 height 20
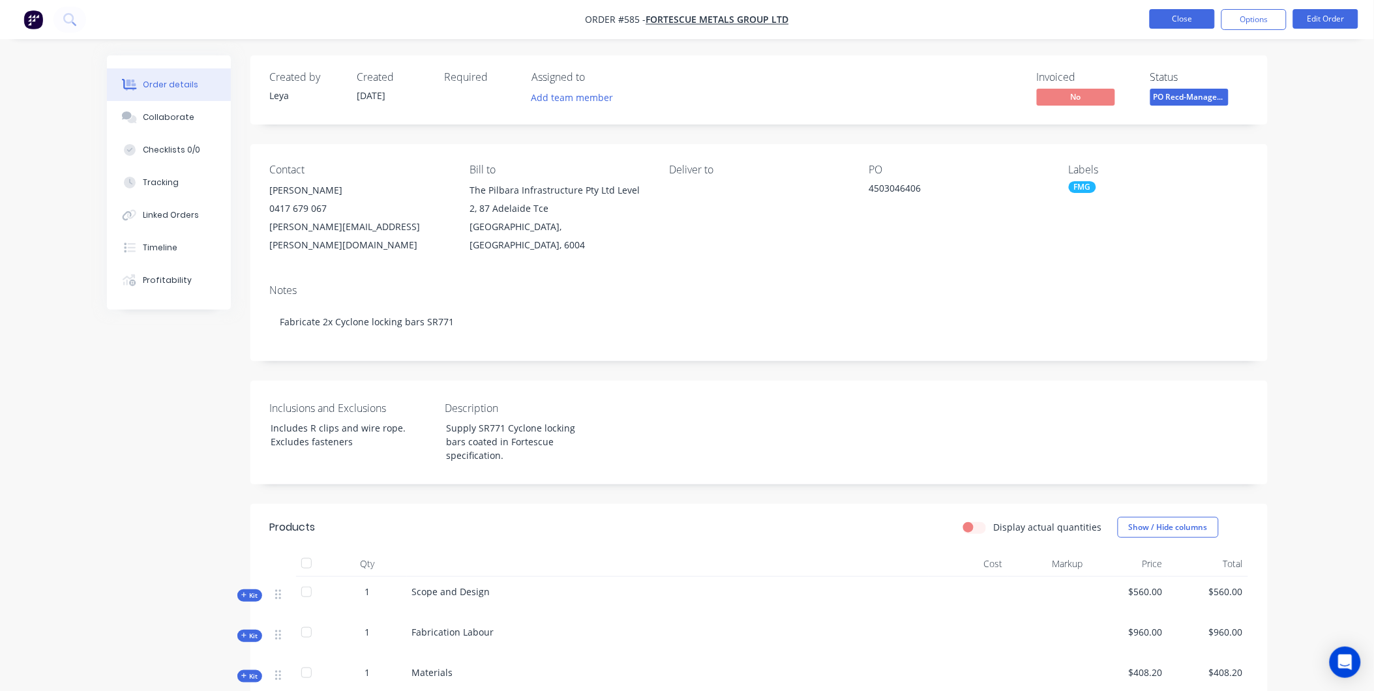
click at [1173, 20] on button "Close" at bounding box center [1182, 19] width 65 height 20
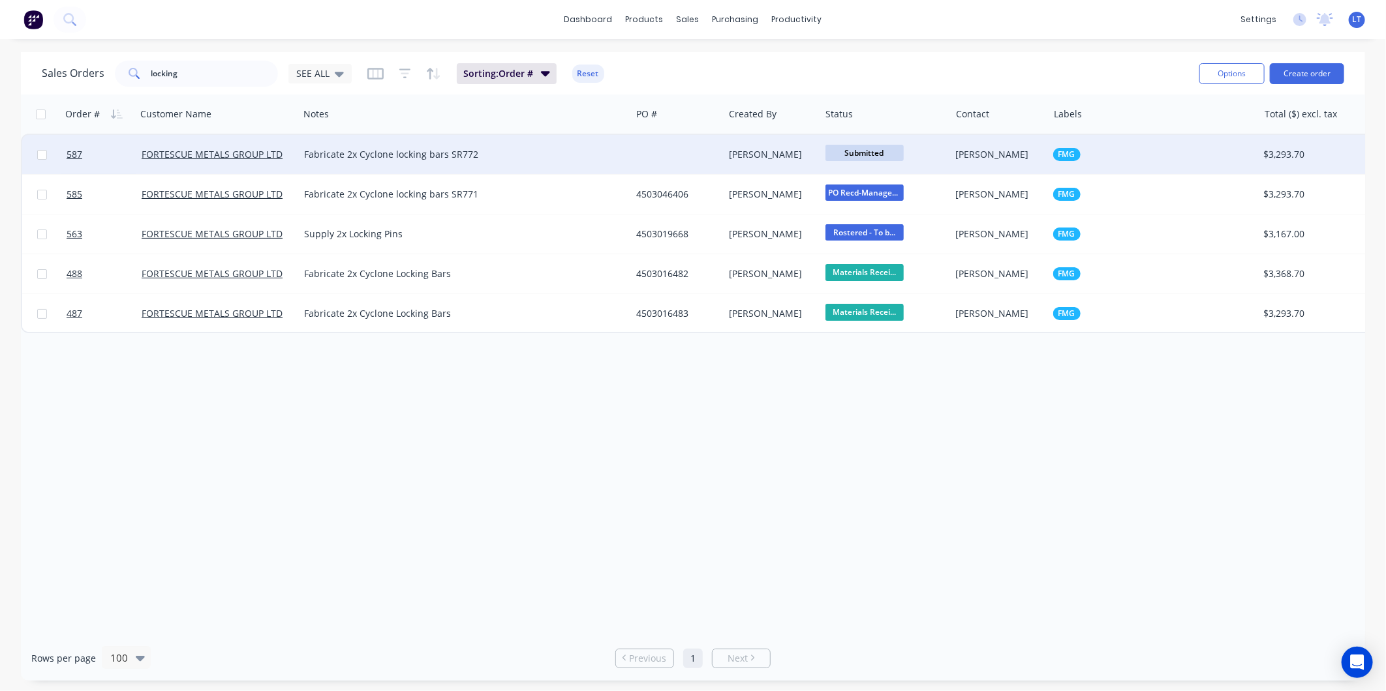
click at [702, 158] on div at bounding box center [677, 154] width 93 height 39
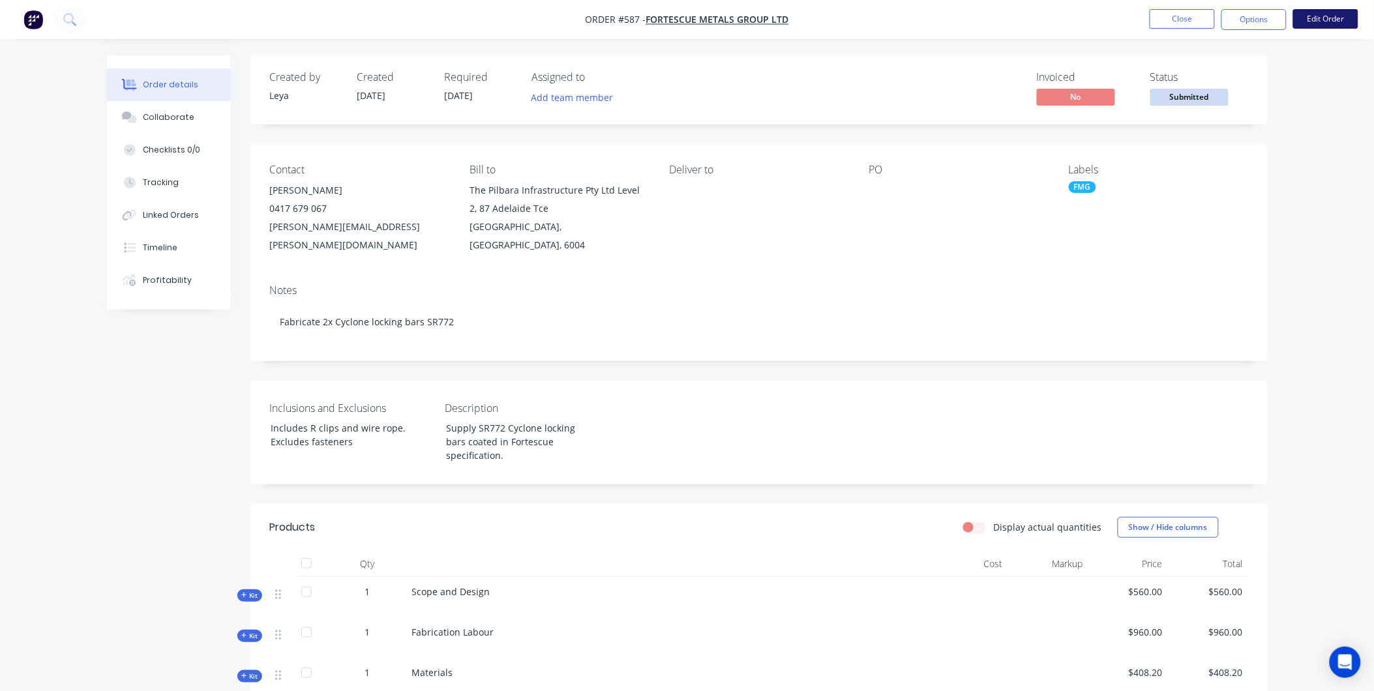
click at [1326, 22] on button "Edit Order" at bounding box center [1326, 19] width 65 height 20
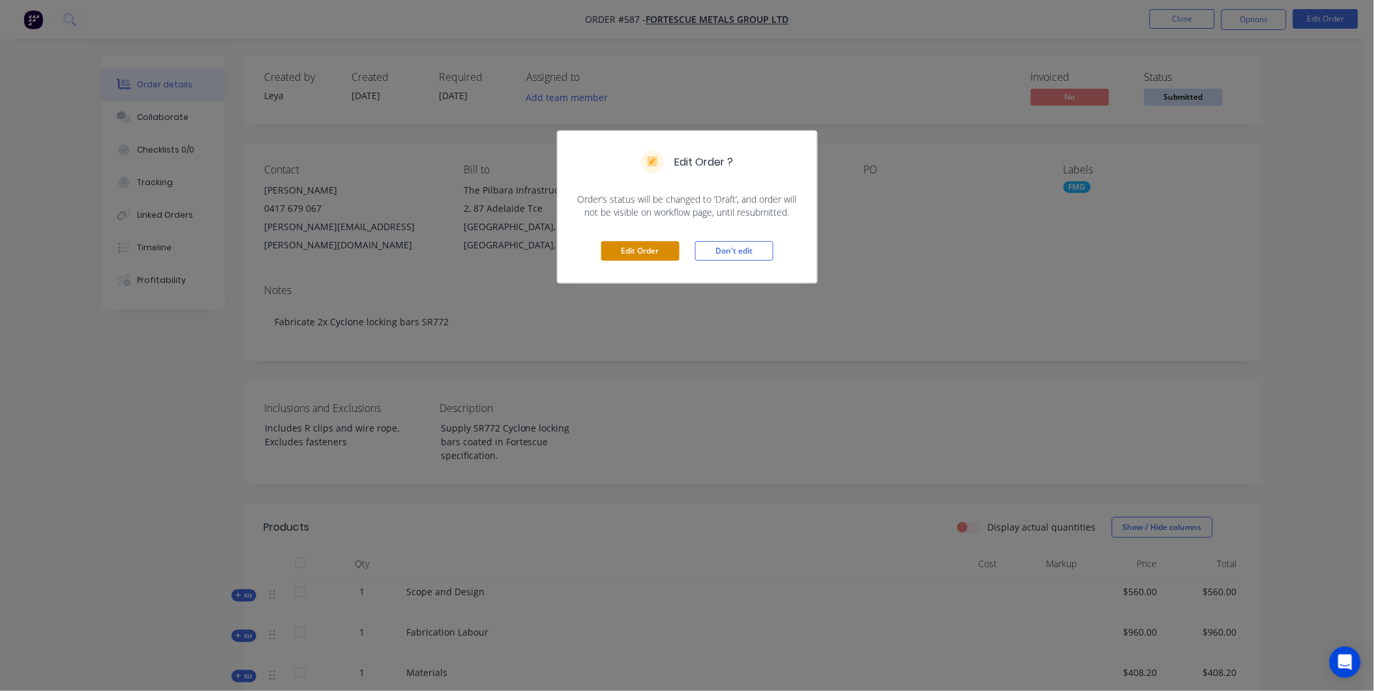
click at [650, 248] on button "Edit Order" at bounding box center [640, 251] width 78 height 20
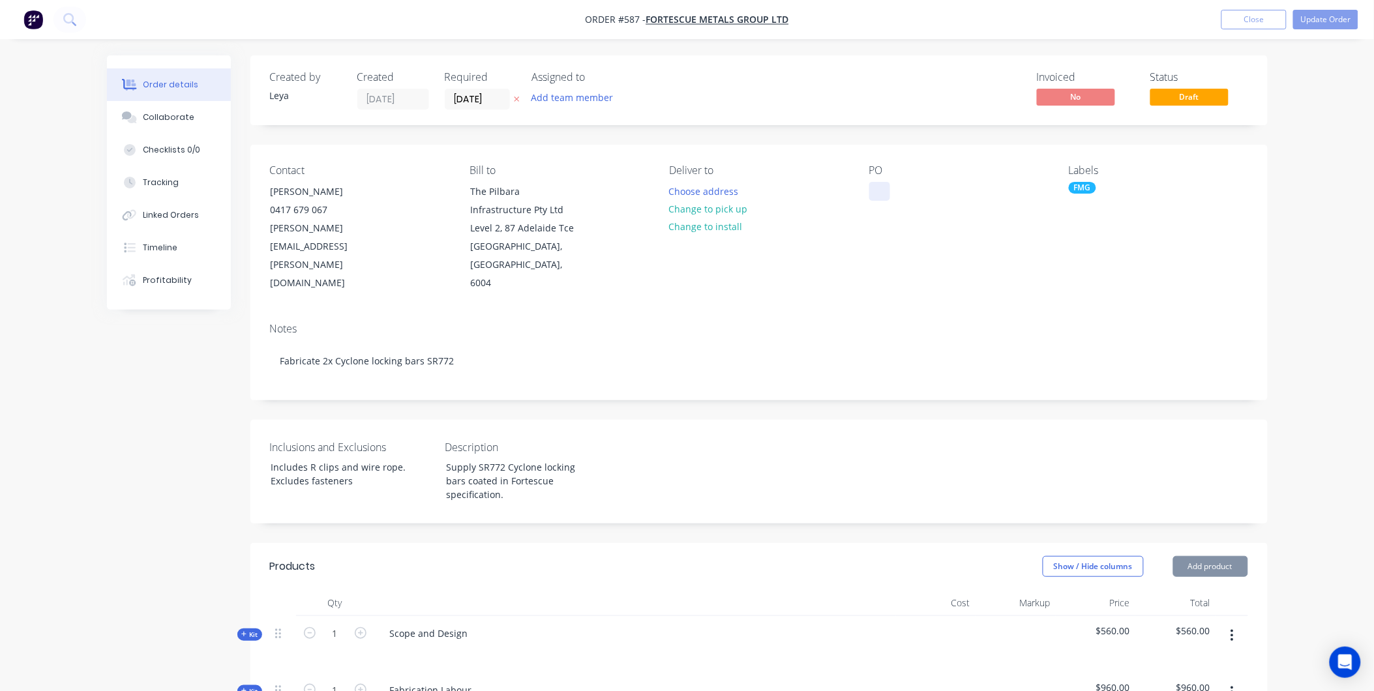
click at [888, 188] on div at bounding box center [880, 191] width 21 height 19
paste div
drag, startPoint x: 1168, startPoint y: 239, endPoint x: 1133, endPoint y: 210, distance: 44.9
click at [1133, 210] on div "Labels FMG" at bounding box center [1158, 228] width 179 height 129
drag, startPoint x: 1142, startPoint y: 179, endPoint x: 1115, endPoint y: 160, distance: 32.8
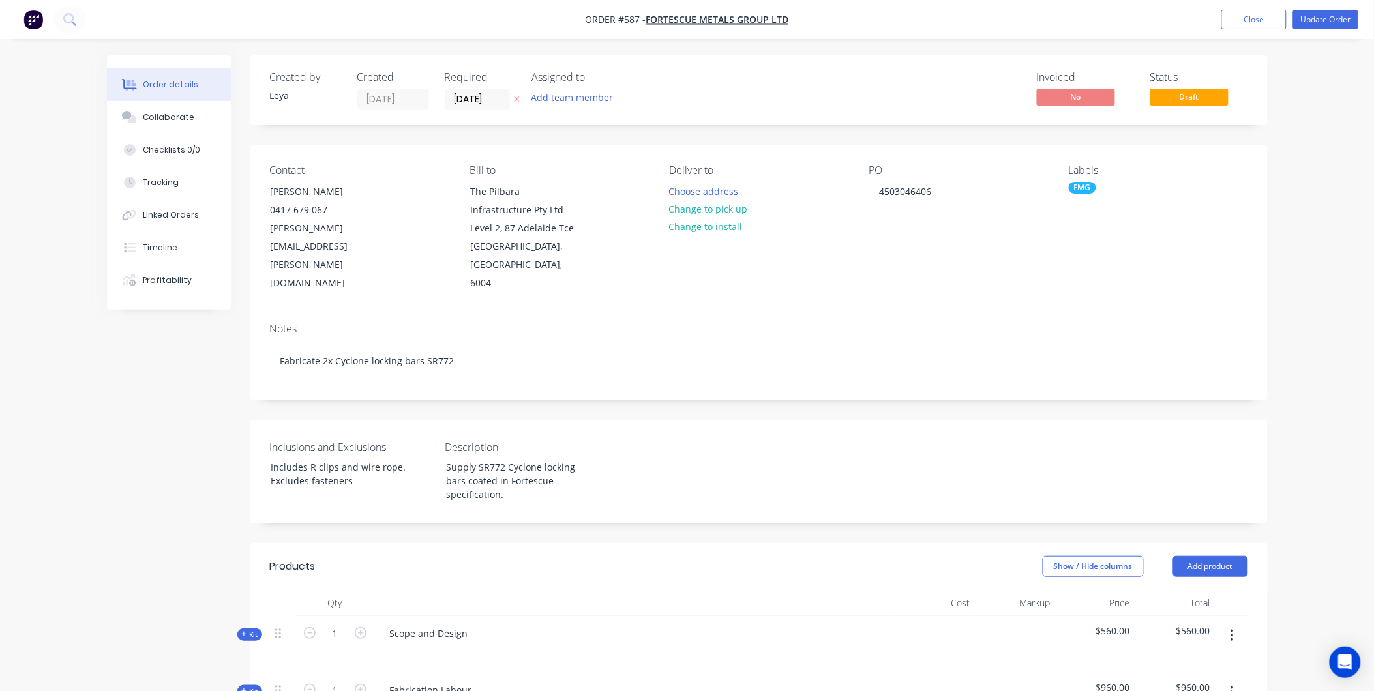
click at [1115, 160] on div "Contact Pedro Hugo 0417 679 067 pedro.hugo@fortescue.com Bill to The Pilbara In…" at bounding box center [759, 229] width 1018 height 168
click at [725, 191] on button "Choose address" at bounding box center [703, 191] width 83 height 18
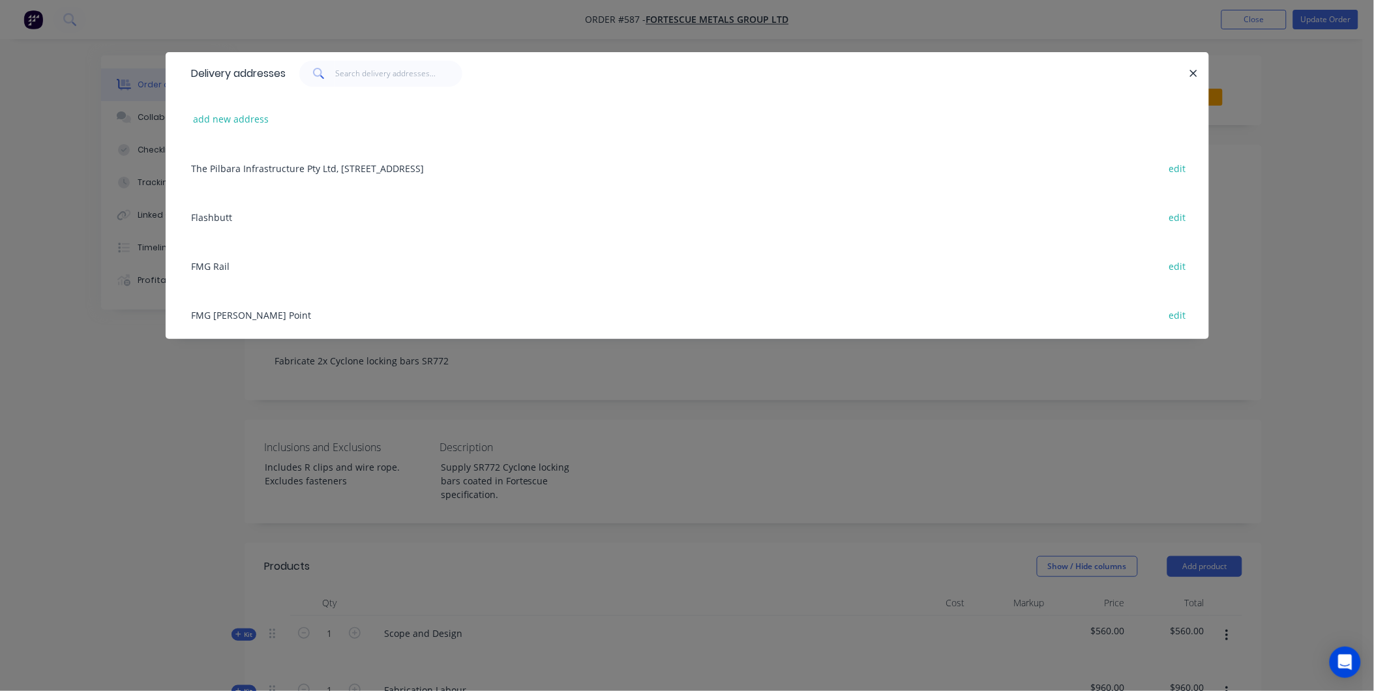
click at [236, 316] on div "FMG Anderson Point edit" at bounding box center [687, 314] width 1005 height 49
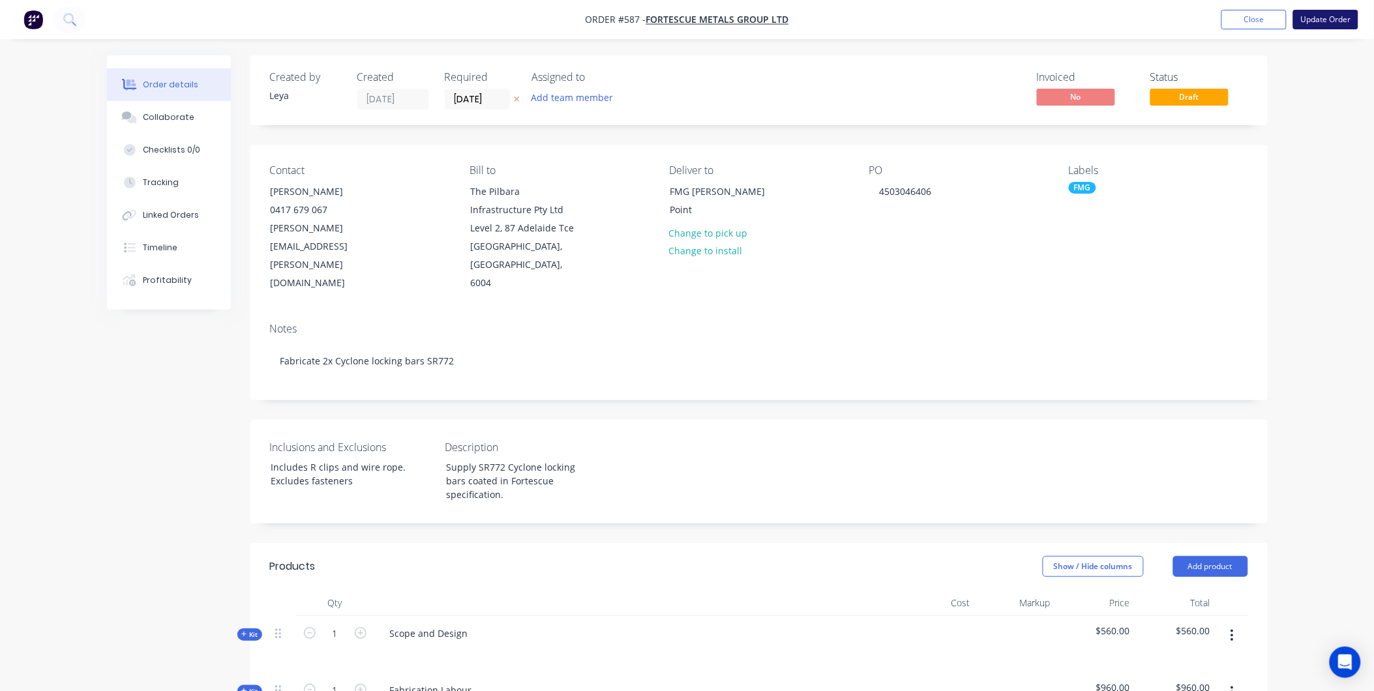
click at [1335, 20] on button "Update Order" at bounding box center [1326, 20] width 65 height 20
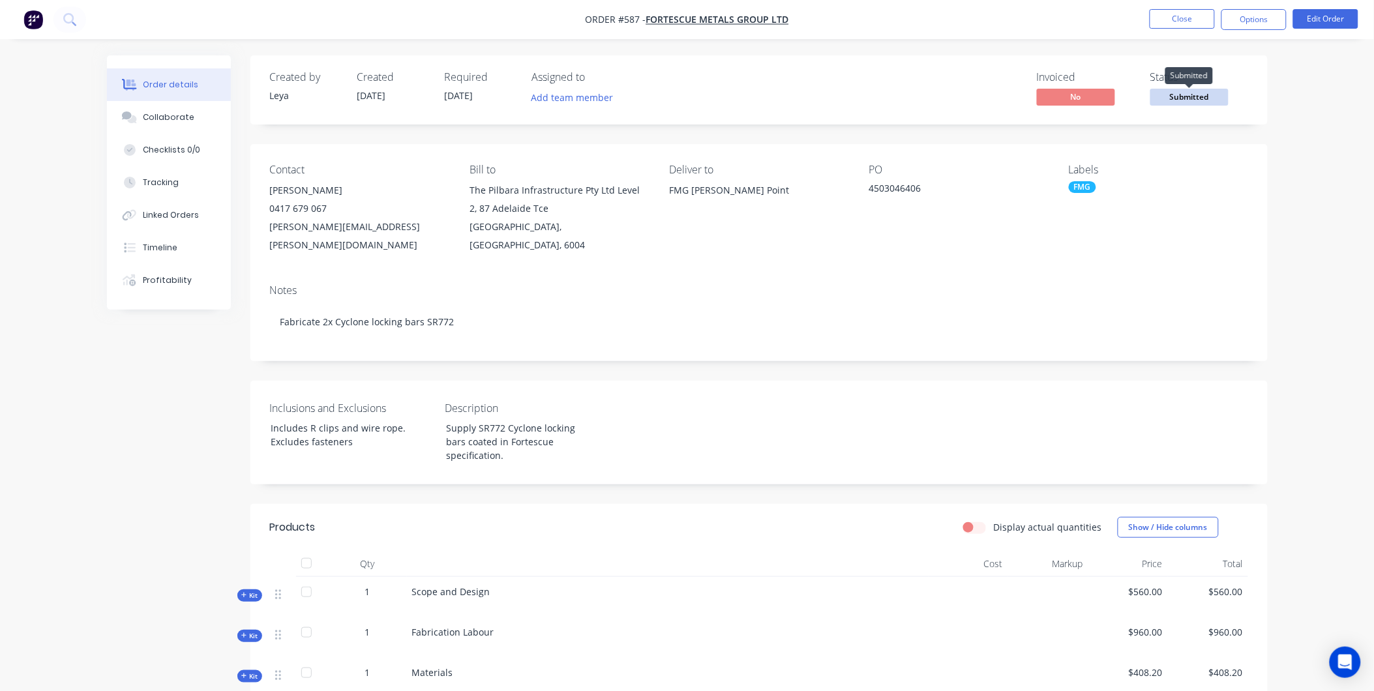
click at [1181, 102] on span "Submitted" at bounding box center [1190, 97] width 78 height 16
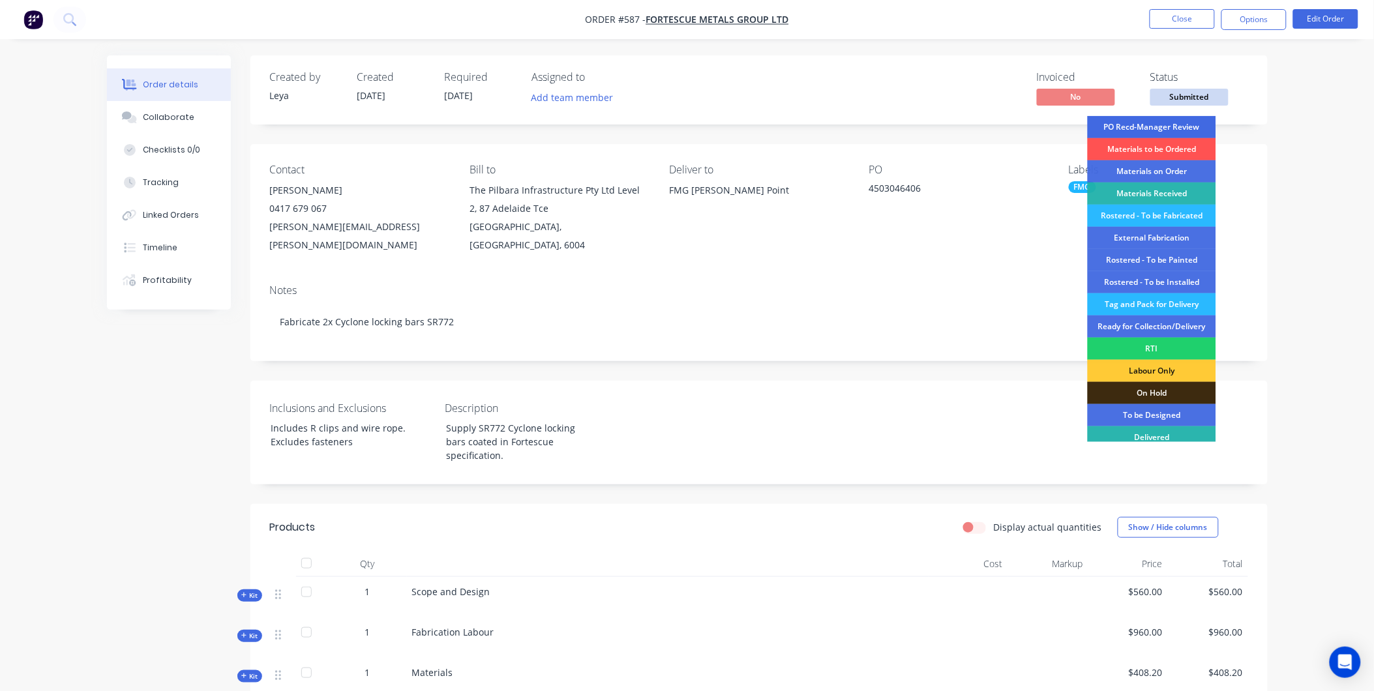
click at [1177, 127] on div "PO Recd-Manager Review" at bounding box center [1152, 127] width 129 height 22
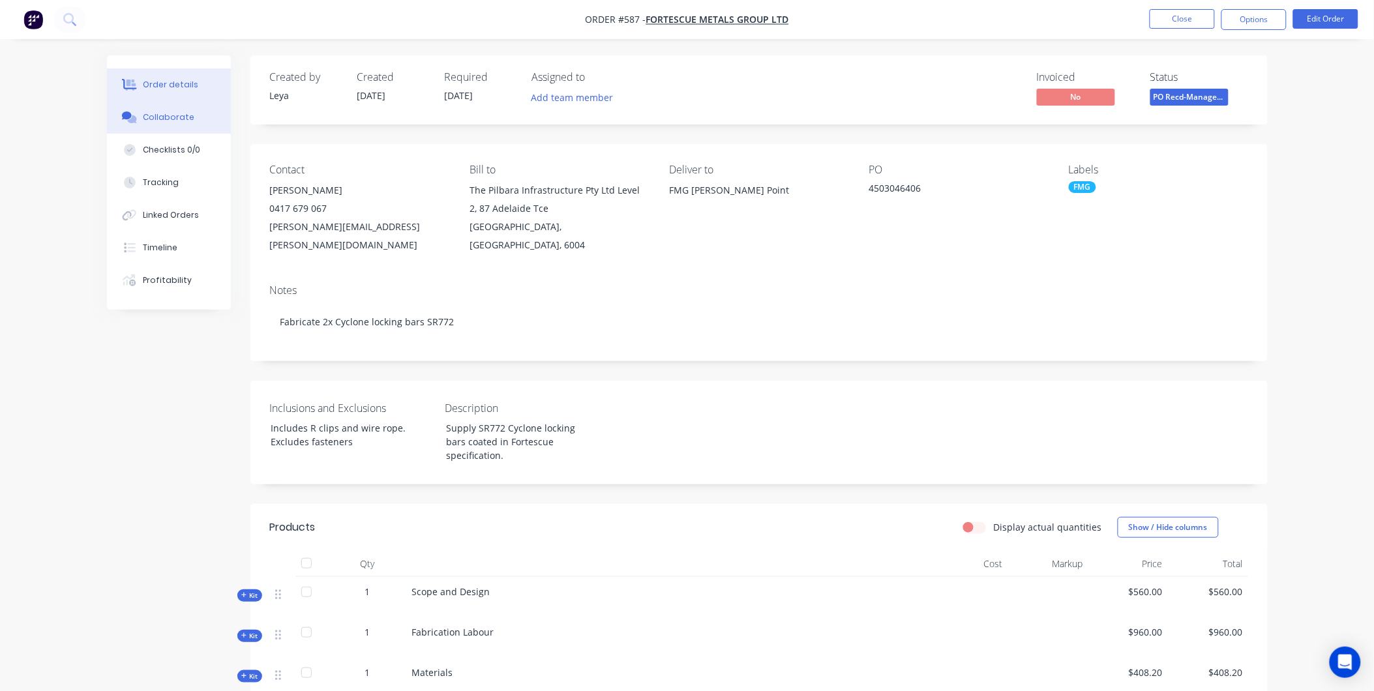
click at [172, 125] on button "Collaborate" at bounding box center [169, 117] width 124 height 33
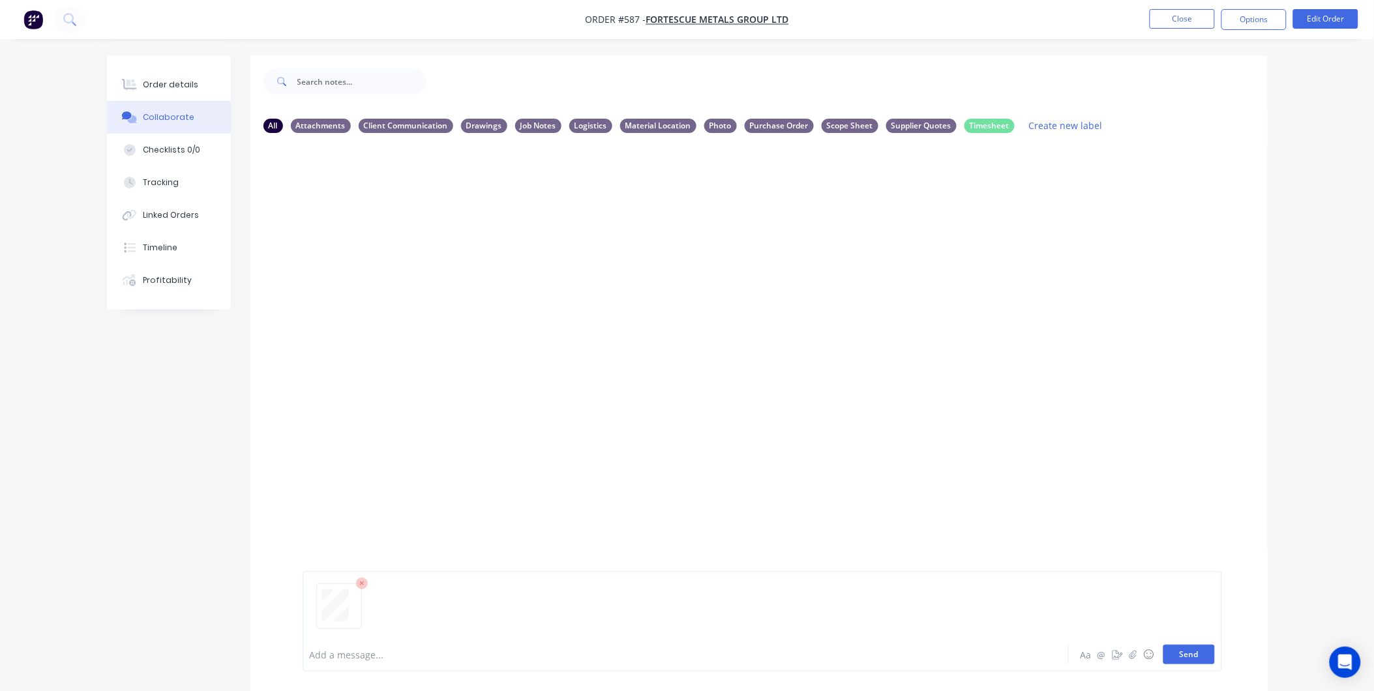
click at [1202, 651] on button "Send" at bounding box center [1190, 655] width 52 height 20
click at [407, 241] on icon "button" at bounding box center [408, 243] width 4 height 15
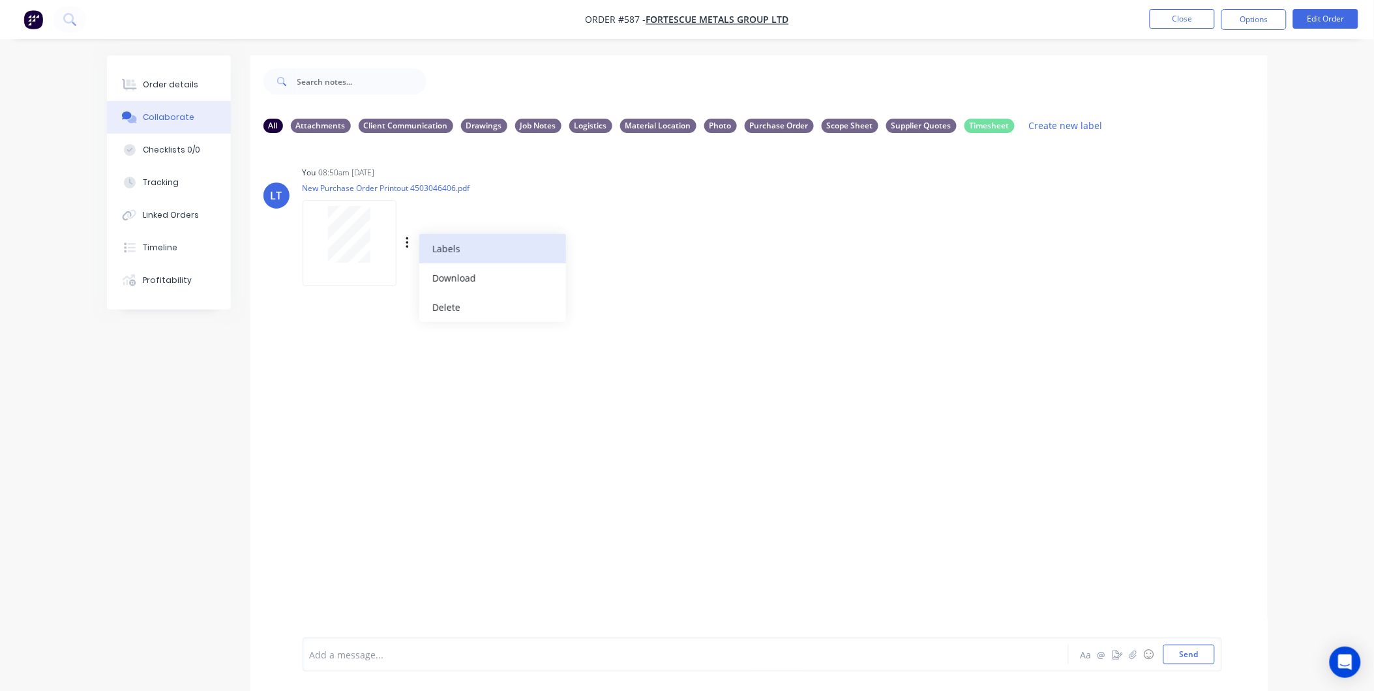
click at [439, 242] on button "Labels" at bounding box center [492, 248] width 147 height 29
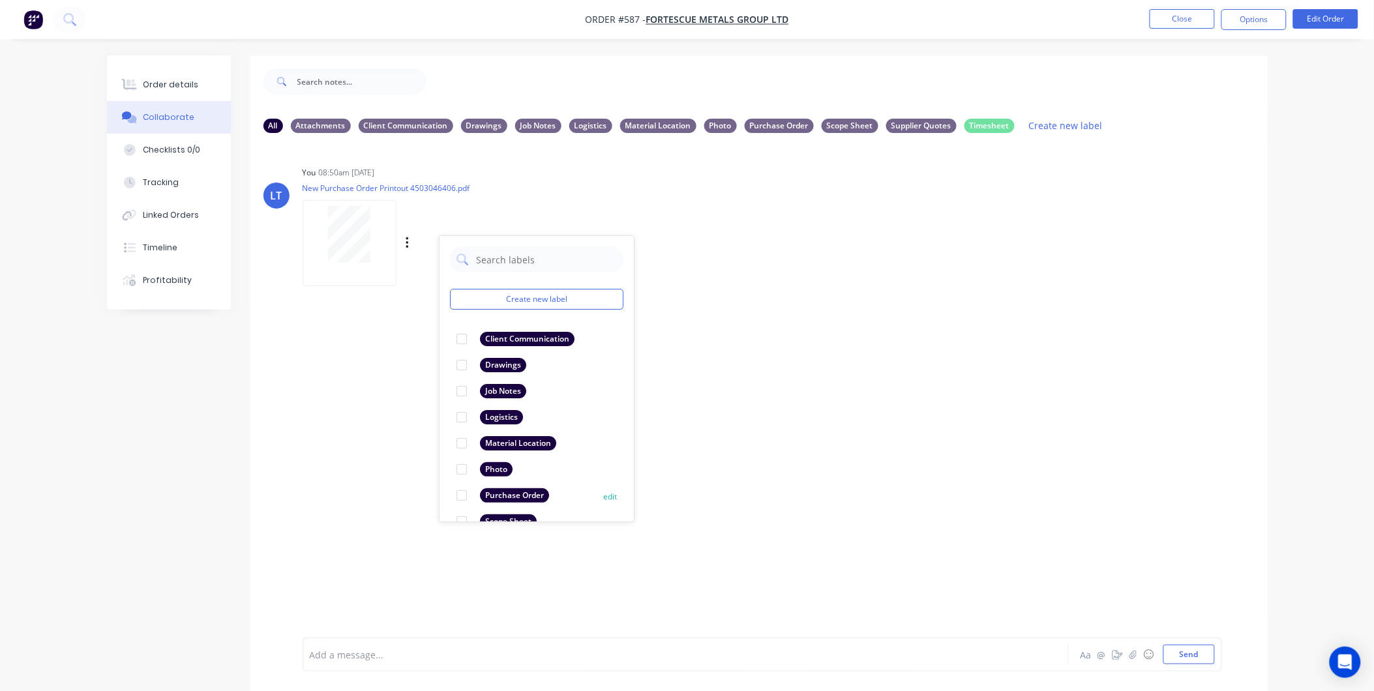
click at [467, 494] on div at bounding box center [462, 496] width 26 height 26
click at [783, 404] on div "LT You 08:50am 10/09/25 New Purchase Order Printout 4503046406.pdf Labels Downl…" at bounding box center [759, 391] width 1018 height 494
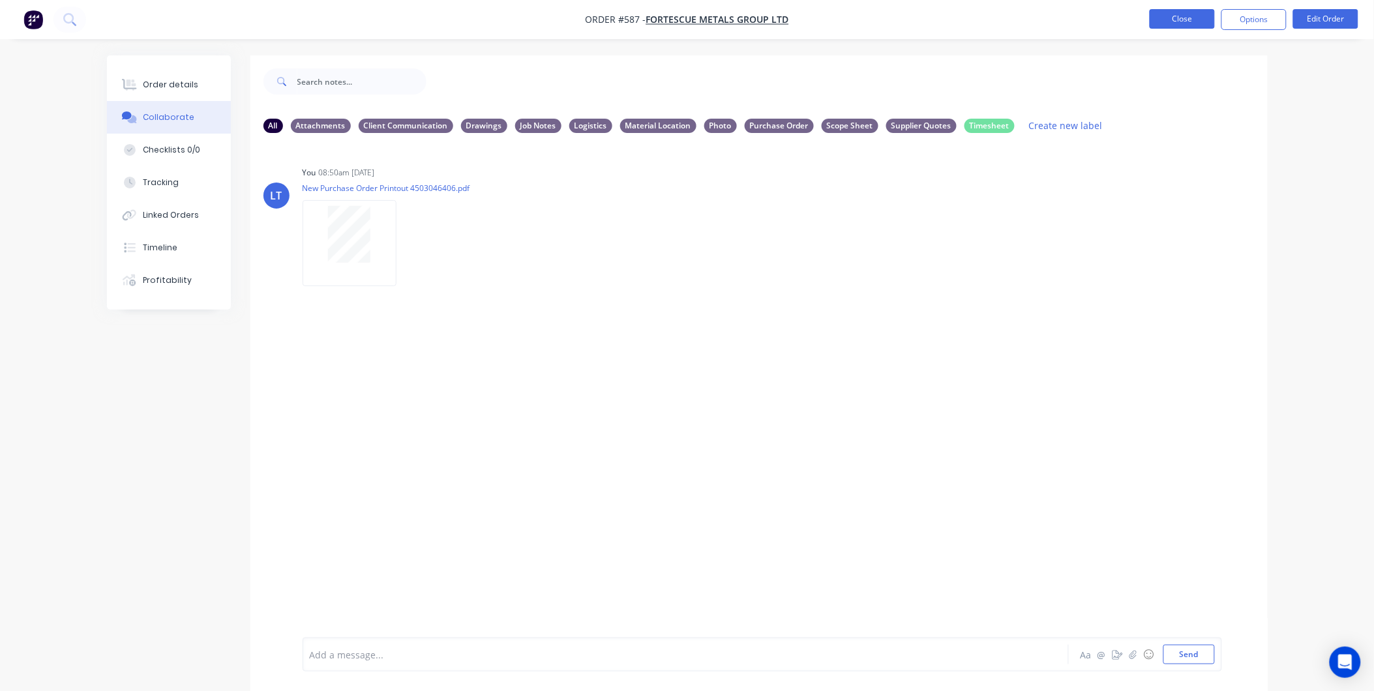
click at [1190, 22] on button "Close" at bounding box center [1182, 19] width 65 height 20
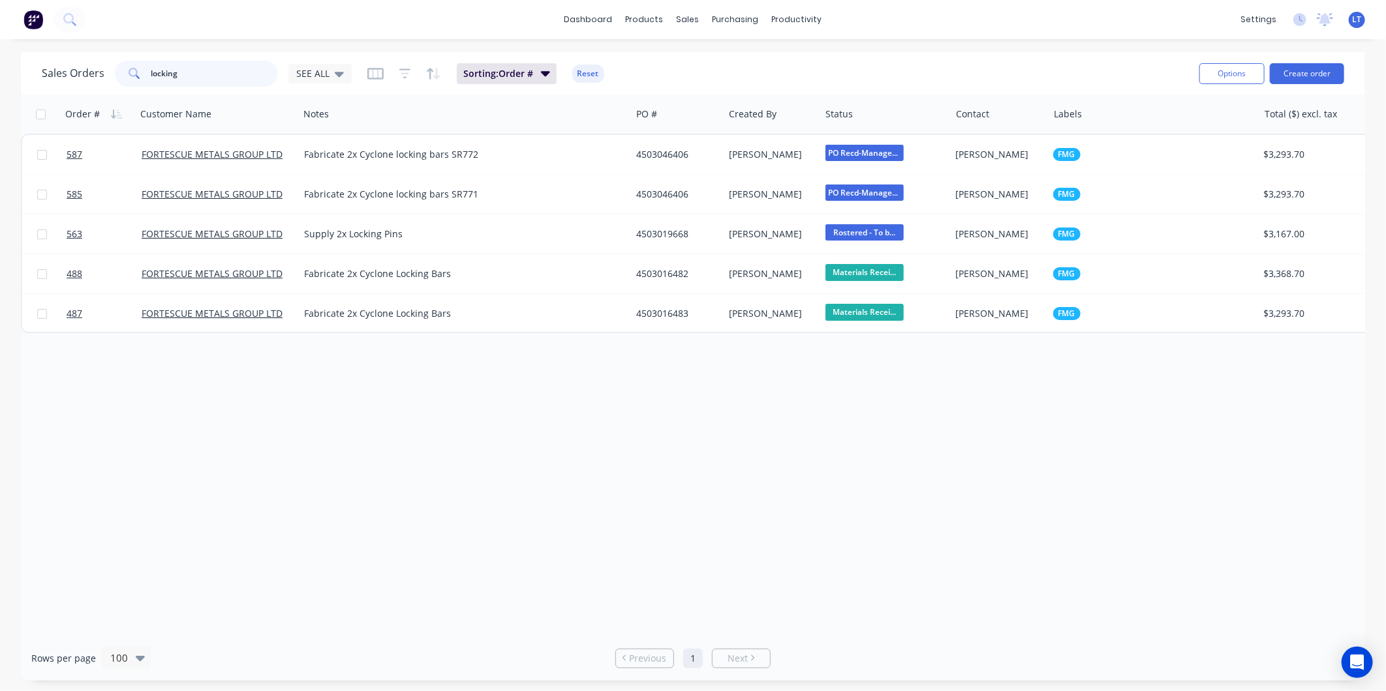
drag, startPoint x: 197, startPoint y: 74, endPoint x: 68, endPoint y: 65, distance: 128.8
click at [67, 72] on div "Sales Orders locking SEE ALL" at bounding box center [197, 74] width 310 height 26
